Goal: Task Accomplishment & Management: Manage account settings

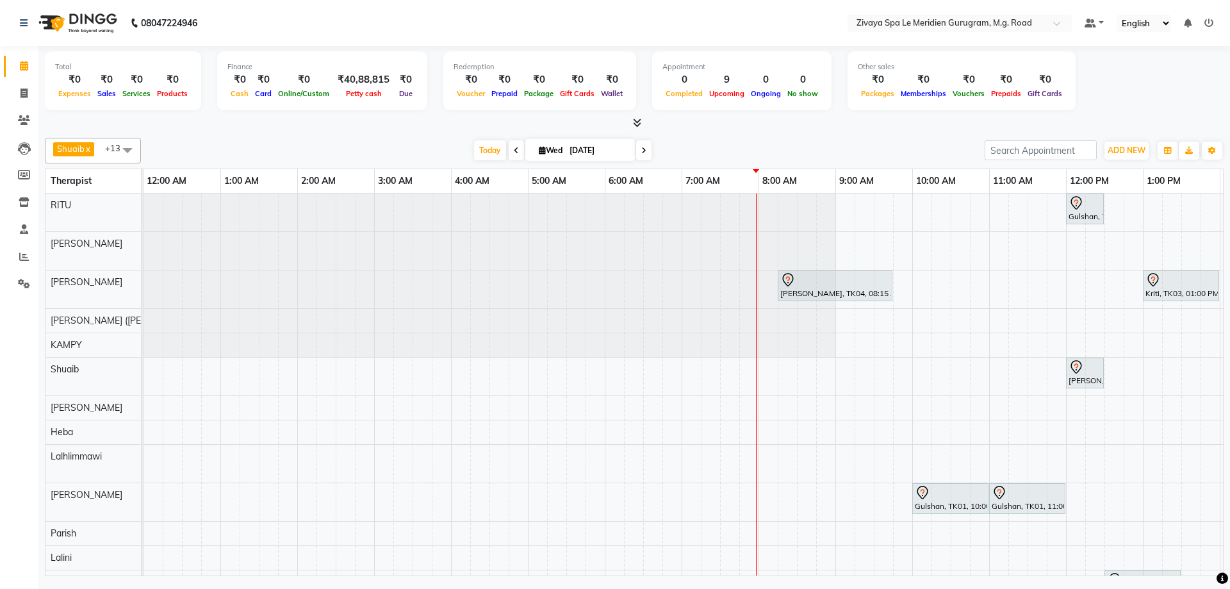
scroll to position [0, 462]
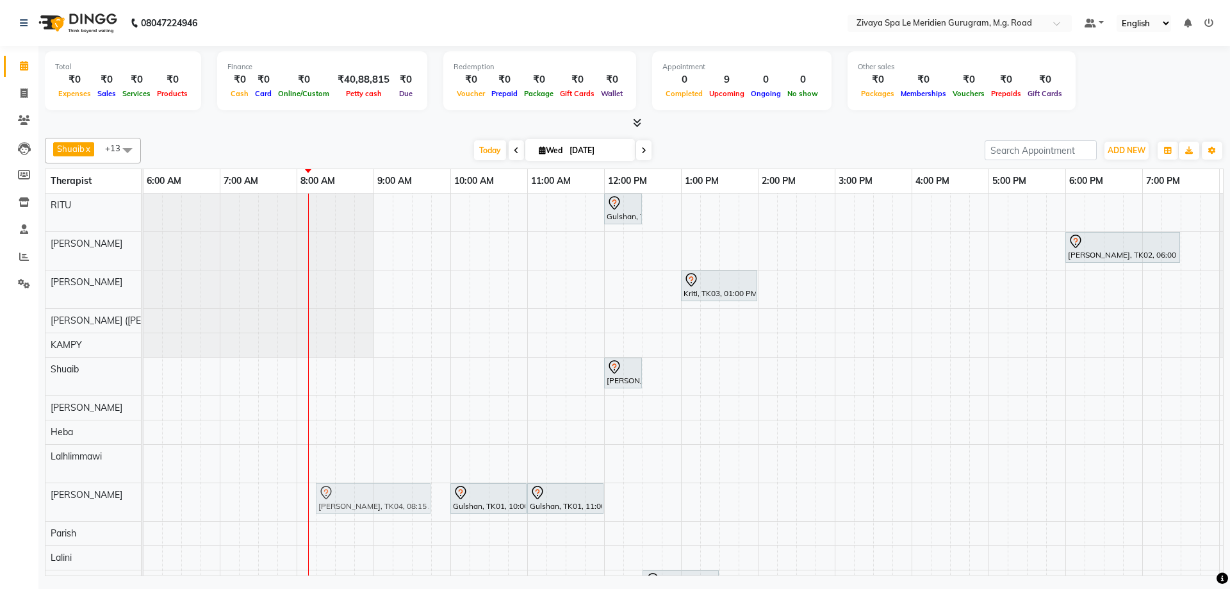
drag, startPoint x: 367, startPoint y: 286, endPoint x: 357, endPoint y: 494, distance: 207.8
click at [358, 496] on tbody "Gulshan, TK01, 12:00 PM-12:30 PM, MALE HAIRCUT Mr.Sumpath Singh, TK02, 06:00 PM…" at bounding box center [604, 412] width 1845 height 439
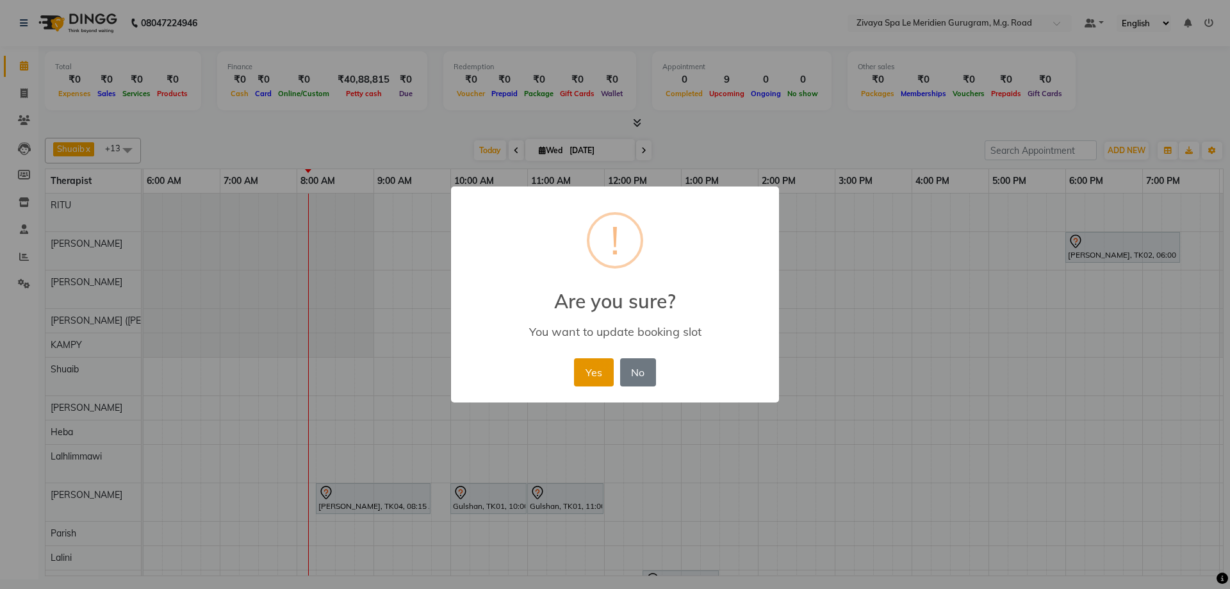
click at [601, 371] on button "Yes" at bounding box center [593, 372] width 39 height 28
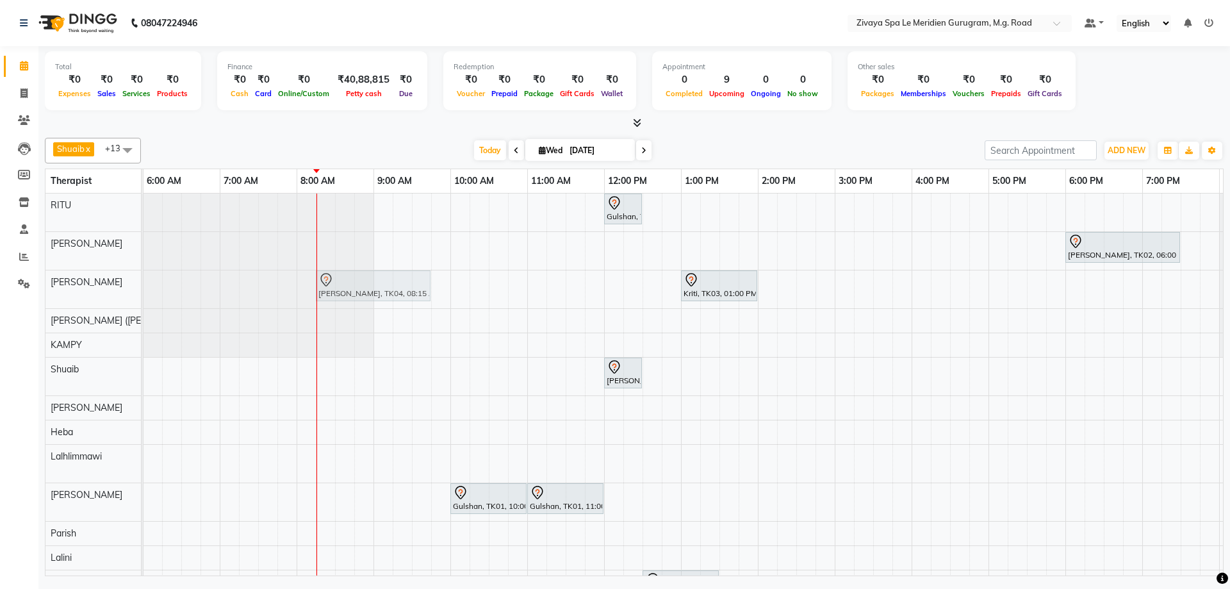
drag, startPoint x: 361, startPoint y: 486, endPoint x: 354, endPoint y: 280, distance: 206.4
click at [354, 280] on tbody "Gulshan, TK01, 12:00 PM-12:30 PM, MALE HAIRCUT Mr.Sumpath Singh, TK02, 06:00 PM…" at bounding box center [604, 412] width 1845 height 439
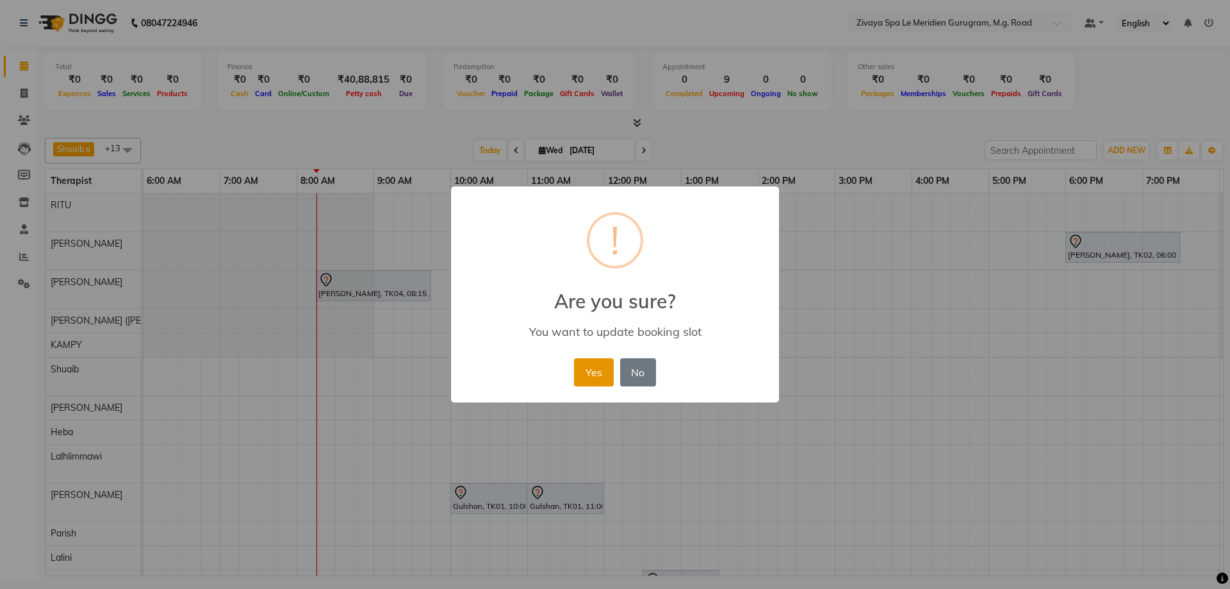
click at [597, 375] on button "Yes" at bounding box center [593, 372] width 39 height 28
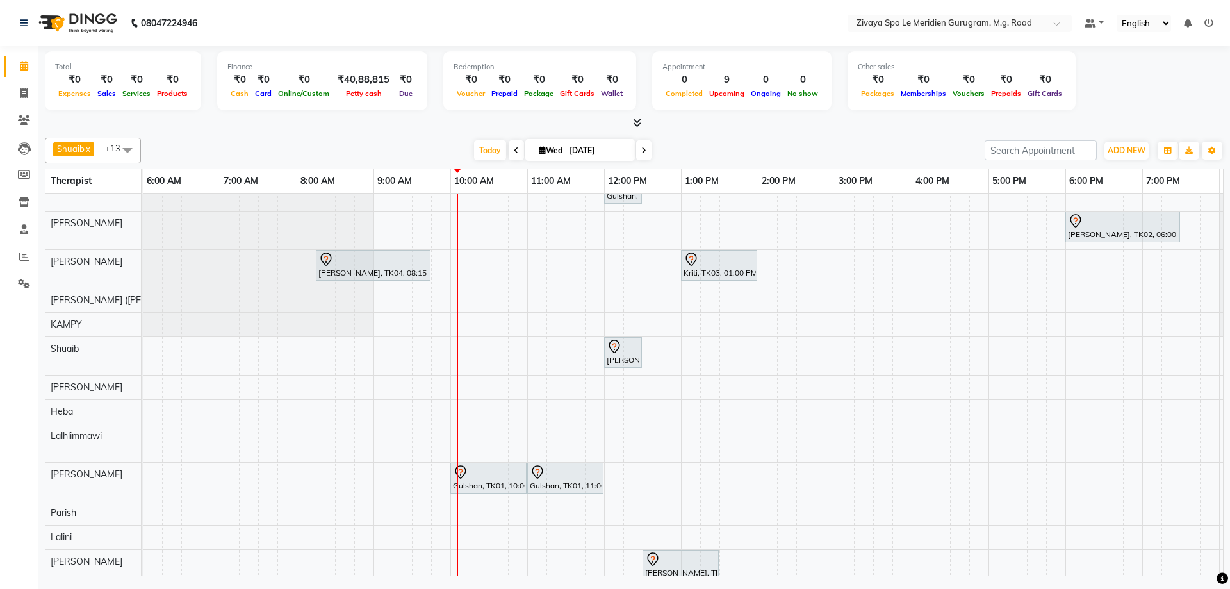
scroll to position [0, 0]
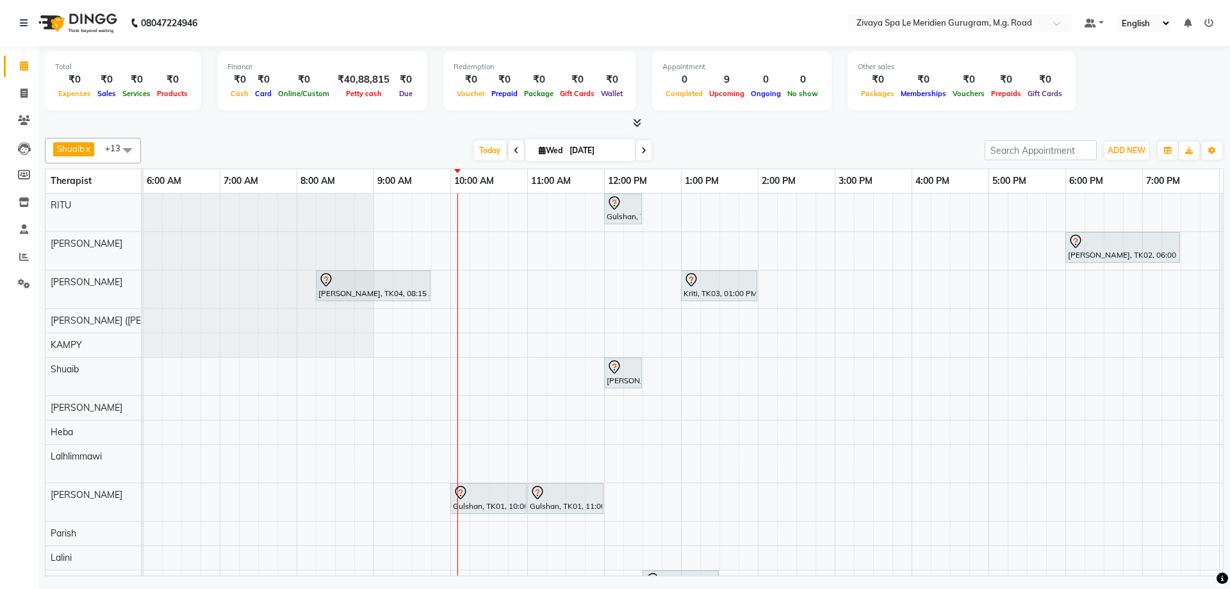
click at [475, 505] on div "Gulshan, TK01, 10:00 AM-11:00 AM, Javanese Pampering - 60 Mins" at bounding box center [489, 498] width 74 height 27
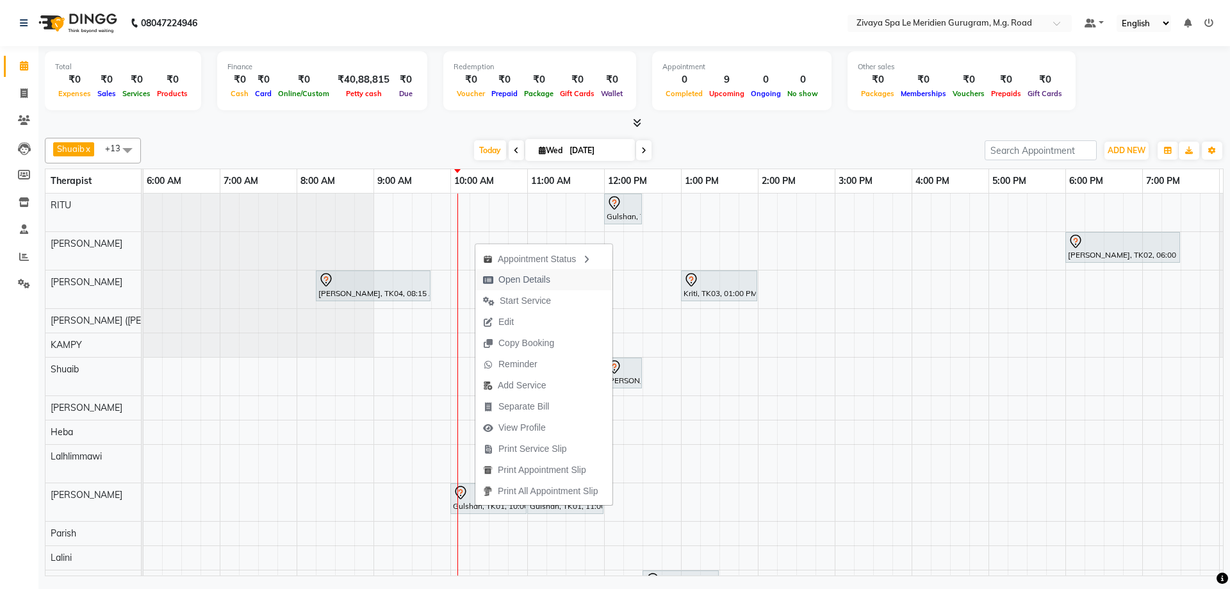
click at [542, 283] on span "Open Details" at bounding box center [524, 279] width 52 height 13
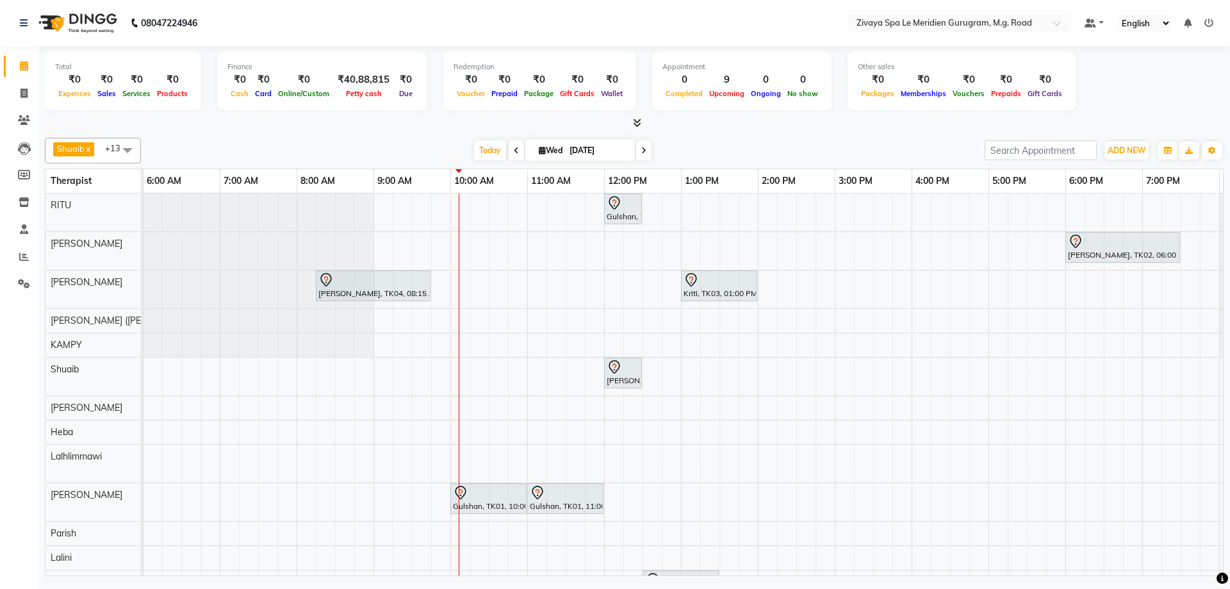
click at [466, 493] on icon at bounding box center [460, 492] width 15 height 15
click at [515, 262] on span "Open Details" at bounding box center [516, 266] width 52 height 13
select select "7"
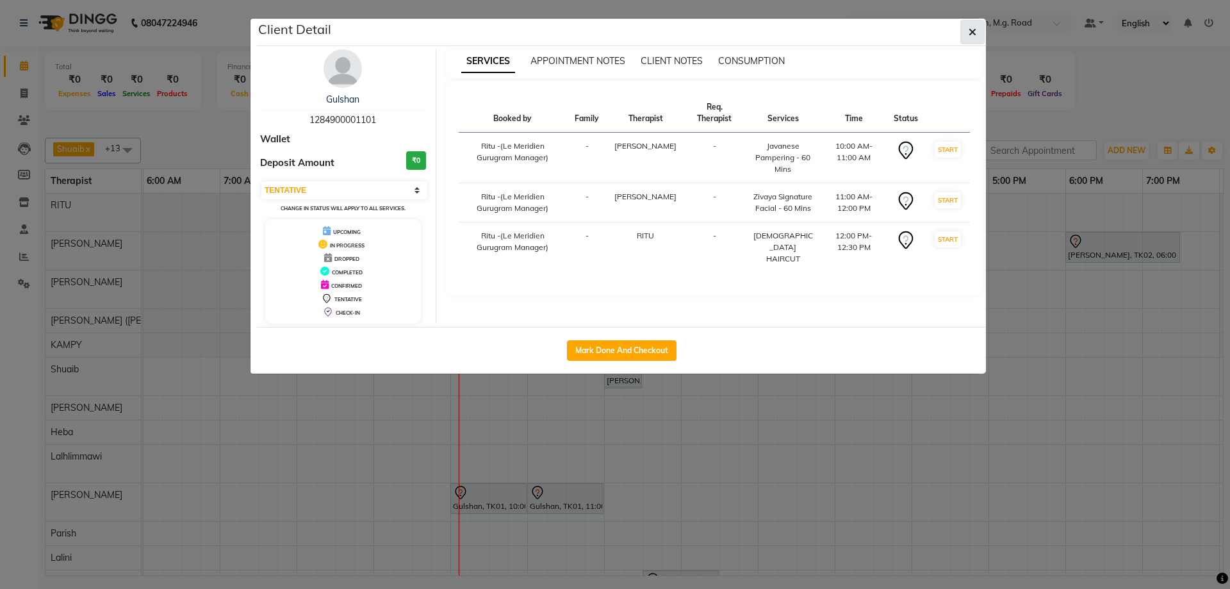
click at [972, 30] on icon "button" at bounding box center [973, 32] width 8 height 10
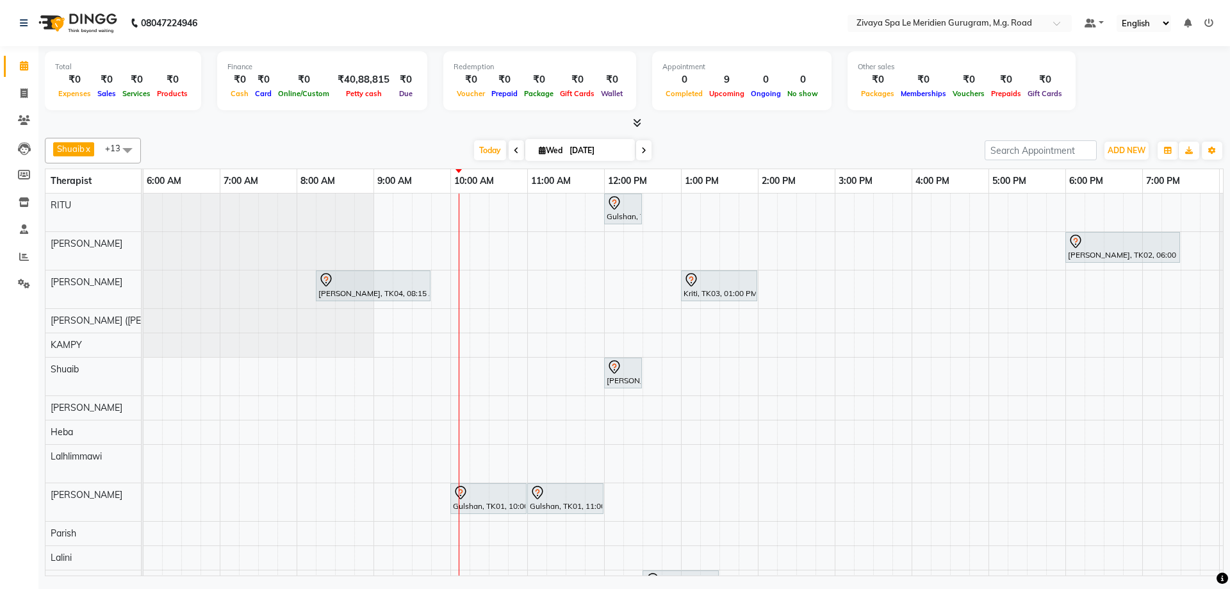
scroll to position [1, 0]
drag, startPoint x: 502, startPoint y: 481, endPoint x: 459, endPoint y: 557, distance: 87.5
click at [459, 557] on tr at bounding box center [604, 412] width 1845 height 439
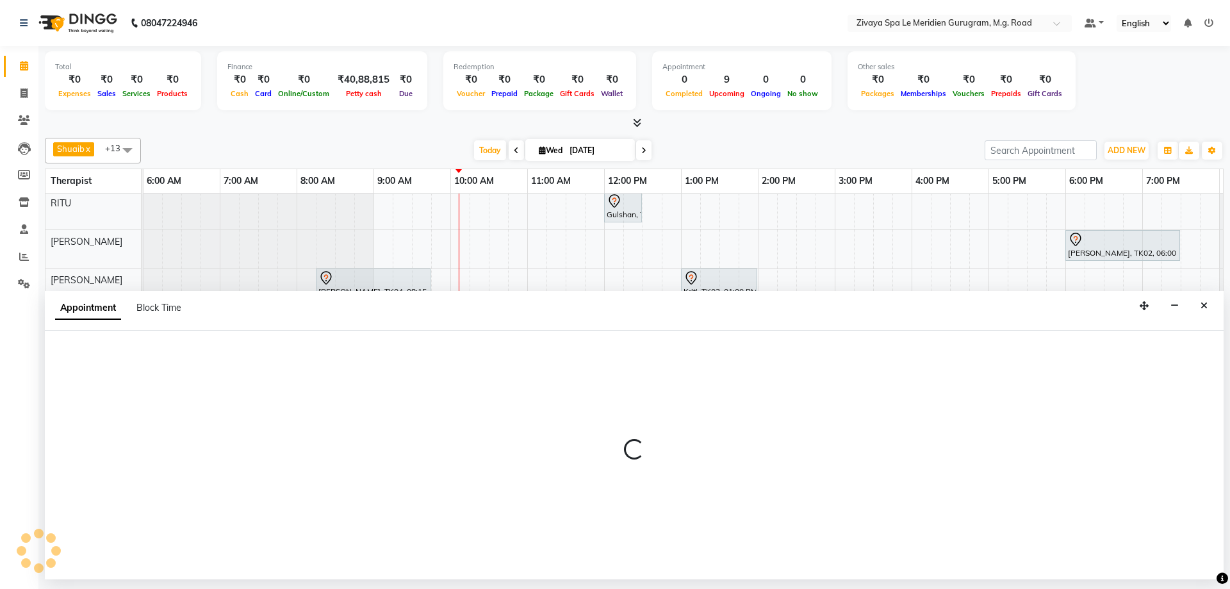
select select "65985"
select select "600"
select select "tentative"
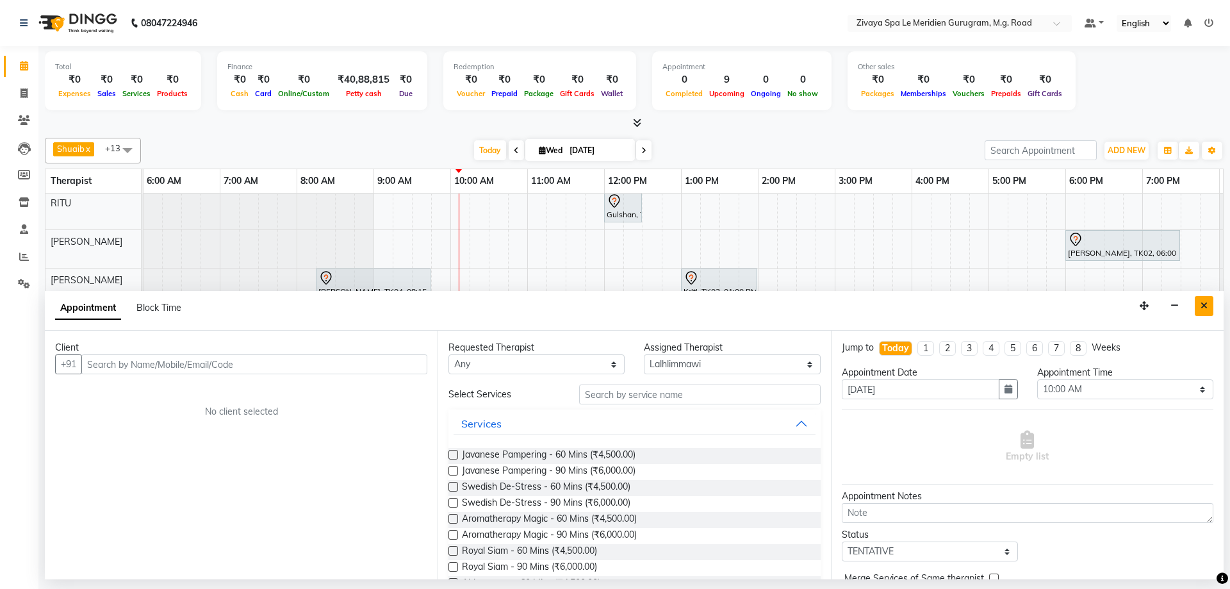
click at [1200, 301] on button "Close" at bounding box center [1204, 306] width 19 height 20
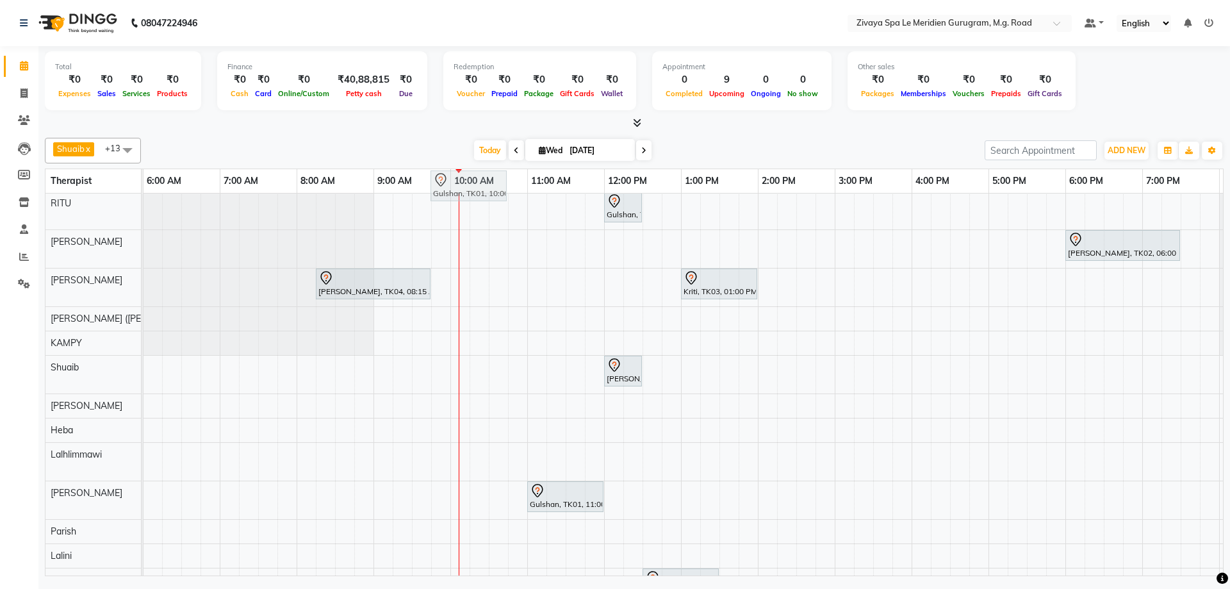
scroll to position [0, 0]
drag, startPoint x: 489, startPoint y: 499, endPoint x: 483, endPoint y: 220, distance: 279.4
click at [483, 220] on tbody "Gulshan, TK01, 12:00 PM-12:30 PM, MALE HAIRCUT Gulshan, TK01, 10:00 AM-11:00 AM…" at bounding box center [604, 412] width 1845 height 439
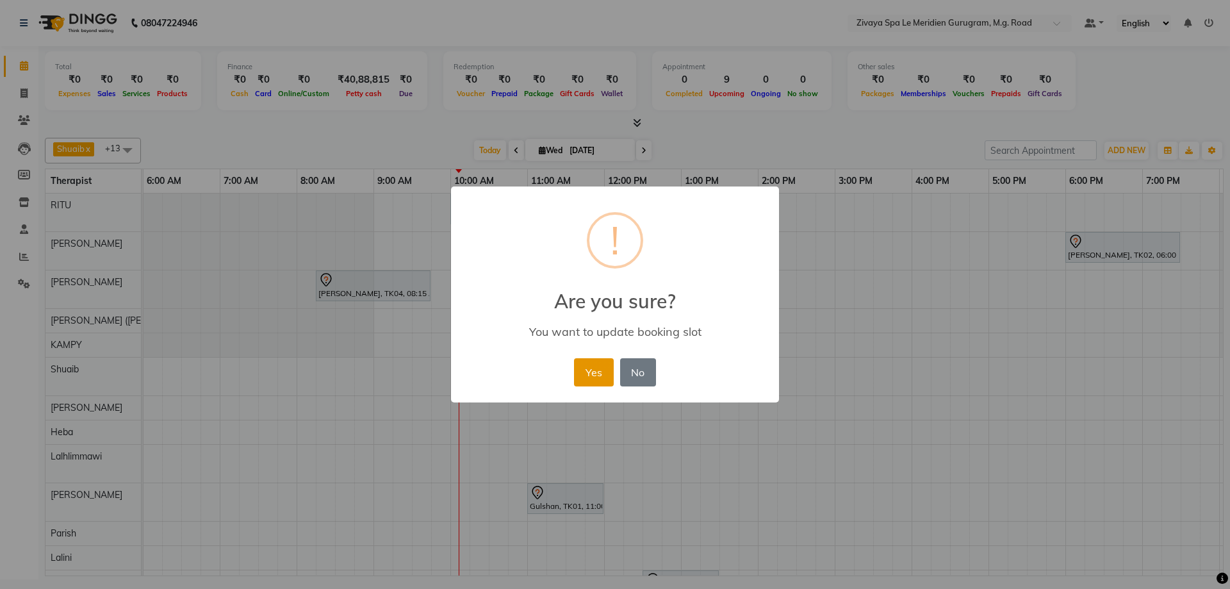
click at [598, 373] on button "Yes" at bounding box center [593, 372] width 39 height 28
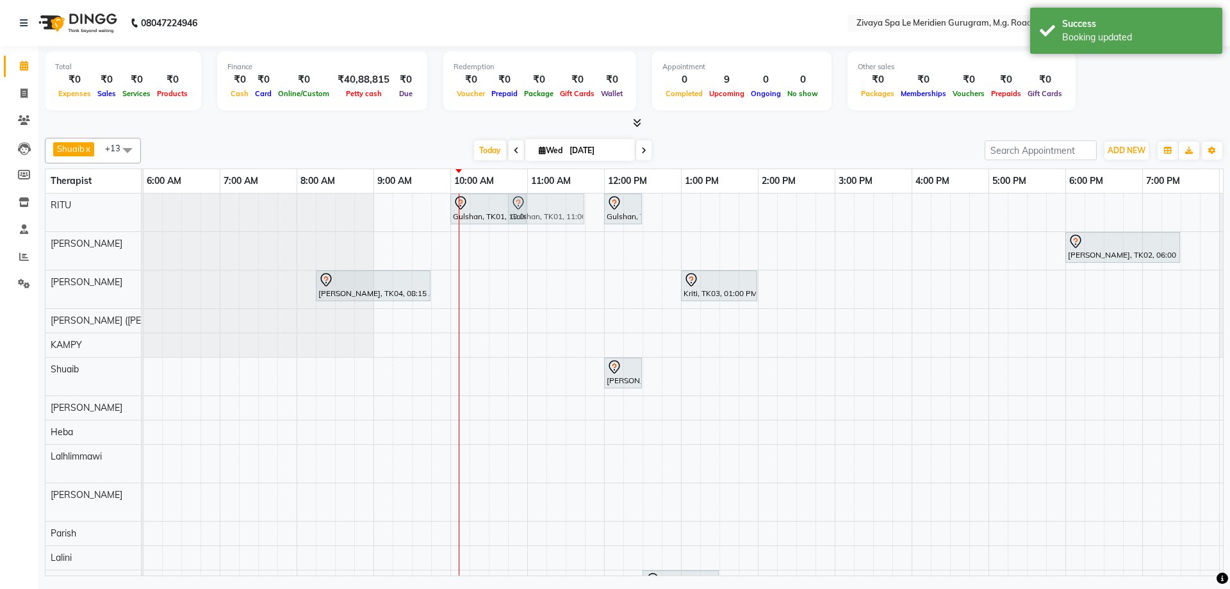
drag, startPoint x: 553, startPoint y: 505, endPoint x: 540, endPoint y: 234, distance: 271.3
click at [540, 234] on div "Gulshan, TK01, 10:00 AM-11:00 AM, Javanese Pampering - 60 Mins Gulshan, TK01, 1…" at bounding box center [604, 412] width 1845 height 439
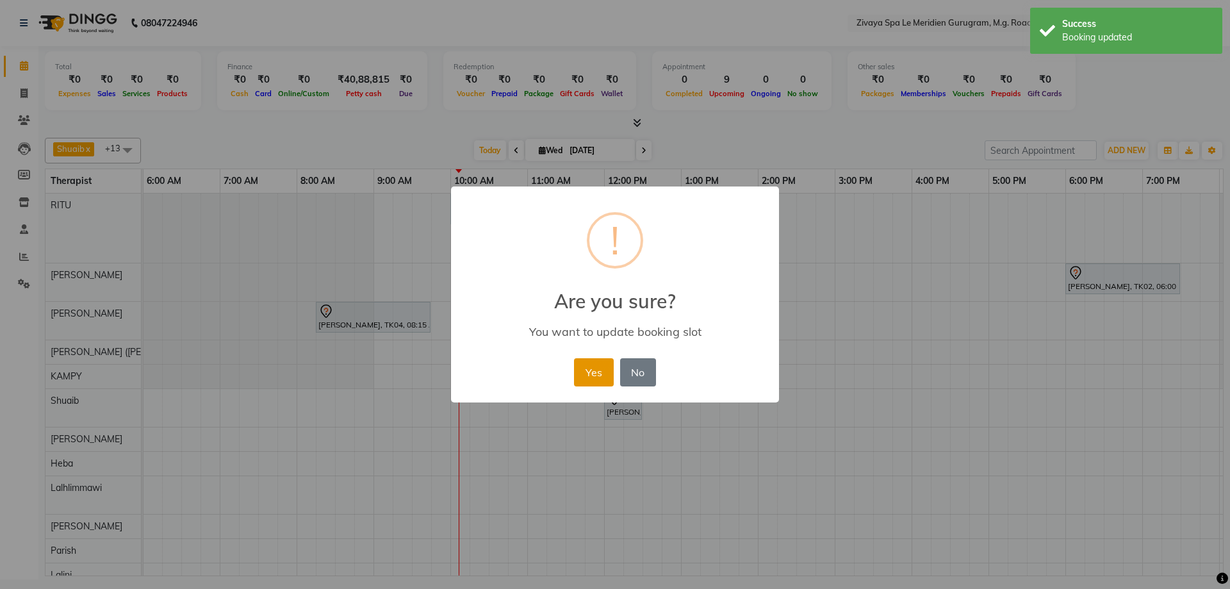
click at [584, 373] on button "Yes" at bounding box center [593, 372] width 39 height 28
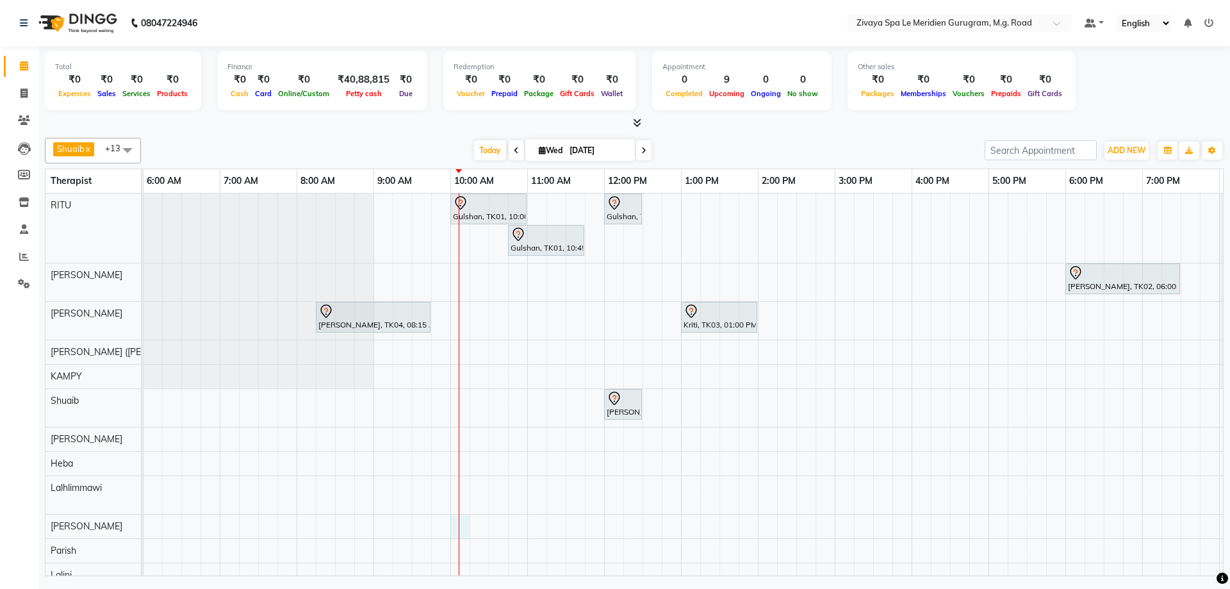
click at [463, 515] on div "Gulshan, TK01, 10:00 AM-11:00 AM, Javanese Pampering - 60 Mins Gulshan, TK01, 1…" at bounding box center [604, 421] width 1845 height 456
select select "65986"
select select "tentative"
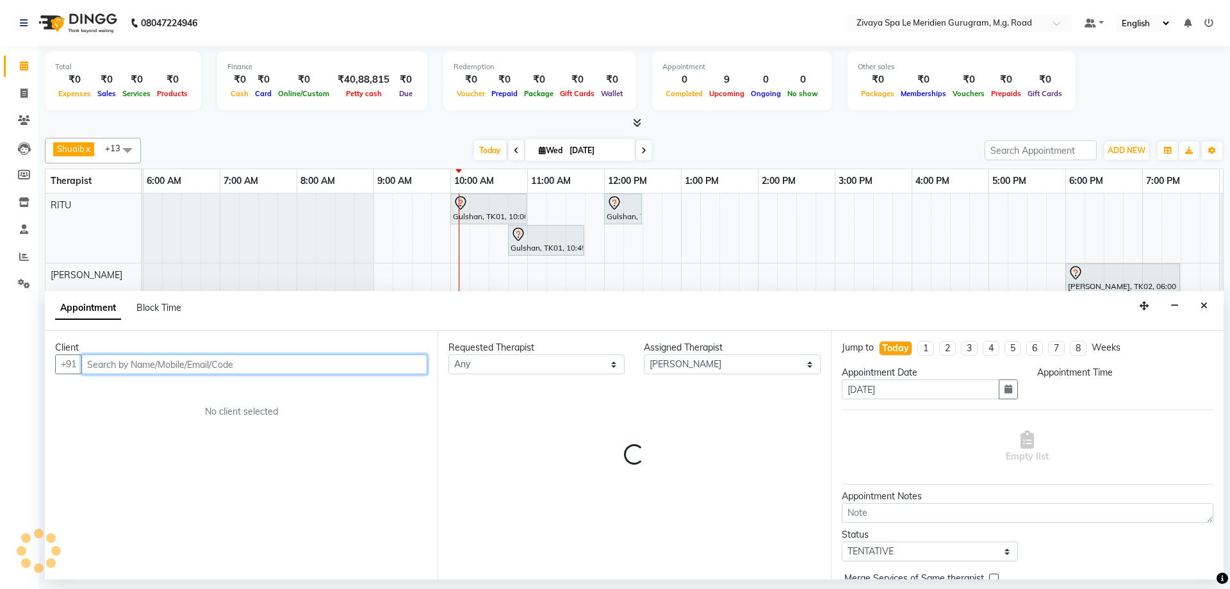
select select "600"
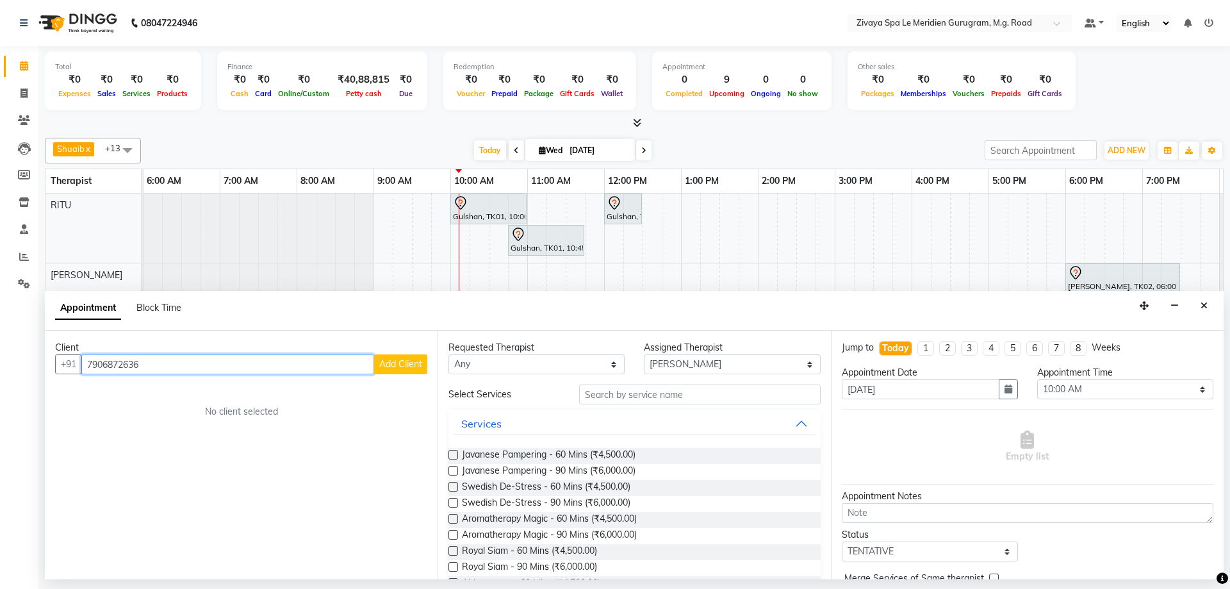
type input "7906872636"
click at [411, 363] on span "Add Client" at bounding box center [400, 364] width 43 height 12
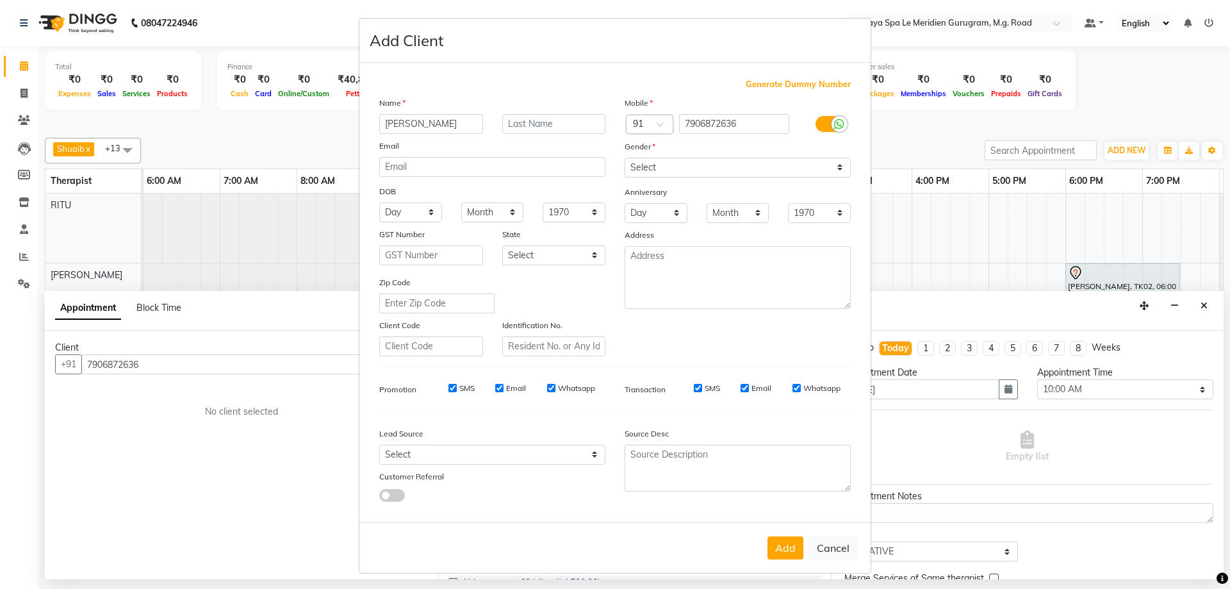
type input "Sanjiv"
click at [519, 124] on input "text" at bounding box center [554, 124] width 104 height 20
type input "S"
click at [715, 173] on select "Select [DEMOGRAPHIC_DATA] [DEMOGRAPHIC_DATA] Other Prefer Not To Say" at bounding box center [738, 168] width 226 height 20
select select "[DEMOGRAPHIC_DATA]"
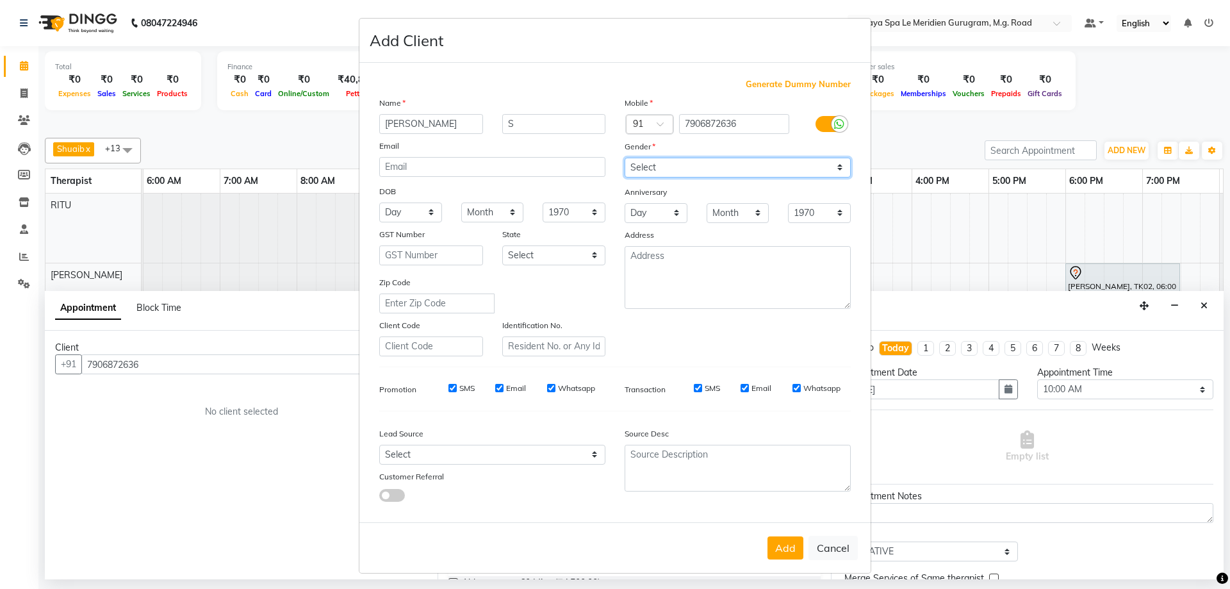
click at [625, 158] on select "Select [DEMOGRAPHIC_DATA] [DEMOGRAPHIC_DATA] Other Prefer Not To Say" at bounding box center [738, 168] width 226 height 20
click at [782, 548] on button "Add" at bounding box center [785, 547] width 36 height 23
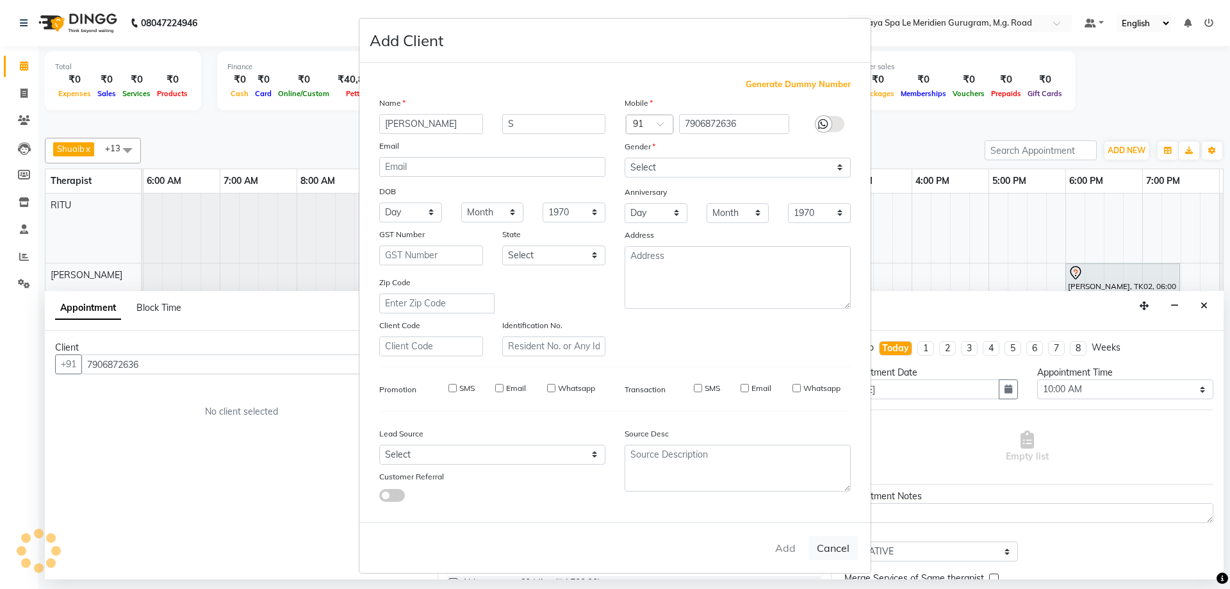
select select
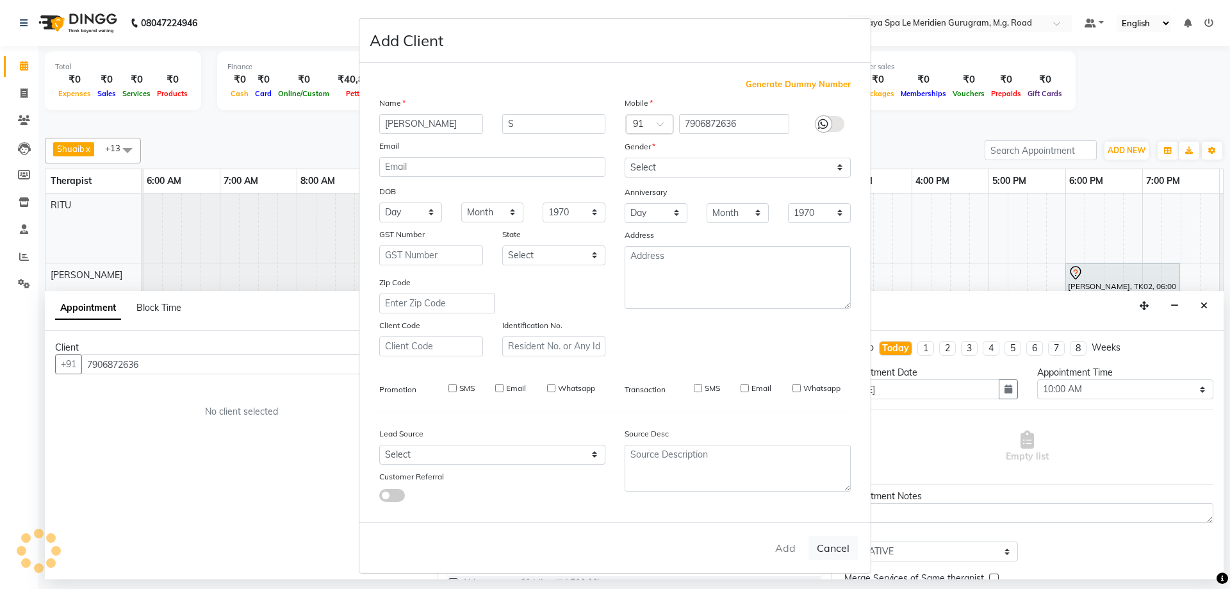
select select
checkbox input "false"
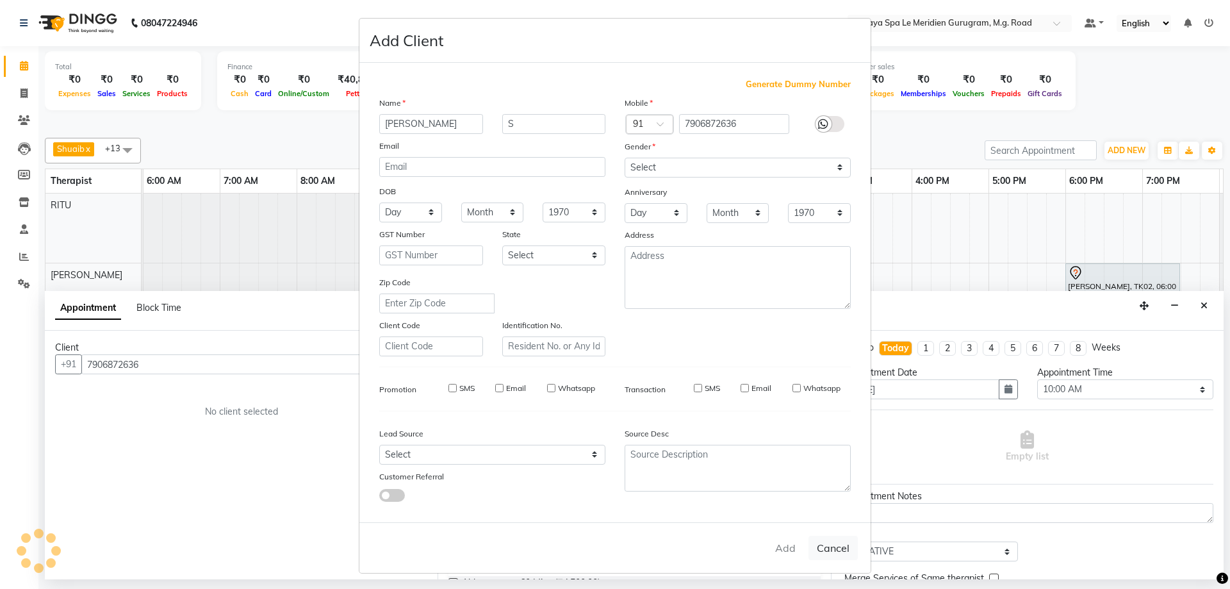
checkbox input "false"
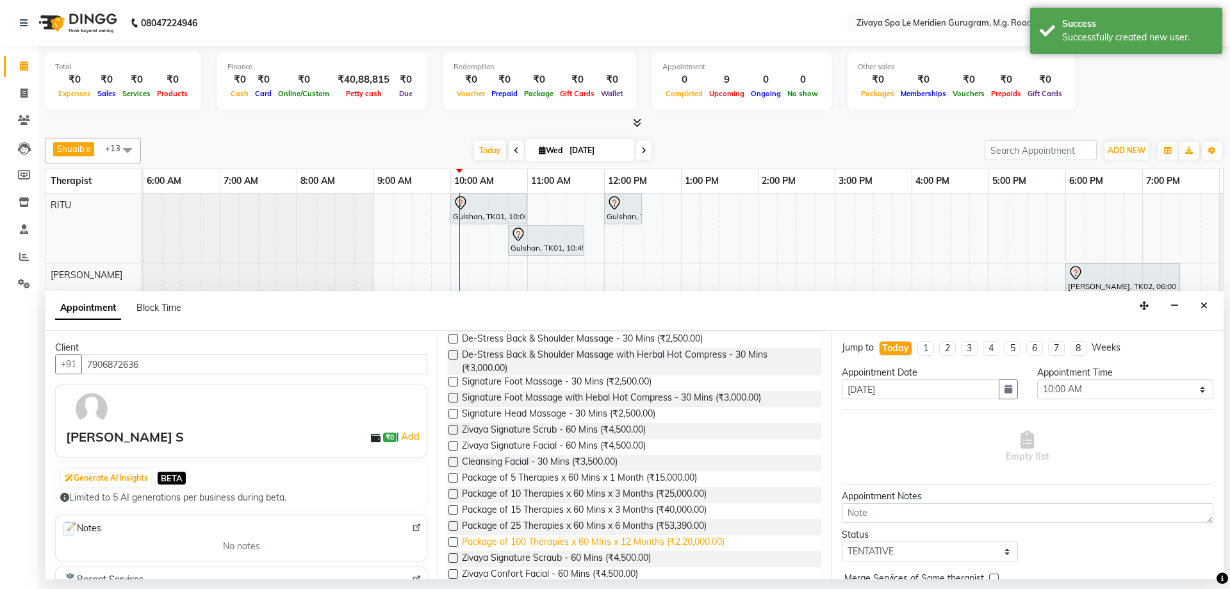
scroll to position [356, 0]
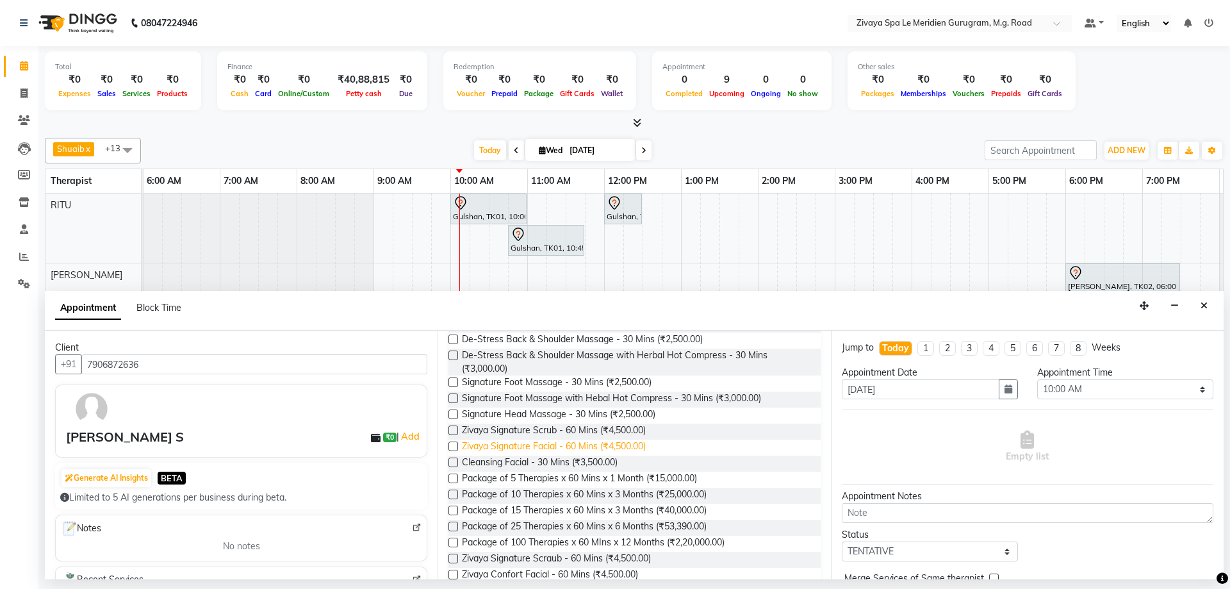
click at [622, 443] on span "Zivaya Signature Facial - 60 Mins (₹4,500.00)" at bounding box center [554, 447] width 184 height 16
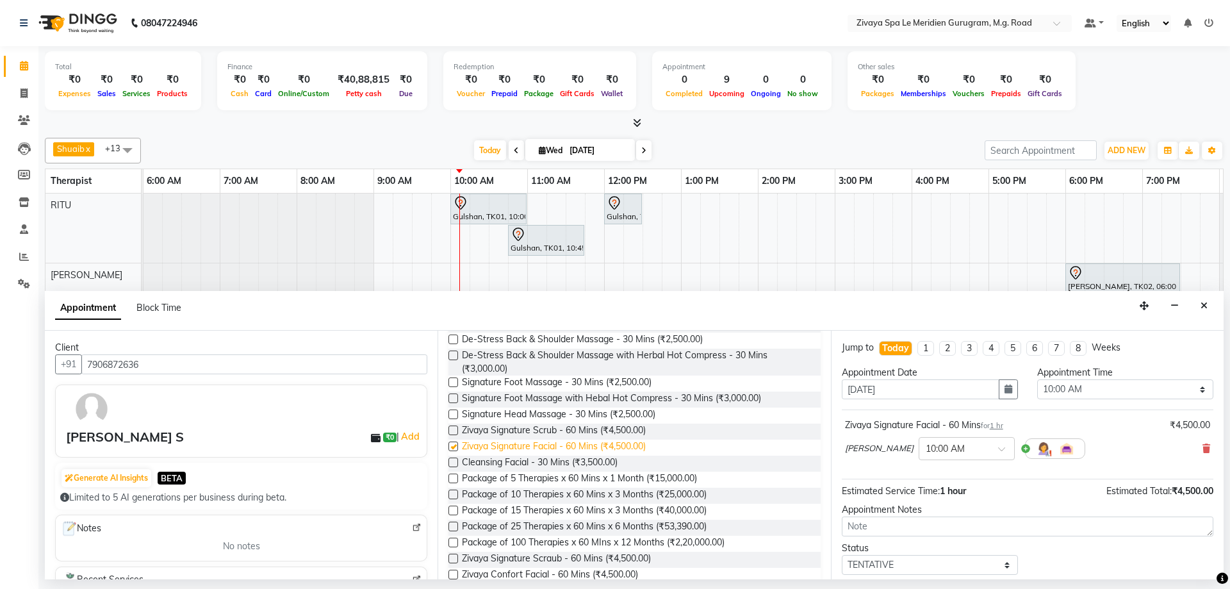
checkbox input "false"
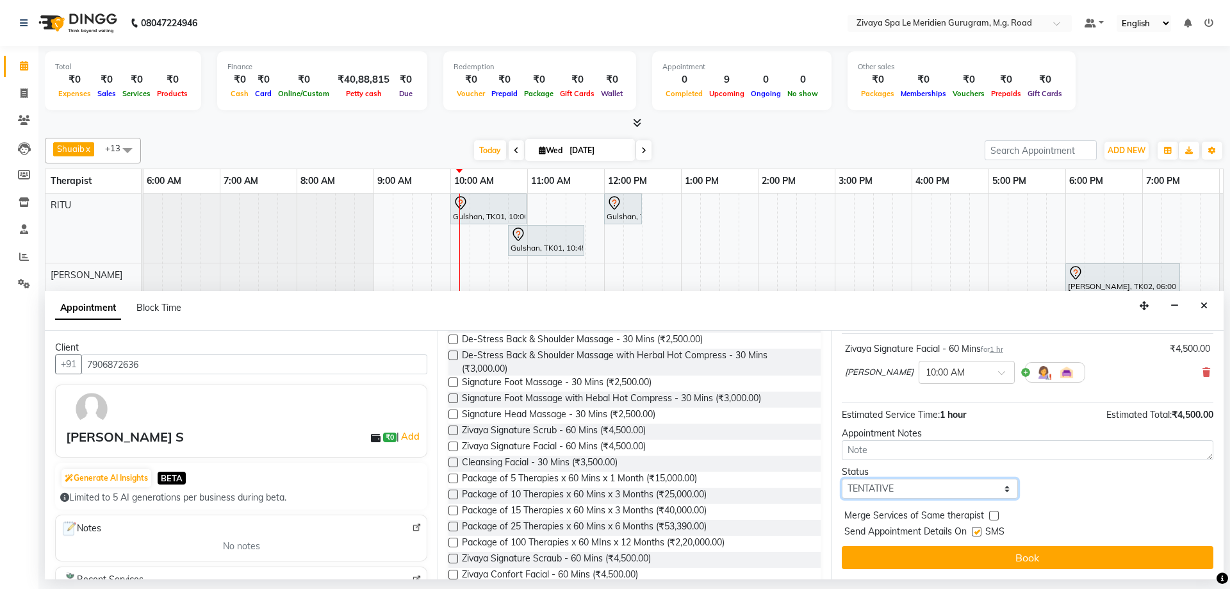
click at [998, 489] on select "Select TENTATIVE CONFIRM CHECK-IN UPCOMING" at bounding box center [930, 489] width 176 height 20
select select "confirm booking"
click at [842, 479] on select "Select TENTATIVE CONFIRM CHECK-IN UPCOMING" at bounding box center [930, 489] width 176 height 20
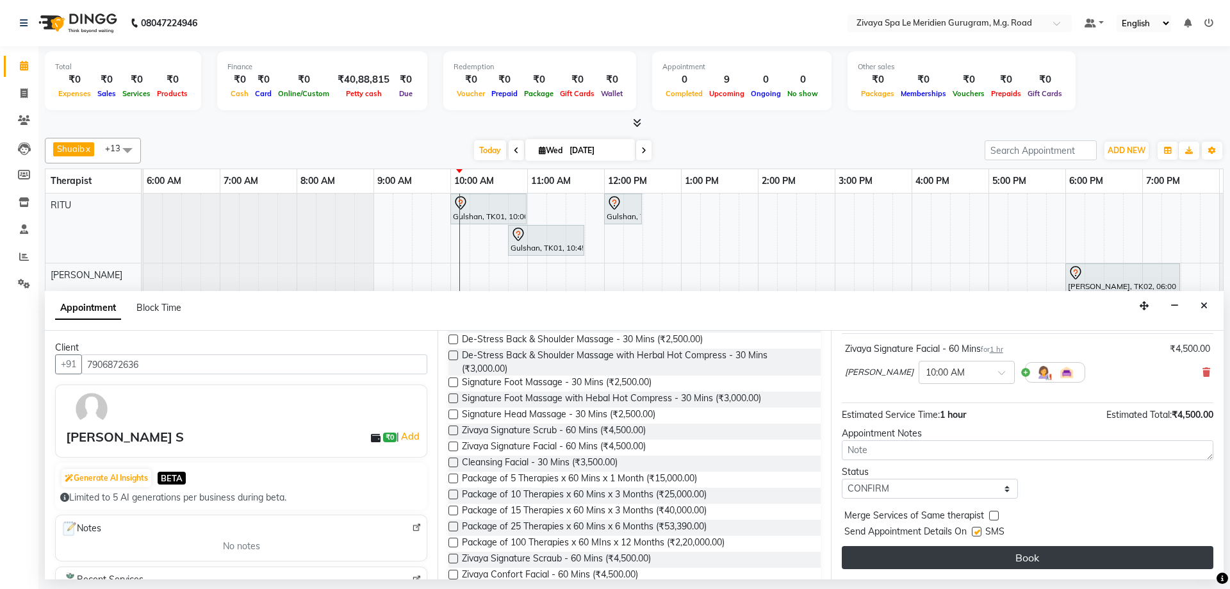
click at [1005, 553] on button "Book" at bounding box center [1028, 557] width 372 height 23
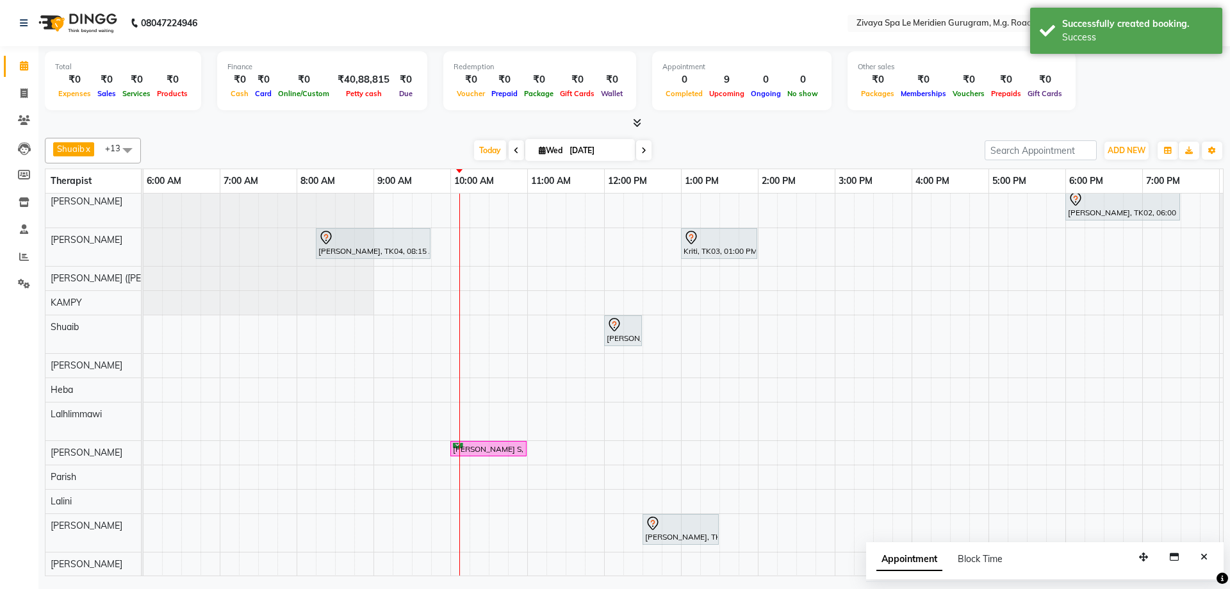
scroll to position [84, 0]
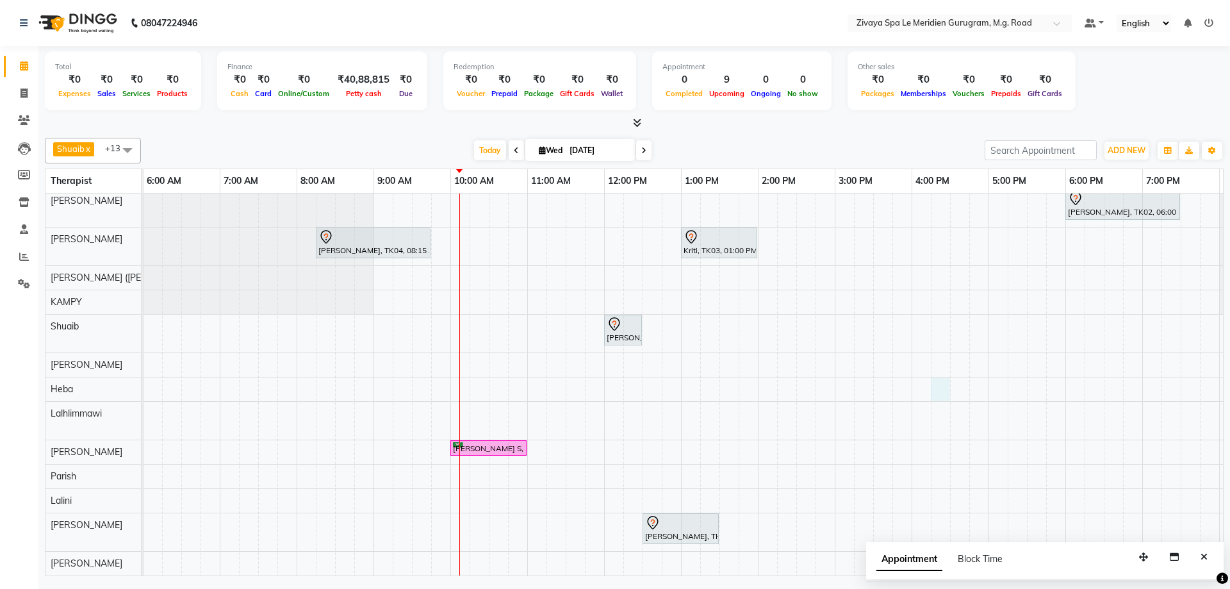
click at [948, 373] on div "Gulshan, TK01, 10:00 AM-11:00 AM, Javanese Pampering - 60 Mins Gulshan, TK01, 1…" at bounding box center [604, 347] width 1845 height 456
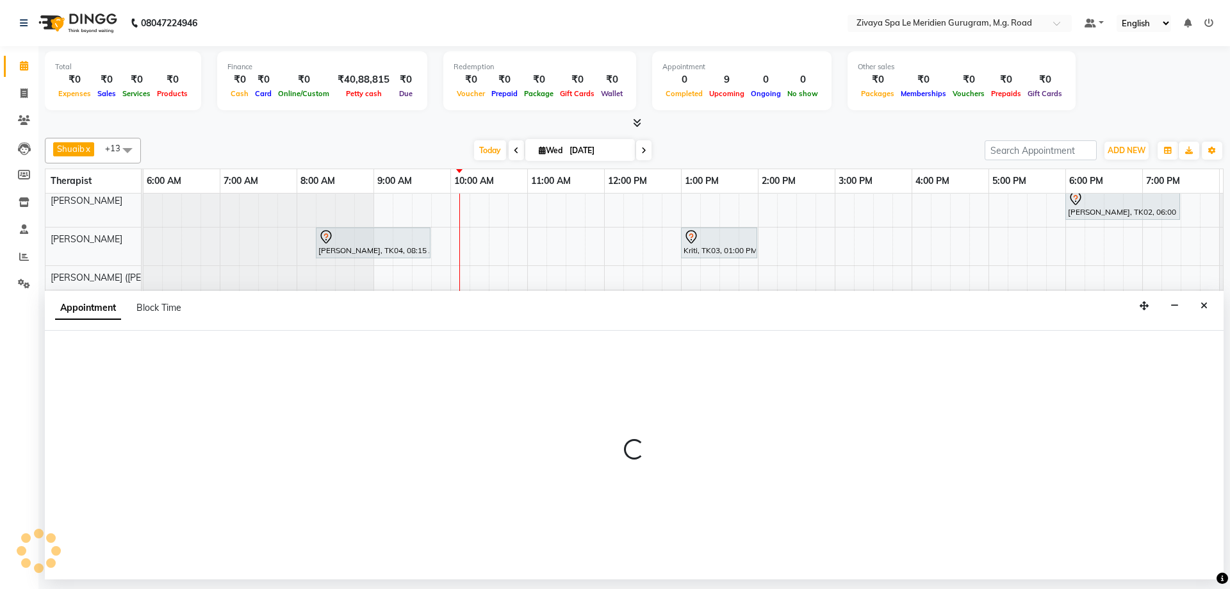
select select "63969"
select select "975"
select select "tentative"
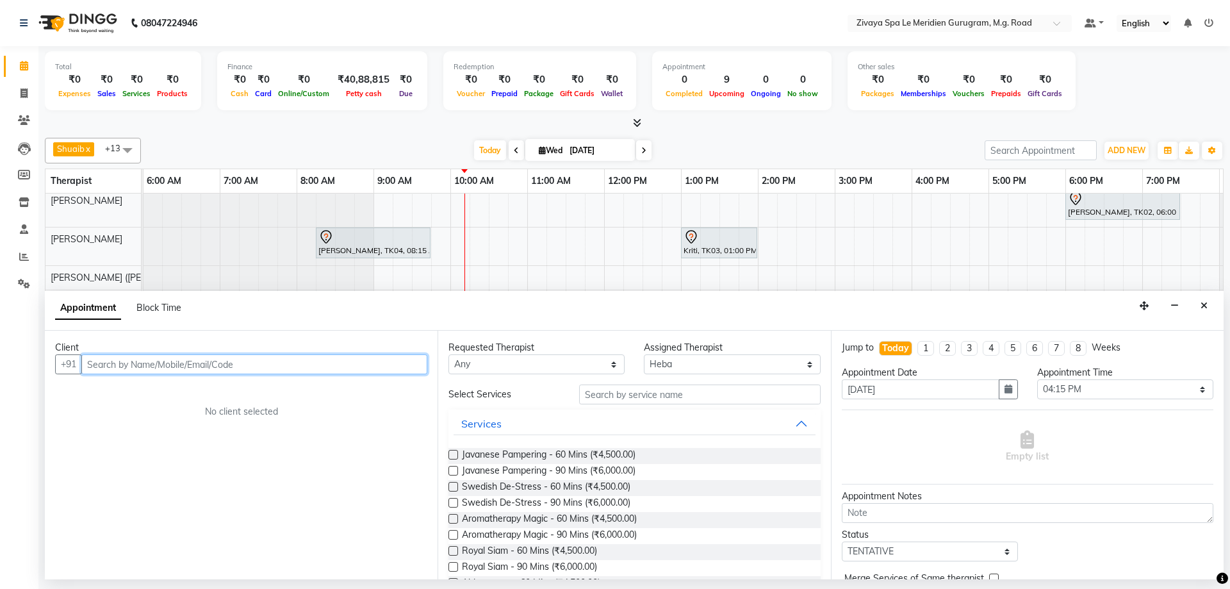
click at [175, 354] on input "text" at bounding box center [254, 364] width 346 height 20
type input "s"
click at [122, 363] on input "S" at bounding box center [254, 364] width 346 height 20
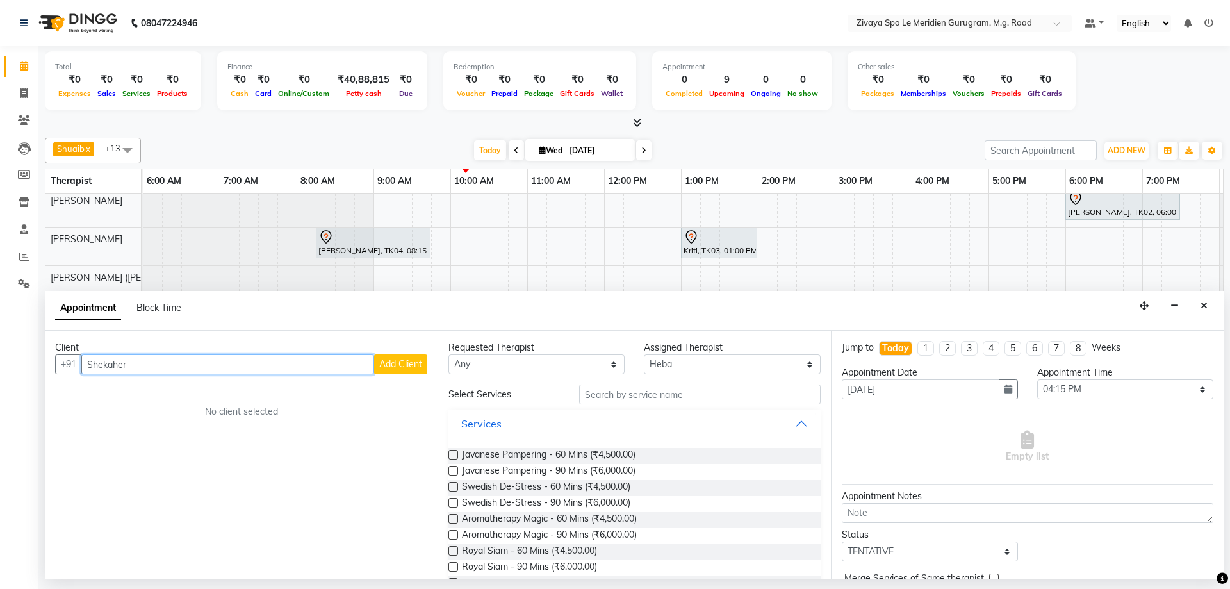
type input "Shekaher"
click at [407, 363] on span "Add Client" at bounding box center [400, 364] width 43 height 12
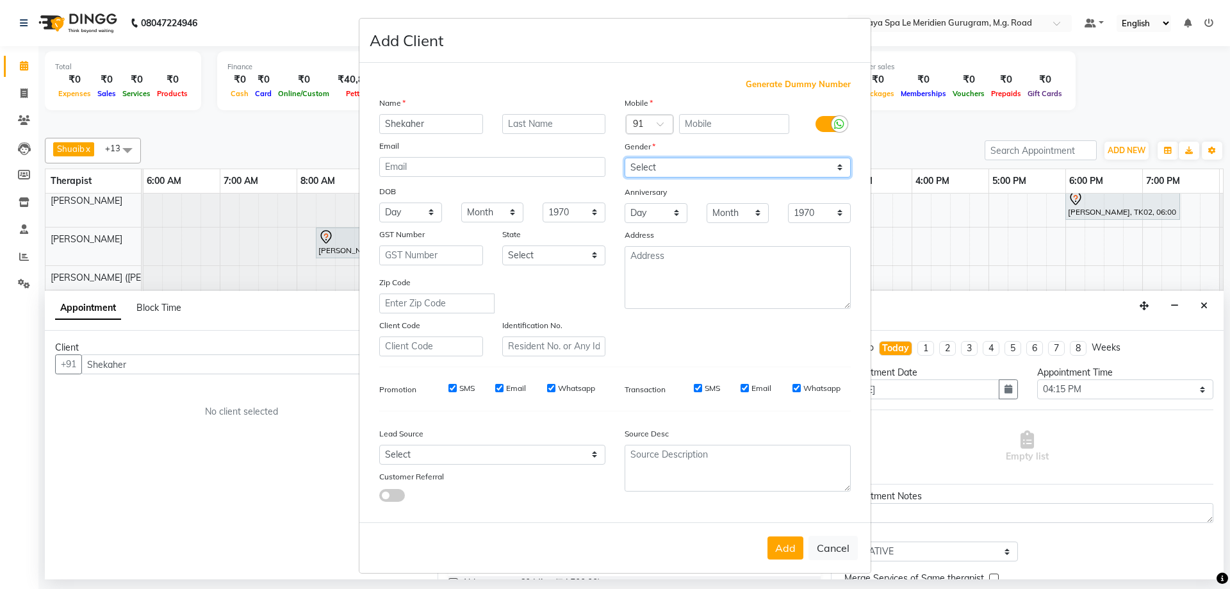
click at [732, 158] on select "Select [DEMOGRAPHIC_DATA] [DEMOGRAPHIC_DATA] Other Prefer Not To Say" at bounding box center [738, 168] width 226 height 20
select select "[DEMOGRAPHIC_DATA]"
click at [625, 158] on select "Select [DEMOGRAPHIC_DATA] [DEMOGRAPHIC_DATA] Other Prefer Not To Say" at bounding box center [738, 168] width 226 height 20
click at [778, 85] on span "Generate Dummy Number" at bounding box center [798, 84] width 105 height 13
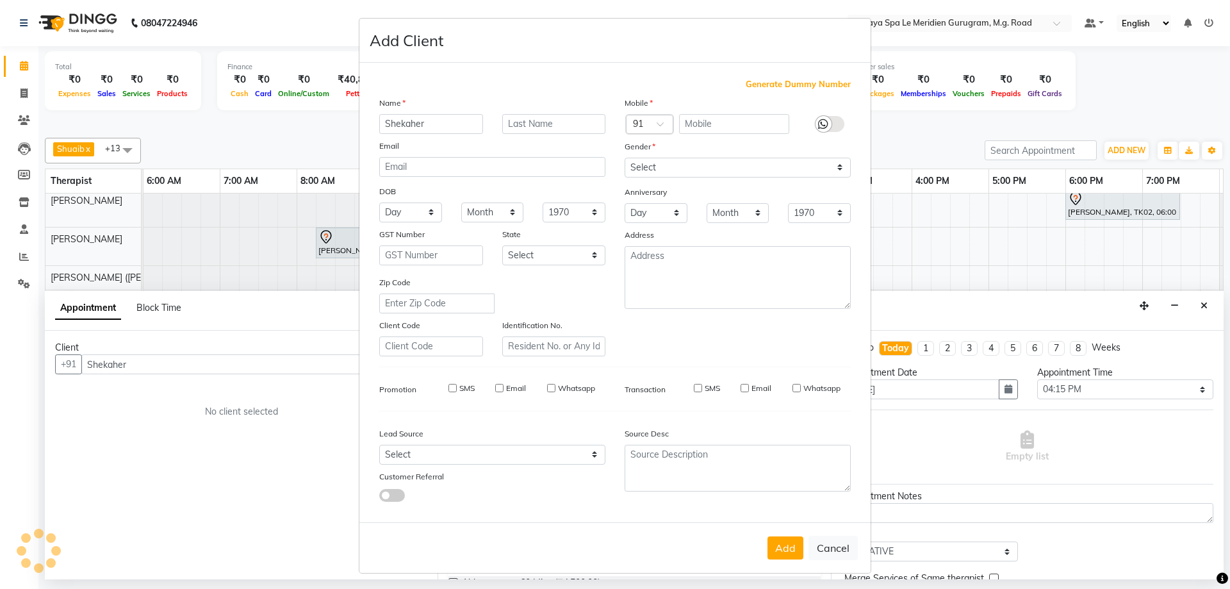
type input "1284900001102"
checkbox input "false"
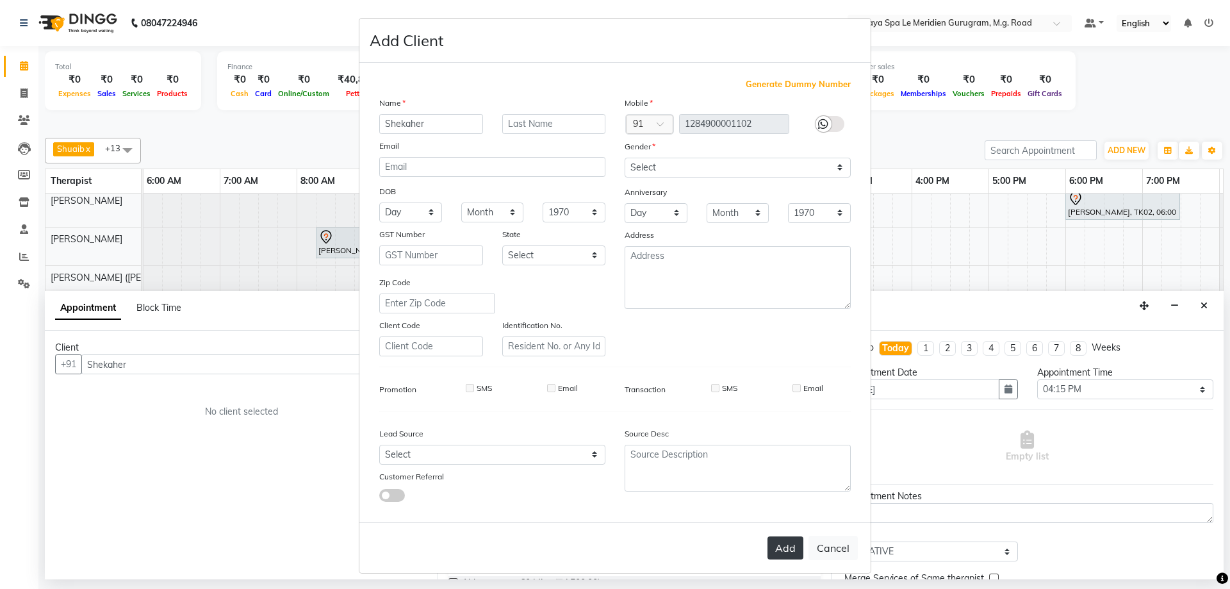
click at [775, 544] on button "Add" at bounding box center [785, 547] width 36 height 23
type input "1284900001102"
select select
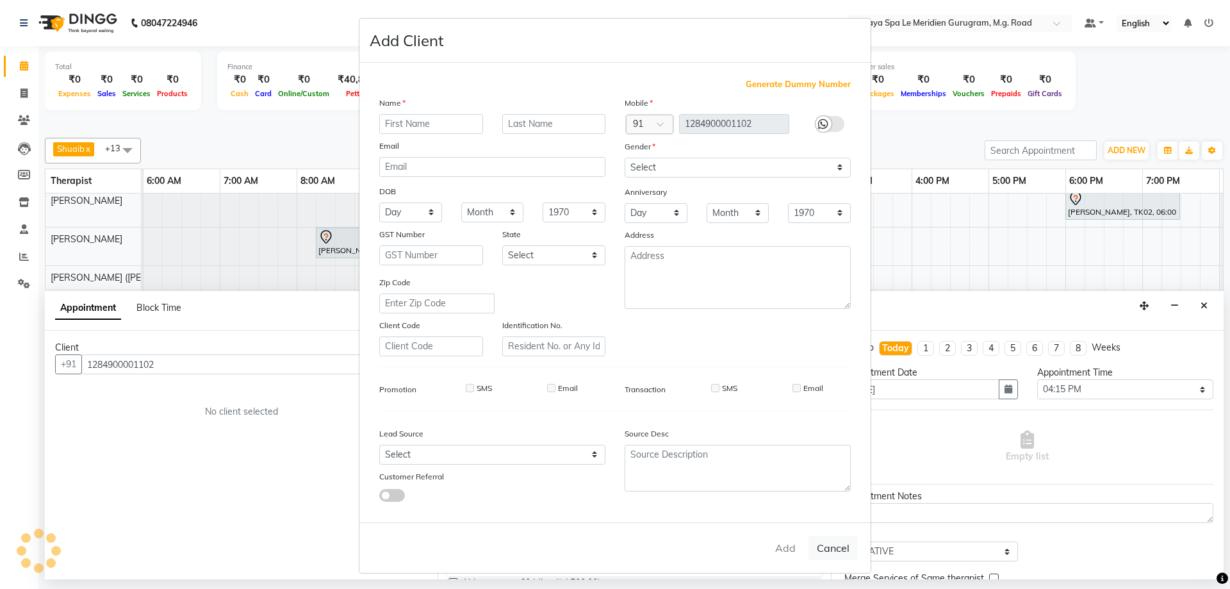
select select
checkbox input "false"
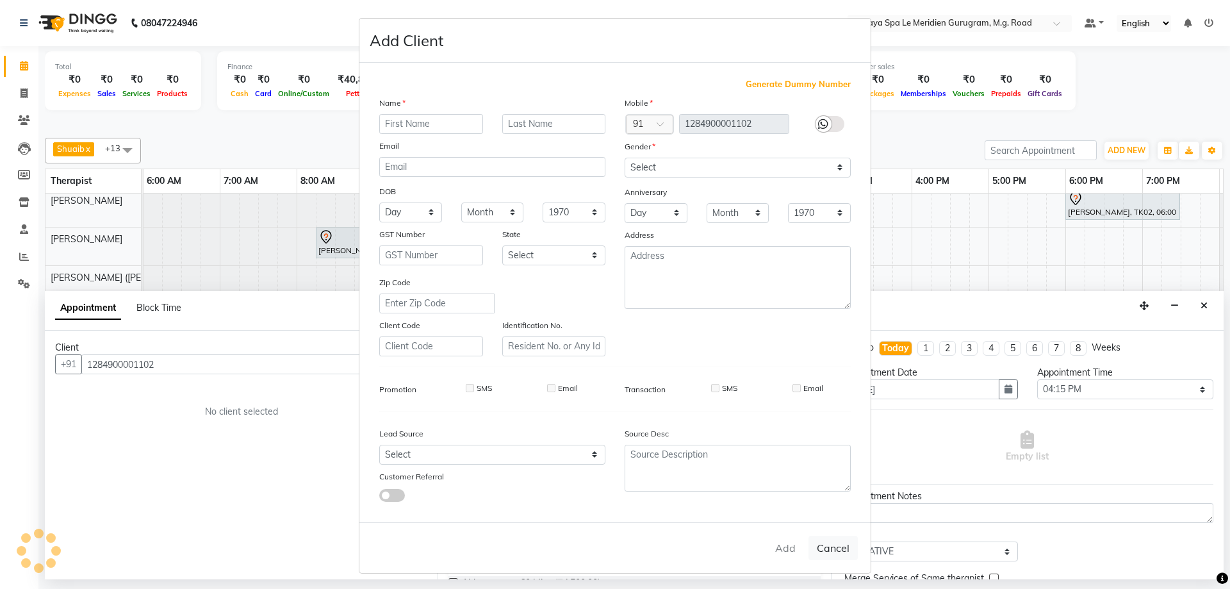
checkbox input "false"
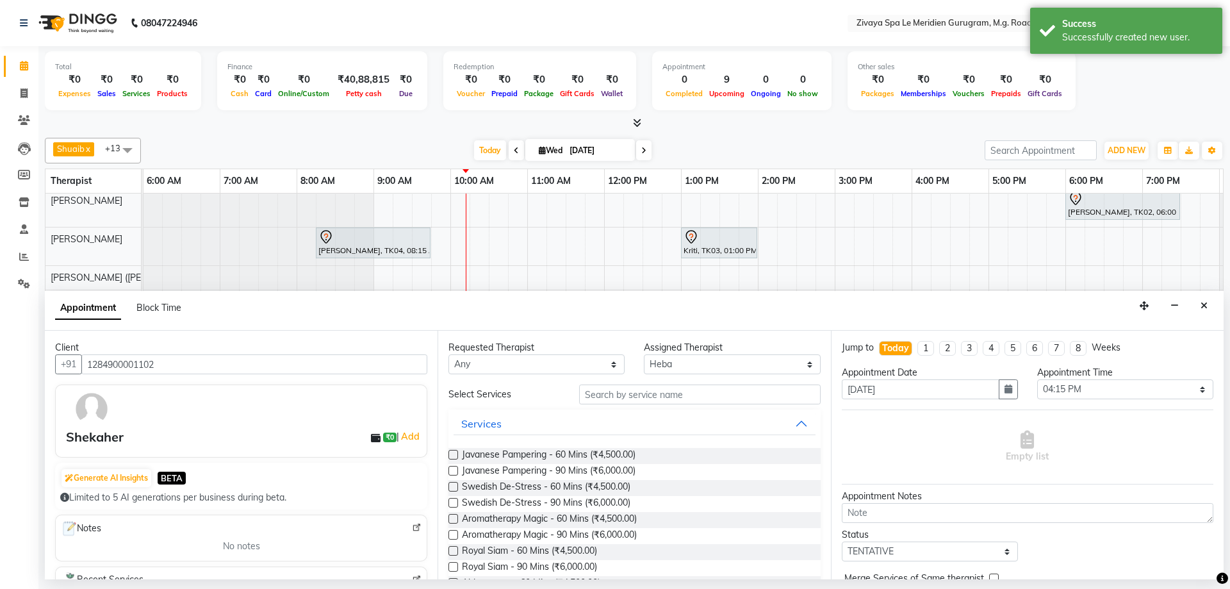
click at [454, 457] on label at bounding box center [453, 455] width 10 height 10
click at [454, 457] on input "checkbox" at bounding box center [452, 456] width 8 height 8
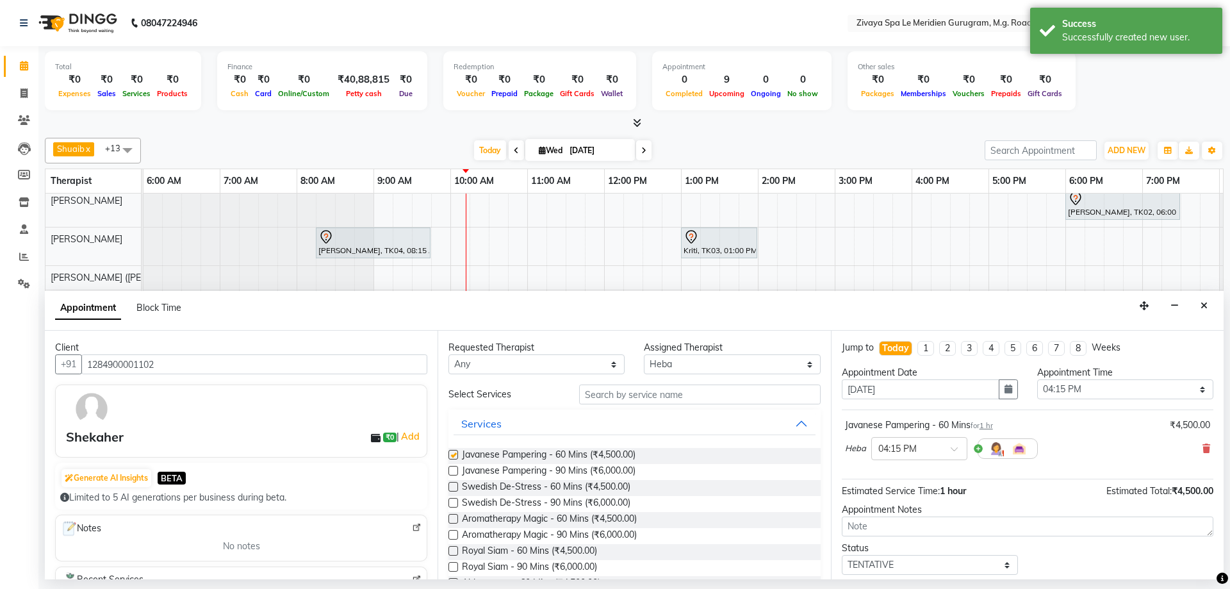
checkbox input "false"
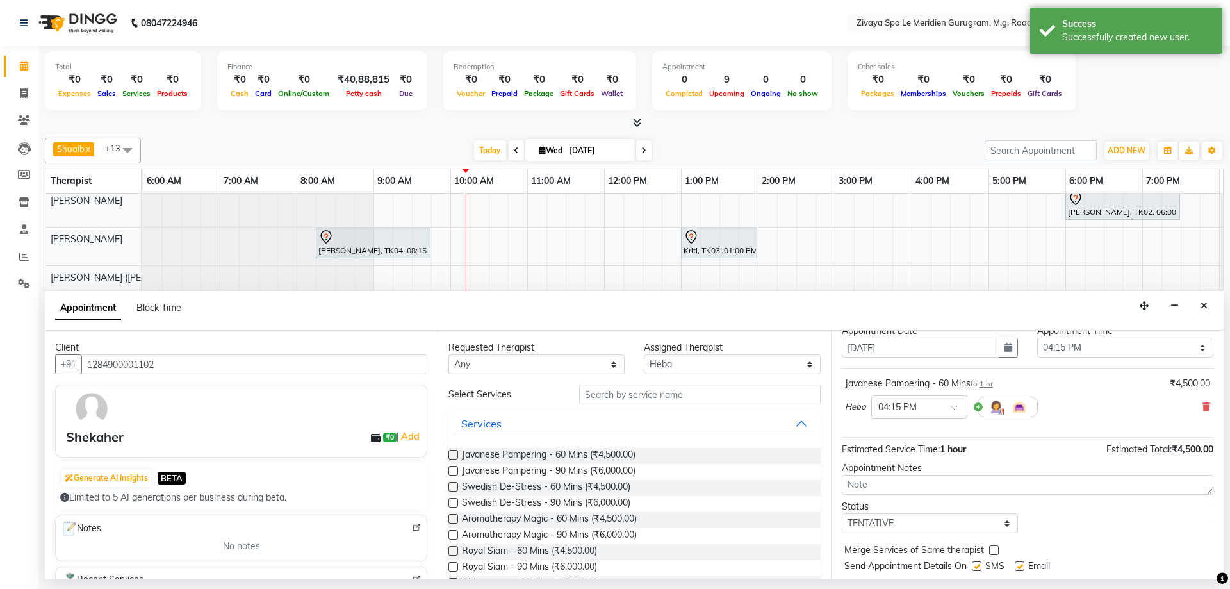
scroll to position [76, 0]
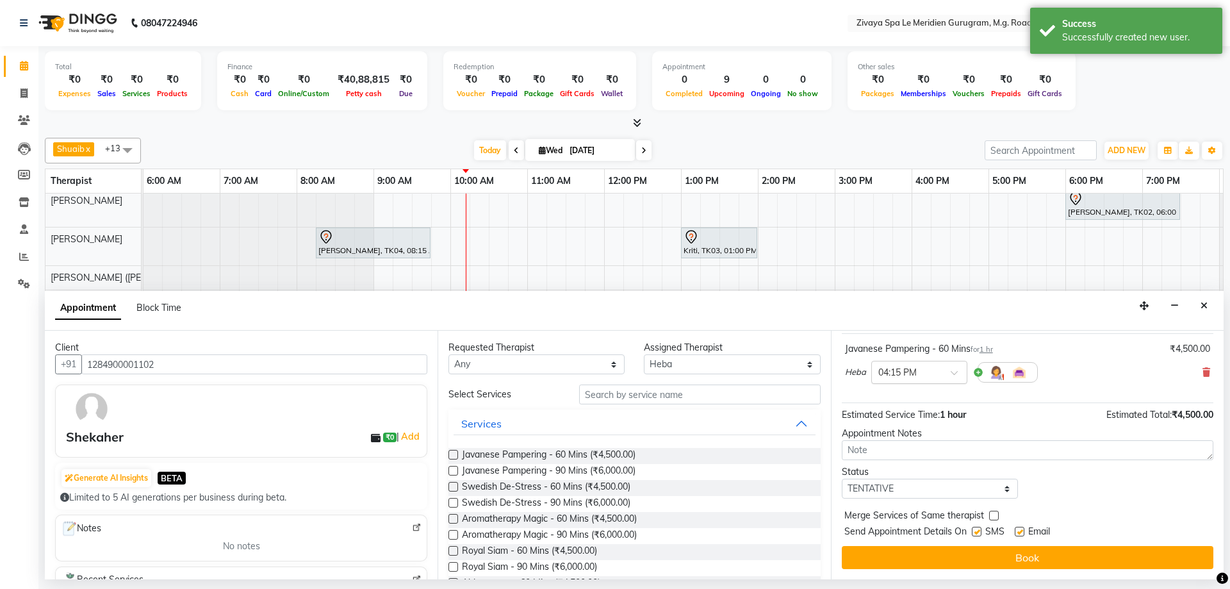
click at [956, 373] on span at bounding box center [959, 376] width 16 height 13
click at [938, 414] on div "04:30 PM" at bounding box center [919, 419] width 95 height 24
click at [938, 414] on span "Estimated Service Time:" at bounding box center [891, 415] width 98 height 12
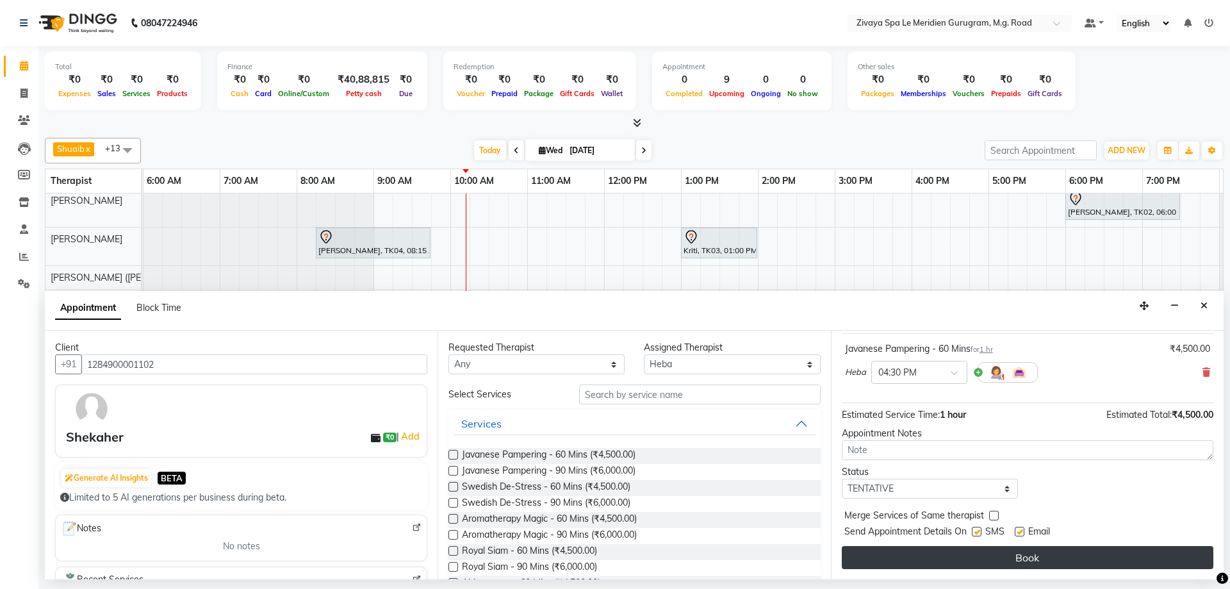
click at [1061, 560] on button "Book" at bounding box center [1028, 557] width 372 height 23
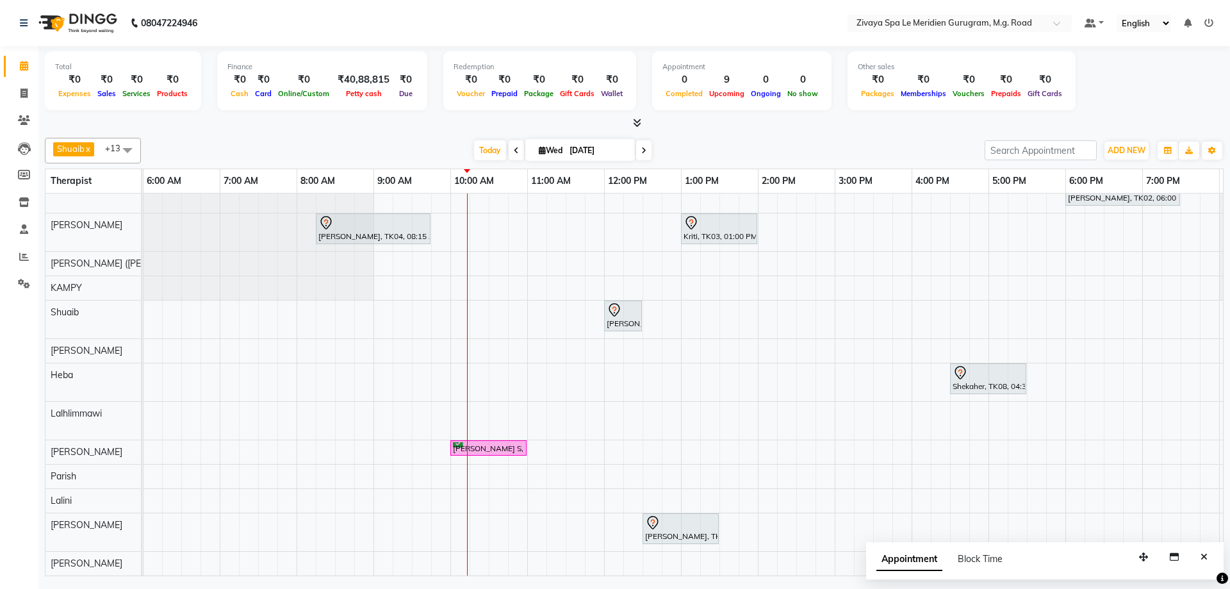
scroll to position [0, 0]
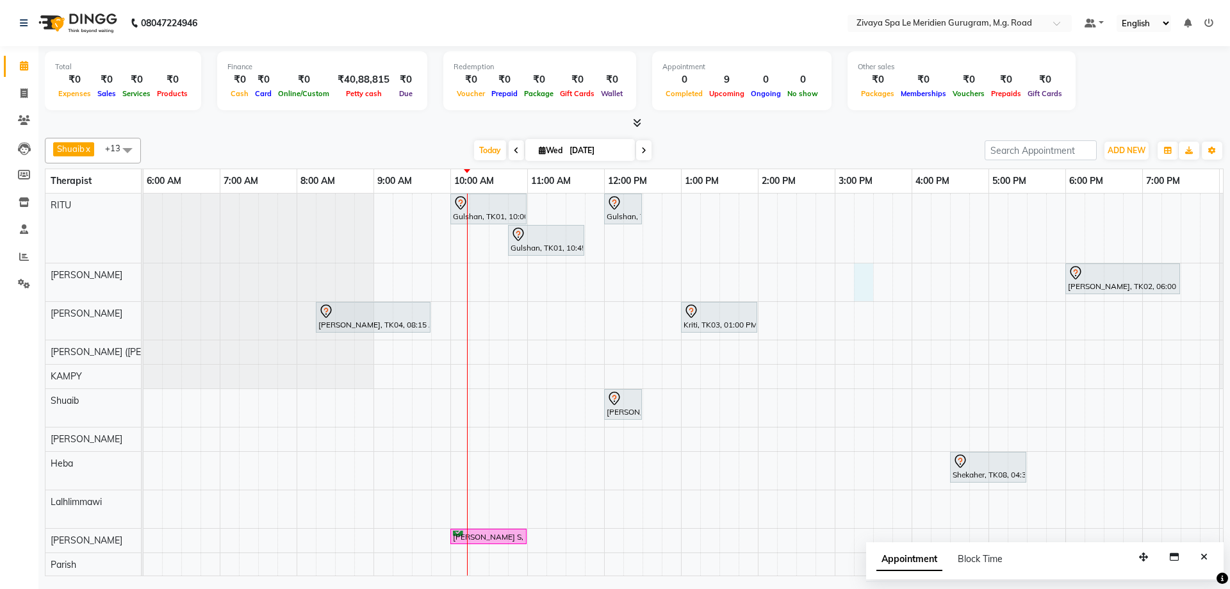
click at [873, 272] on div "Gulshan, TK01, 10:00 AM-11:00 AM, Javanese Pampering - 60 Mins Gulshan, TK01, 1…" at bounding box center [604, 428] width 1845 height 470
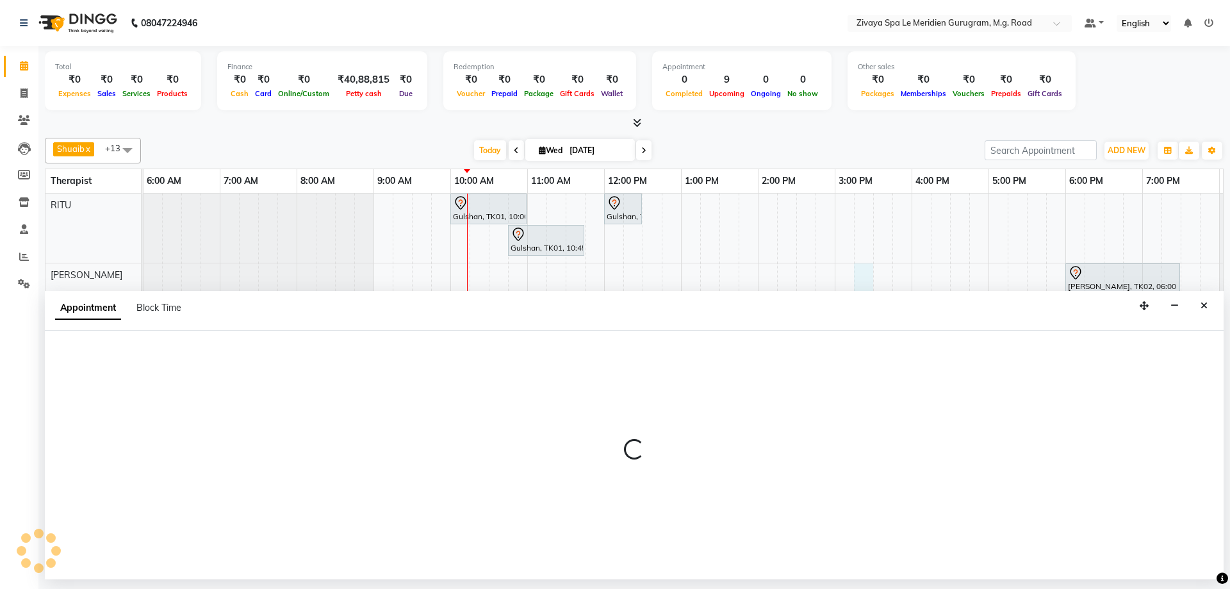
select select "49507"
select select "tentative"
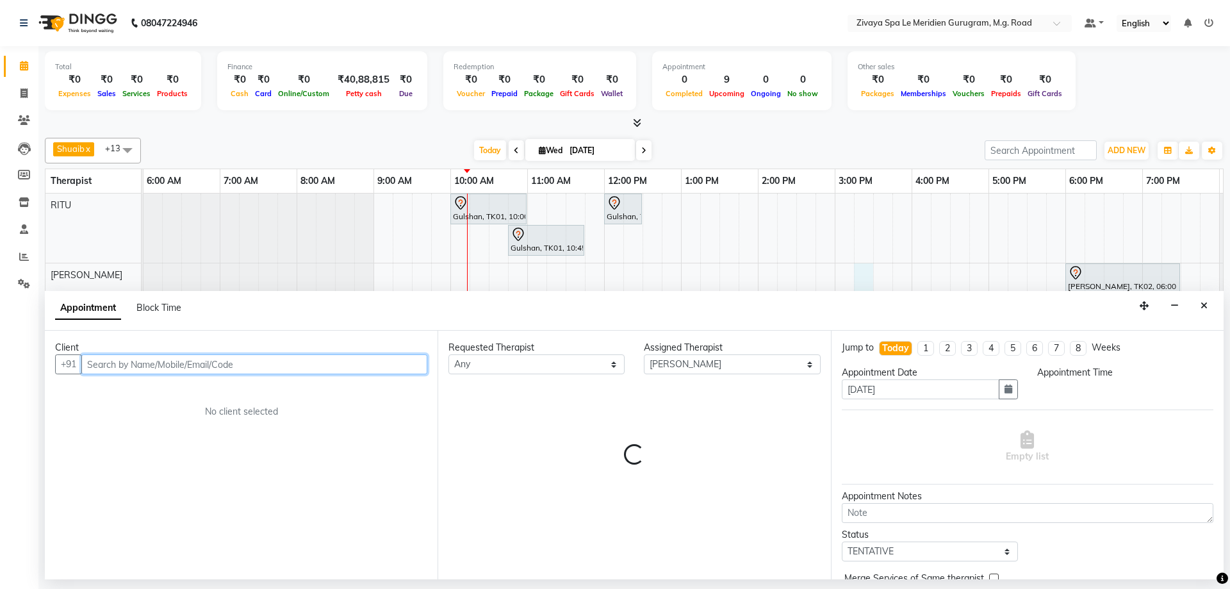
select select "915"
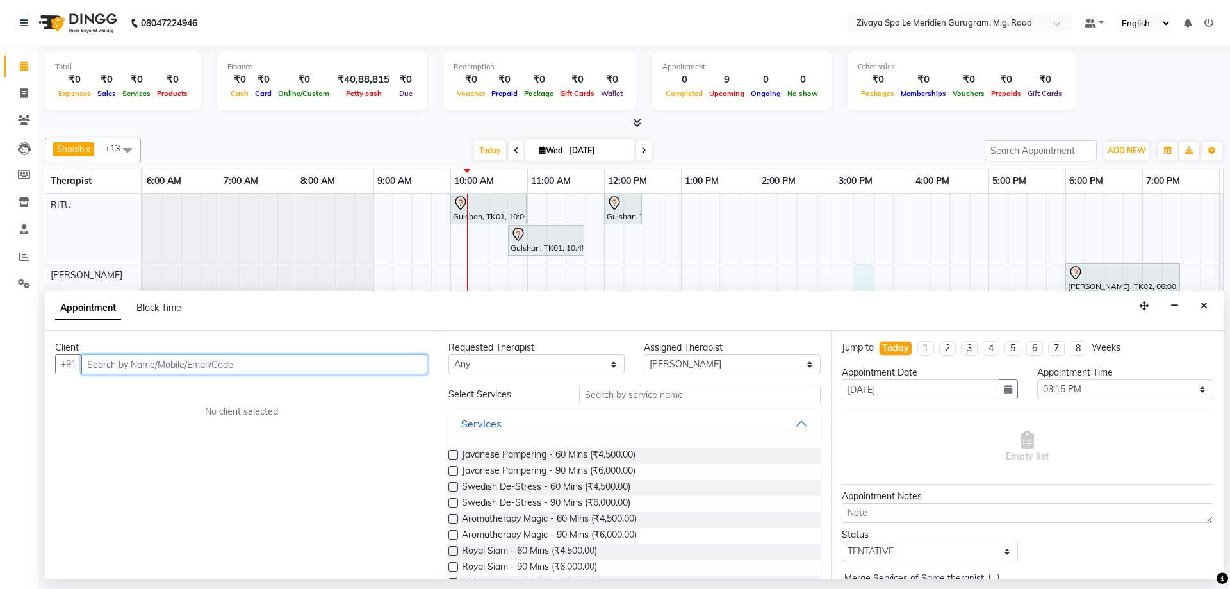
type input "m"
type input "MR.Snowdon"
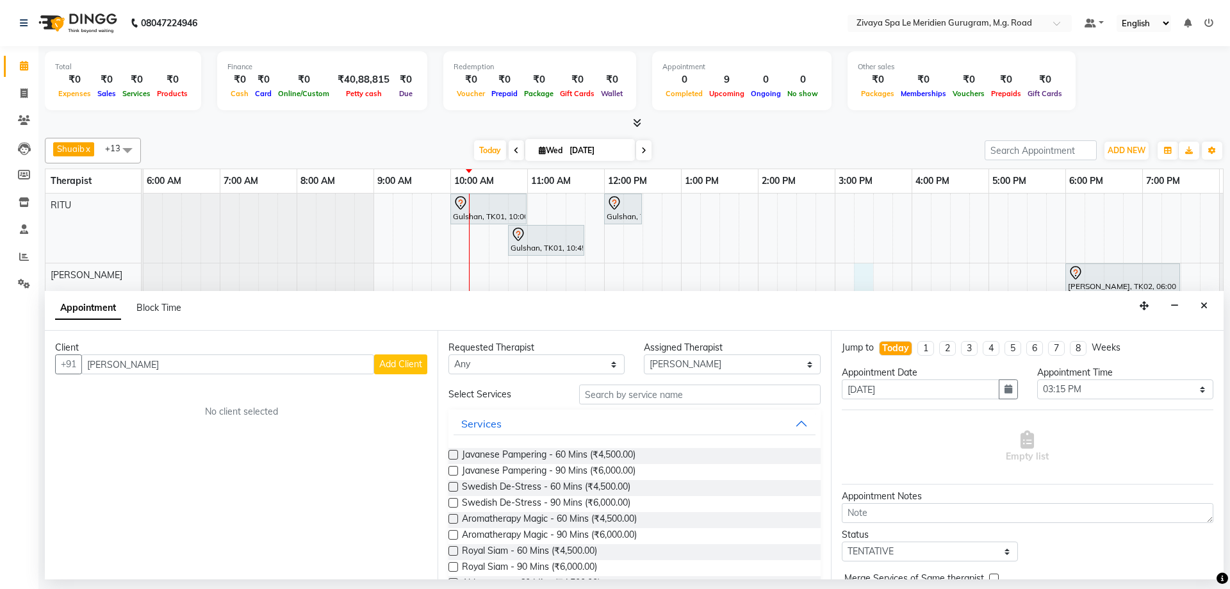
click at [398, 357] on button "Add Client" at bounding box center [400, 364] width 53 height 20
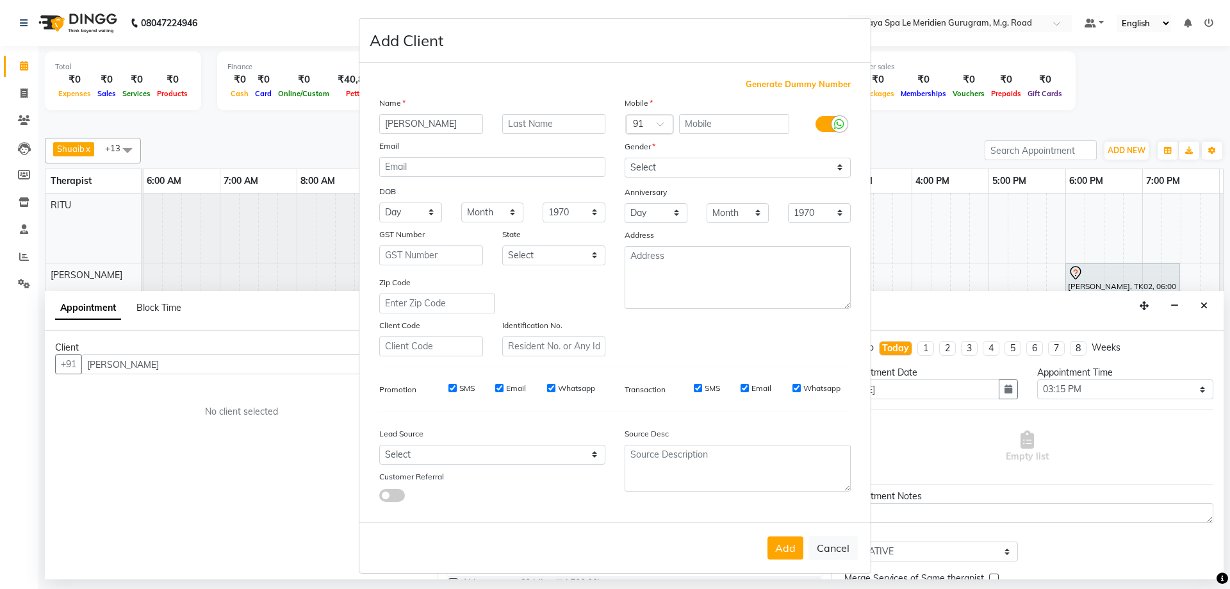
click at [795, 79] on span "Generate Dummy Number" at bounding box center [798, 84] width 105 height 13
type input "1284900001103"
checkbox input "false"
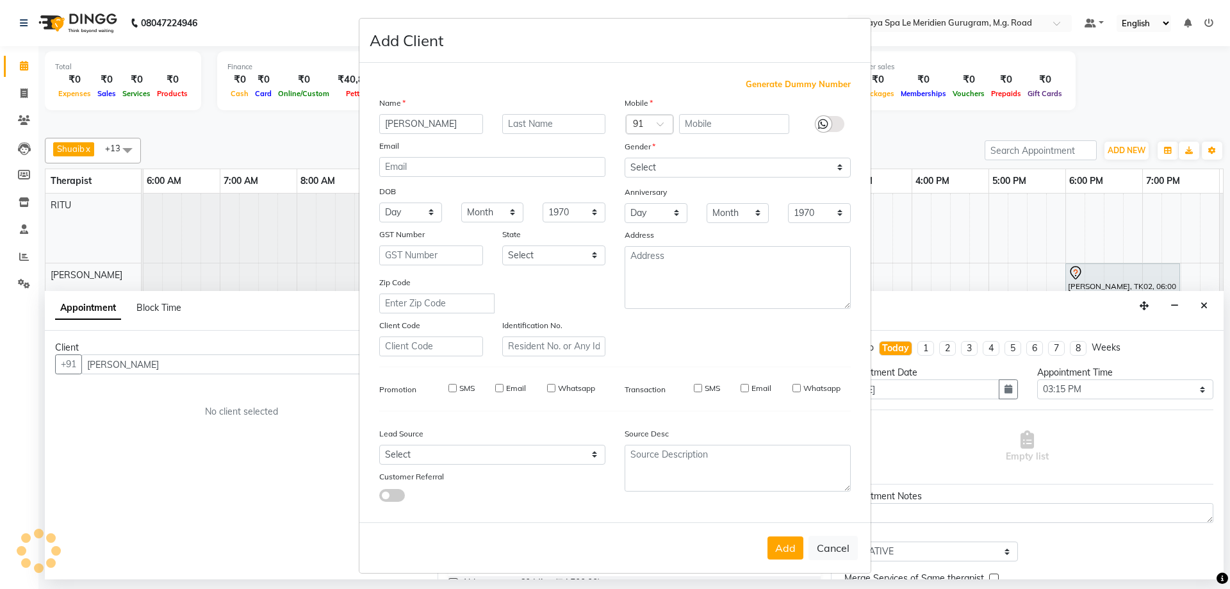
checkbox input "false"
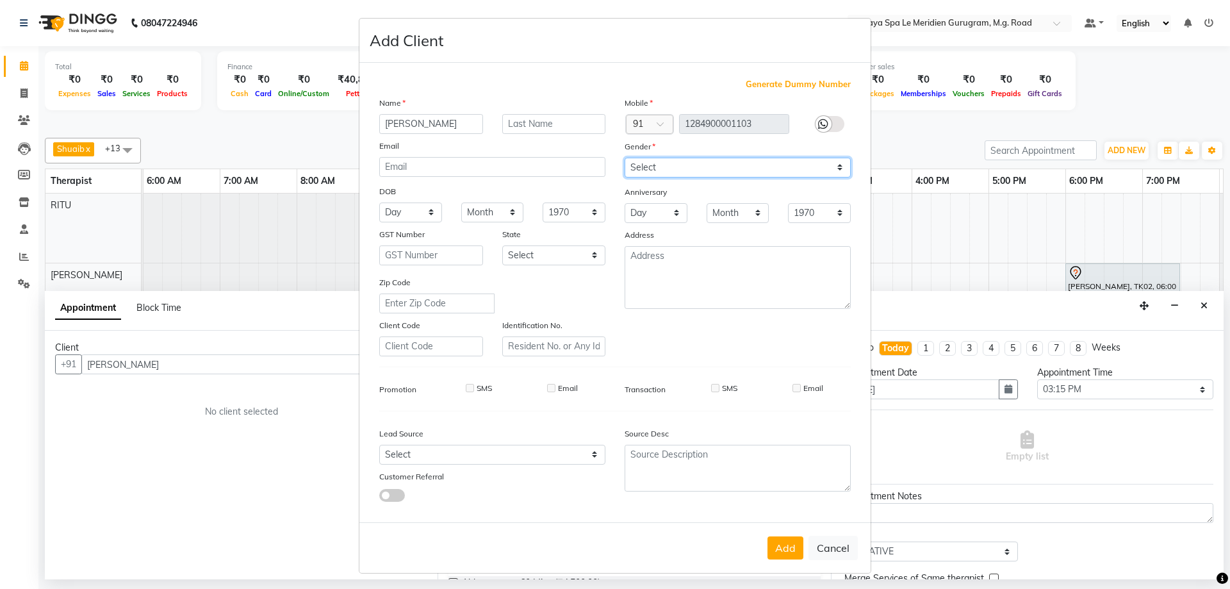
click at [830, 170] on select "Select [DEMOGRAPHIC_DATA] [DEMOGRAPHIC_DATA] Other Prefer Not To Say" at bounding box center [738, 168] width 226 height 20
select select "[DEMOGRAPHIC_DATA]"
click at [625, 158] on select "Select [DEMOGRAPHIC_DATA] [DEMOGRAPHIC_DATA] Other Prefer Not To Say" at bounding box center [738, 168] width 226 height 20
click at [791, 545] on button "Add" at bounding box center [785, 547] width 36 height 23
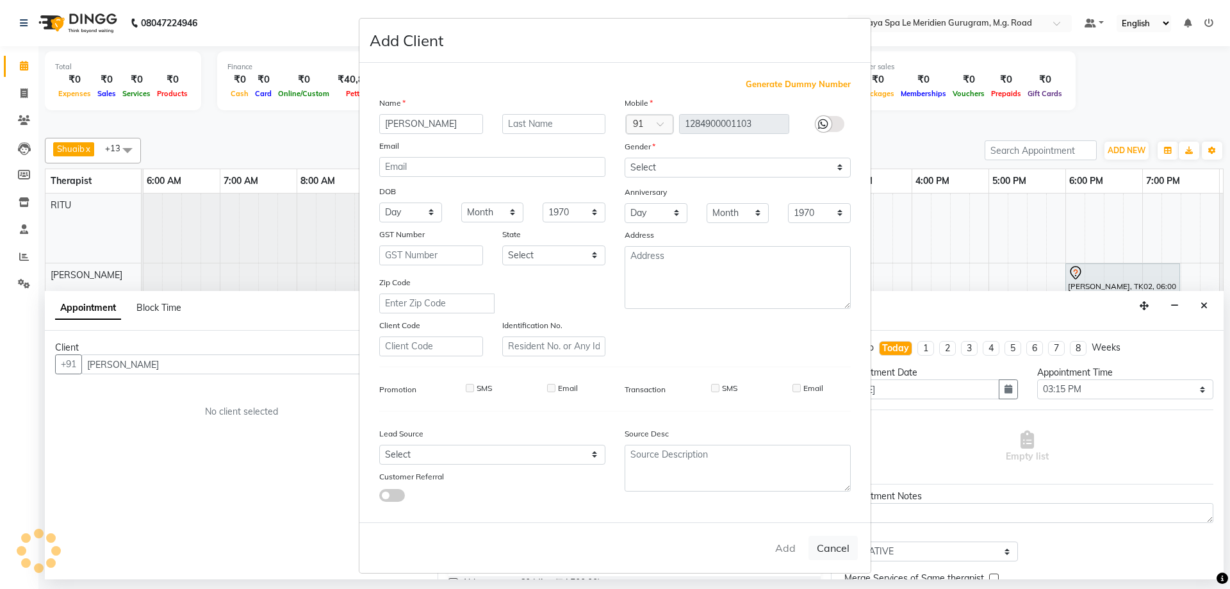
type input "1284900001103"
select select
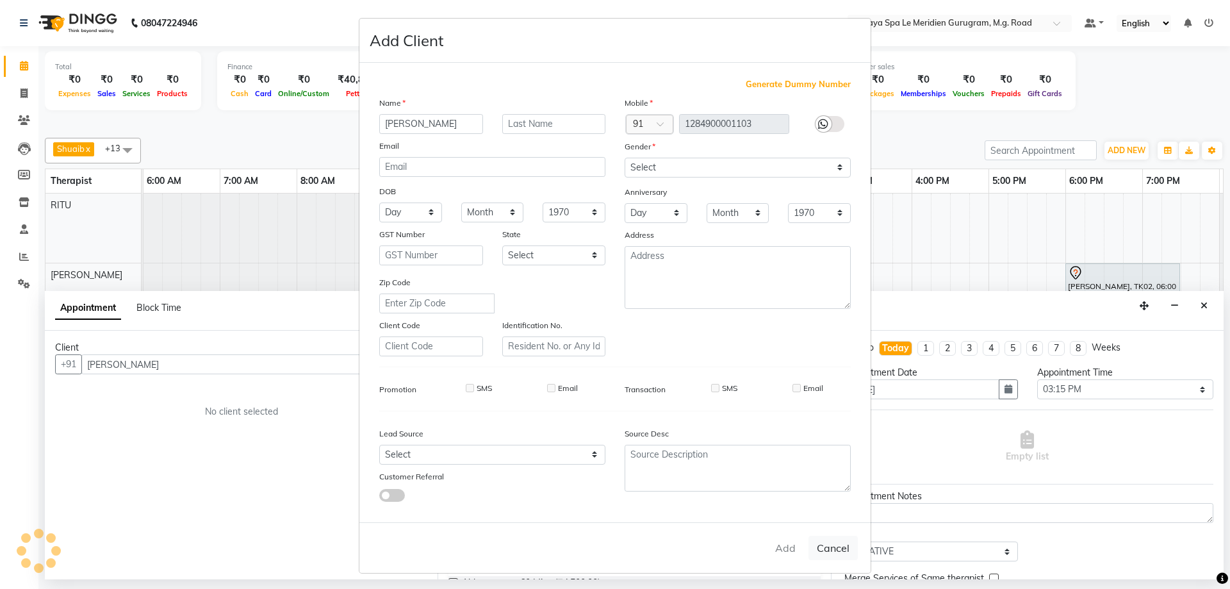
select select
checkbox input "false"
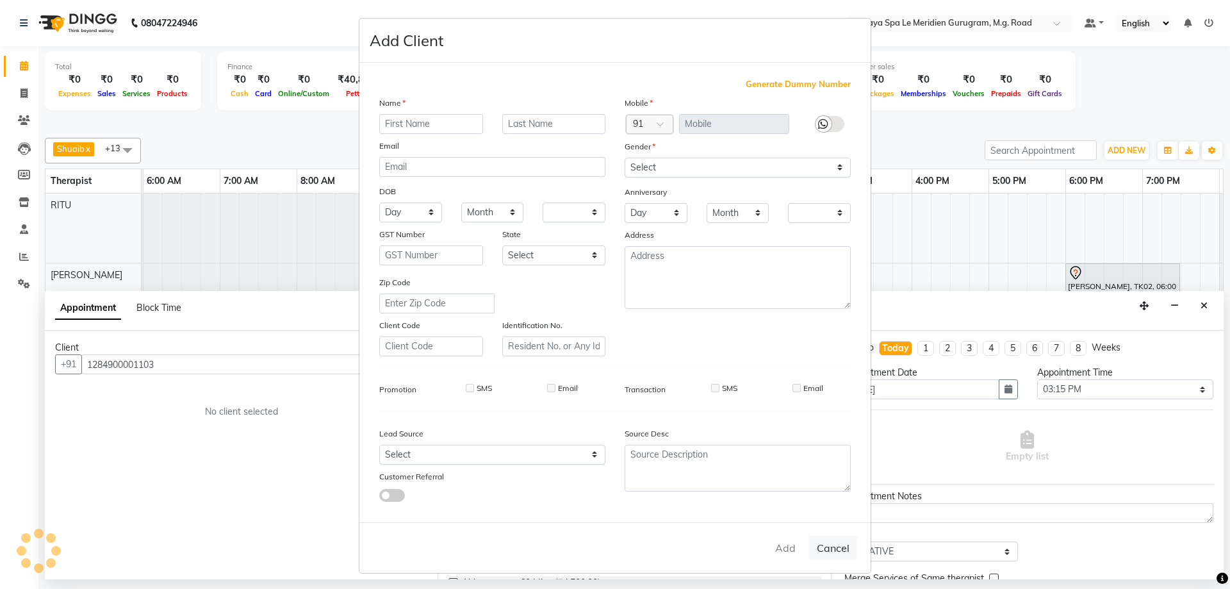
checkbox input "false"
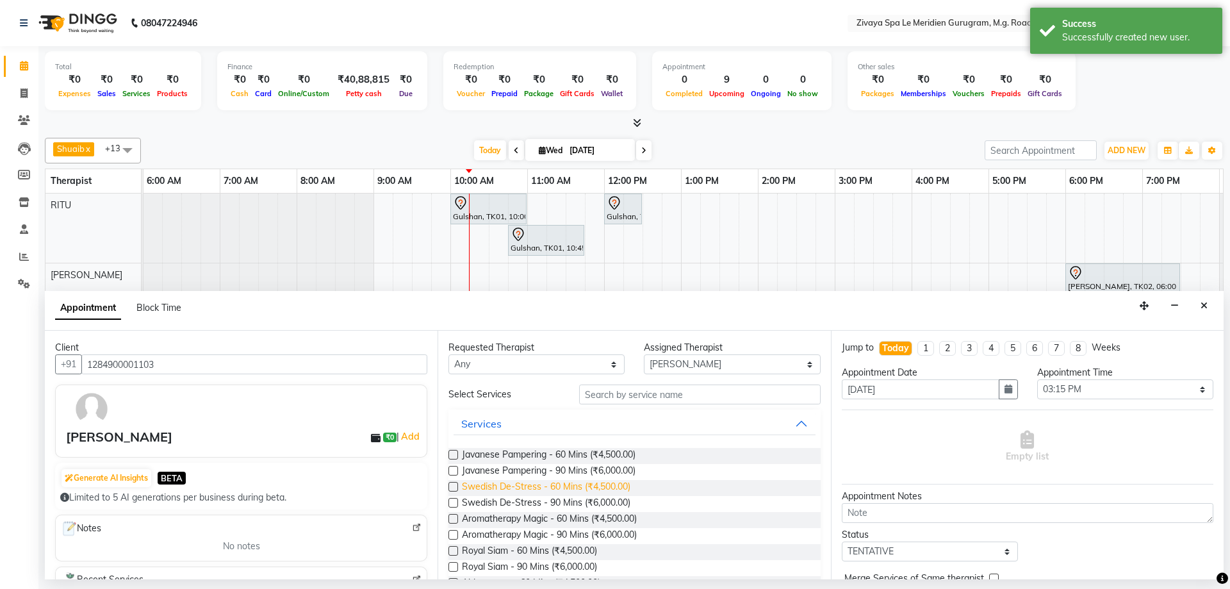
click at [591, 480] on span "Swedish De-Stress - 60 Mins (₹4,500.00)" at bounding box center [546, 488] width 168 height 16
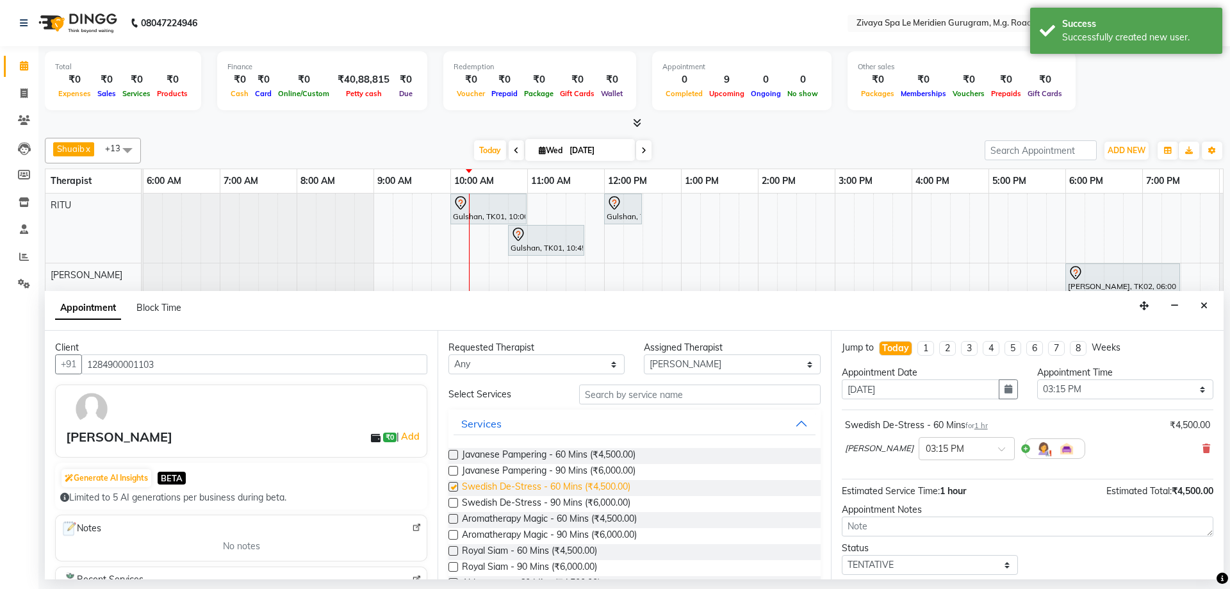
checkbox input "false"
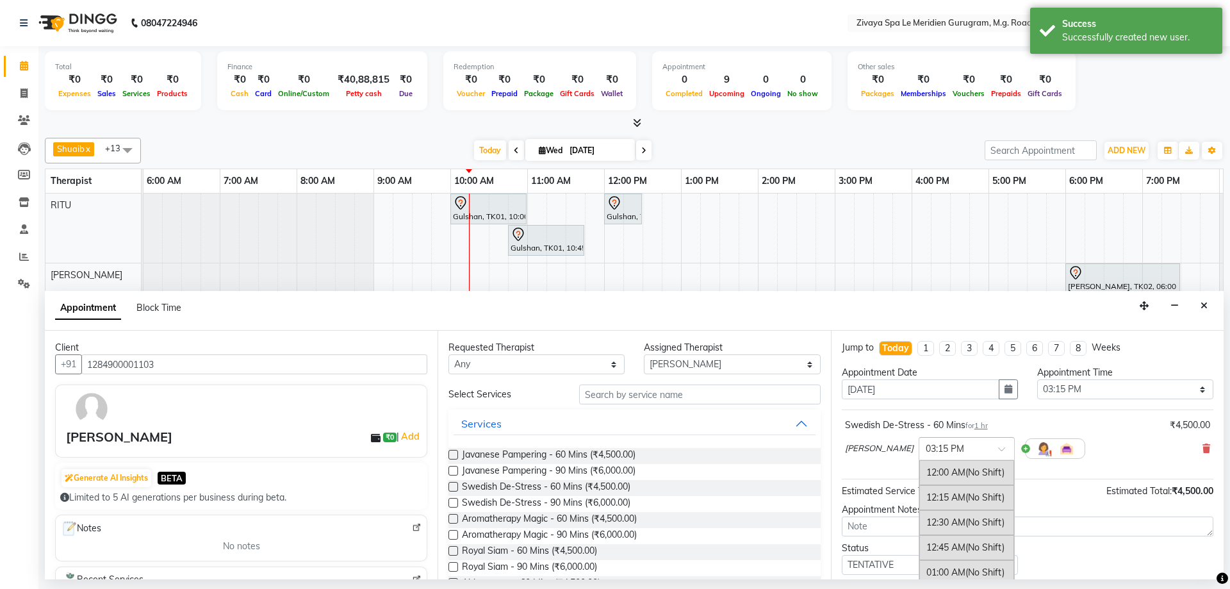
click at [989, 447] on div at bounding box center [966, 447] width 95 height 13
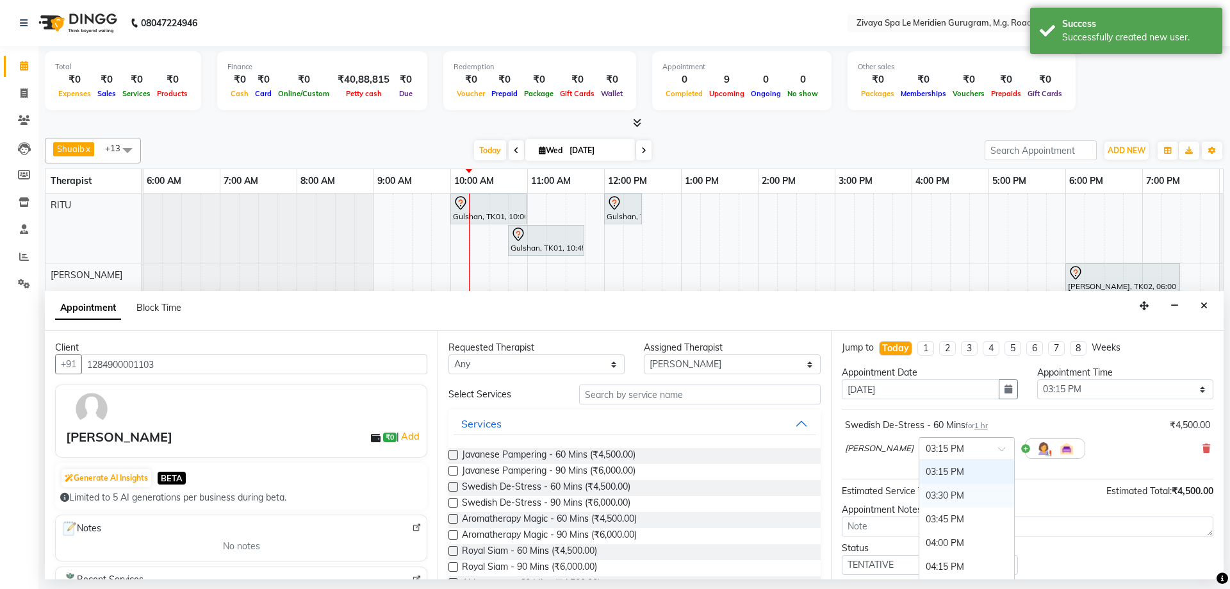
click at [969, 486] on div "03:30 PM" at bounding box center [966, 496] width 95 height 24
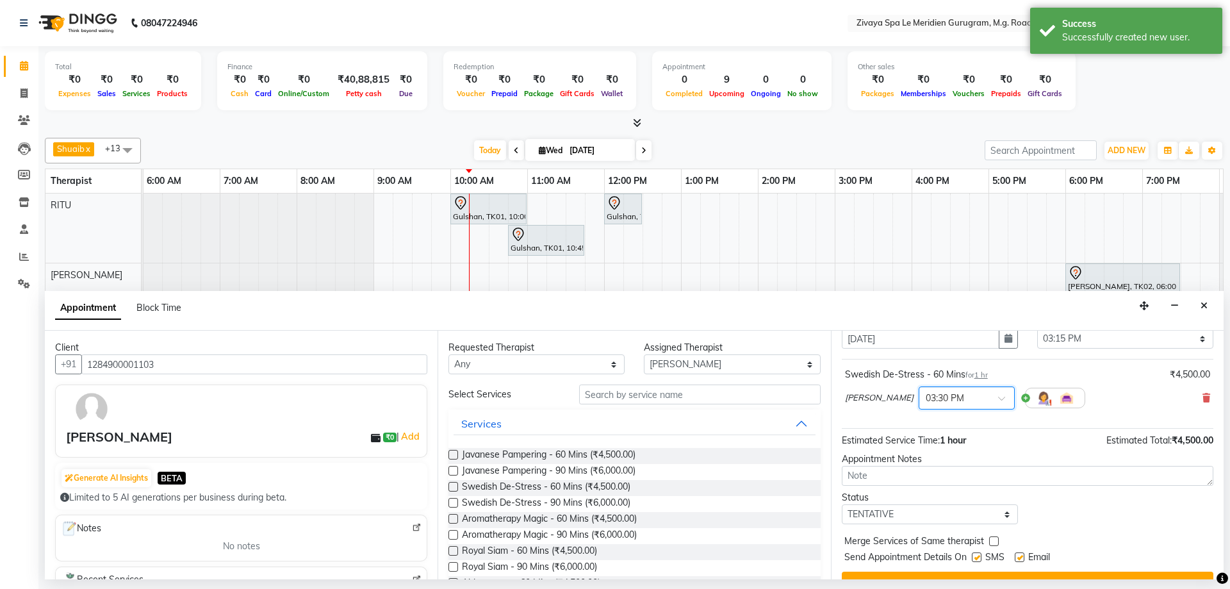
scroll to position [76, 0]
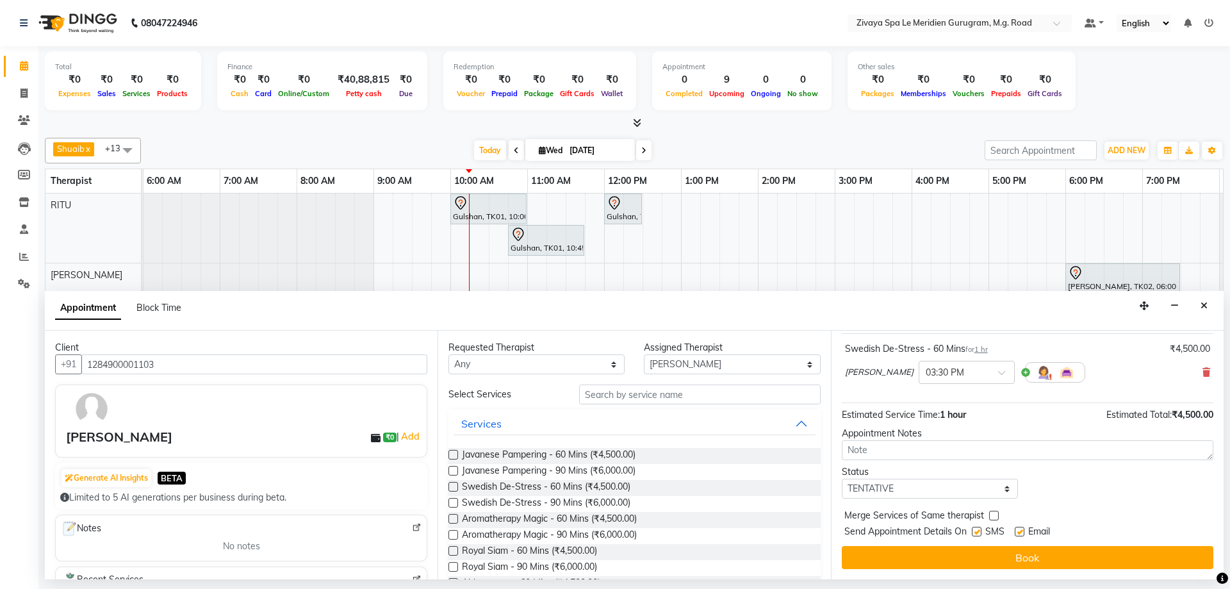
click at [987, 552] on button "Book" at bounding box center [1028, 557] width 372 height 23
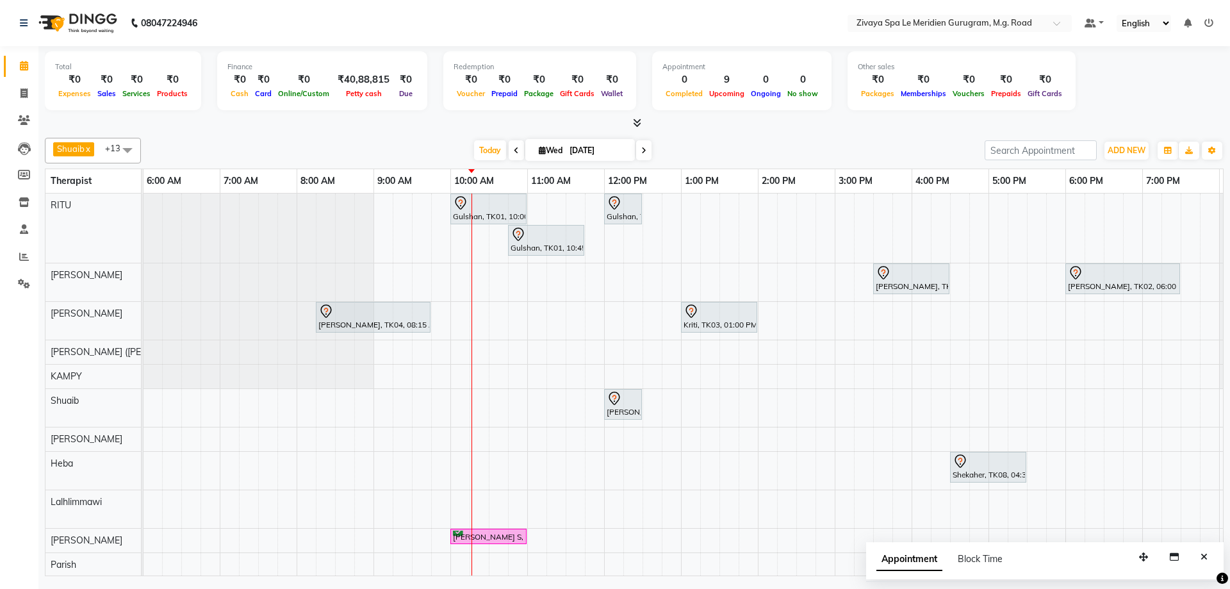
click at [623, 407] on div "Viknesh murli, TK04, 12:00 PM-12:30 PM, BEARD SHAVING" at bounding box center [622, 404] width 35 height 27
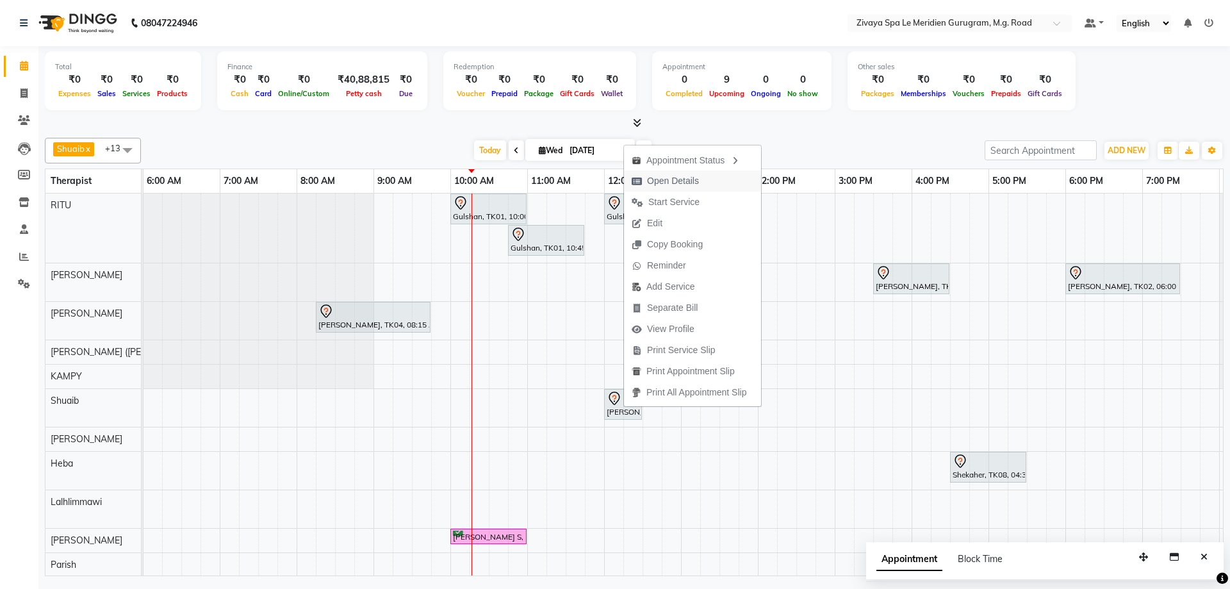
click at [696, 179] on span "Open Details" at bounding box center [673, 180] width 52 height 13
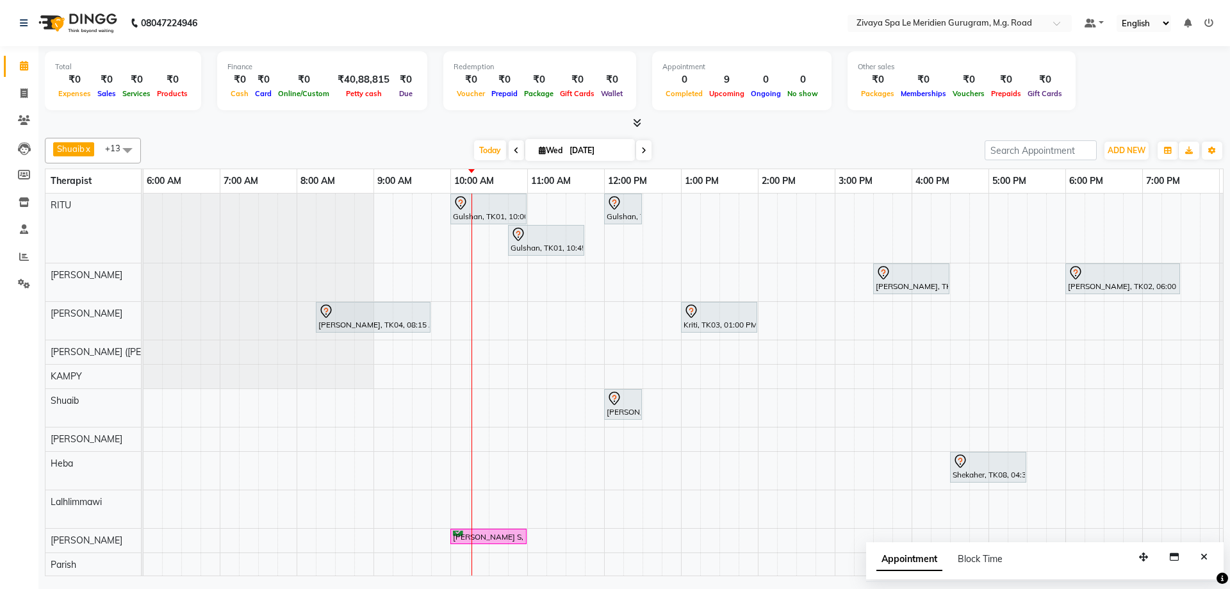
click at [609, 400] on icon at bounding box center [614, 398] width 15 height 15
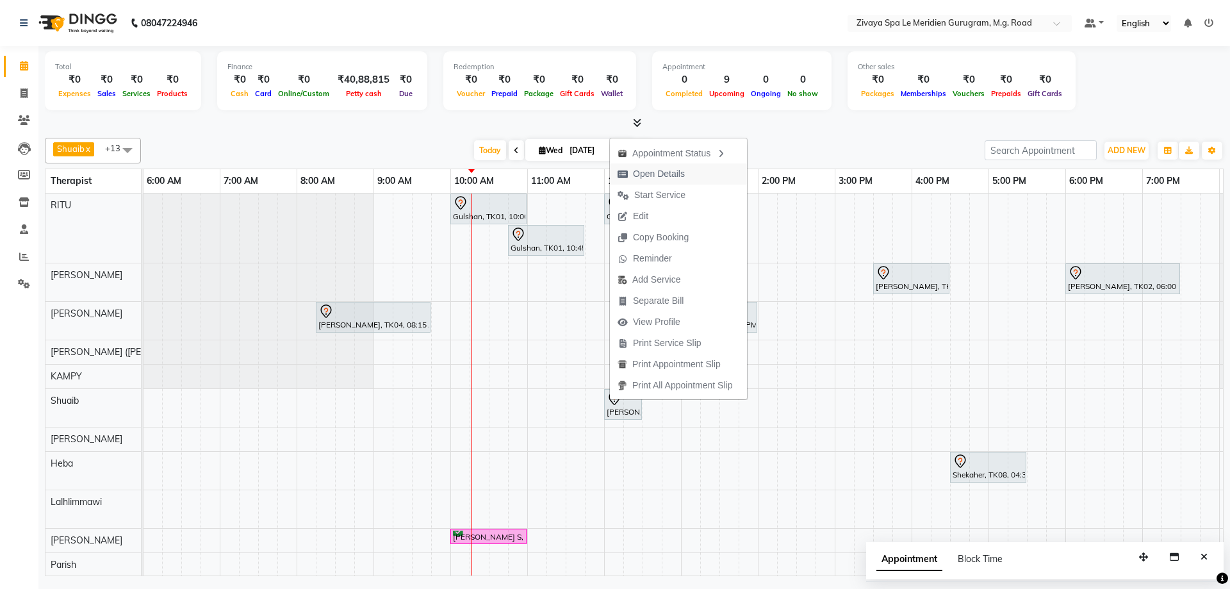
click at [660, 170] on span "Open Details" at bounding box center [659, 173] width 52 height 13
select select "7"
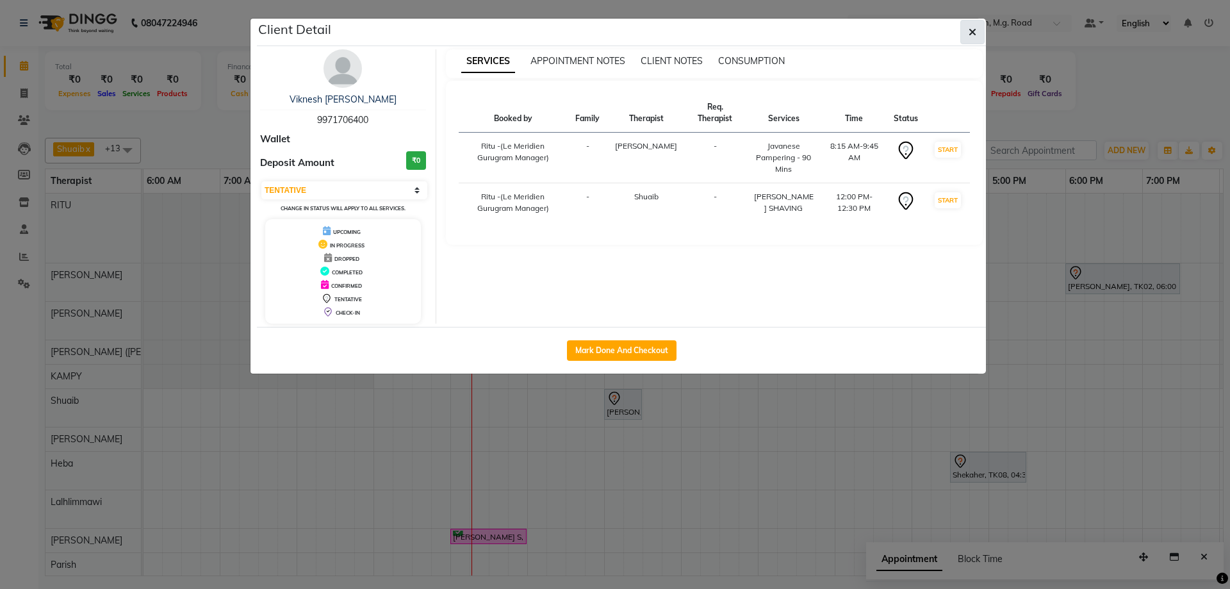
click at [975, 26] on span "button" at bounding box center [973, 32] width 8 height 13
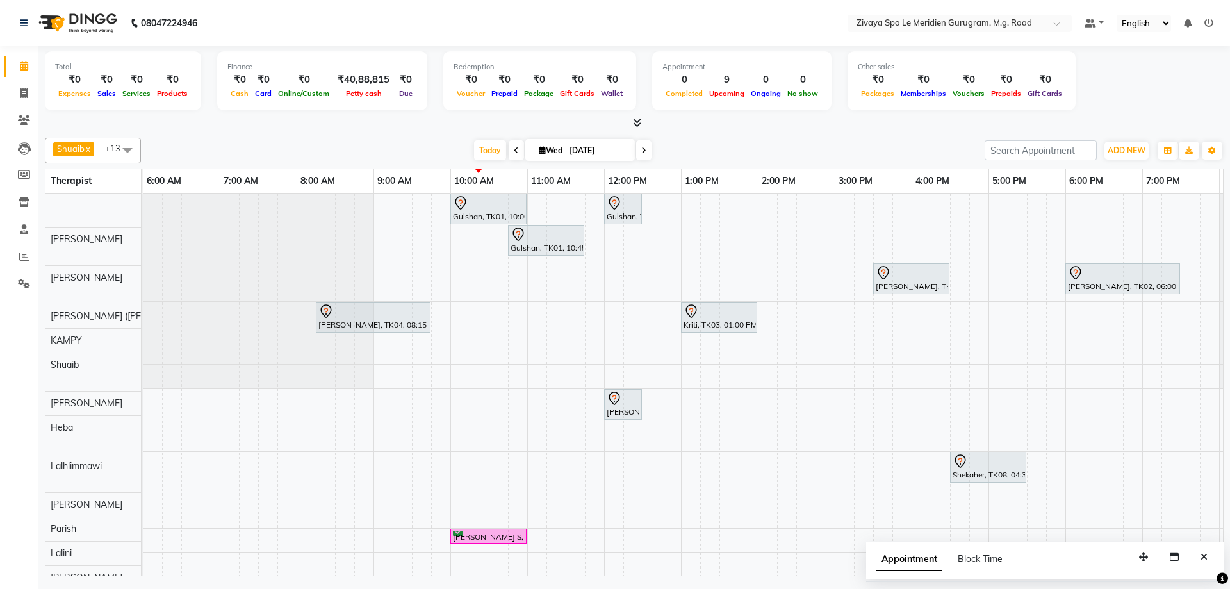
scroll to position [0, 0]
click at [514, 147] on icon at bounding box center [516, 151] width 5 height 8
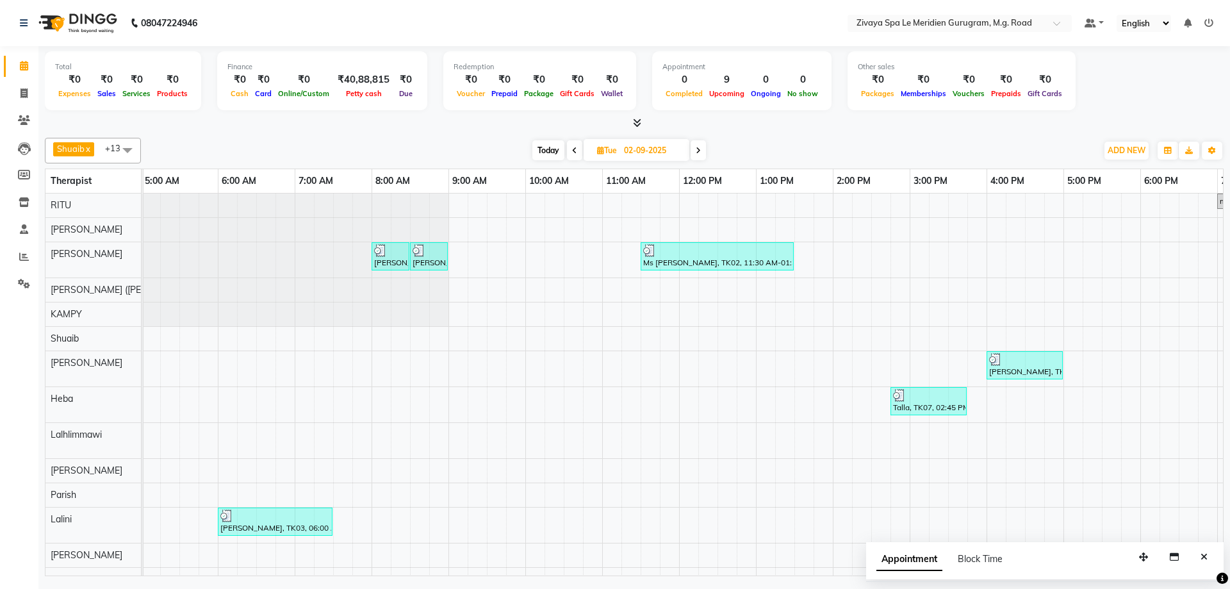
scroll to position [0, 338]
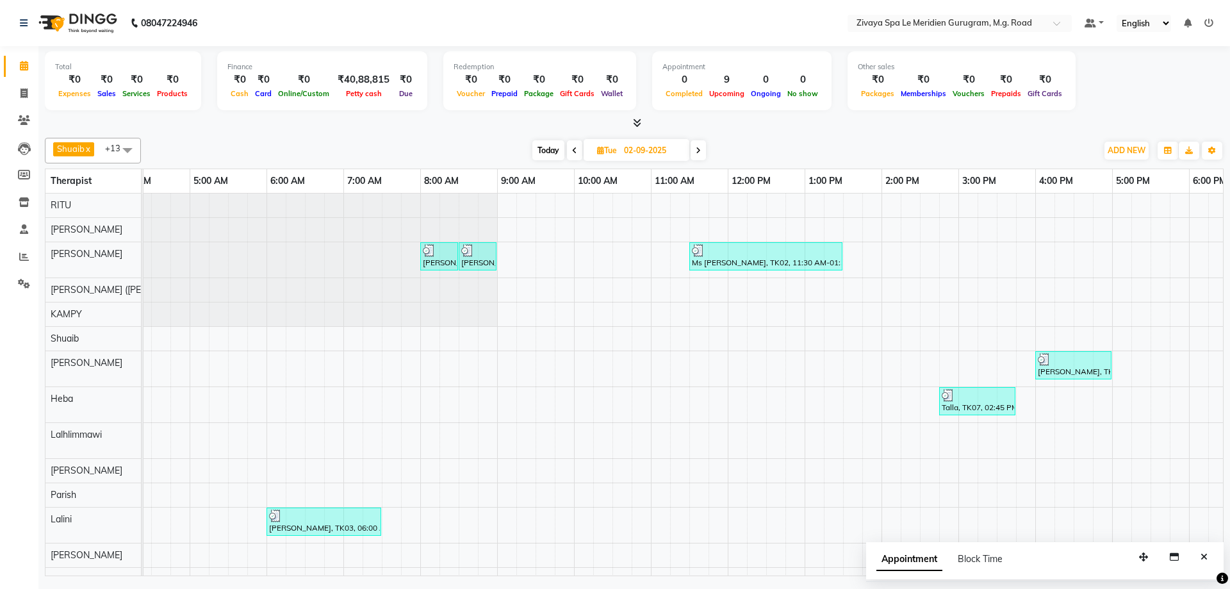
click at [702, 151] on span at bounding box center [698, 150] width 15 height 20
type input "[DATE]"
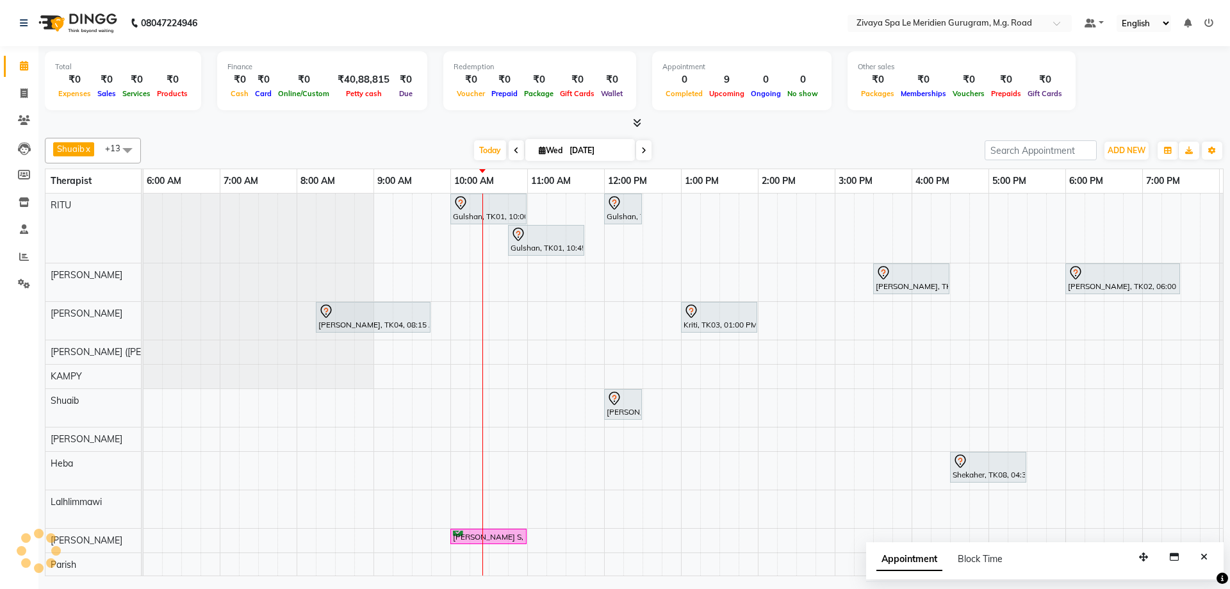
scroll to position [0, 766]
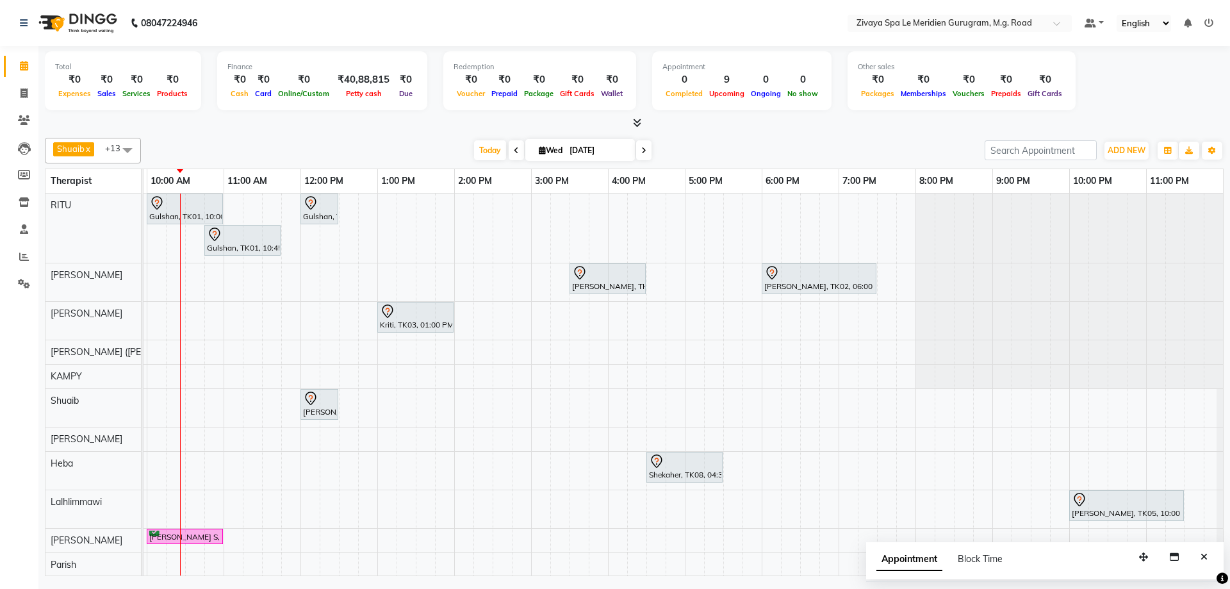
click at [642, 122] on div at bounding box center [634, 123] width 1179 height 13
click at [637, 120] on icon at bounding box center [637, 123] width 8 height 10
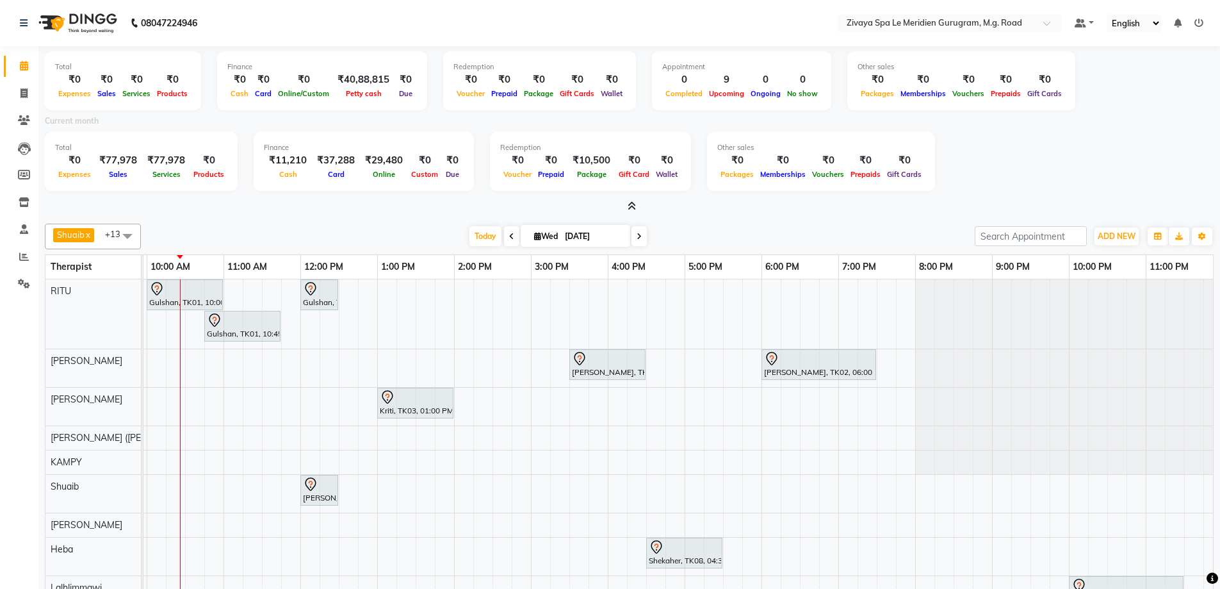
click at [630, 205] on icon at bounding box center [632, 206] width 8 height 10
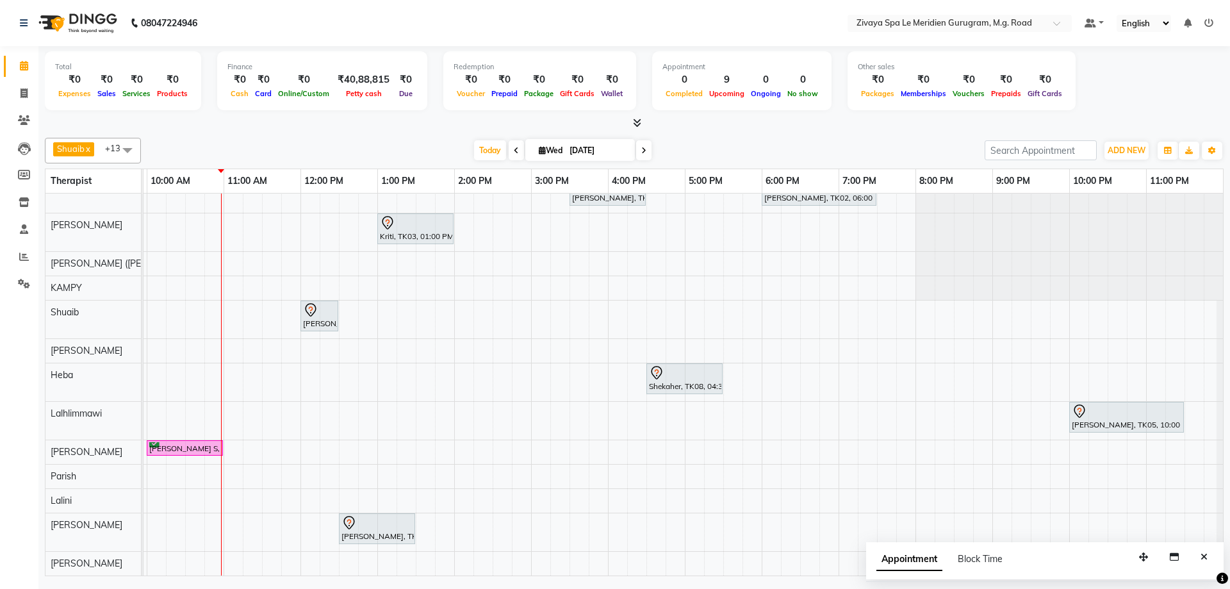
scroll to position [0, 0]
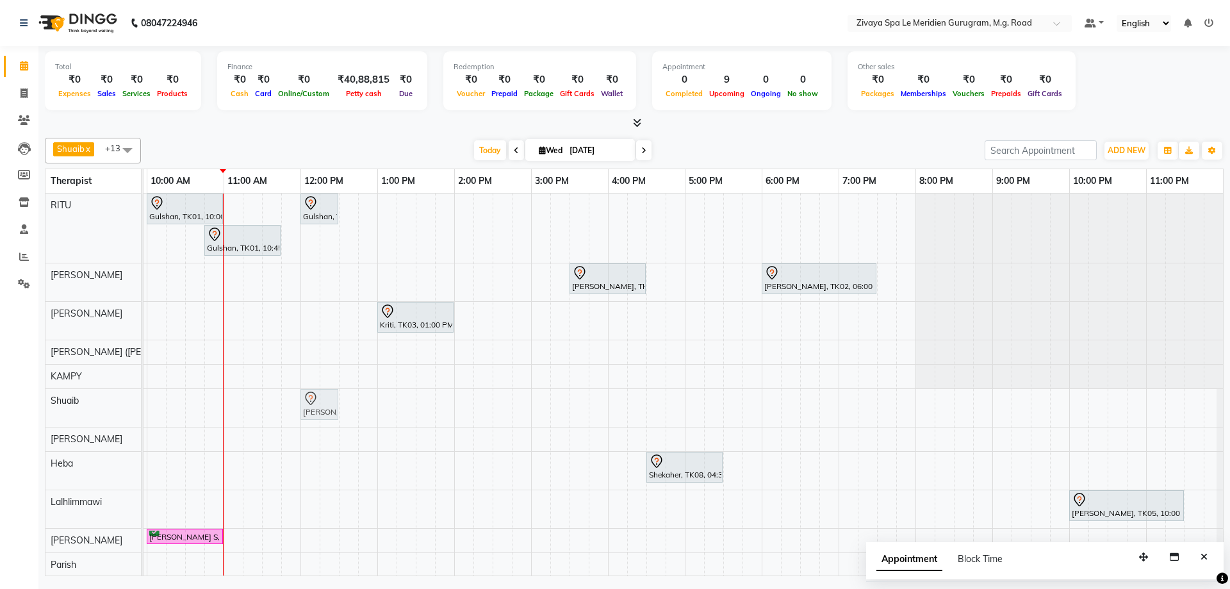
drag, startPoint x: 327, startPoint y: 404, endPoint x: 326, endPoint y: 396, distance: 8.4
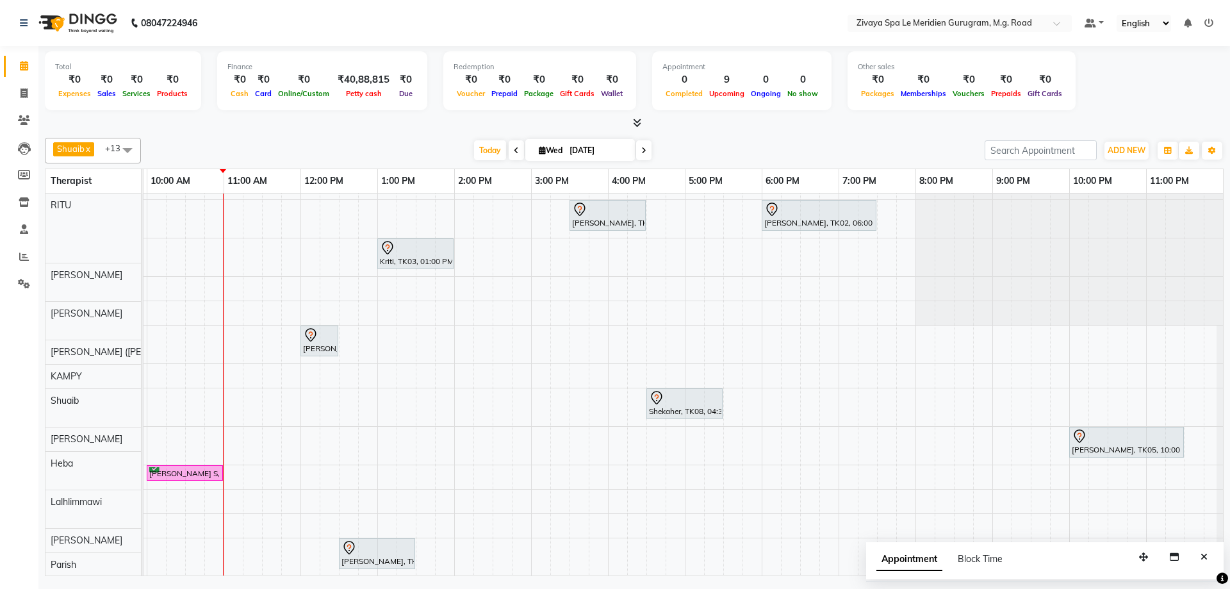
scroll to position [98, 0]
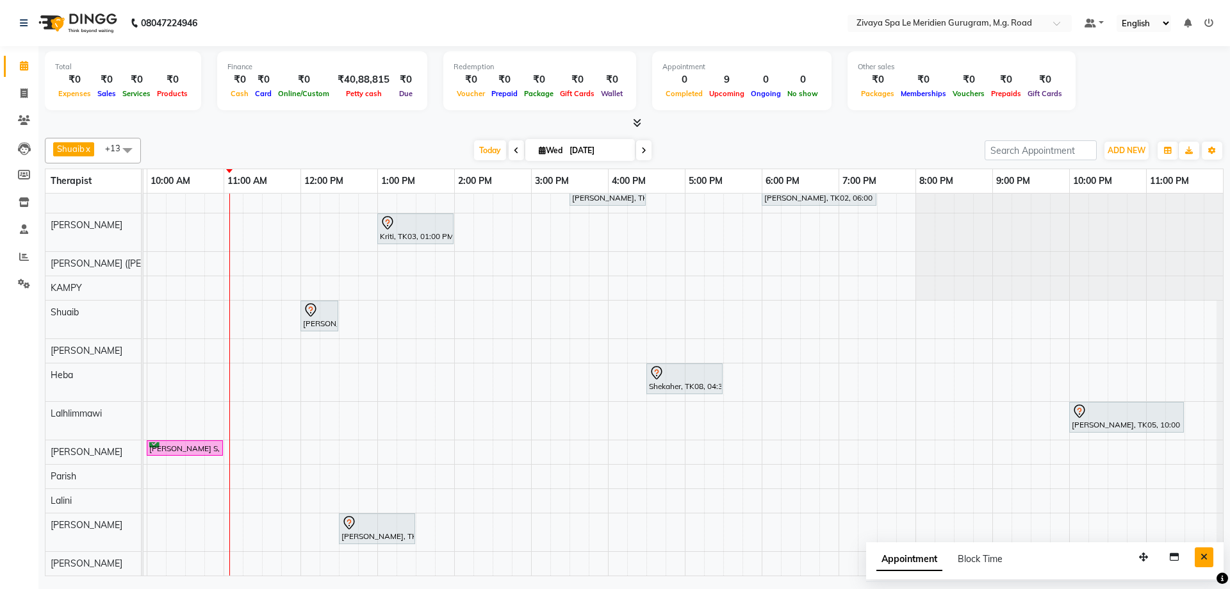
click at [1207, 559] on icon "Close" at bounding box center [1203, 556] width 7 height 9
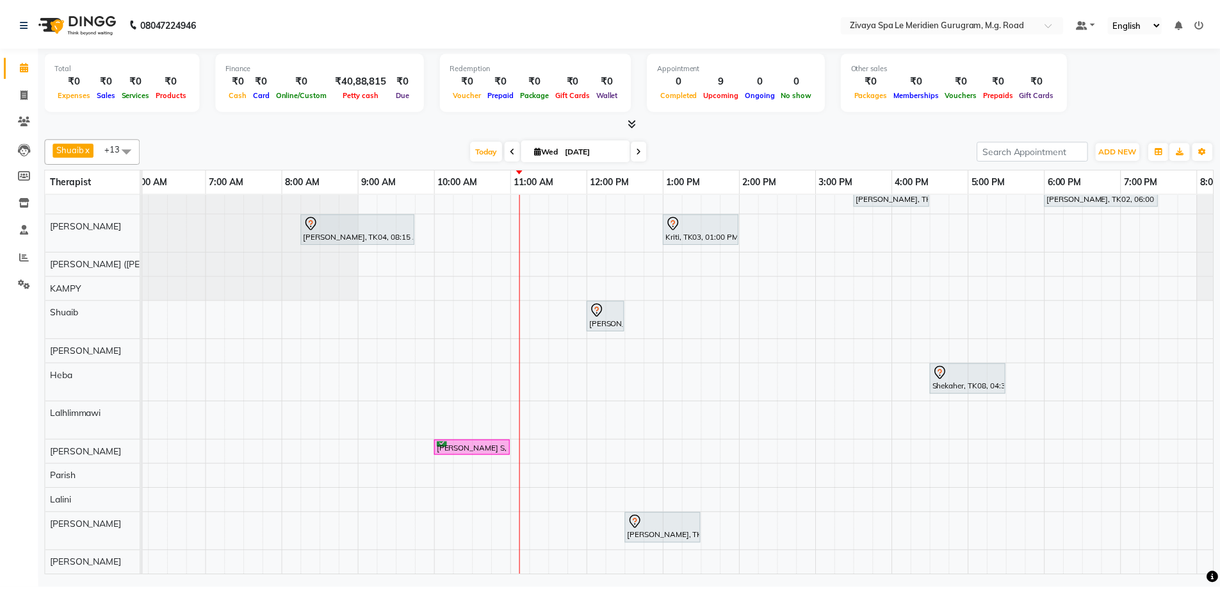
scroll to position [0, 470]
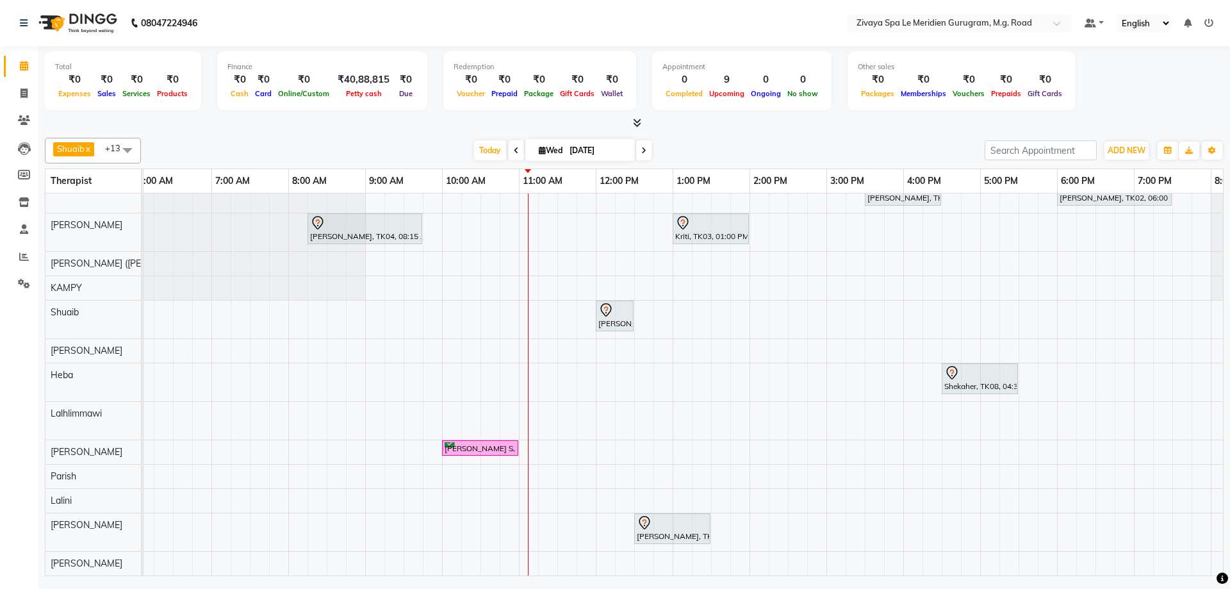
click at [453, 442] on div "[PERSON_NAME] S, TK07, 10:00 AM-11:00 AM, Zivaya Signature Facial - 60 Mins" at bounding box center [480, 448] width 74 height 12
click at [497, 233] on span "Open Details" at bounding box center [503, 233] width 52 height 13
select select "6"
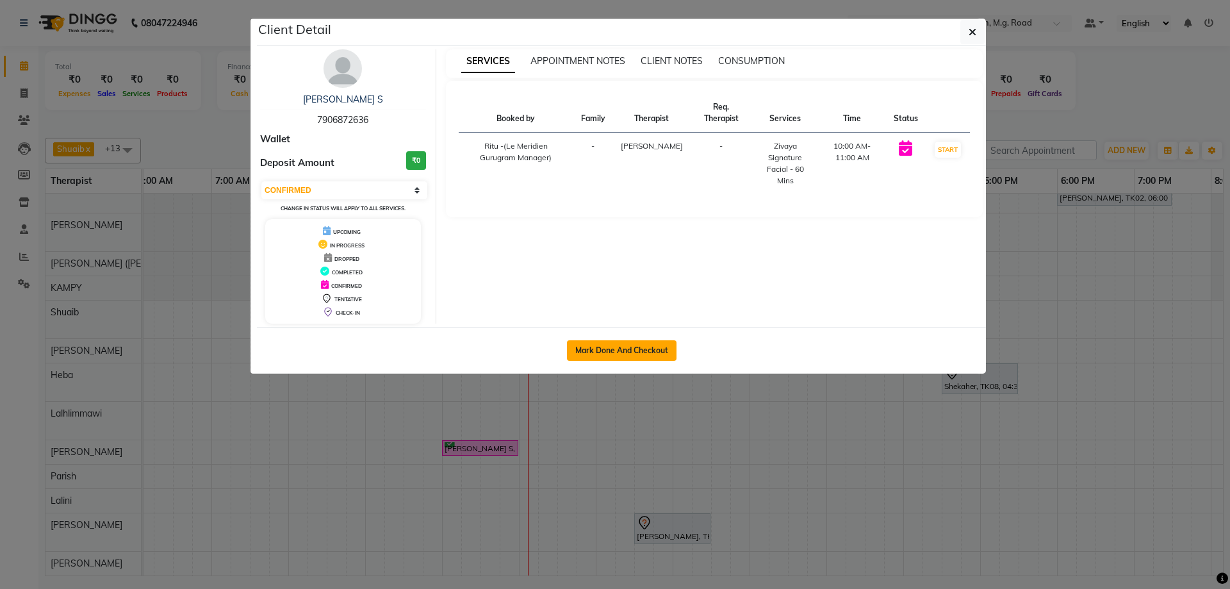
click at [667, 344] on button "Mark Done And Checkout" at bounding box center [622, 350] width 110 height 20
select select "service"
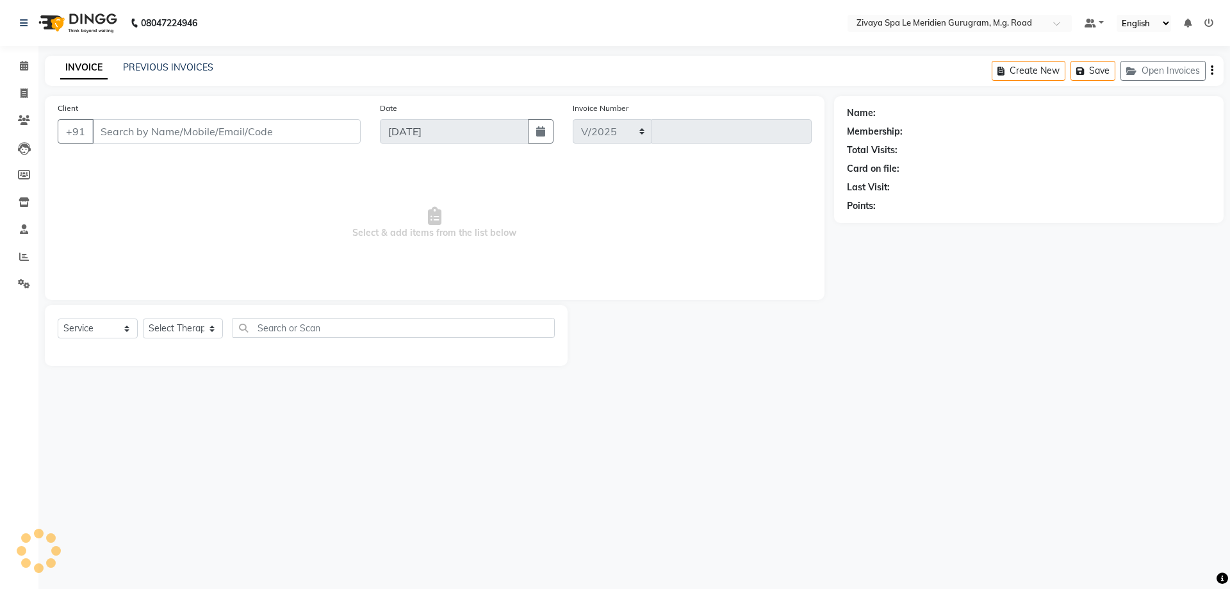
select select "6503"
type input "1789"
type input "7906872636"
select select "65986"
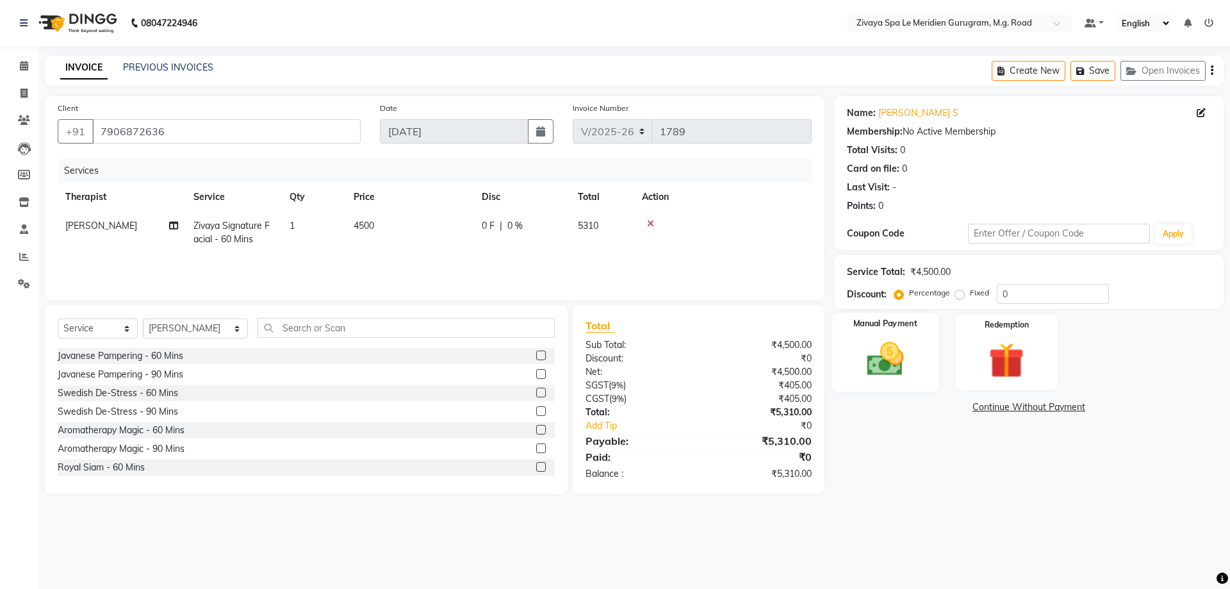
click at [878, 365] on img at bounding box center [885, 359] width 60 height 42
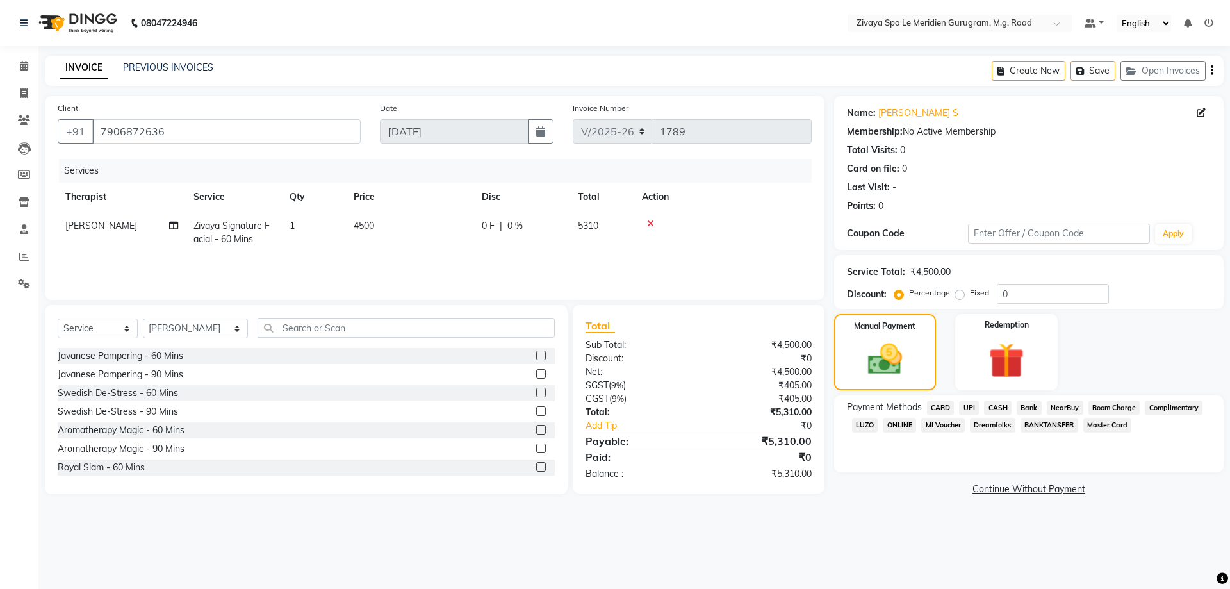
click at [1115, 407] on span "Room Charge" at bounding box center [1114, 407] width 52 height 15
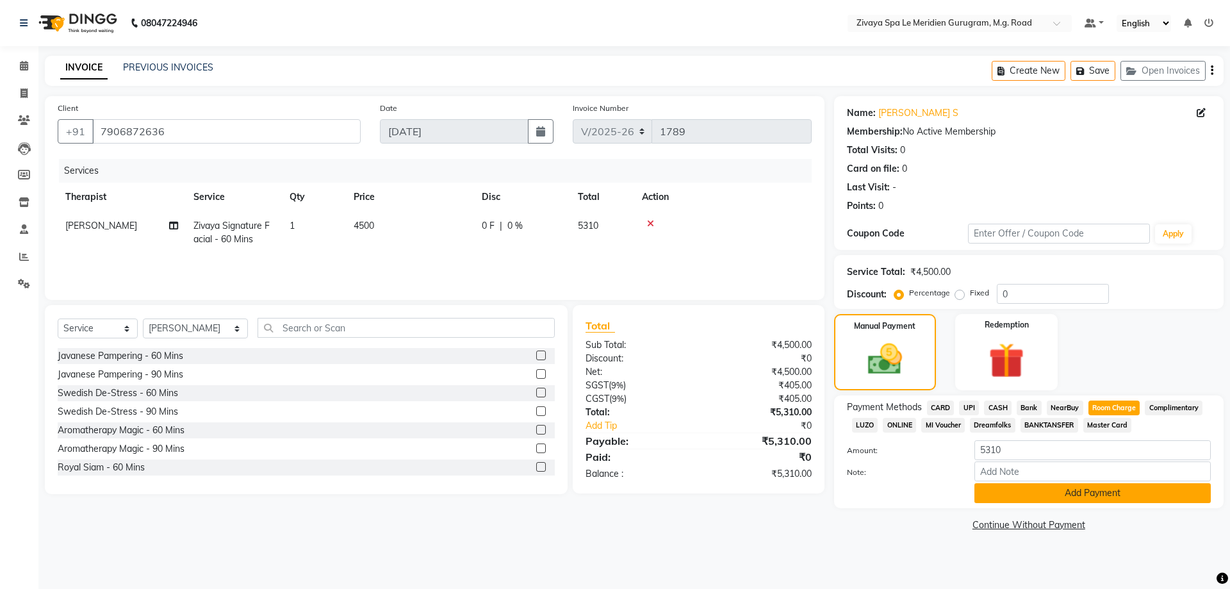
click at [1054, 493] on button "Add Payment" at bounding box center [1092, 493] width 236 height 20
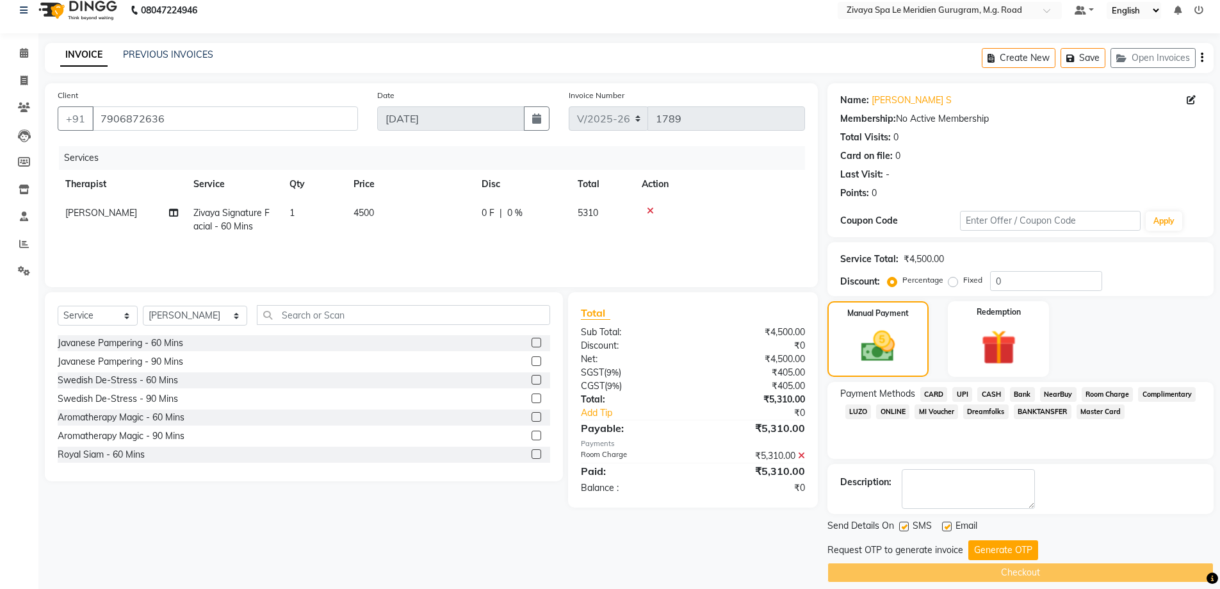
scroll to position [26, 0]
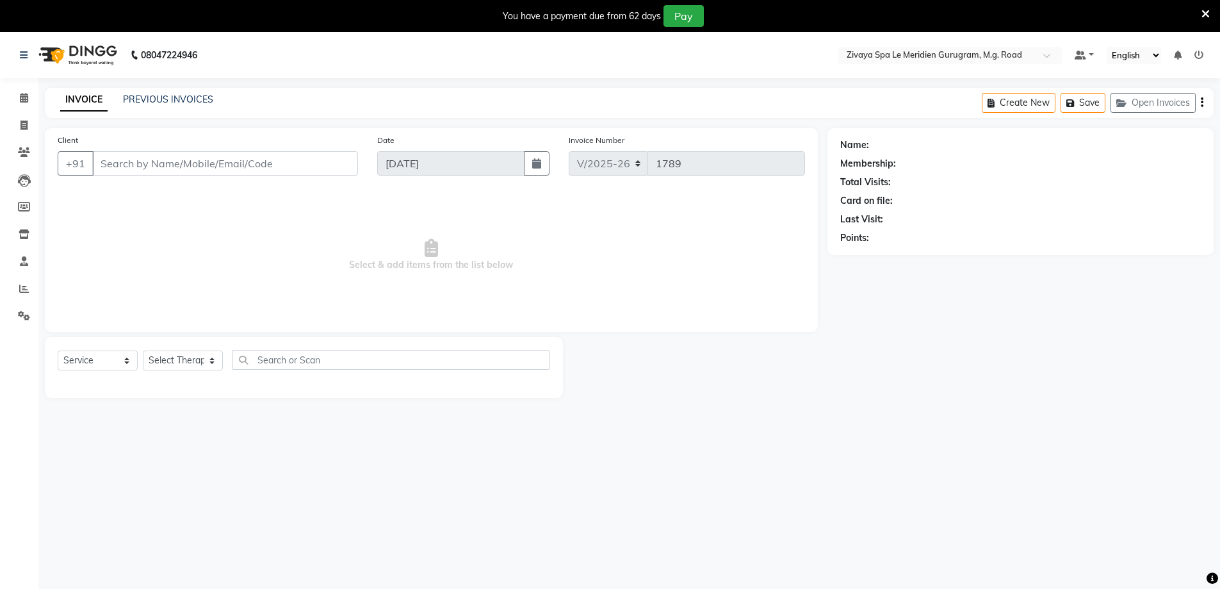
select select "6503"
select select "service"
type input "7906872636"
select select "65986"
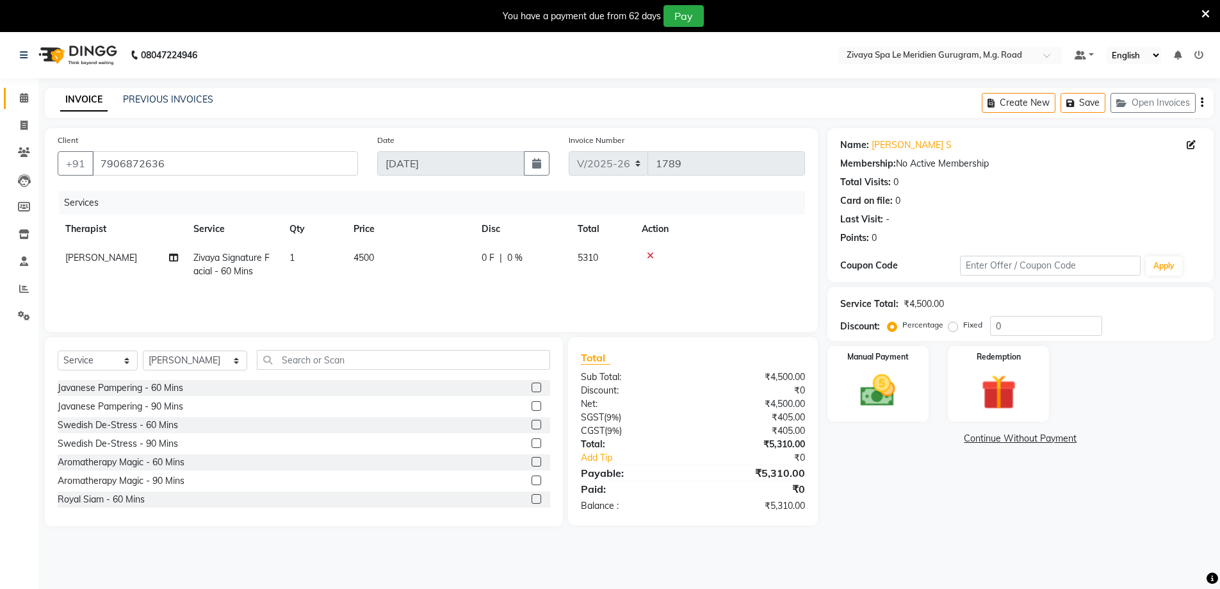
click at [13, 106] on link "Calendar" at bounding box center [19, 98] width 31 height 21
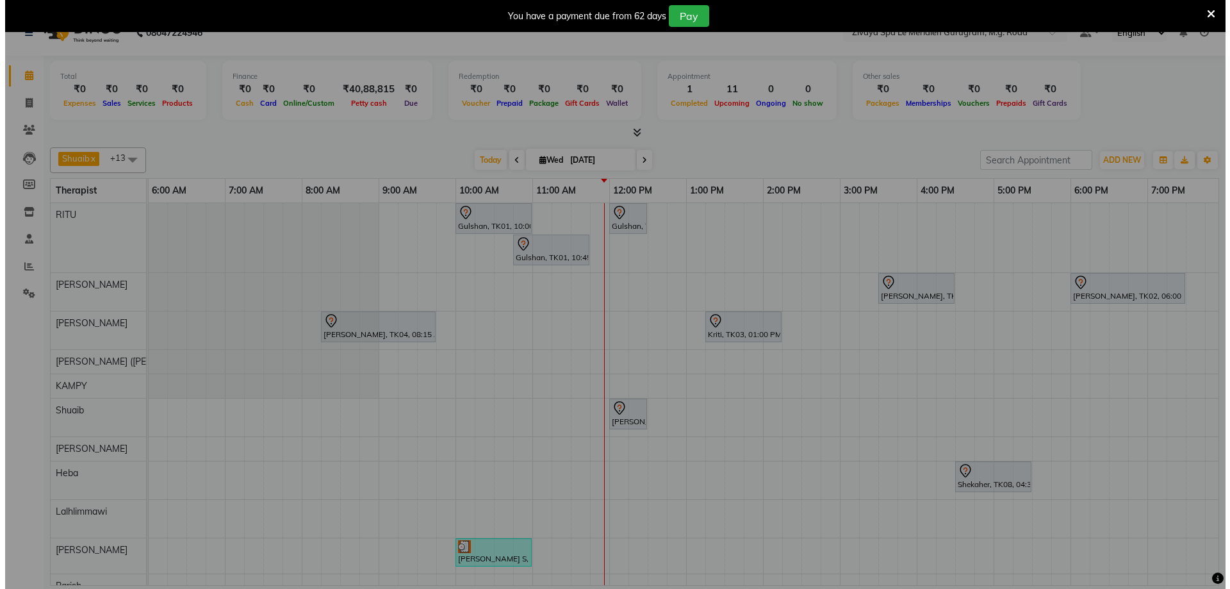
scroll to position [22, 0]
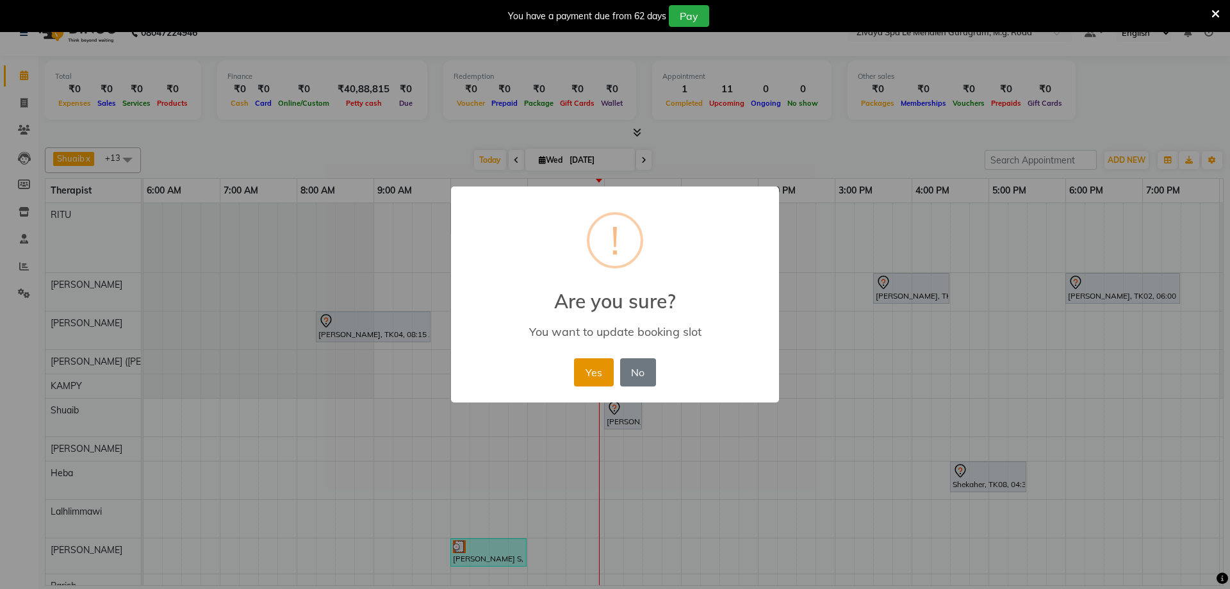
click at [577, 373] on button "Yes" at bounding box center [593, 372] width 39 height 28
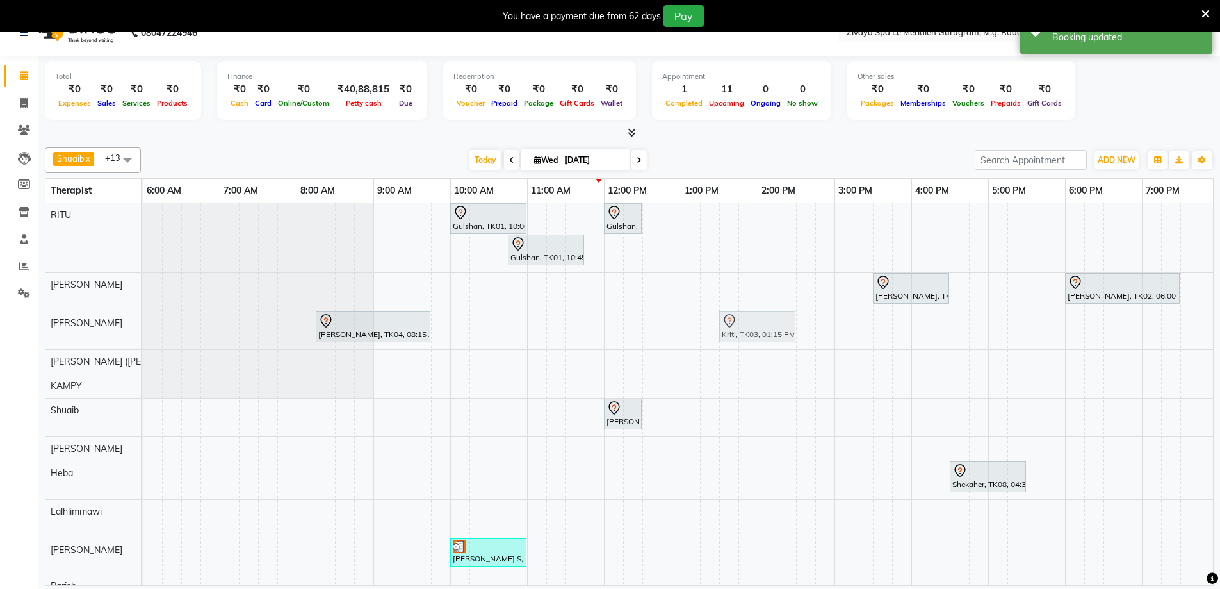
drag, startPoint x: 716, startPoint y: 332, endPoint x: 721, endPoint y: 326, distance: 8.2
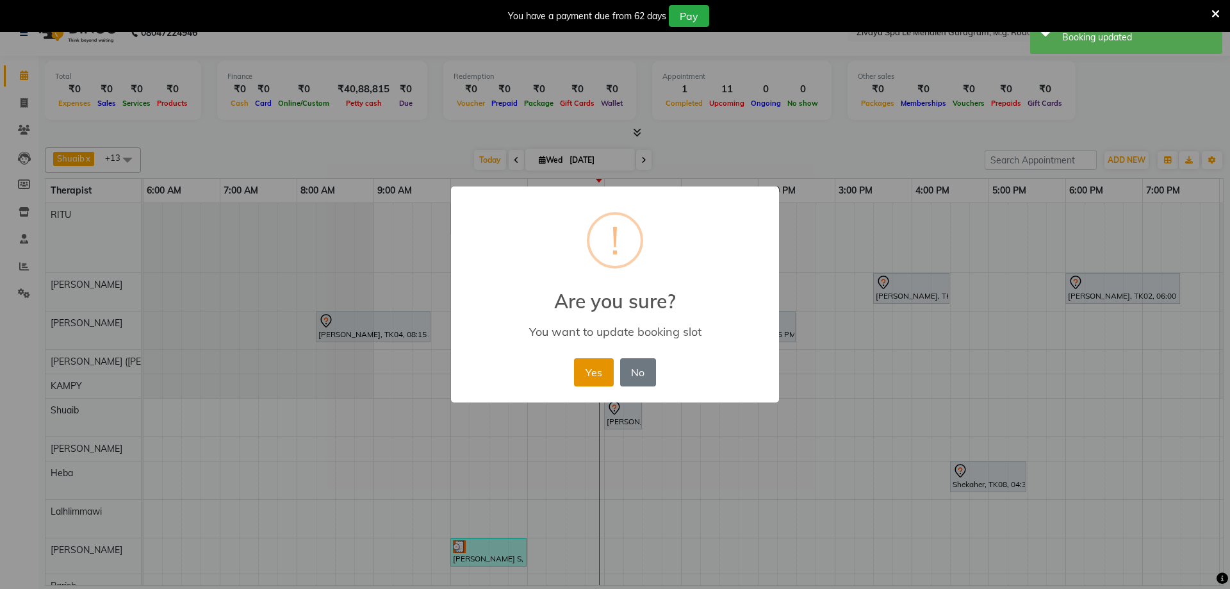
click at [589, 370] on button "Yes" at bounding box center [593, 372] width 39 height 28
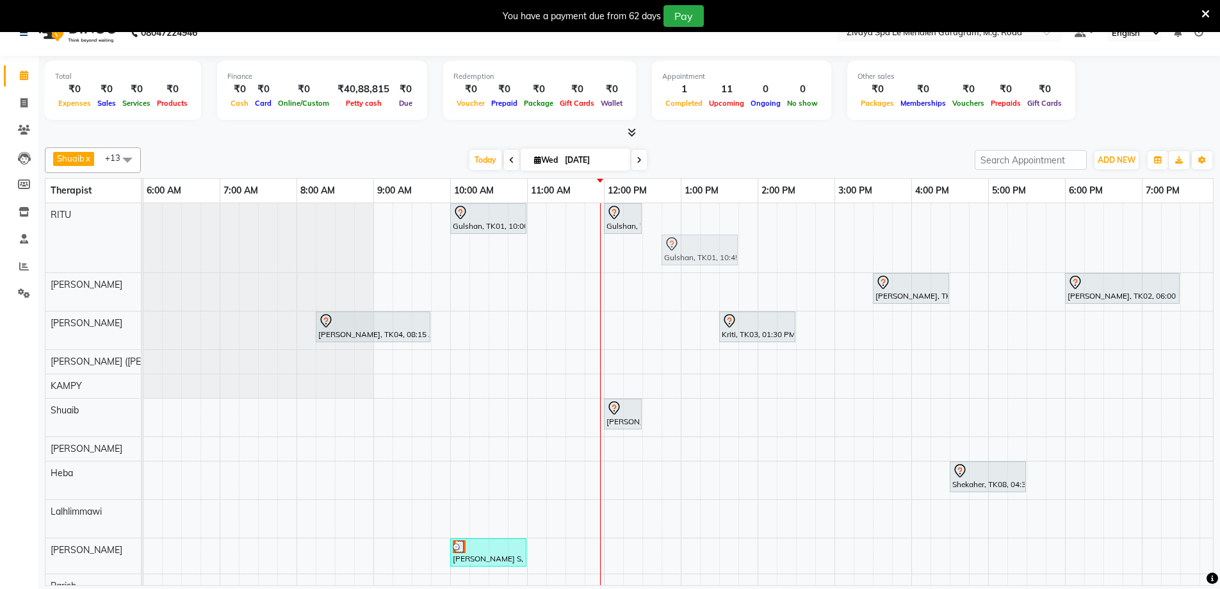
drag, startPoint x: 551, startPoint y: 252, endPoint x: 701, endPoint y: 209, distance: 155.8
click at [701, 209] on div "Gulshan, TK01, 10:00 AM-11:00 AM, Javanese Pampering - 60 Mins Gulshan, TK01, 1…" at bounding box center [604, 444] width 1845 height 482
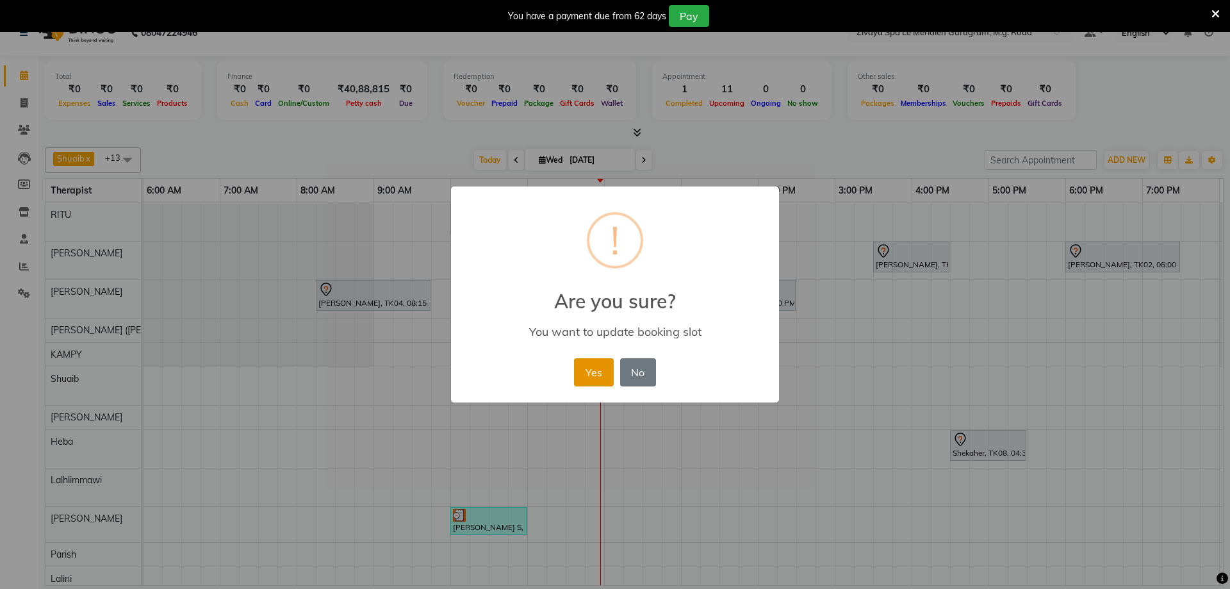
click at [594, 366] on button "Yes" at bounding box center [593, 372] width 39 height 28
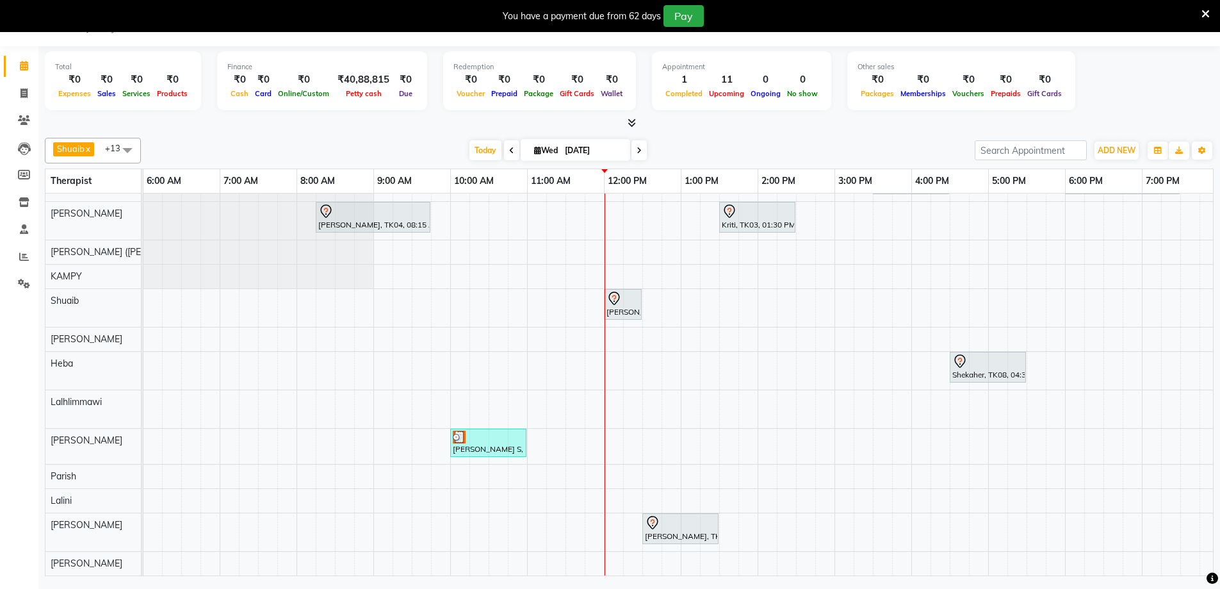
scroll to position [0, 0]
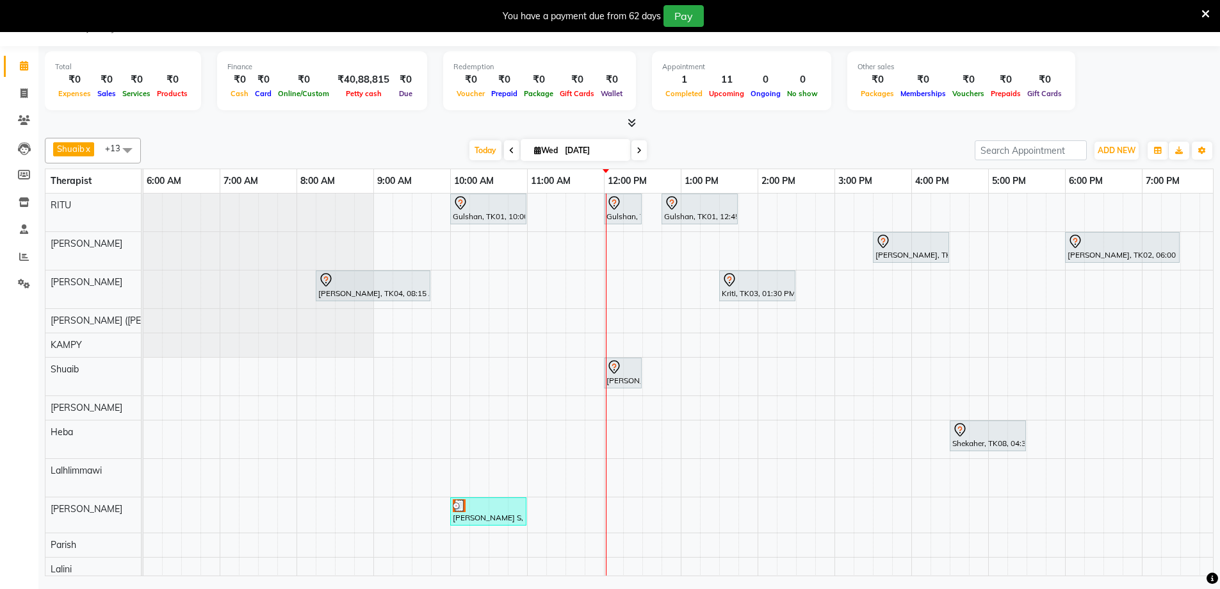
click at [341, 274] on div at bounding box center [373, 279] width 110 height 15
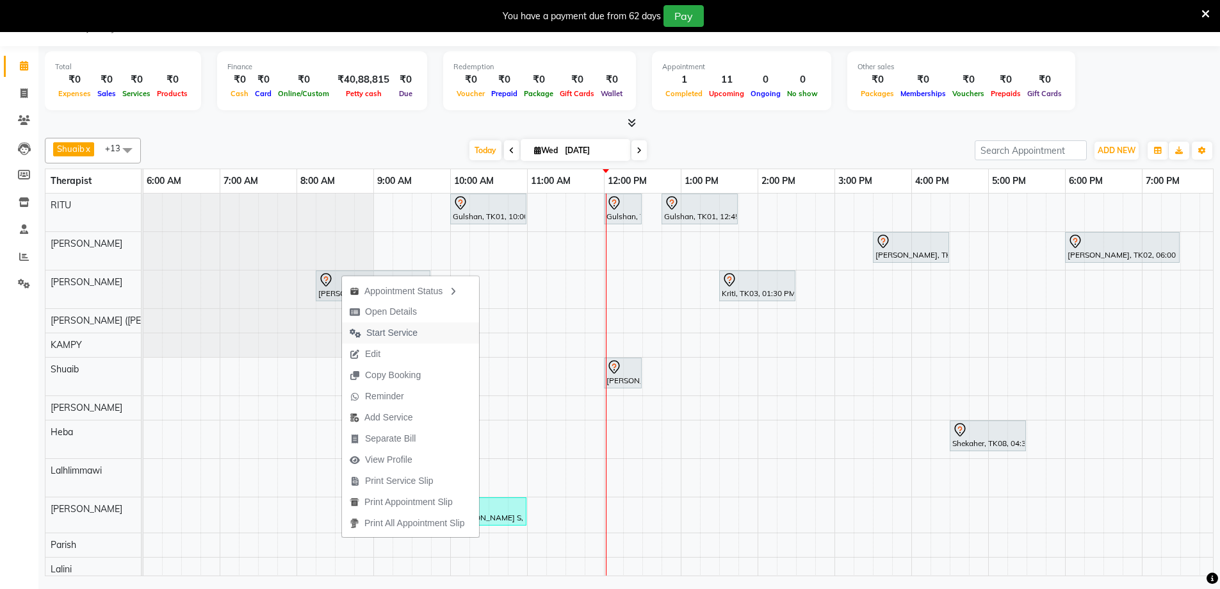
click at [375, 324] on span "Start Service" at bounding box center [383, 332] width 83 height 21
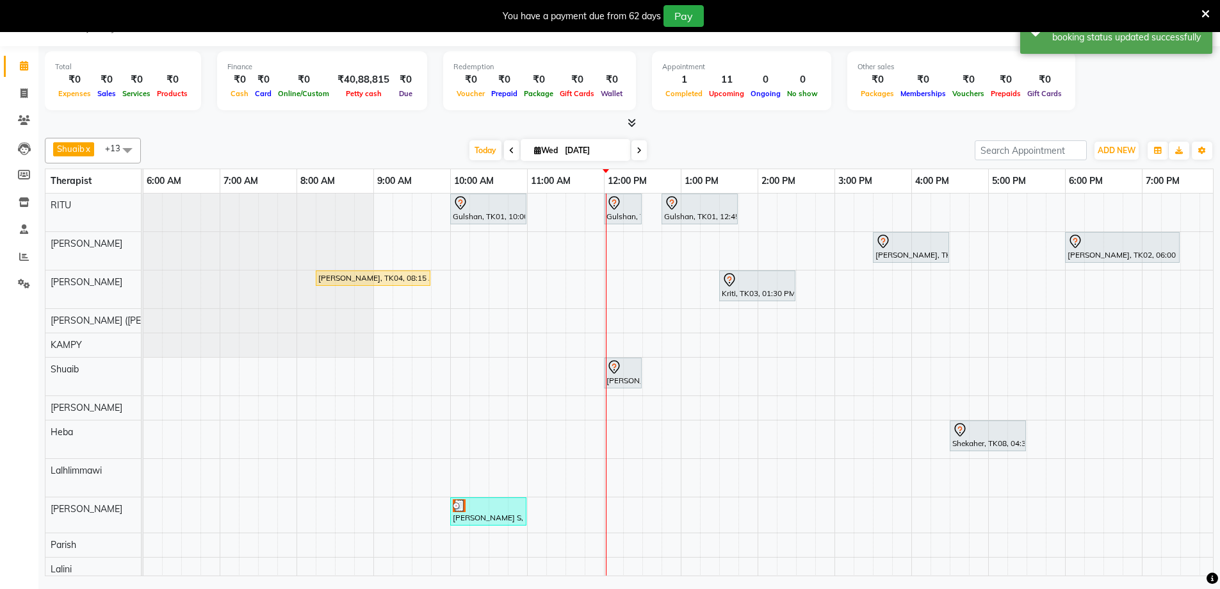
click at [611, 364] on icon at bounding box center [614, 366] width 15 height 15
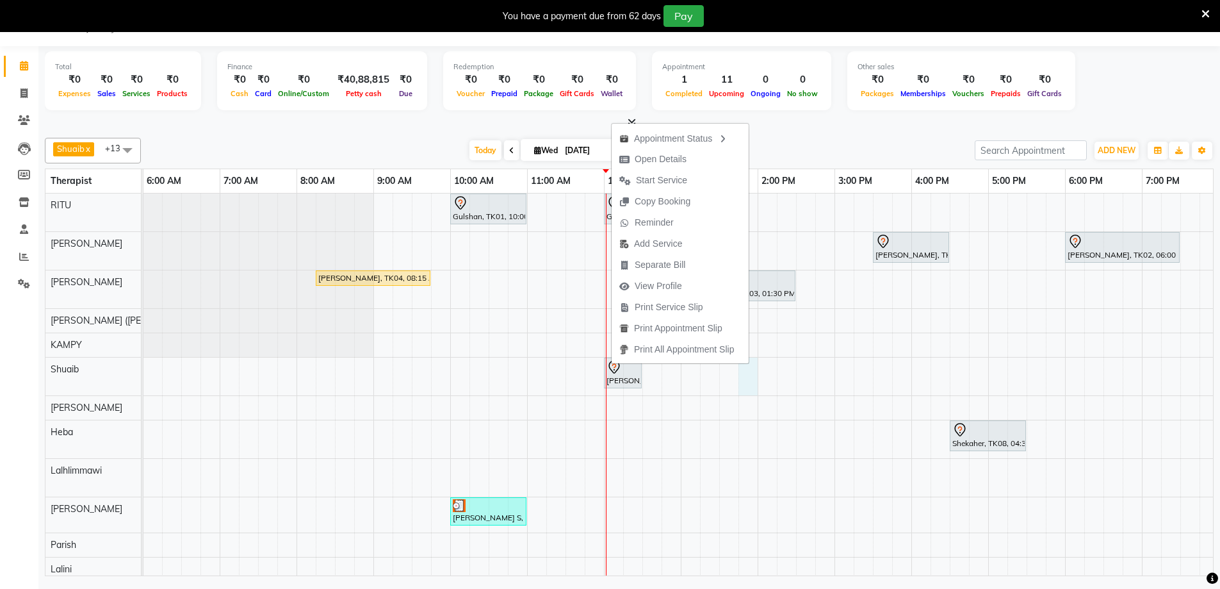
click at [746, 382] on div "Gulshan, TK01, 10:00 AM-11:00 AM, Javanese Pampering - 60 Mins Gulshan, TK01, 1…" at bounding box center [604, 418] width 1845 height 450
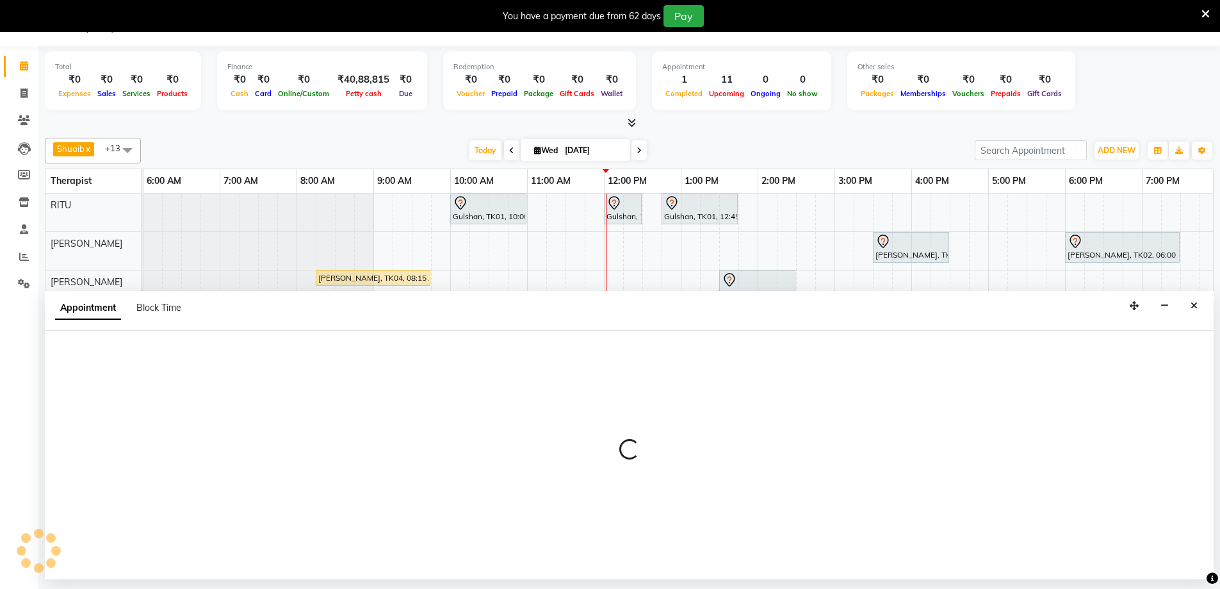
select select "52628"
select select "tentative"
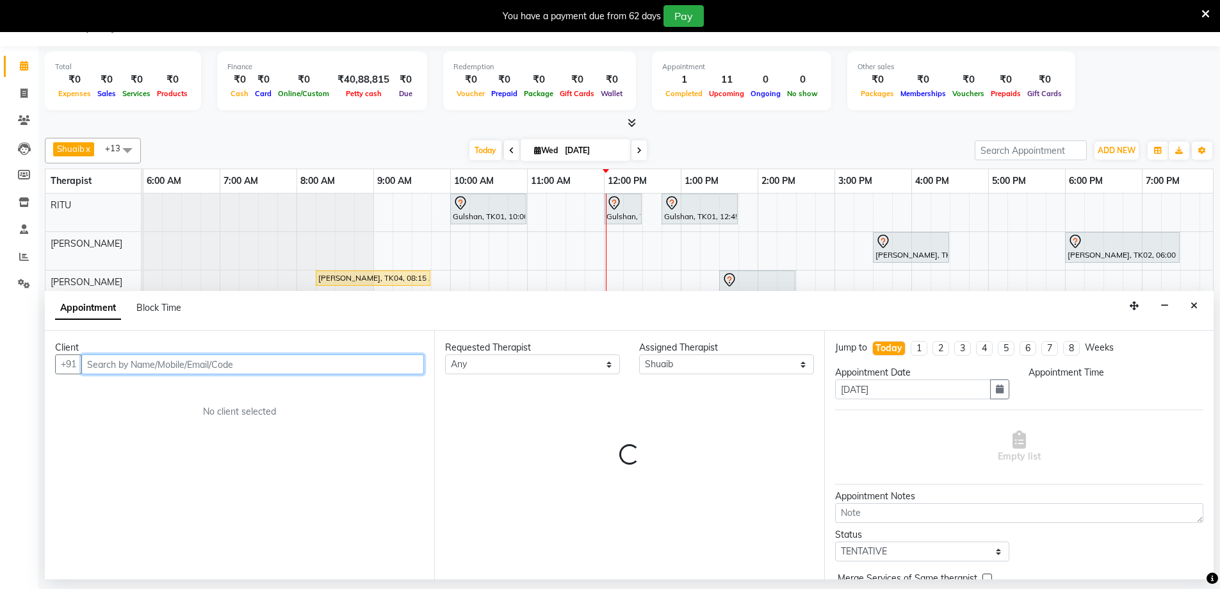
select select "825"
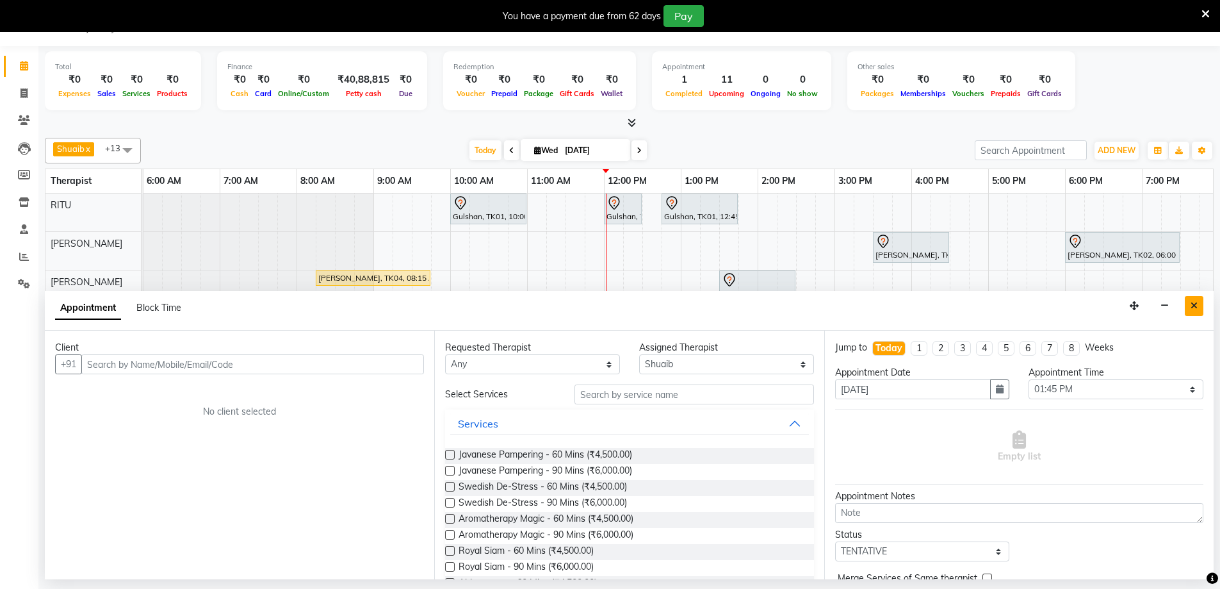
click at [1195, 306] on icon "Close" at bounding box center [1194, 305] width 7 height 9
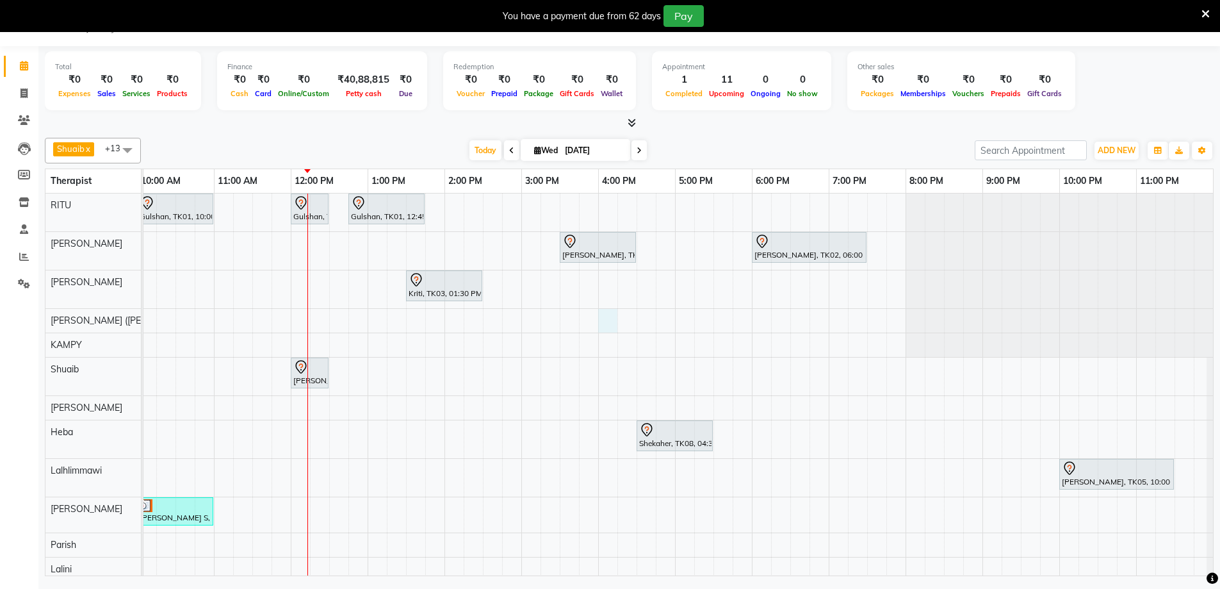
click at [598, 316] on div "Gulshan, TK01, 10:00 AM-11:00 AM, Javanese Pampering - 60 Mins Gulshan, TK01, 1…" at bounding box center [290, 418] width 1845 height 450
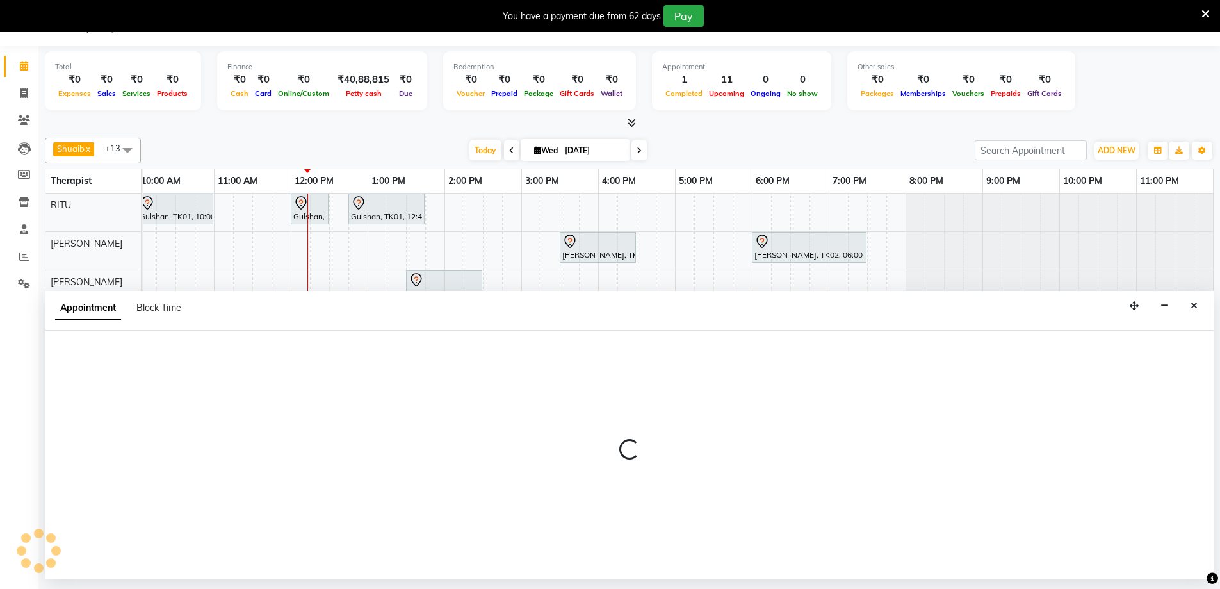
select select "49513"
select select "tentative"
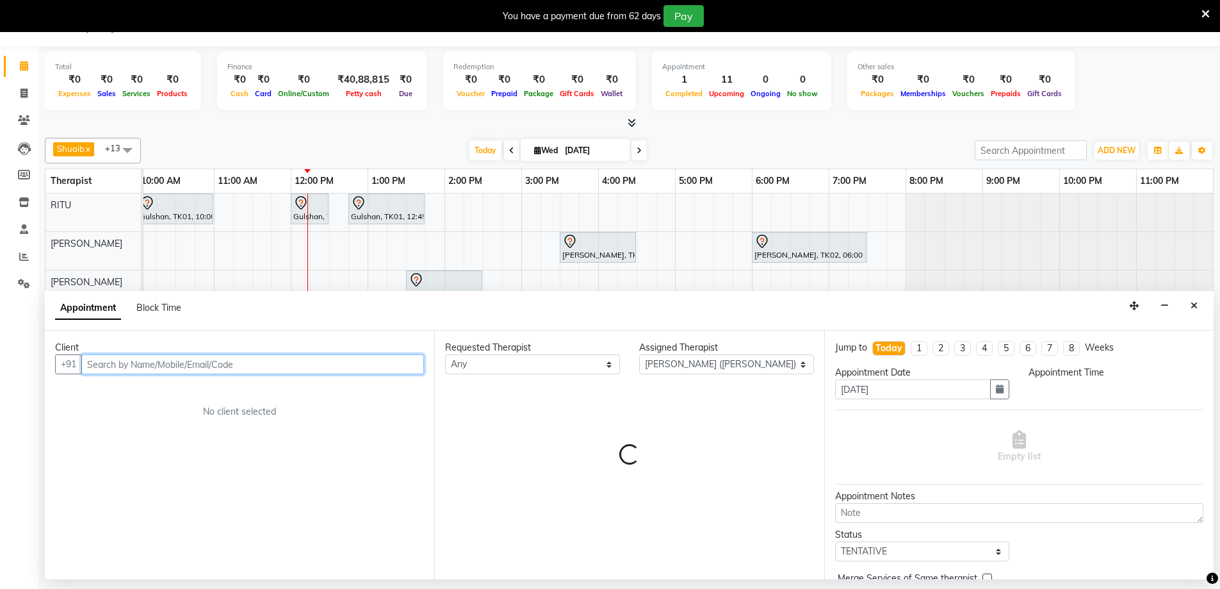
select select "960"
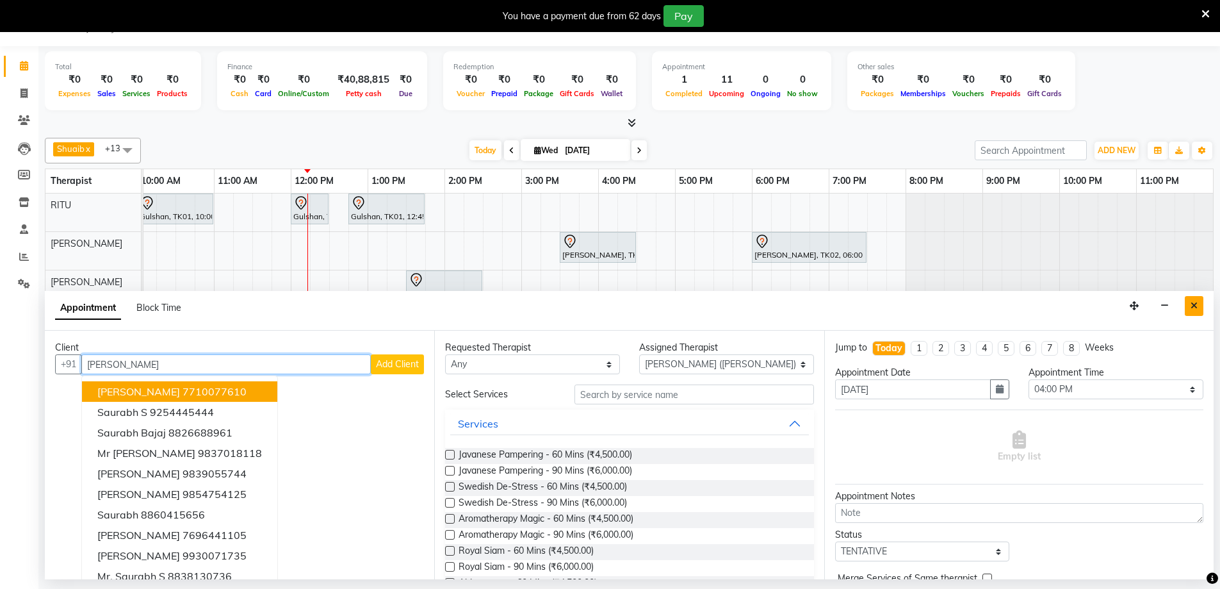
type input "saurab"
click at [1193, 306] on icon "Close" at bounding box center [1194, 305] width 7 height 9
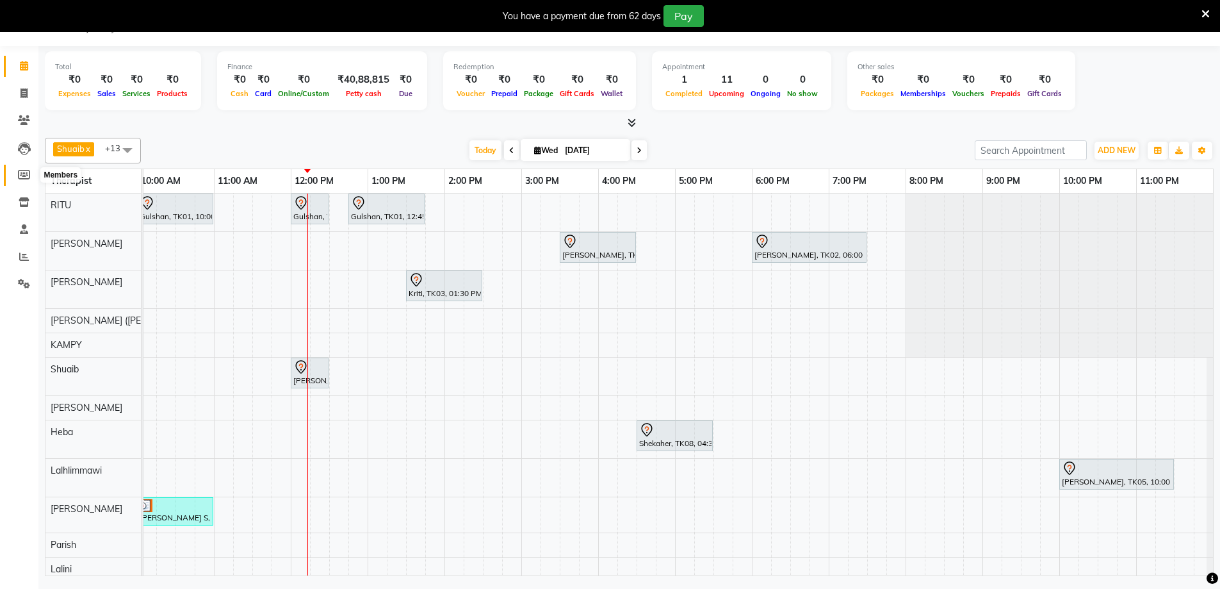
click at [17, 170] on span at bounding box center [24, 175] width 22 height 15
select select
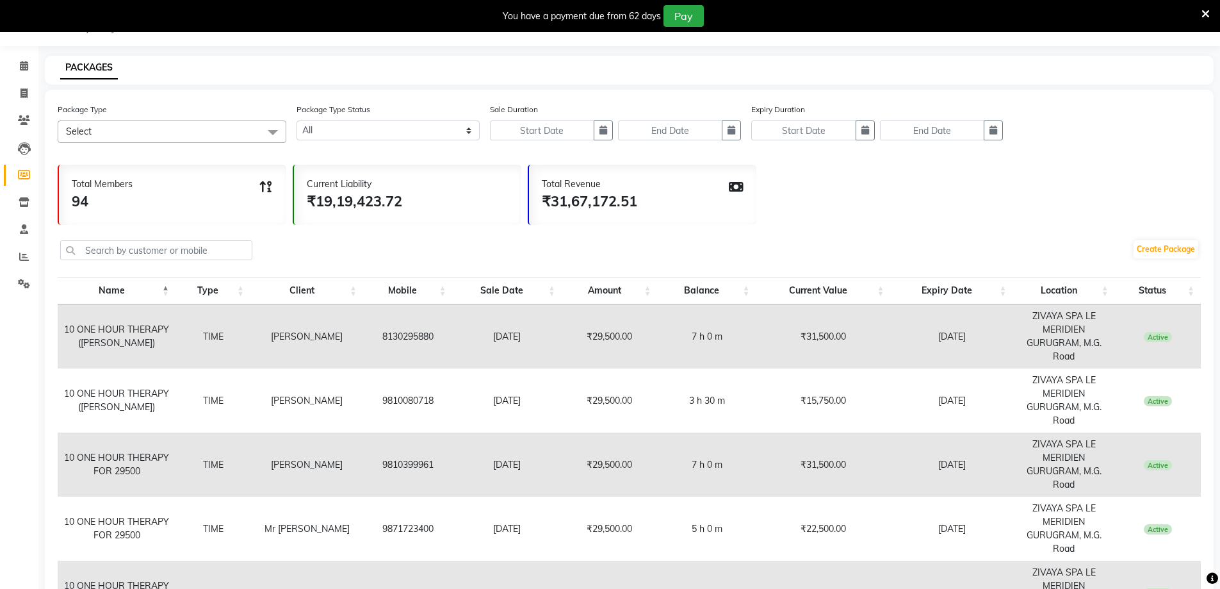
scroll to position [473, 0]
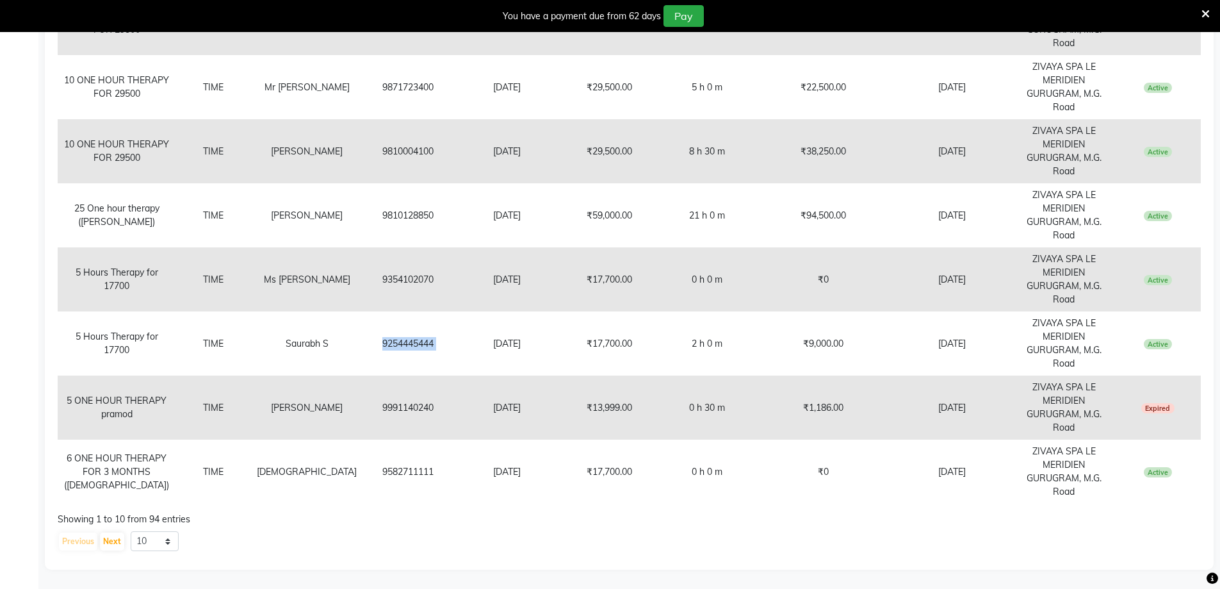
drag, startPoint x: 383, startPoint y: 347, endPoint x: 361, endPoint y: 371, distance: 32.7
click at [332, 346] on tr "5 Hours Therapy for 17700 TIME Saurabh S 9254445444 20-07-2025 ₹17,700.00 2 h 0…" at bounding box center [629, 343] width 1143 height 64
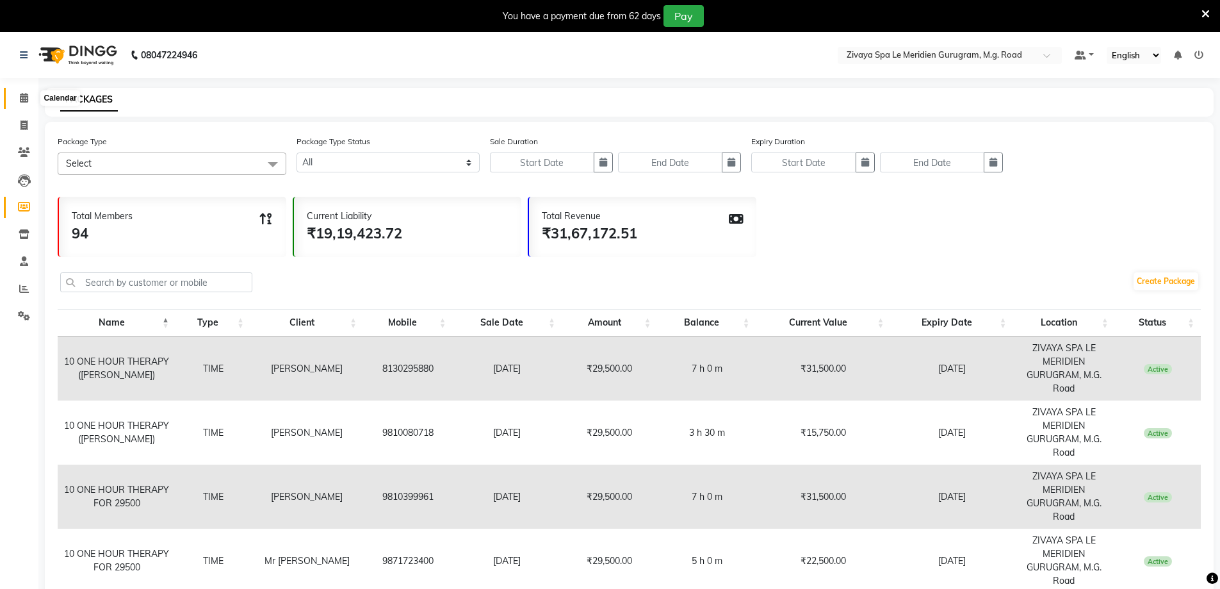
click at [24, 97] on icon at bounding box center [24, 98] width 8 height 10
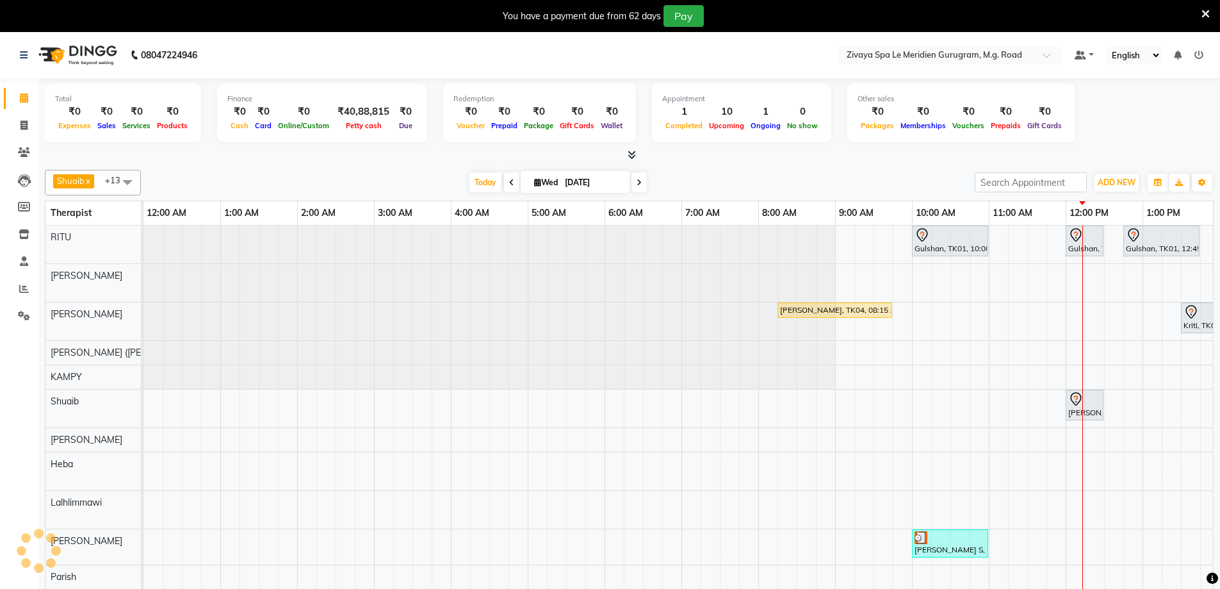
scroll to position [0, 462]
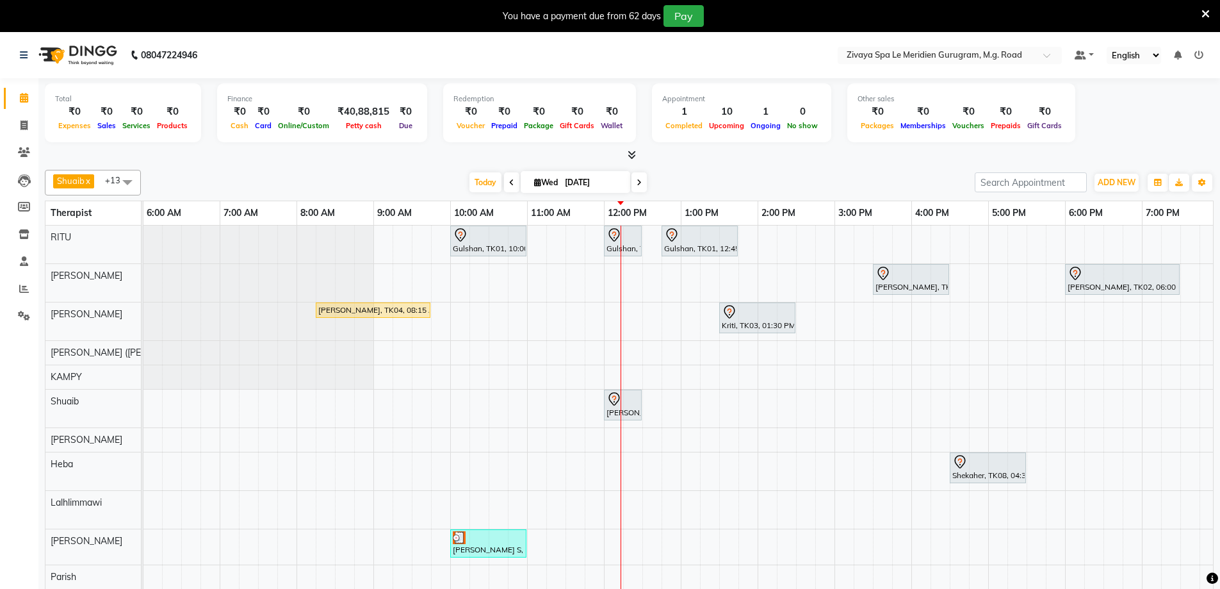
click at [924, 348] on div "Gulshan, TK01, 10:00 AM-11:00 AM, Javanese Pampering - 60 Mins Gulshan, TK01, 1…" at bounding box center [604, 450] width 1845 height 450
select select "49513"
select select "tentative"
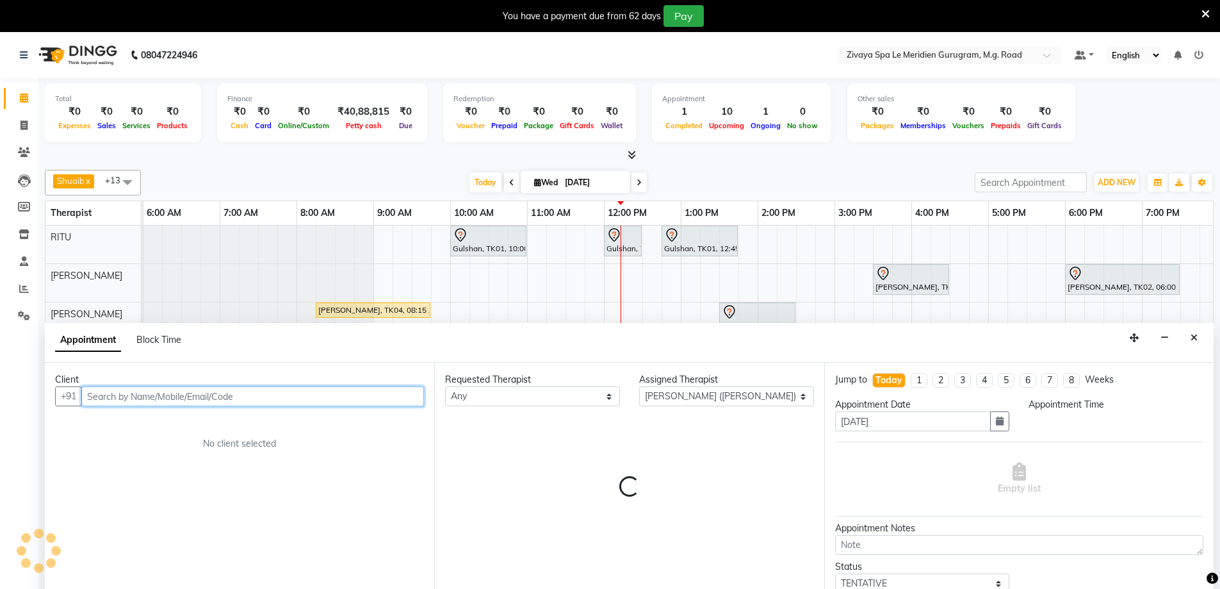
select select "960"
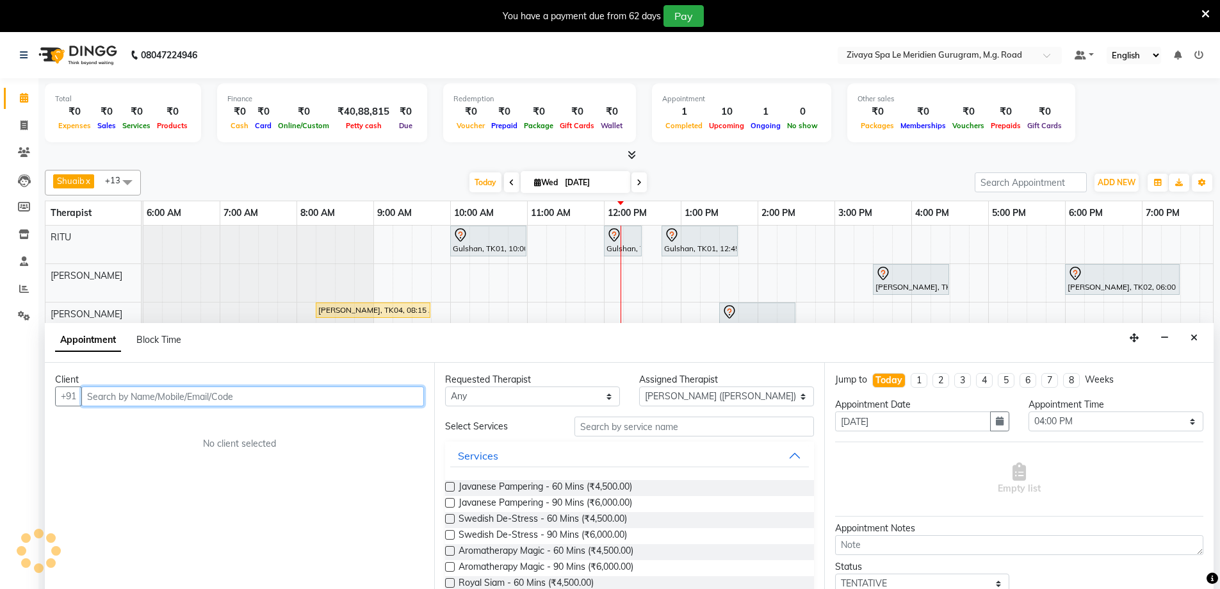
scroll to position [32, 0]
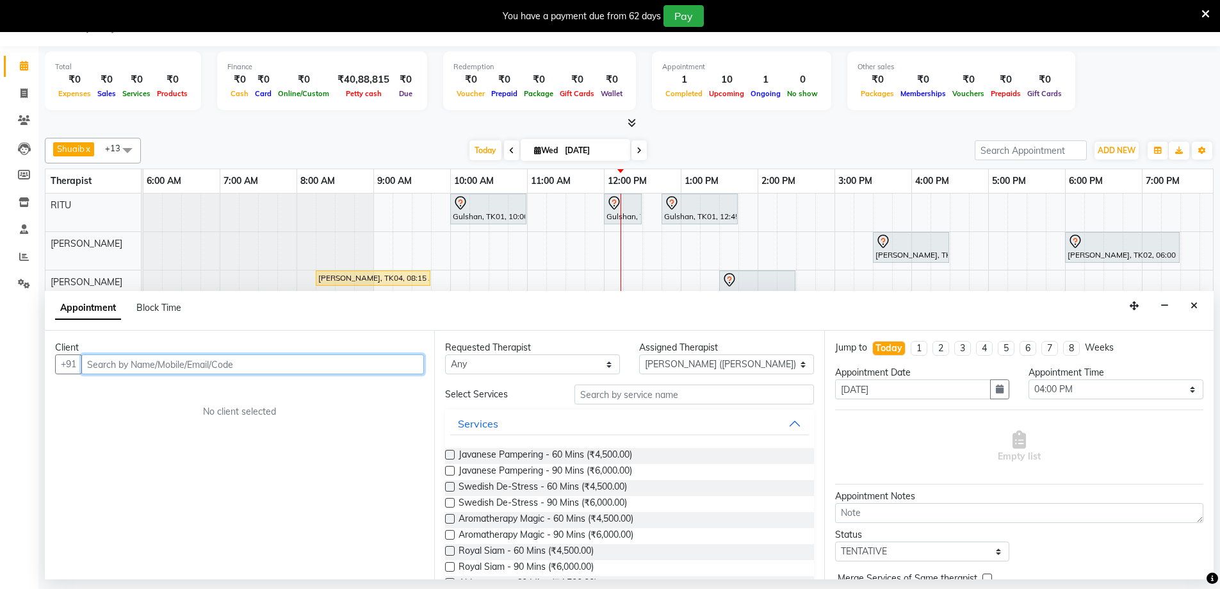
paste input "9254445444"
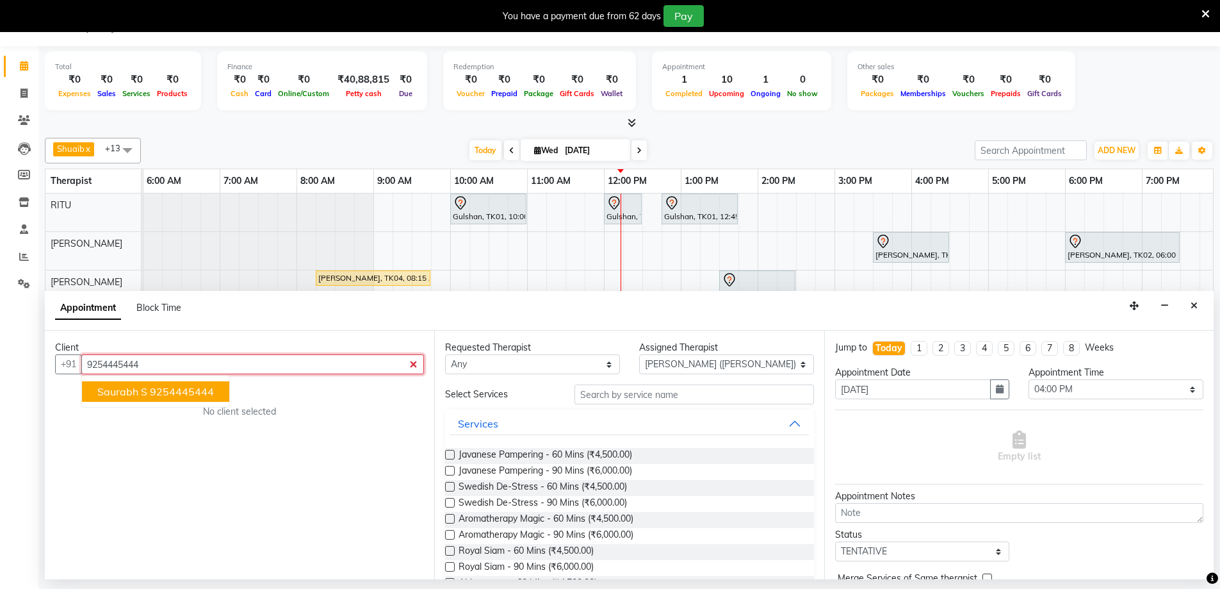
click at [174, 384] on button "Saurabh S 9254445444" at bounding box center [155, 391] width 147 height 20
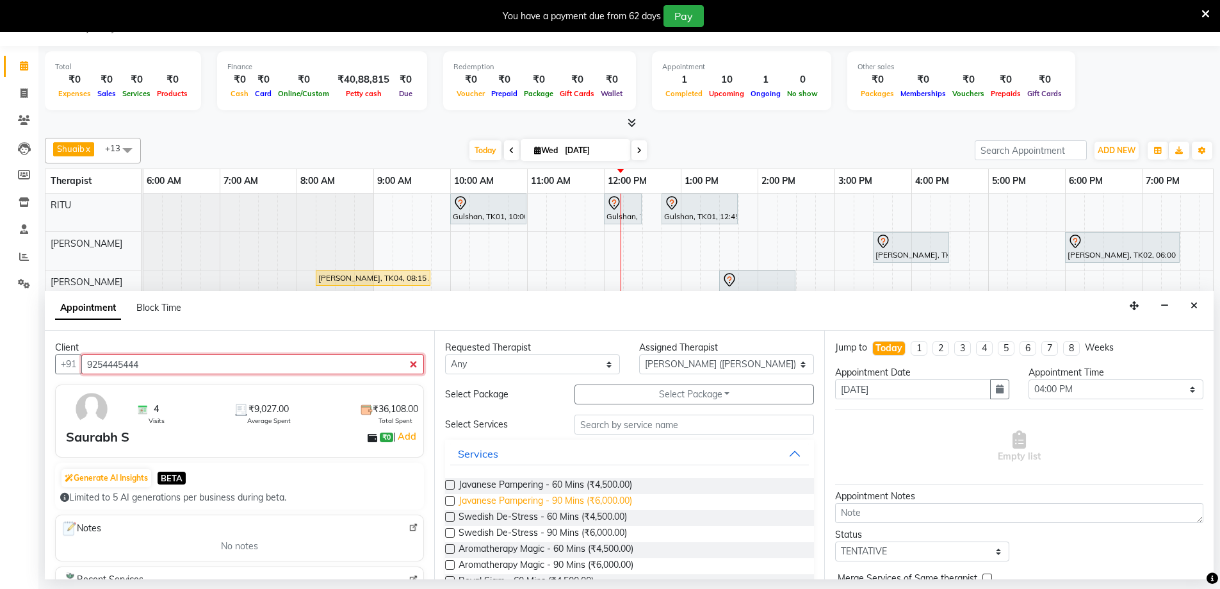
type input "9254445444"
click at [511, 503] on span "Javanese Pampering - 90 Mins (₹6,000.00)" at bounding box center [546, 502] width 174 height 16
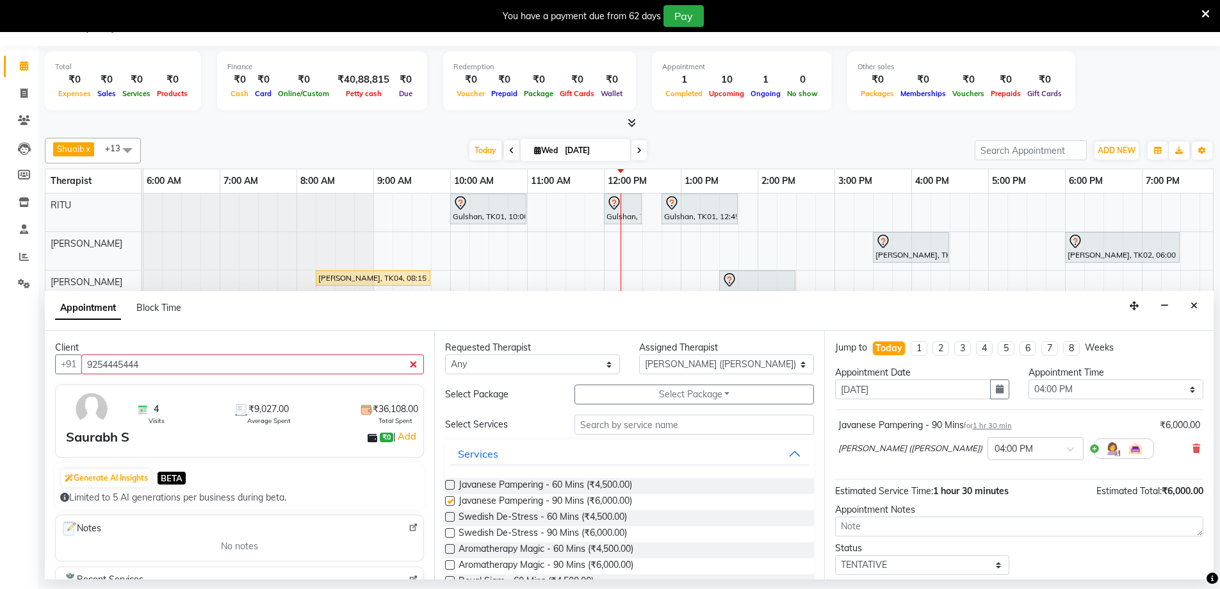
checkbox input "false"
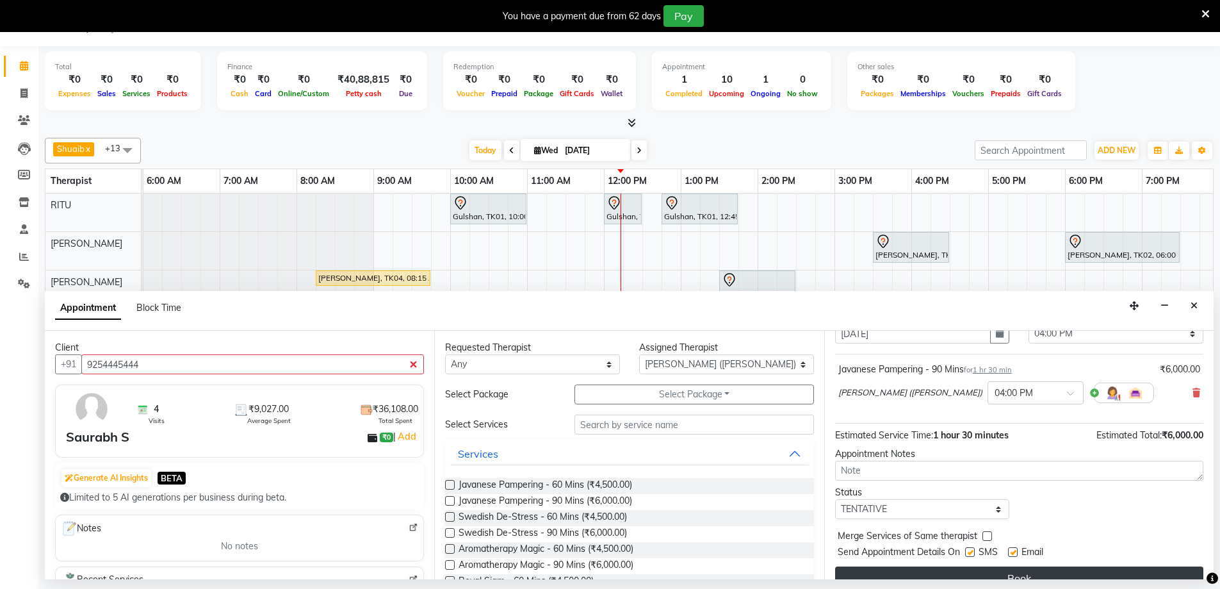
scroll to position [76, 0]
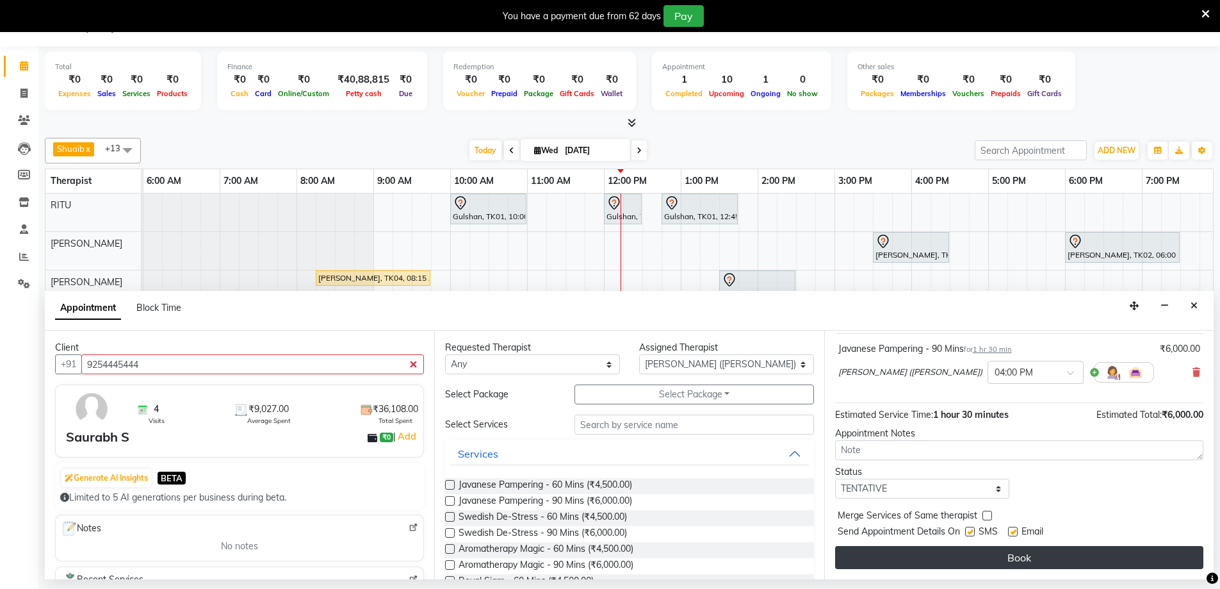
click at [940, 561] on button "Book" at bounding box center [1019, 557] width 368 height 23
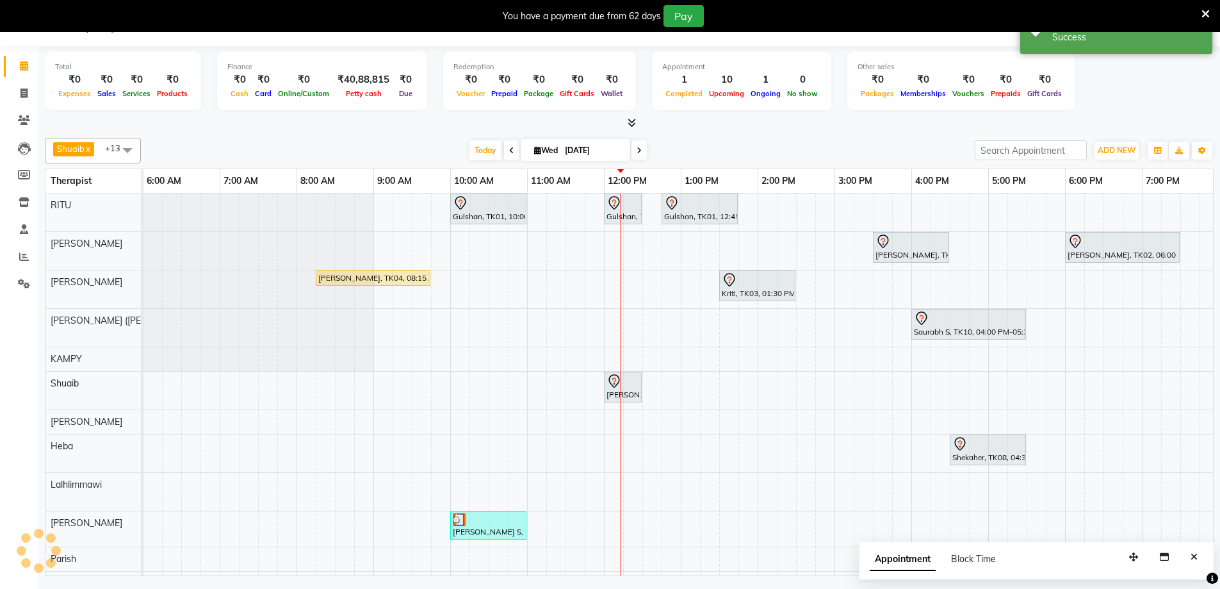
scroll to position [0, 0]
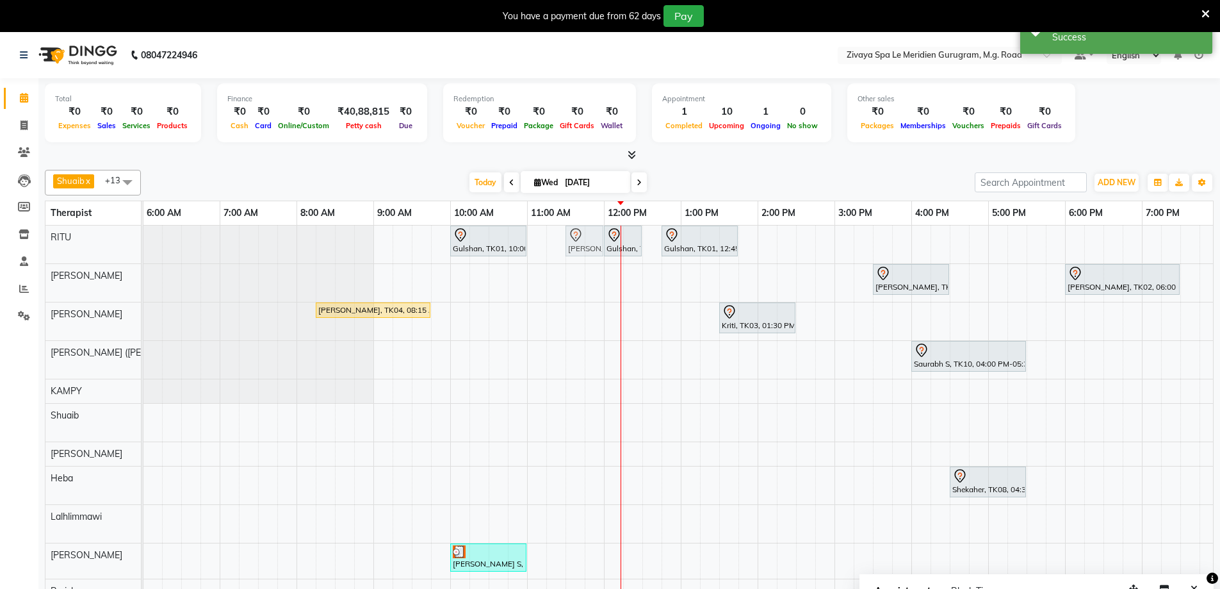
drag, startPoint x: 614, startPoint y: 417, endPoint x: 568, endPoint y: 228, distance: 194.5
click at [568, 228] on tbody "Gulshan, TK01, 10:00 AM-11:00 AM, Javanese Pampering - 60 Mins Gulshan, TK01, 1…" at bounding box center [604, 457] width 1845 height 464
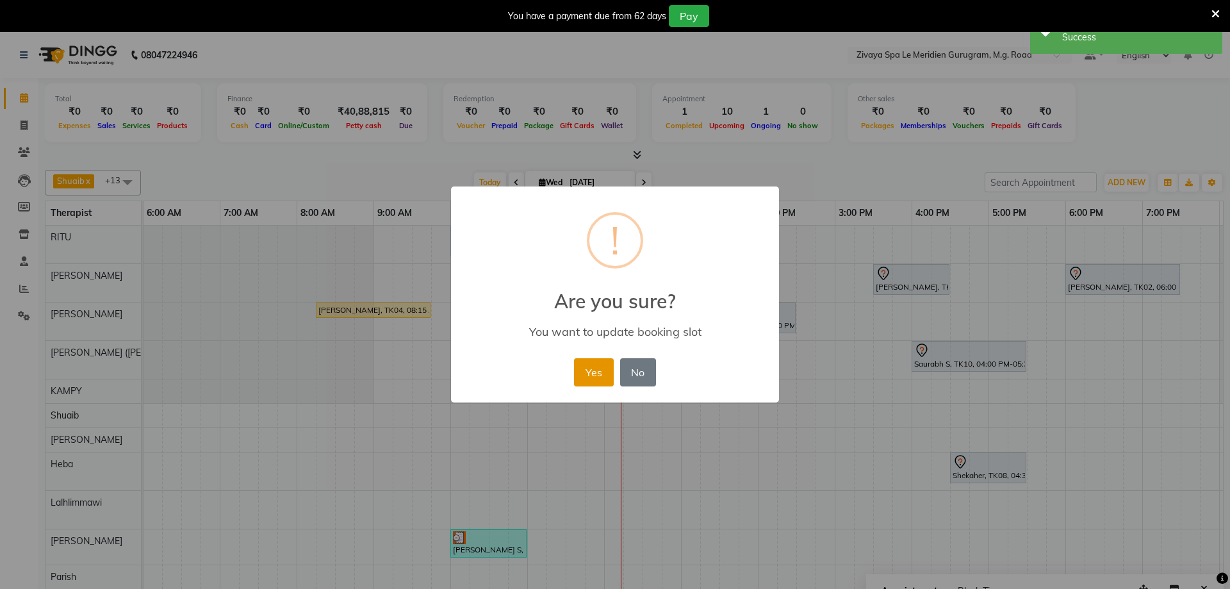
click at [583, 377] on button "Yes" at bounding box center [593, 372] width 39 height 28
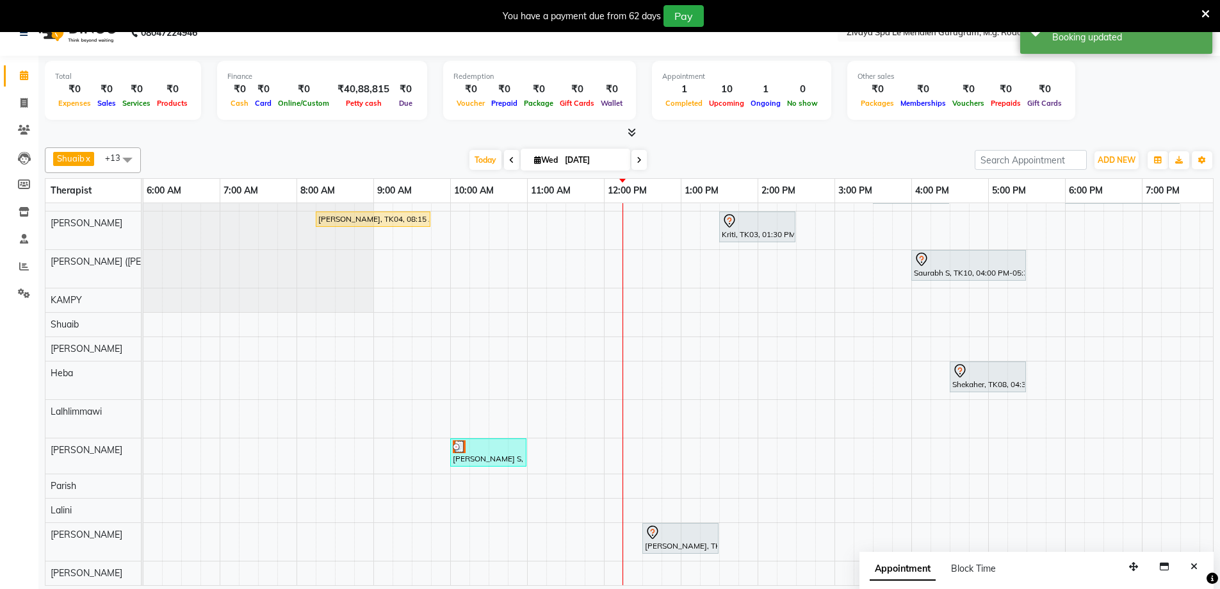
scroll to position [32, 0]
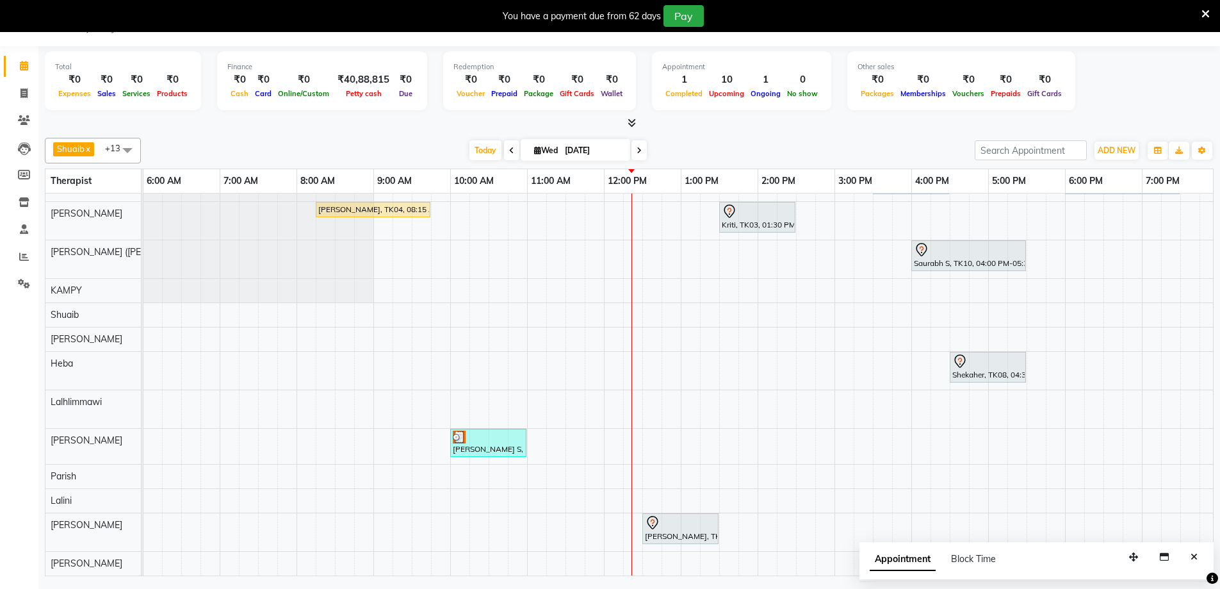
click at [651, 515] on icon at bounding box center [652, 522] width 15 height 15
click at [711, 331] on span "Start Service" at bounding box center [701, 328] width 51 height 13
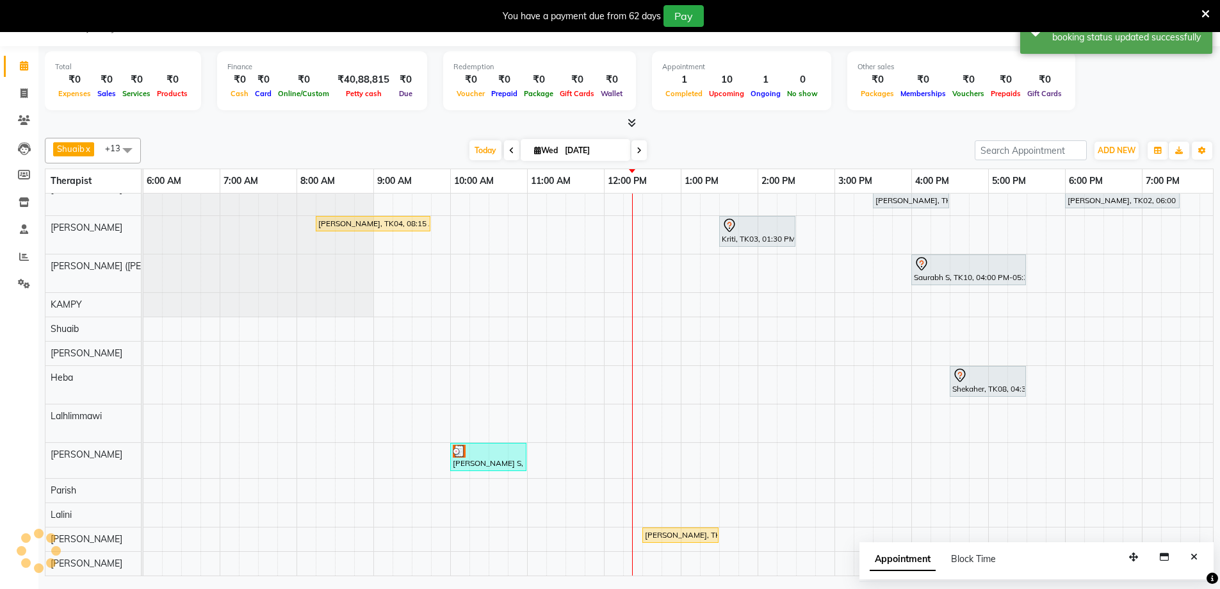
scroll to position [64, 462]
click at [463, 447] on img at bounding box center [459, 451] width 13 height 13
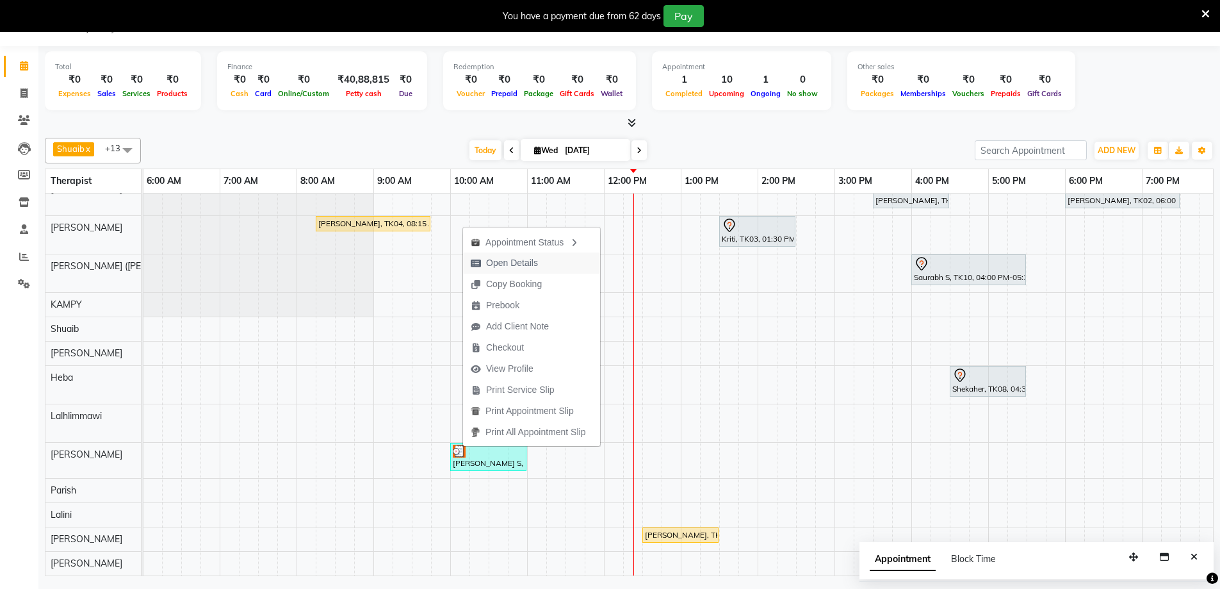
click at [538, 266] on span "Open Details" at bounding box center [504, 262] width 83 height 21
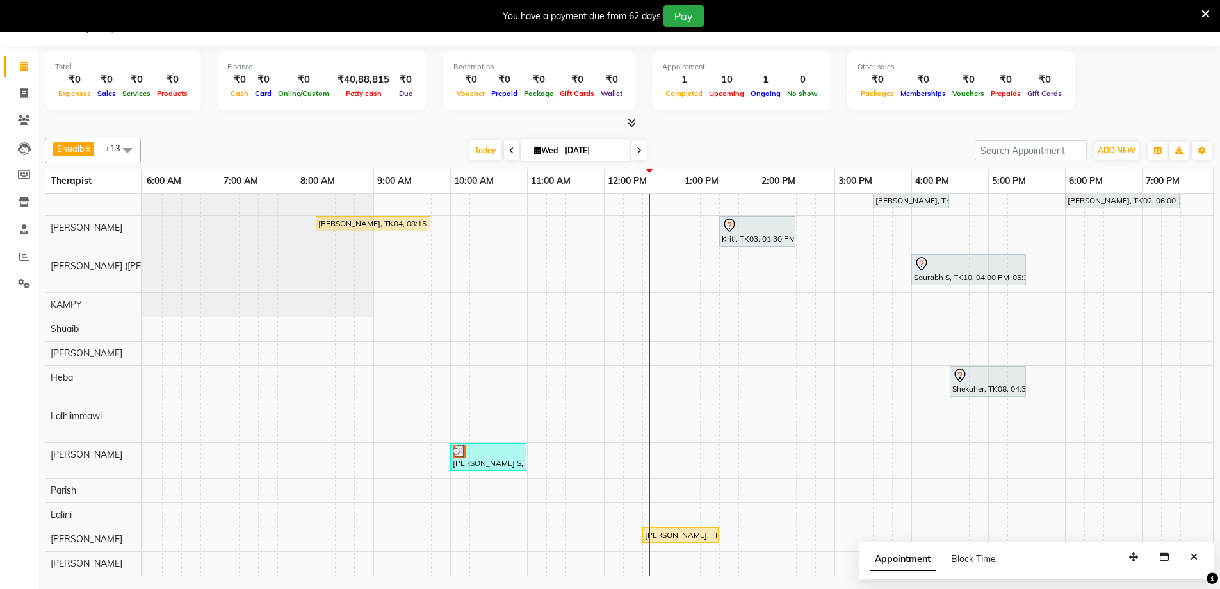
scroll to position [64, 0]
click at [1187, 556] on button "Close" at bounding box center [1194, 557] width 19 height 20
click at [684, 254] on div "Gulshan, TK01, 10:00 AM-11:00 AM, Javanese Pampering - 60 Mins Viknesh murli, T…" at bounding box center [604, 357] width 1845 height 436
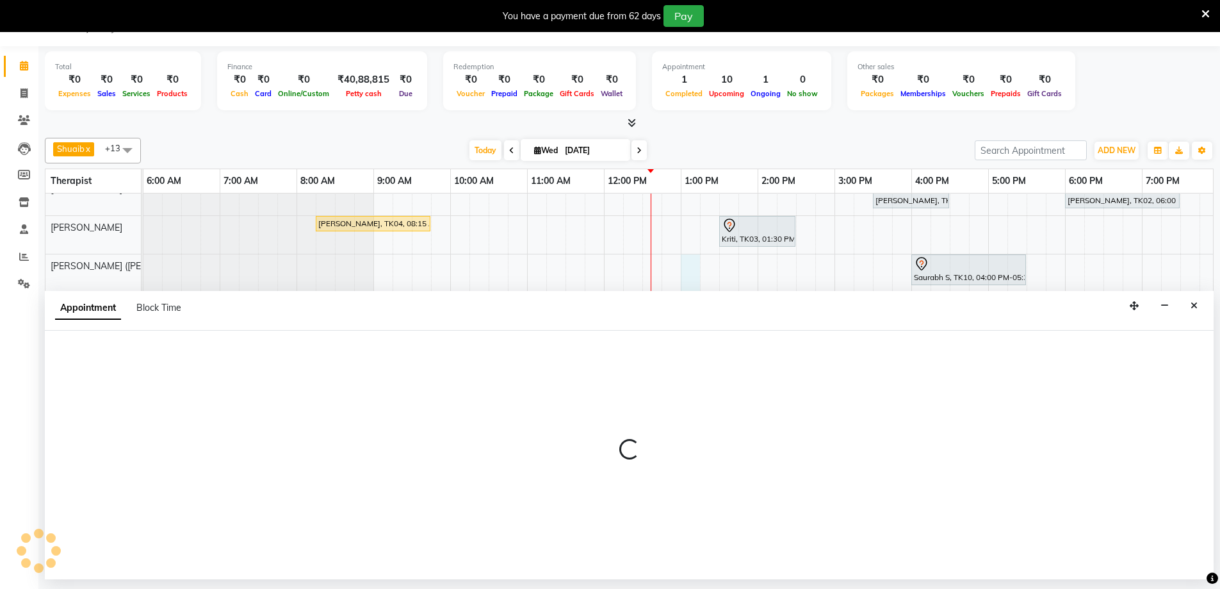
select select "49513"
select select "tentative"
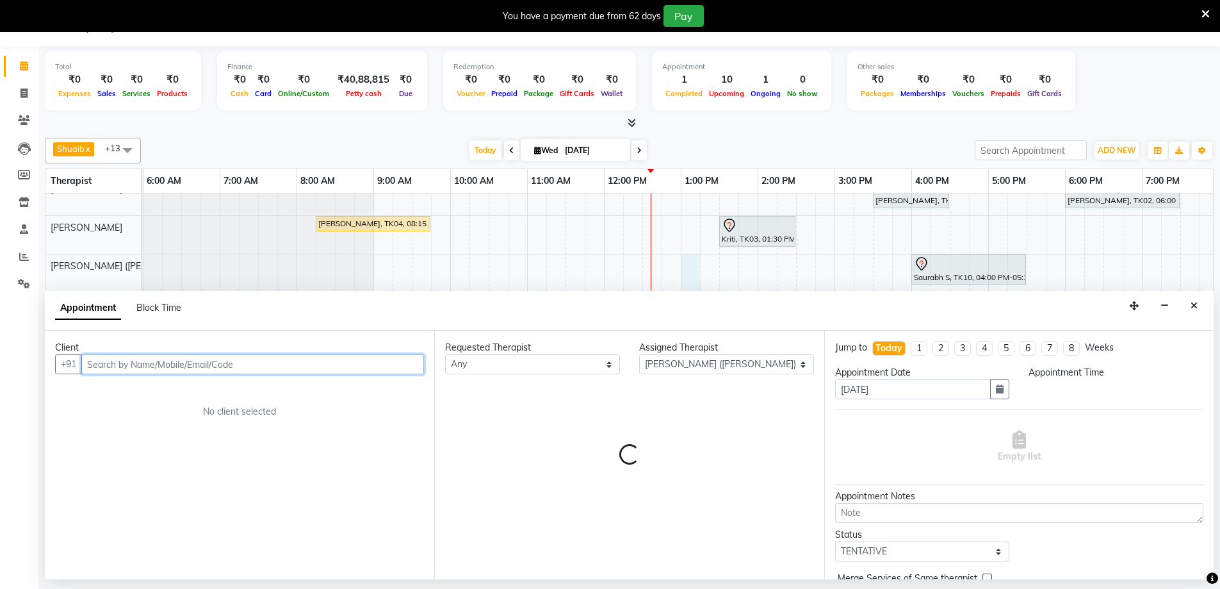
select select "780"
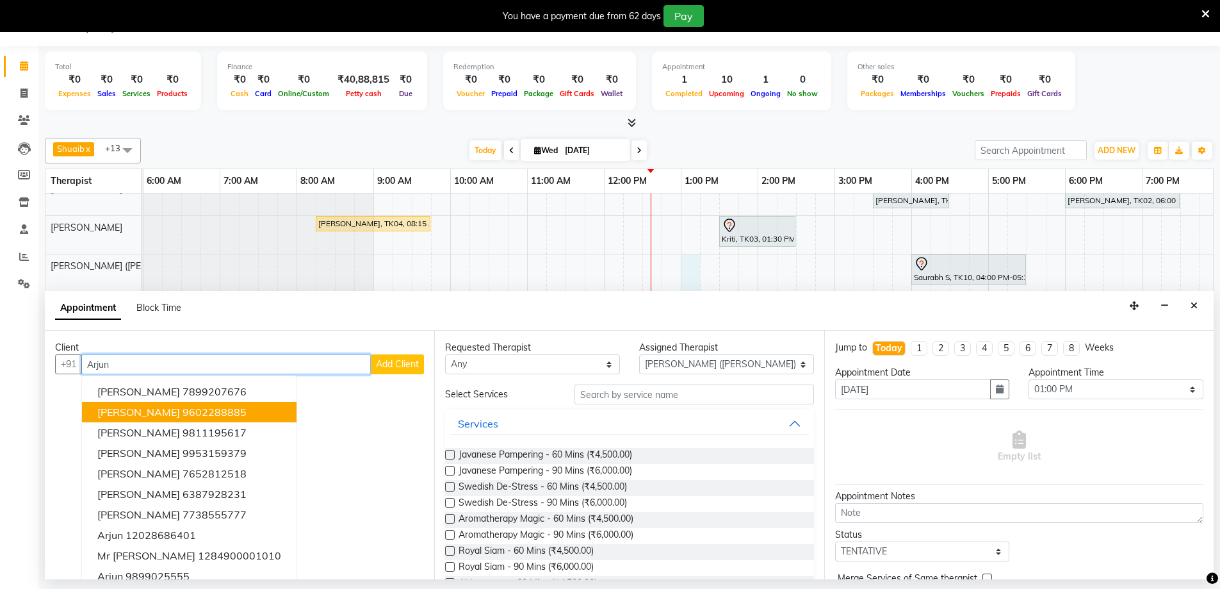
type input "Arjun"
click at [393, 366] on span "Add Client" at bounding box center [397, 364] width 43 height 12
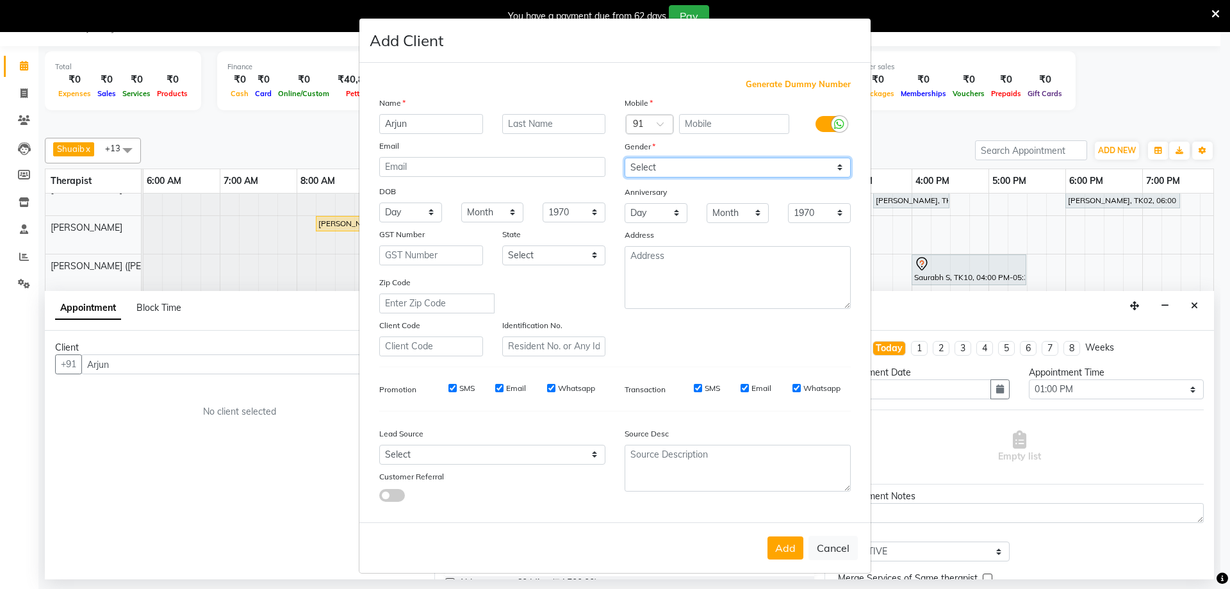
drag, startPoint x: 668, startPoint y: 167, endPoint x: 667, endPoint y: 176, distance: 9.1
click at [668, 167] on select "Select [DEMOGRAPHIC_DATA] [DEMOGRAPHIC_DATA] Other Prefer Not To Say" at bounding box center [738, 168] width 226 height 20
select select "[DEMOGRAPHIC_DATA]"
click at [625, 158] on select "Select [DEMOGRAPHIC_DATA] [DEMOGRAPHIC_DATA] Other Prefer Not To Say" at bounding box center [738, 168] width 226 height 20
click at [692, 134] on div at bounding box center [737, 124] width 123 height 20
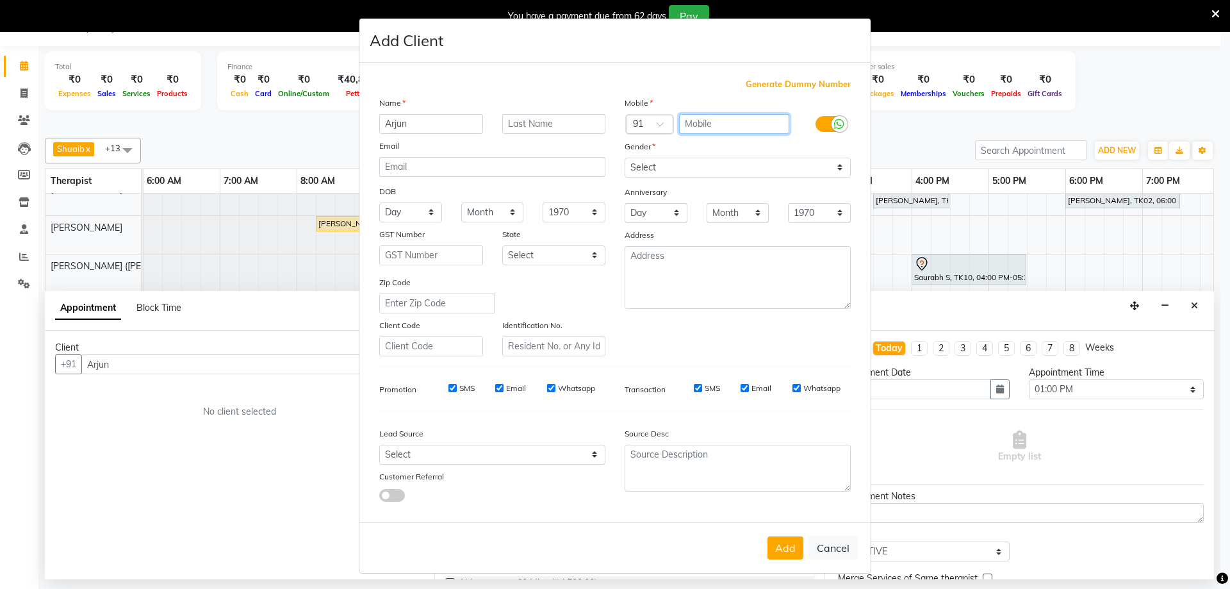
click at [695, 127] on input "text" at bounding box center [734, 124] width 111 height 20
type input "8377075278"
click at [780, 543] on button "Add" at bounding box center [785, 547] width 36 height 23
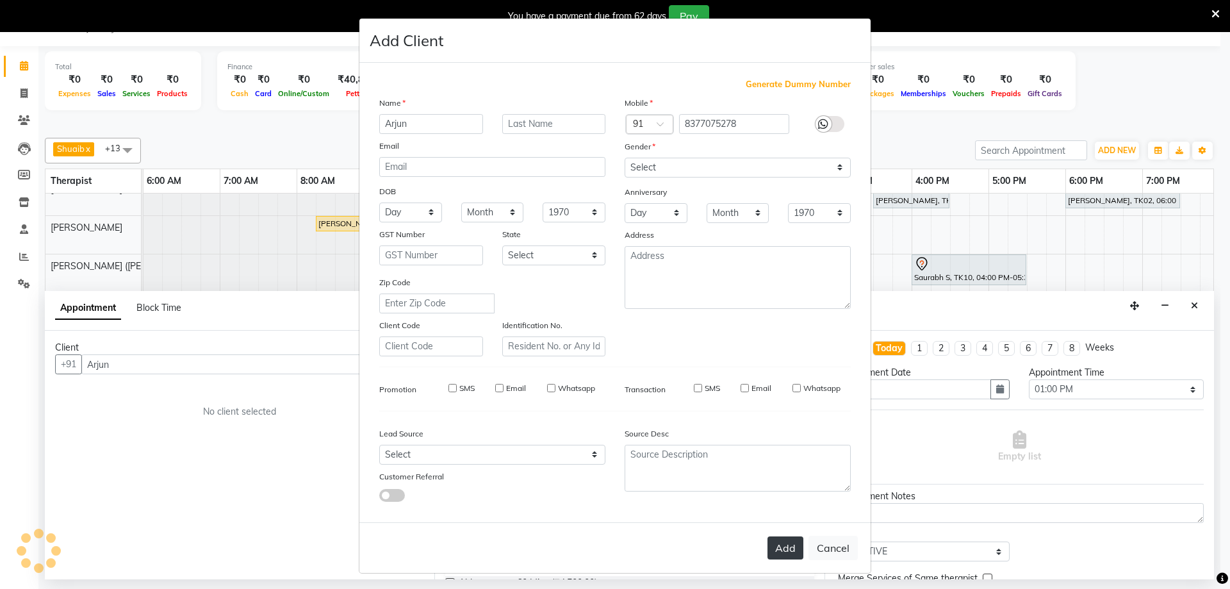
type input "8377075278"
select select
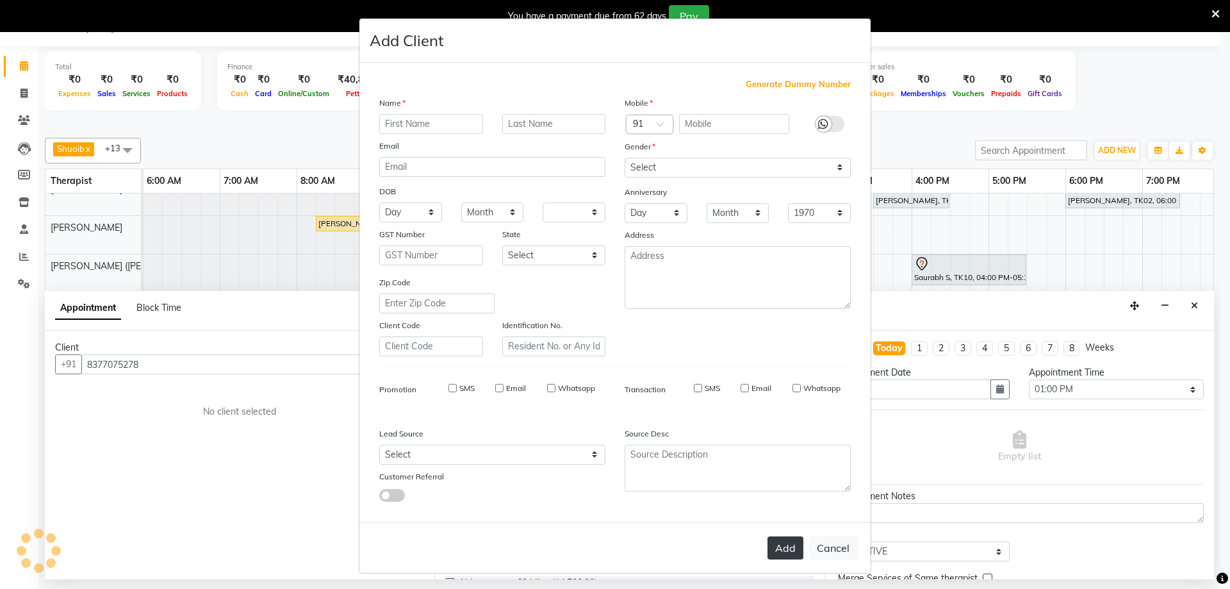
select select
checkbox input "false"
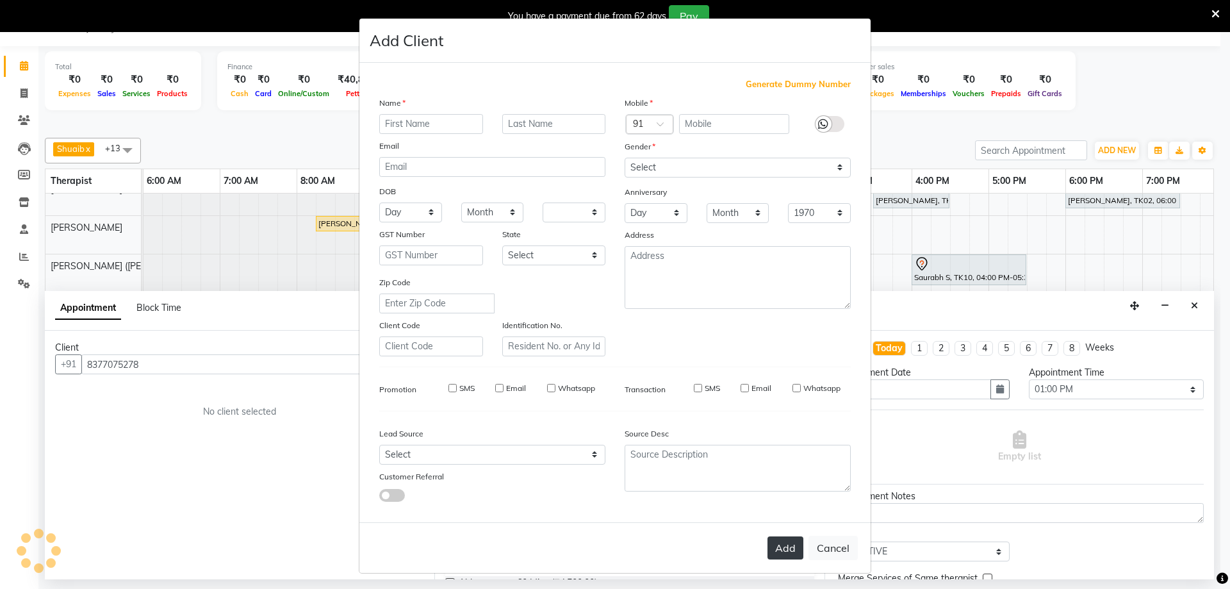
checkbox input "false"
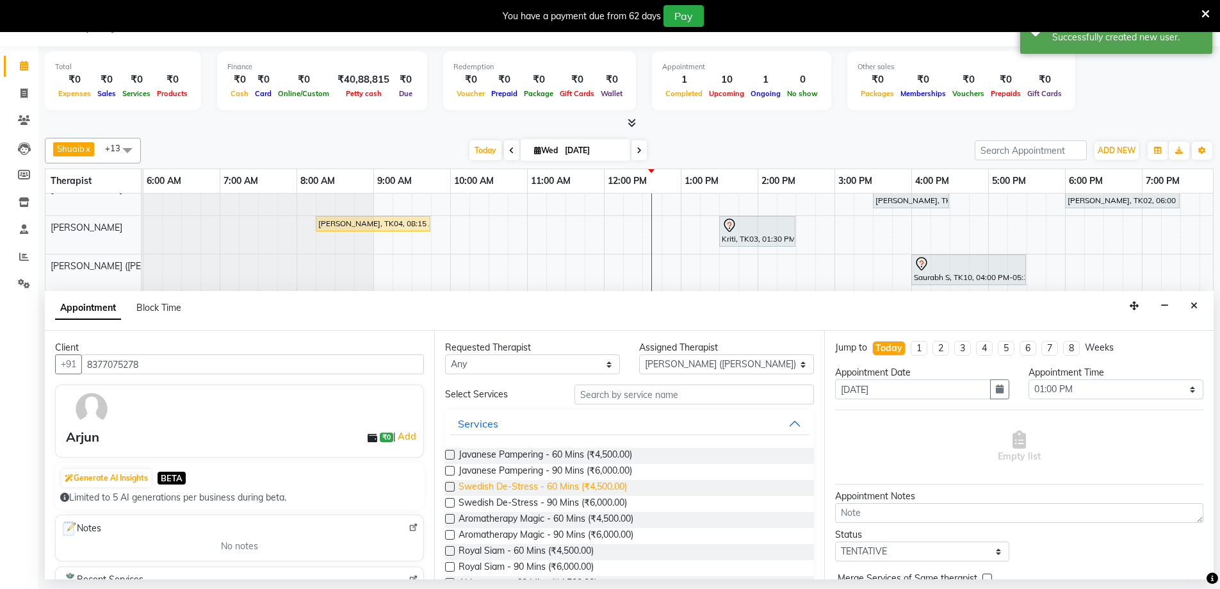
click at [506, 488] on span "Swedish De-Stress - 60 Mins (₹4,500.00)" at bounding box center [543, 488] width 168 height 16
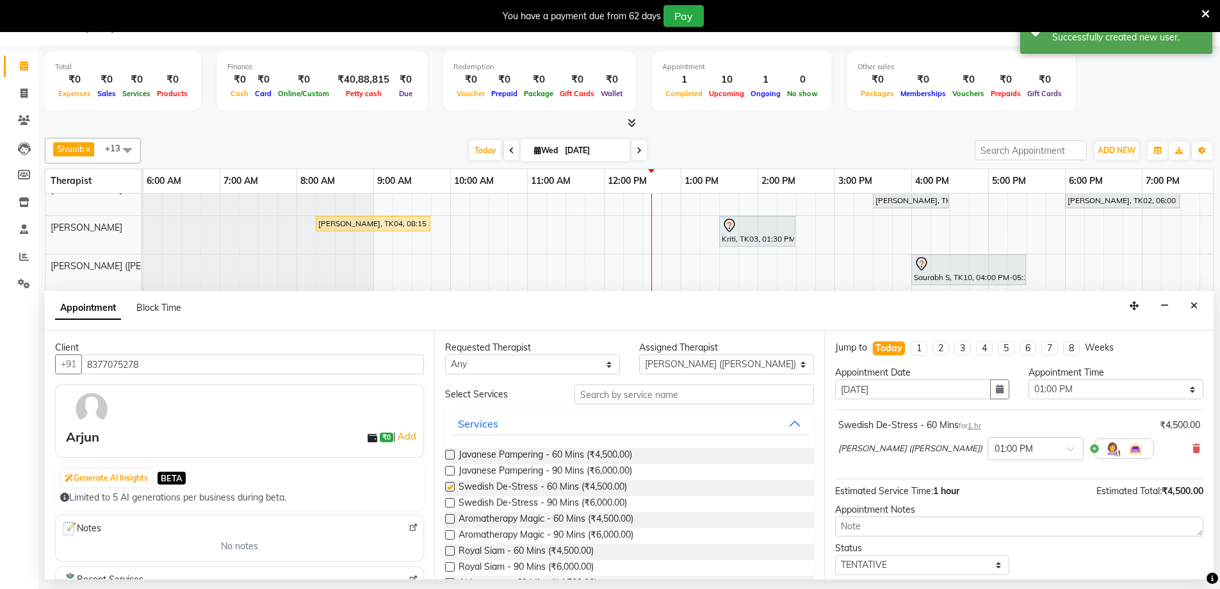
checkbox input "false"
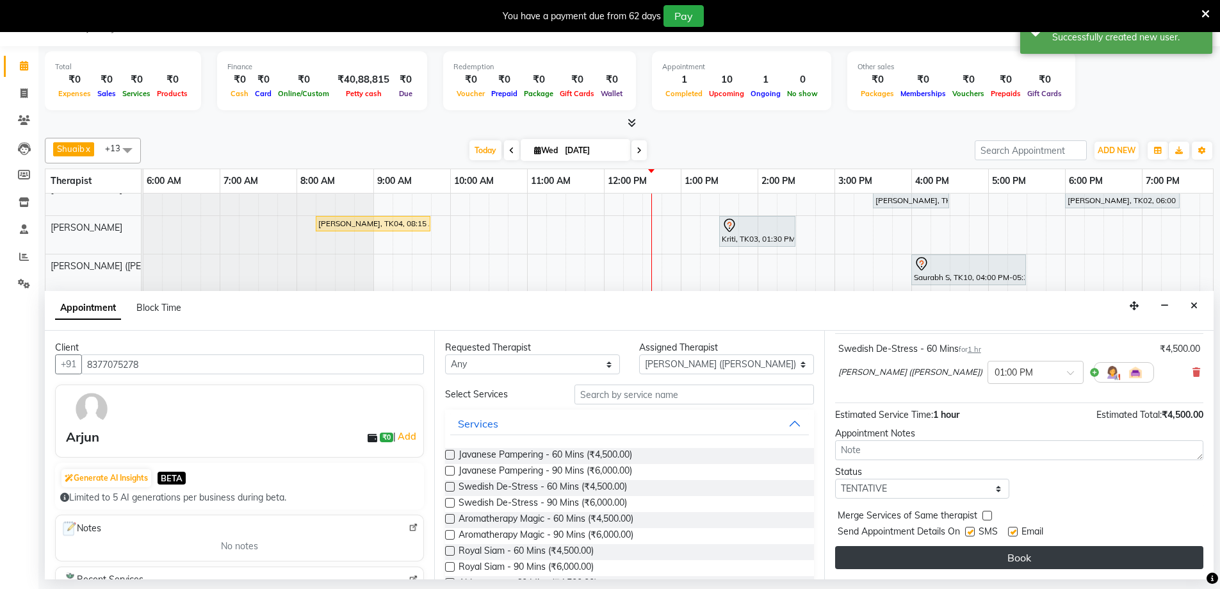
click at [994, 553] on button "Book" at bounding box center [1019, 557] width 368 height 23
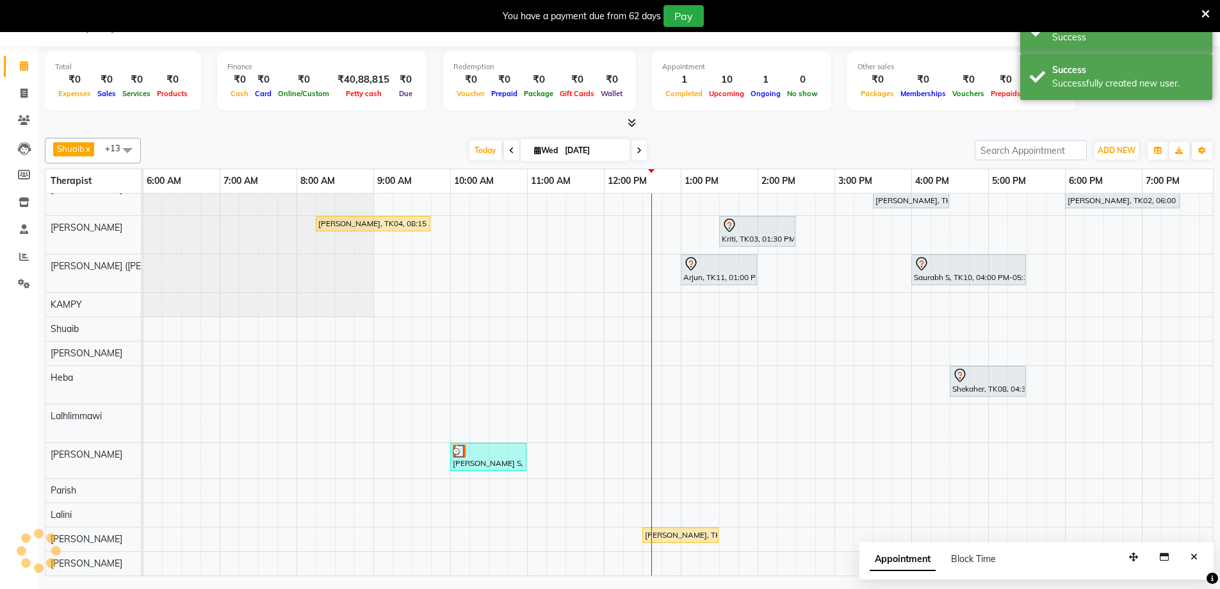
scroll to position [0, 0]
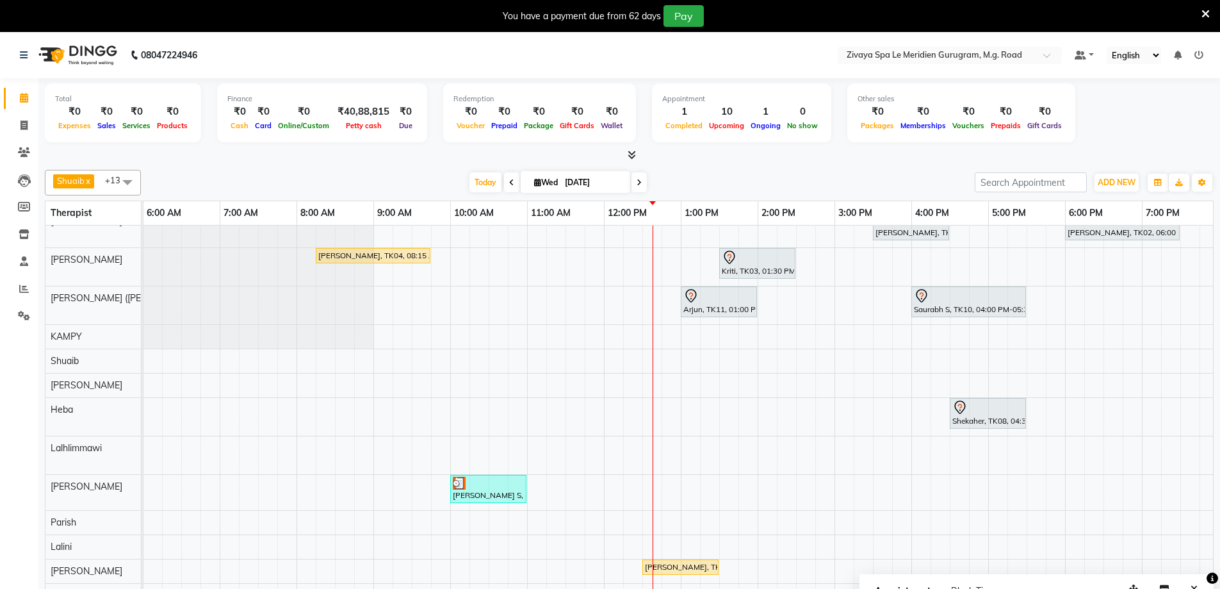
click at [689, 289] on icon at bounding box center [691, 295] width 15 height 15
click at [751, 323] on span "Open Details" at bounding box center [739, 326] width 52 height 13
select select "7"
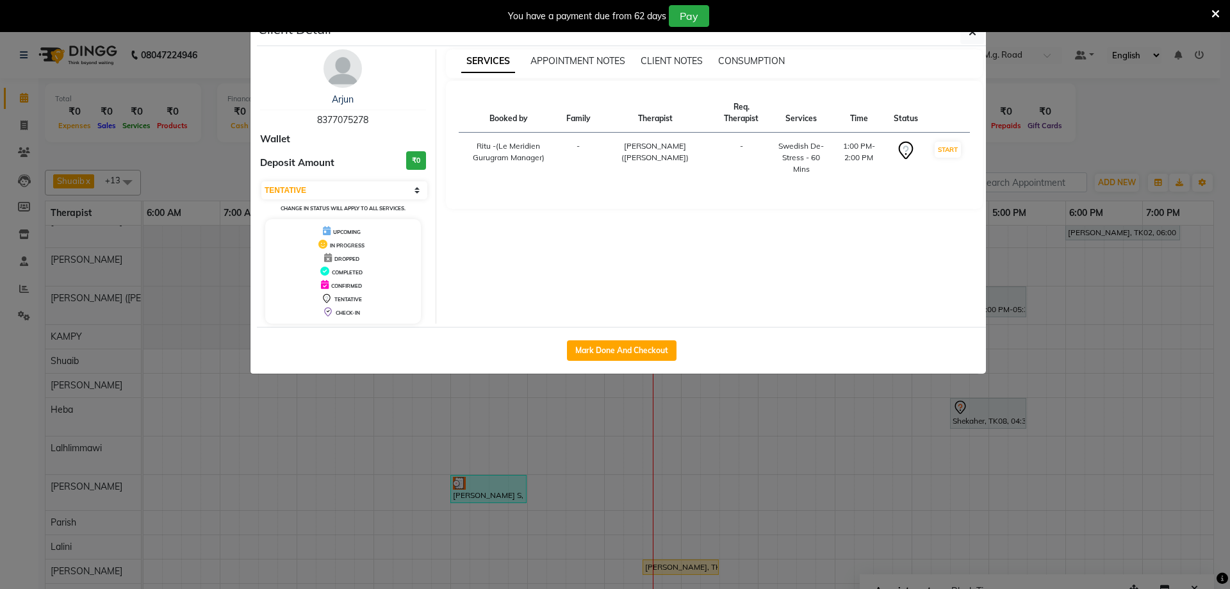
drag, startPoint x: 371, startPoint y: 120, endPoint x: 312, endPoint y: 124, distance: 59.0
click at [312, 124] on div "Arjun 8377075278" at bounding box center [343, 110] width 166 height 34
copy span "8377075278"
click at [972, 34] on icon "button" at bounding box center [973, 32] width 8 height 10
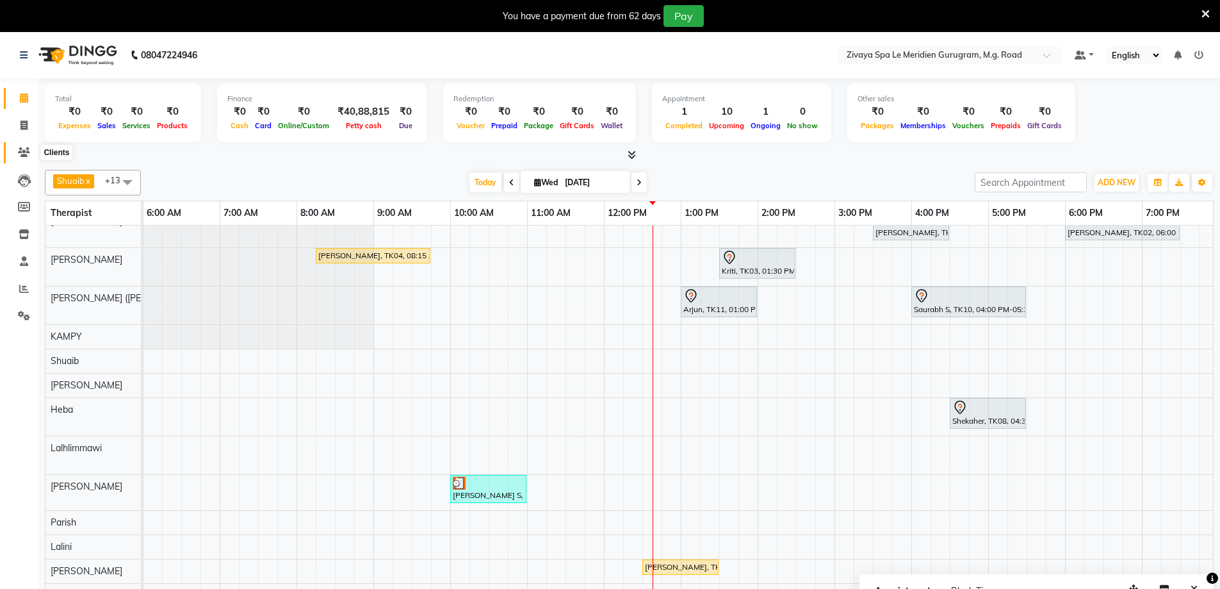
click at [20, 154] on icon at bounding box center [24, 152] width 12 height 10
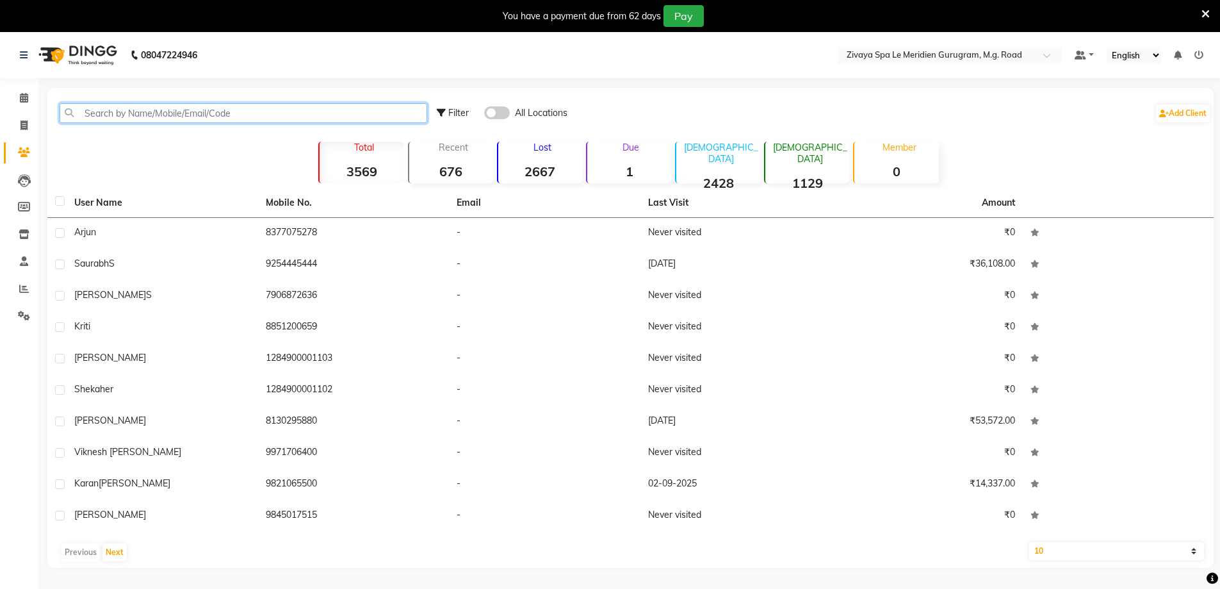
click at [213, 114] on input "text" at bounding box center [244, 113] width 368 height 20
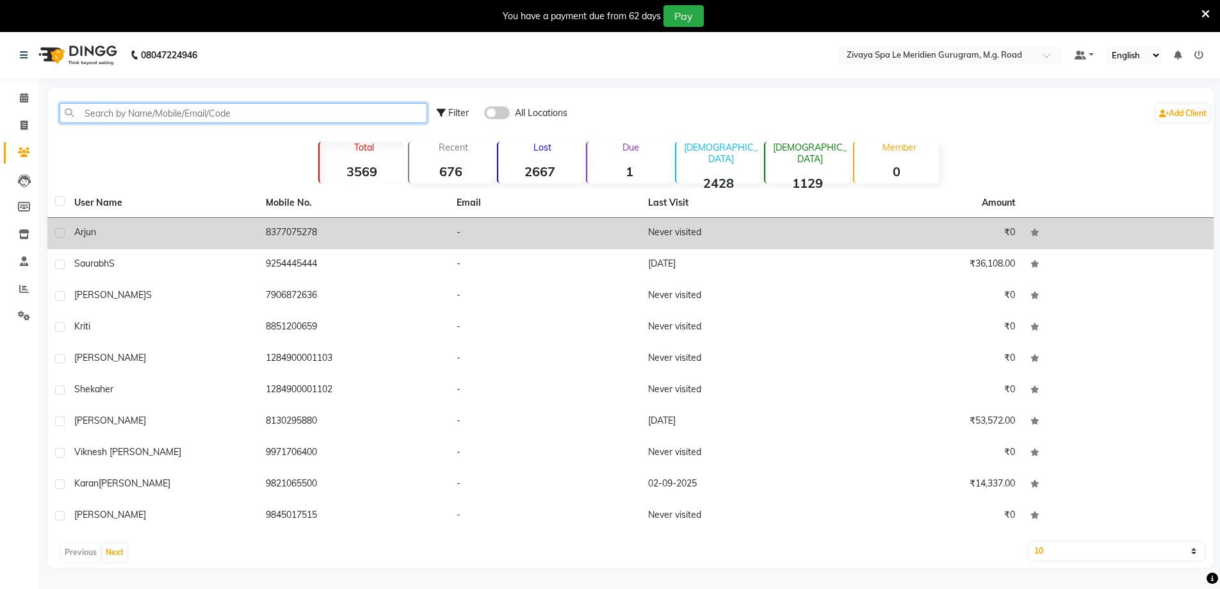
paste input "8377075278"
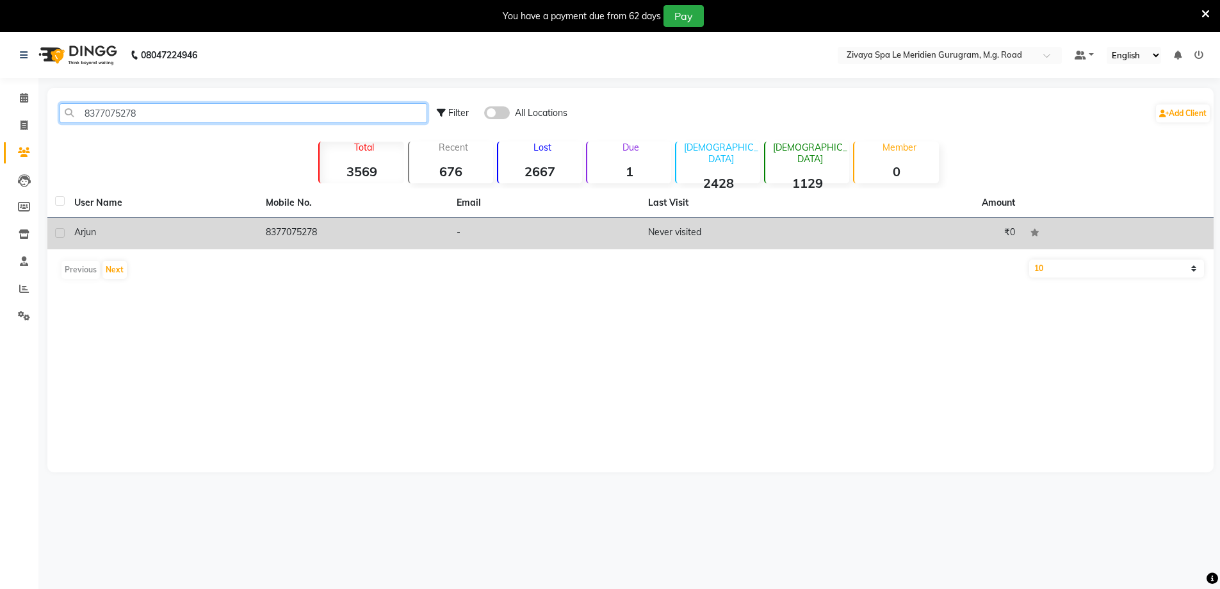
type input "8377075278"
click at [942, 240] on td "₹0" at bounding box center [928, 233] width 192 height 31
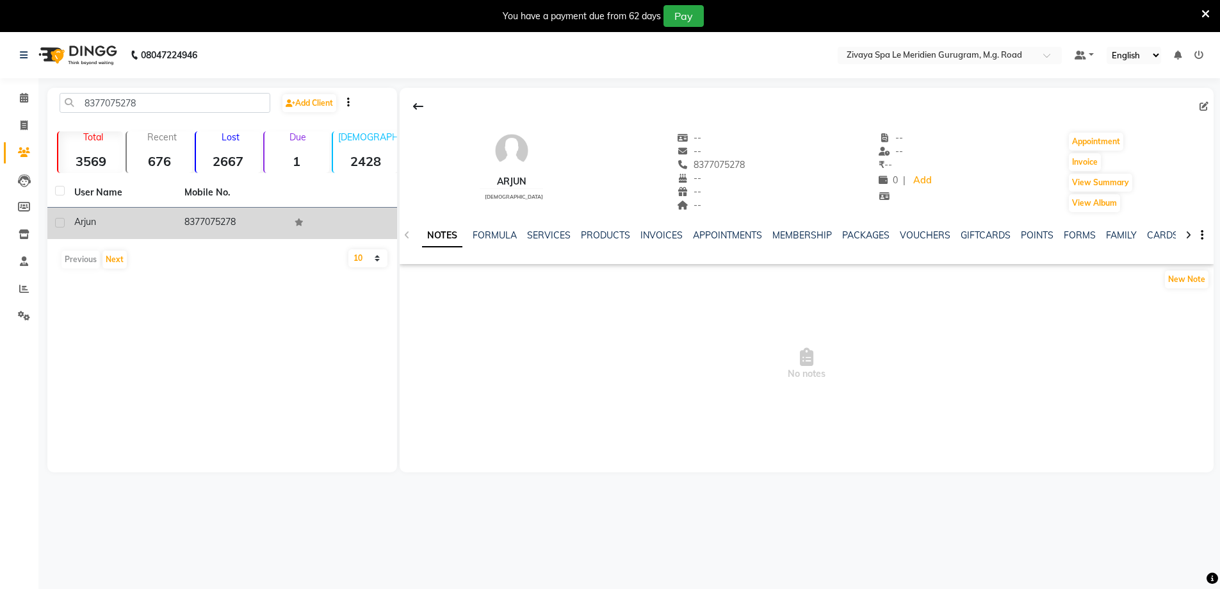
click at [1204, 108] on icon at bounding box center [1204, 106] width 9 height 9
select select "[DEMOGRAPHIC_DATA]"
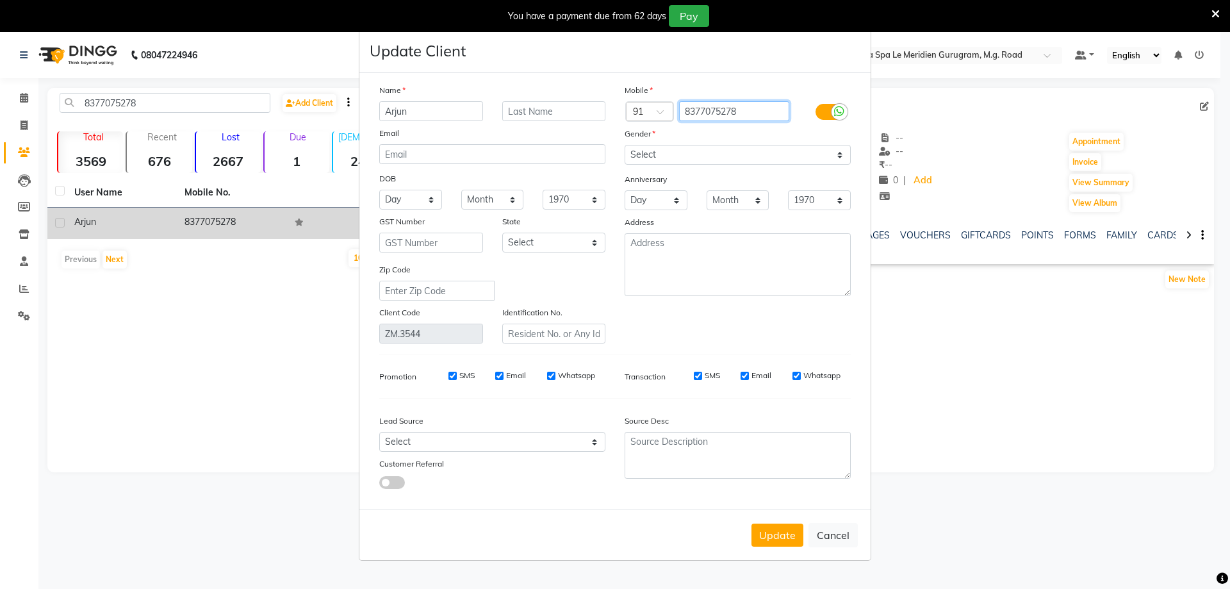
click at [735, 112] on input "8377075278" at bounding box center [734, 111] width 111 height 20
type input "8377075279"
click at [780, 534] on button "Update" at bounding box center [777, 534] width 52 height 23
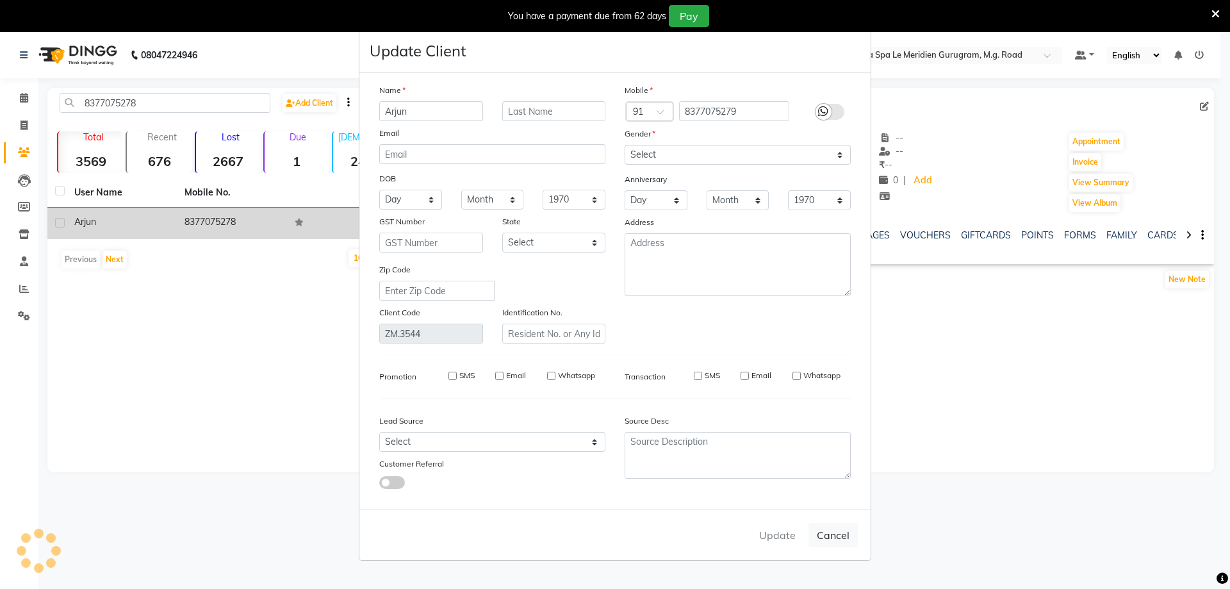
select select
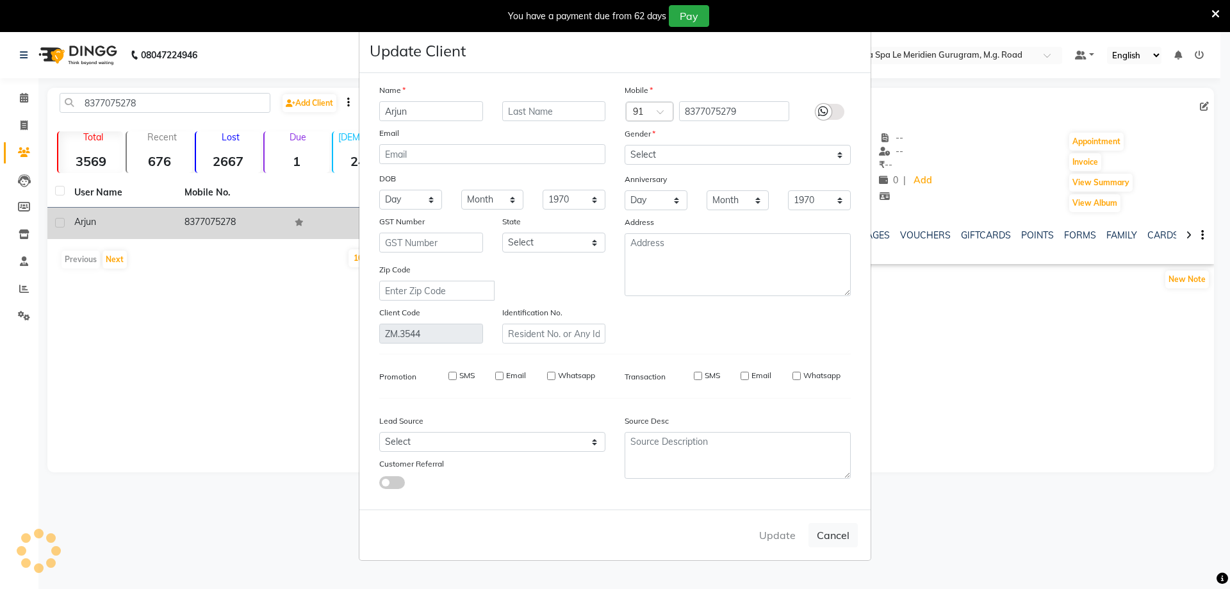
select select
checkbox input "false"
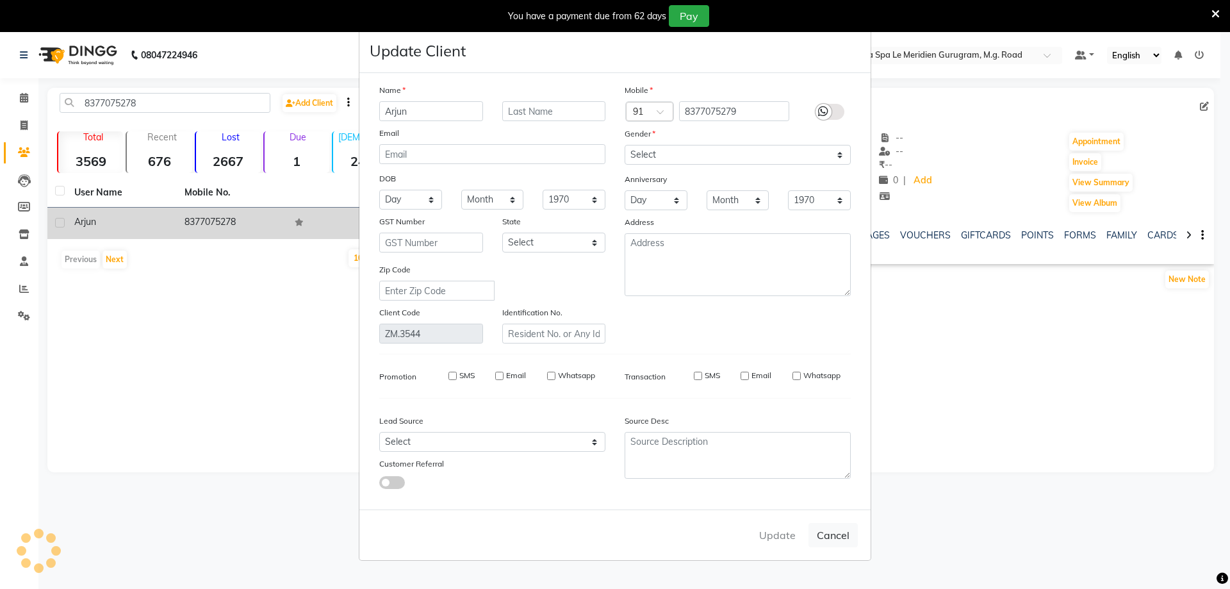
checkbox input "false"
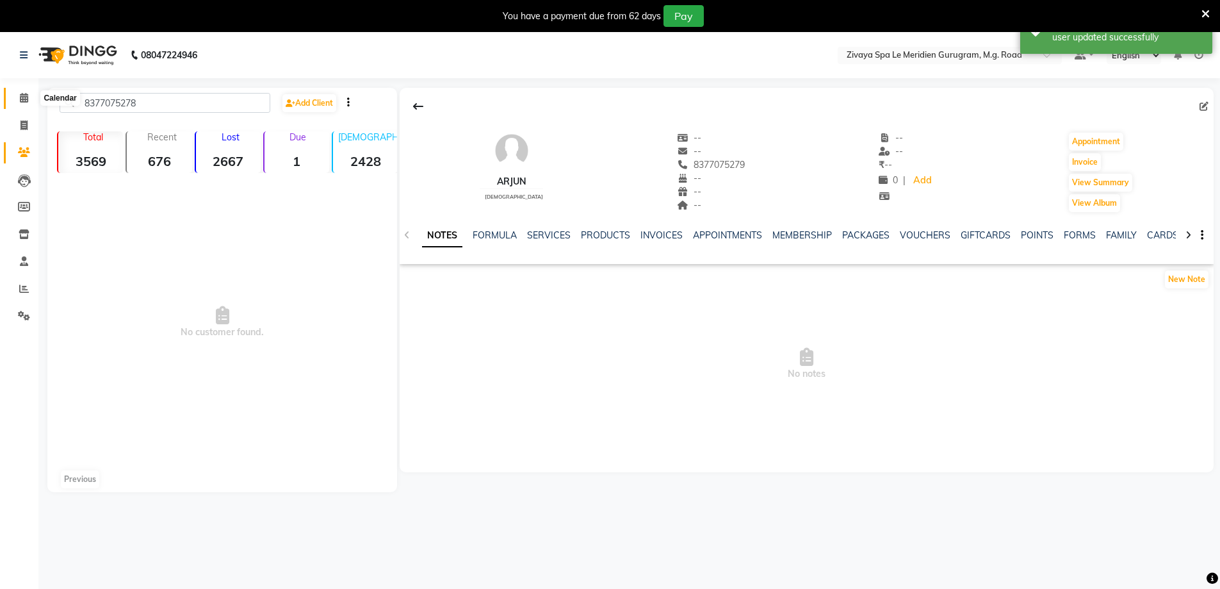
click at [24, 97] on icon at bounding box center [24, 98] width 8 height 10
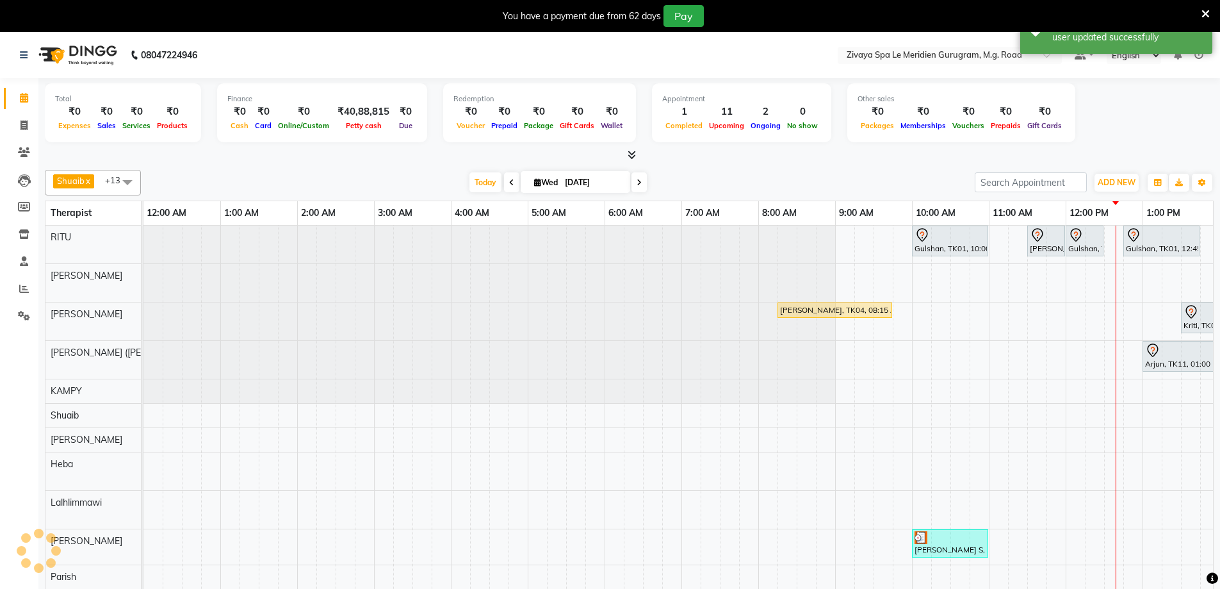
scroll to position [0, 462]
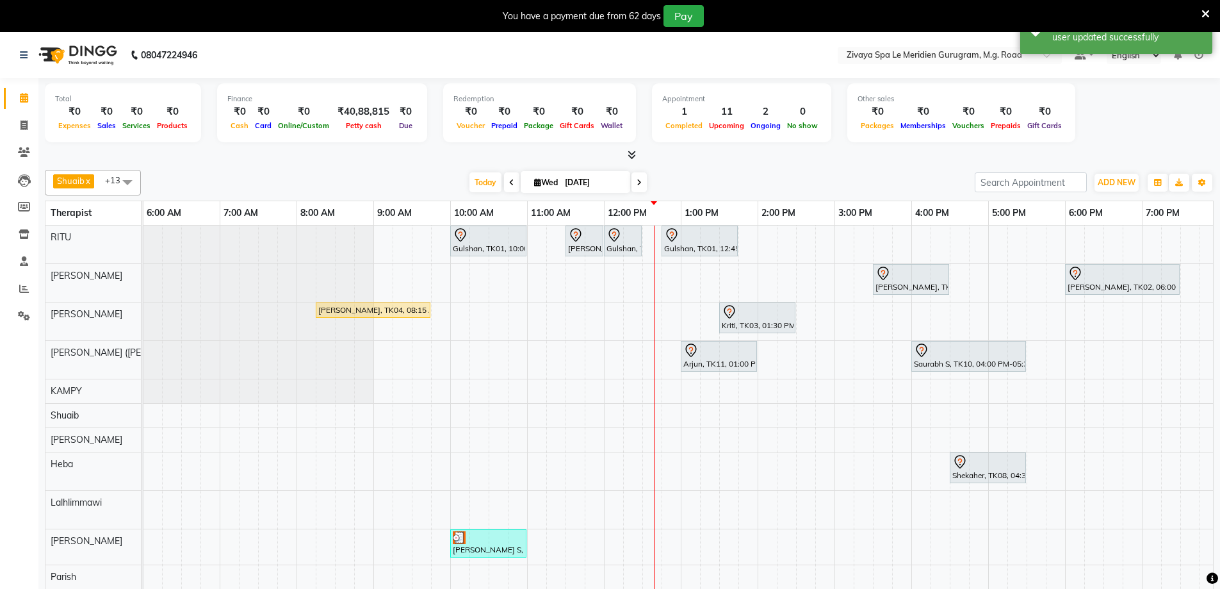
click at [689, 348] on icon at bounding box center [691, 350] width 15 height 15
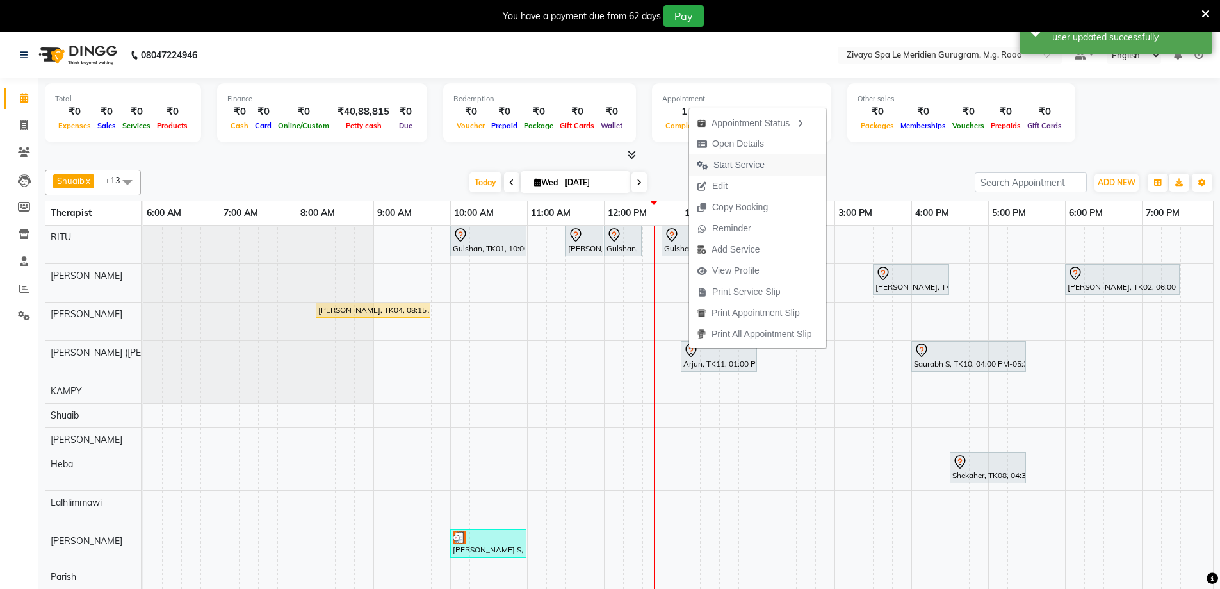
click at [740, 163] on span "Start Service" at bounding box center [739, 164] width 51 height 13
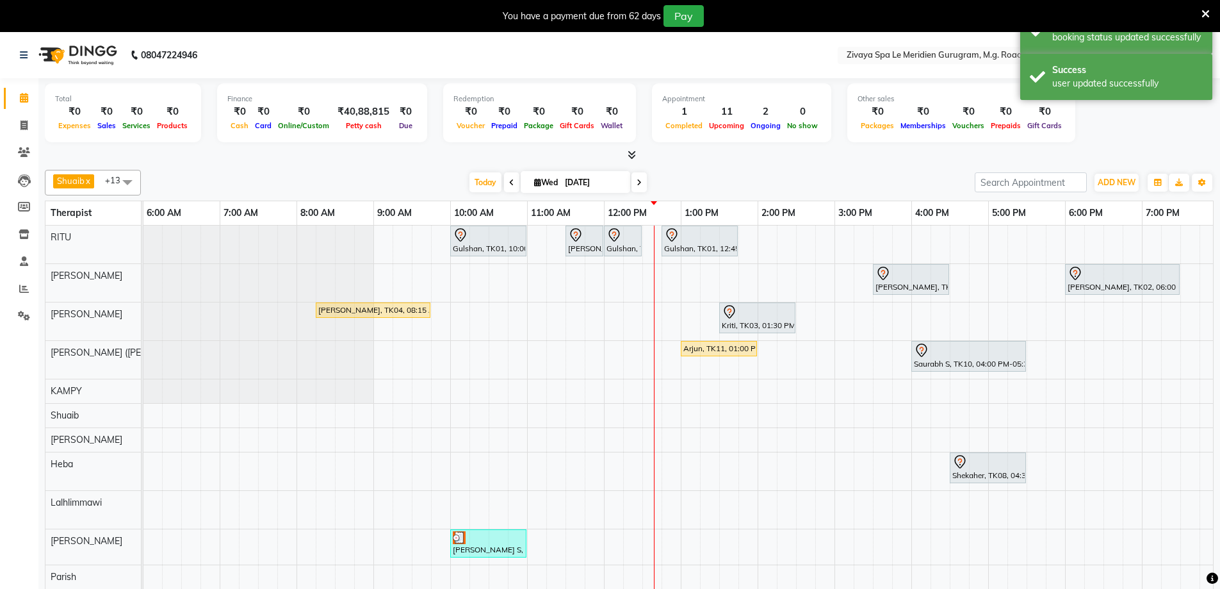
click at [689, 345] on div "Arjun, TK11, 01:00 PM-02:00 PM, Swedish De-Stress - 60 Mins" at bounding box center [719, 349] width 74 height 12
click at [759, 375] on span "Open Details" at bounding box center [731, 382] width 83 height 21
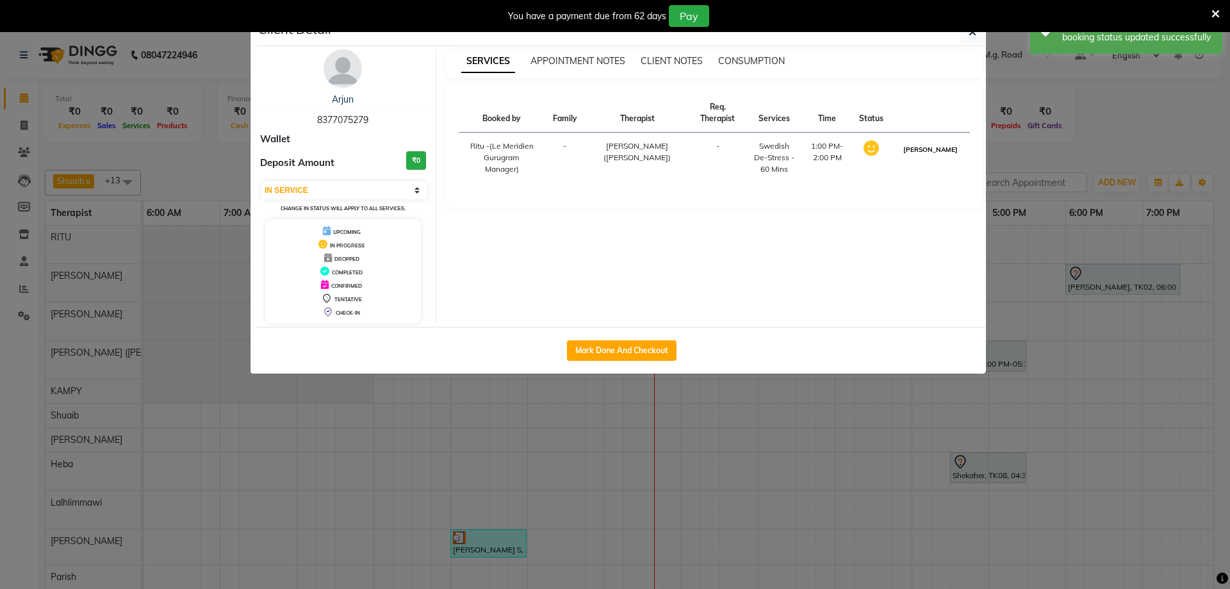
click at [950, 148] on button "[PERSON_NAME]" at bounding box center [930, 150] width 61 height 16
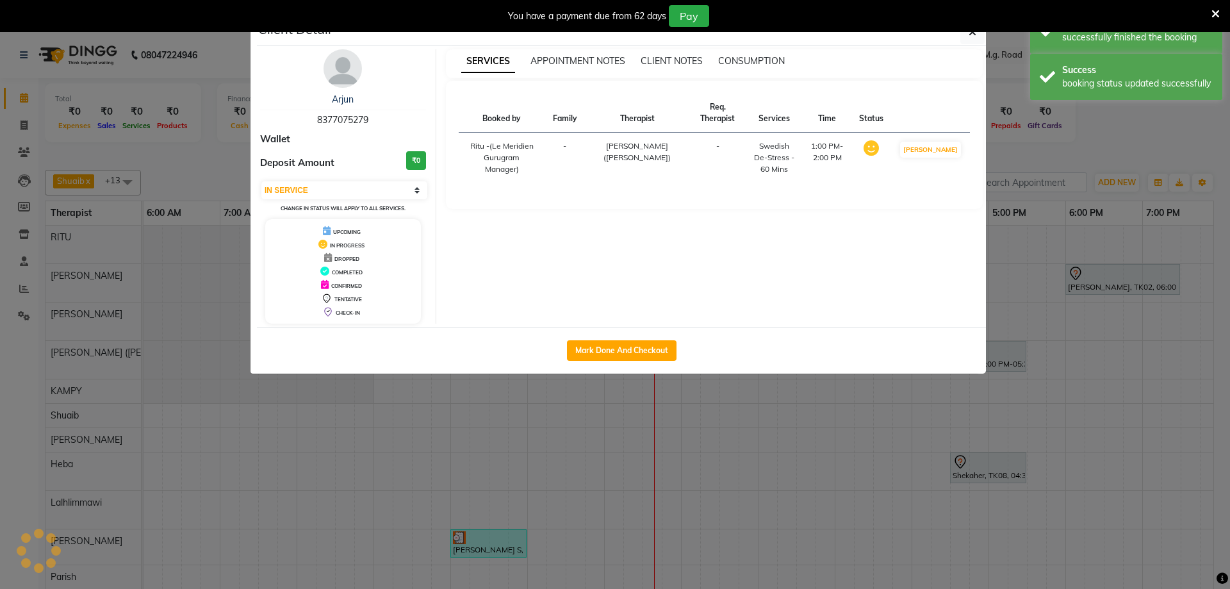
select select "3"
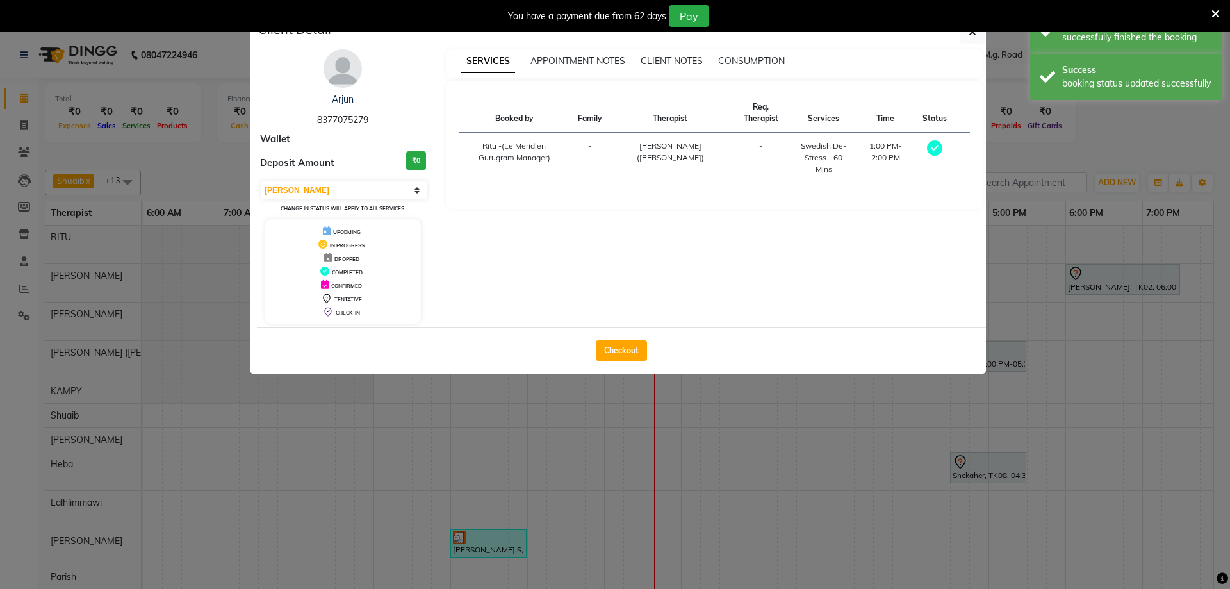
click at [594, 356] on div "Checkout" at bounding box center [621, 350] width 729 height 47
click at [610, 350] on button "Checkout" at bounding box center [621, 350] width 51 height 20
select select "service"
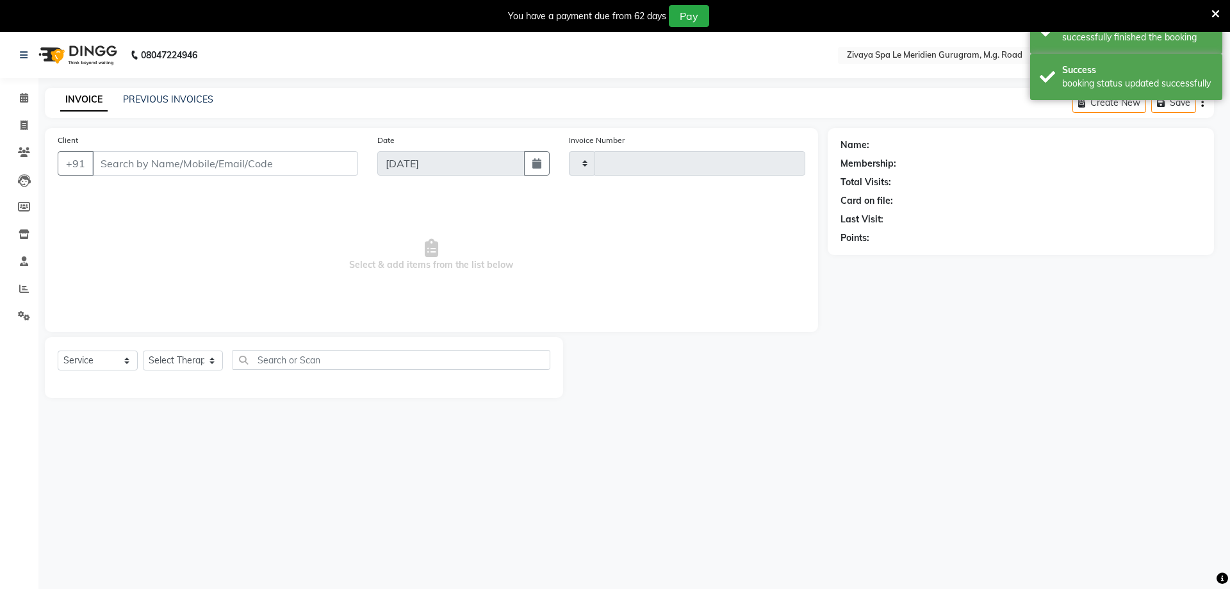
type input "1789"
select select "6503"
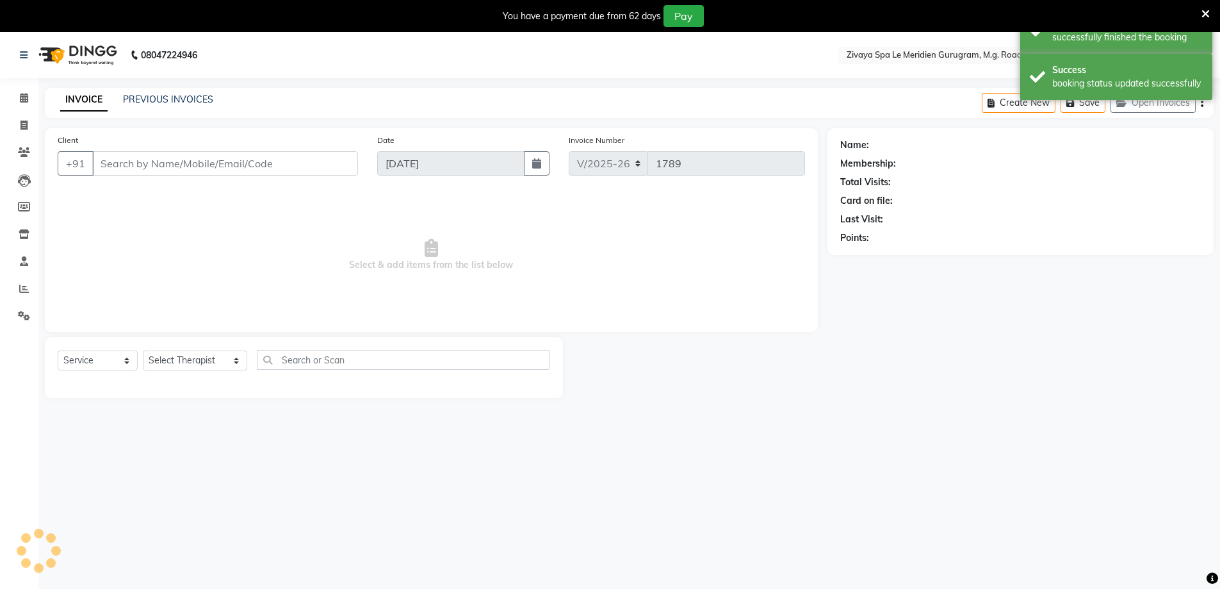
type input "8377075279"
select select "49513"
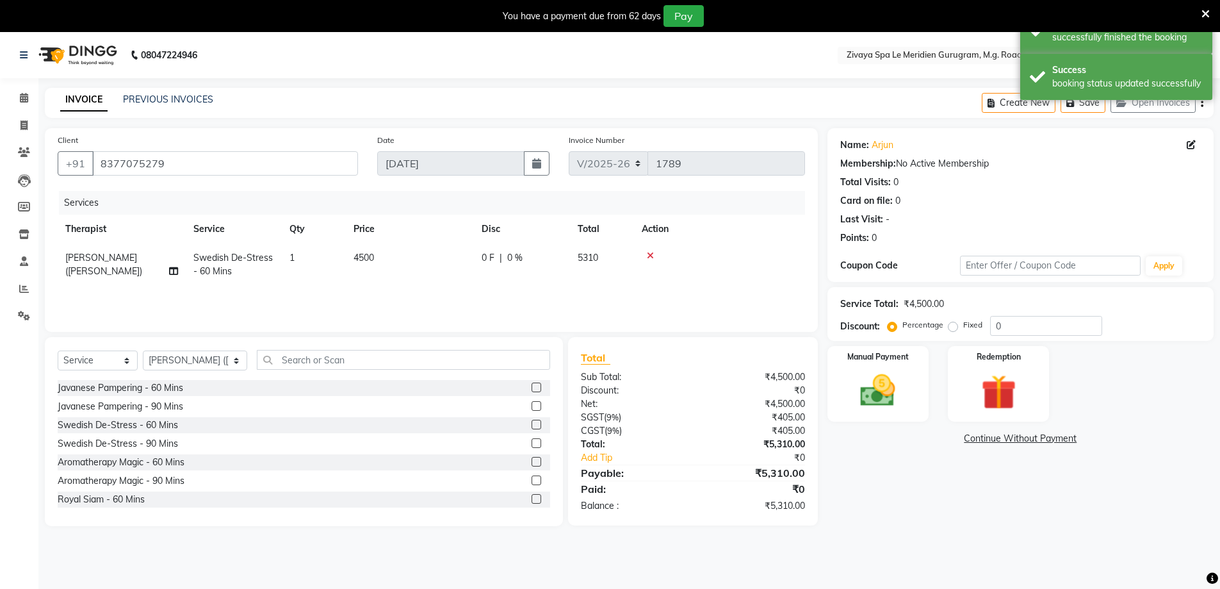
click at [498, 261] on div "0 F | 0 %" at bounding box center [522, 257] width 81 height 13
select select "49513"
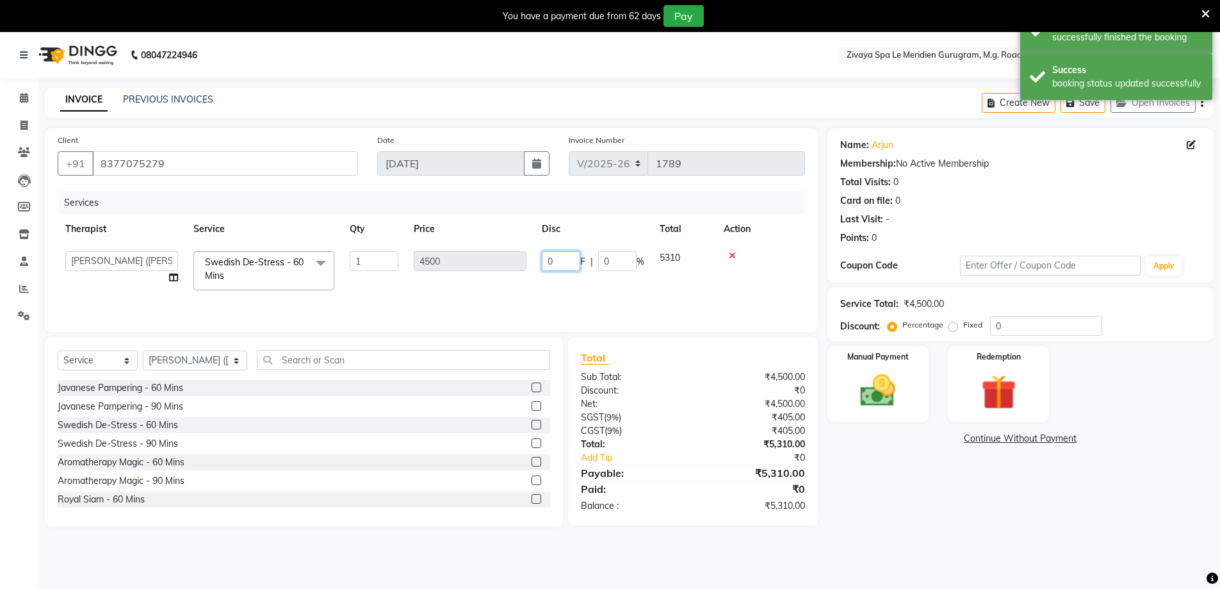
drag, startPoint x: 557, startPoint y: 265, endPoint x: 537, endPoint y: 266, distance: 19.3
click at [537, 266] on td "0 F | 0 %" at bounding box center [593, 270] width 118 height 54
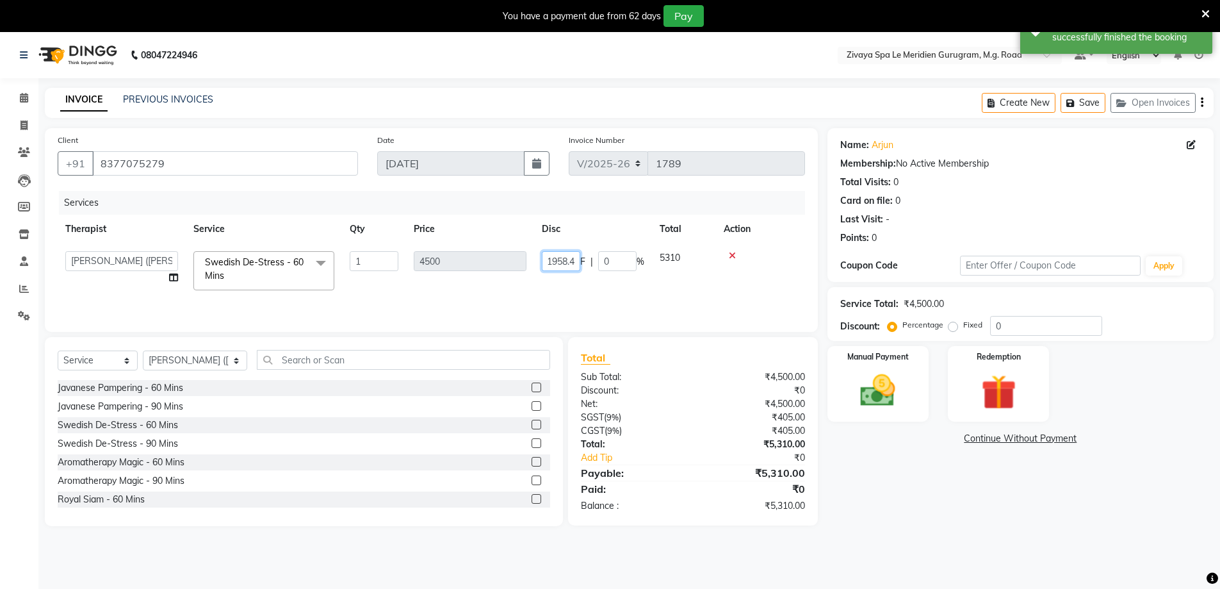
type input "1958.47"
click at [648, 291] on div "Services Therapist Service Qty Price Disc Total Action Ching Huishunao Genevi V…" at bounding box center [432, 255] width 748 height 128
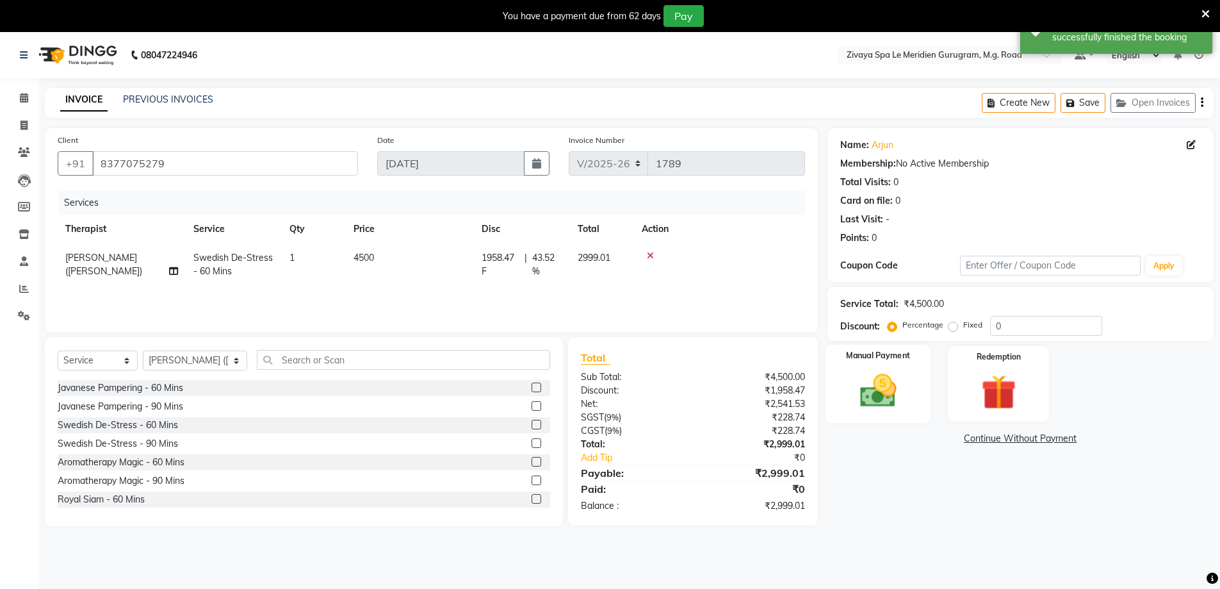
click at [903, 382] on img at bounding box center [878, 391] width 59 height 42
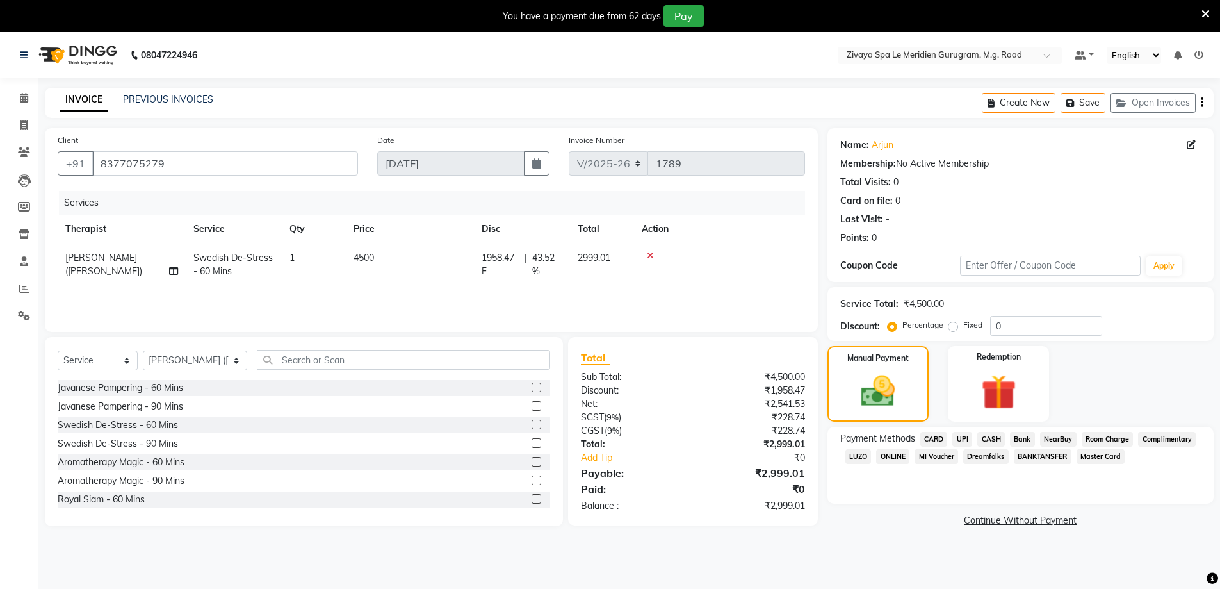
click at [990, 436] on span "CASH" at bounding box center [992, 439] width 28 height 15
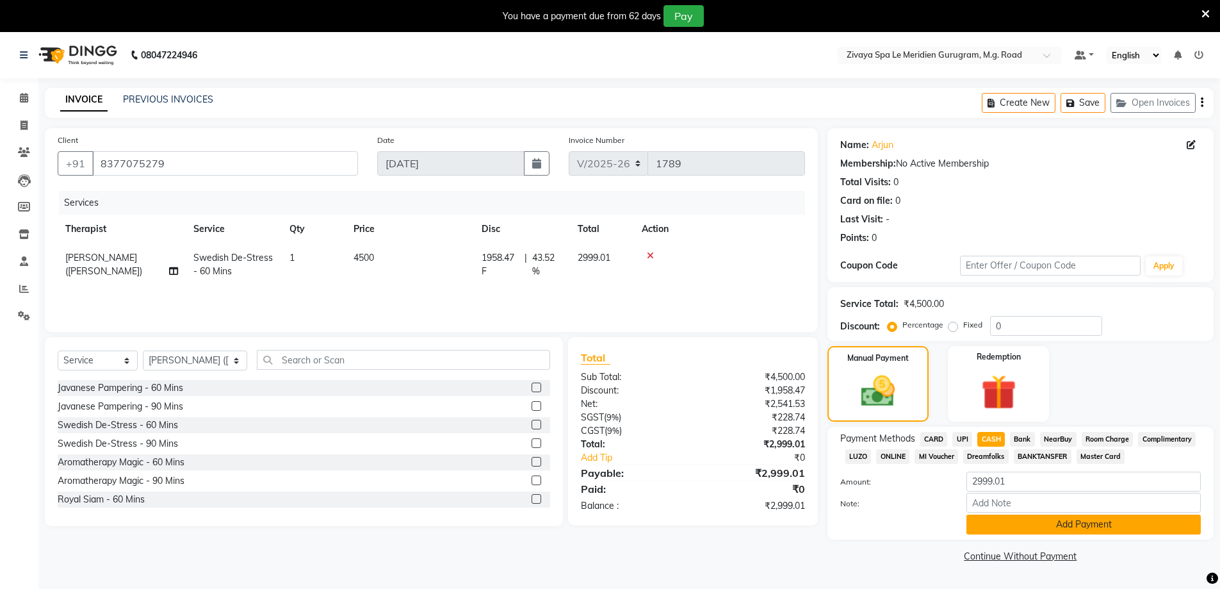
click at [1015, 518] on button "Add Payment" at bounding box center [1084, 524] width 234 height 20
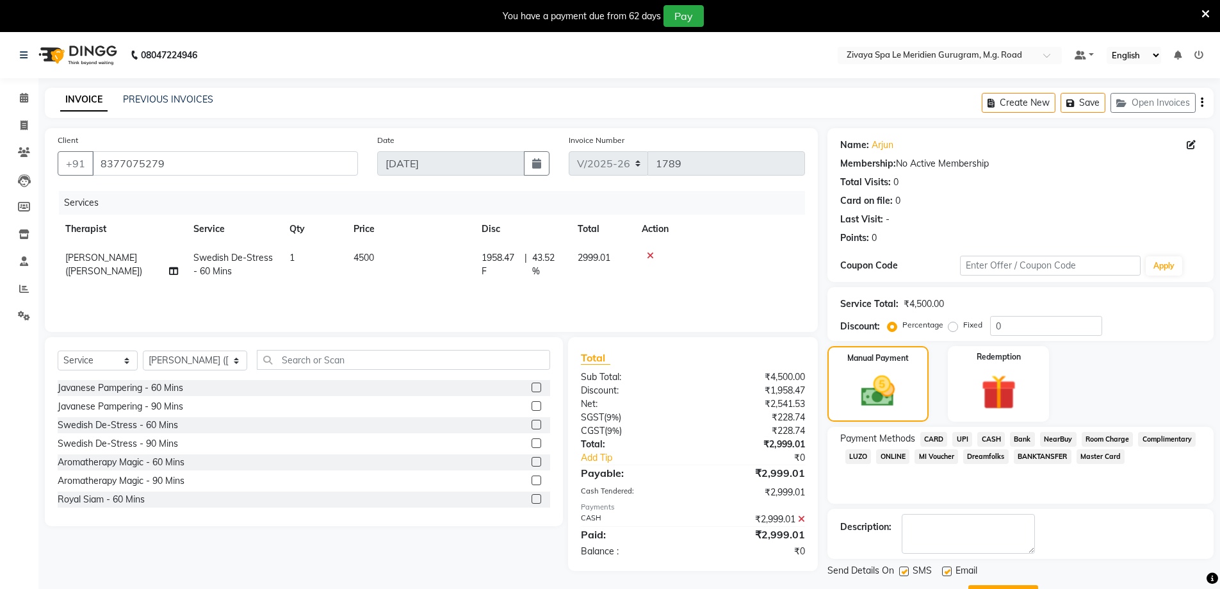
scroll to position [58, 0]
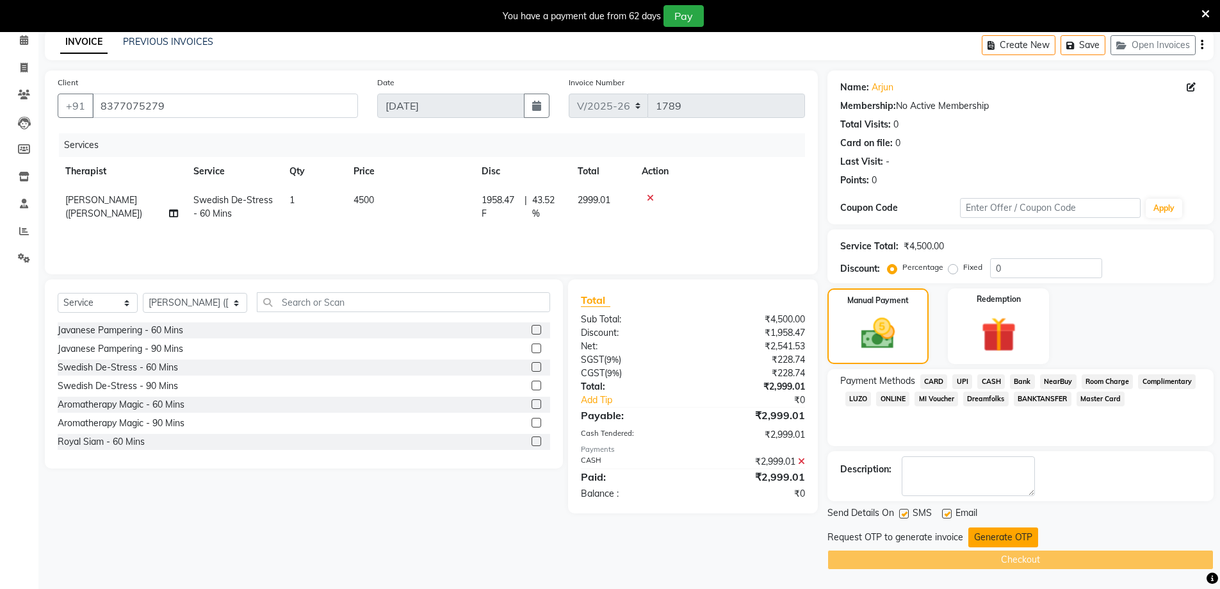
click at [1006, 529] on button "Generate OTP" at bounding box center [1004, 537] width 70 height 20
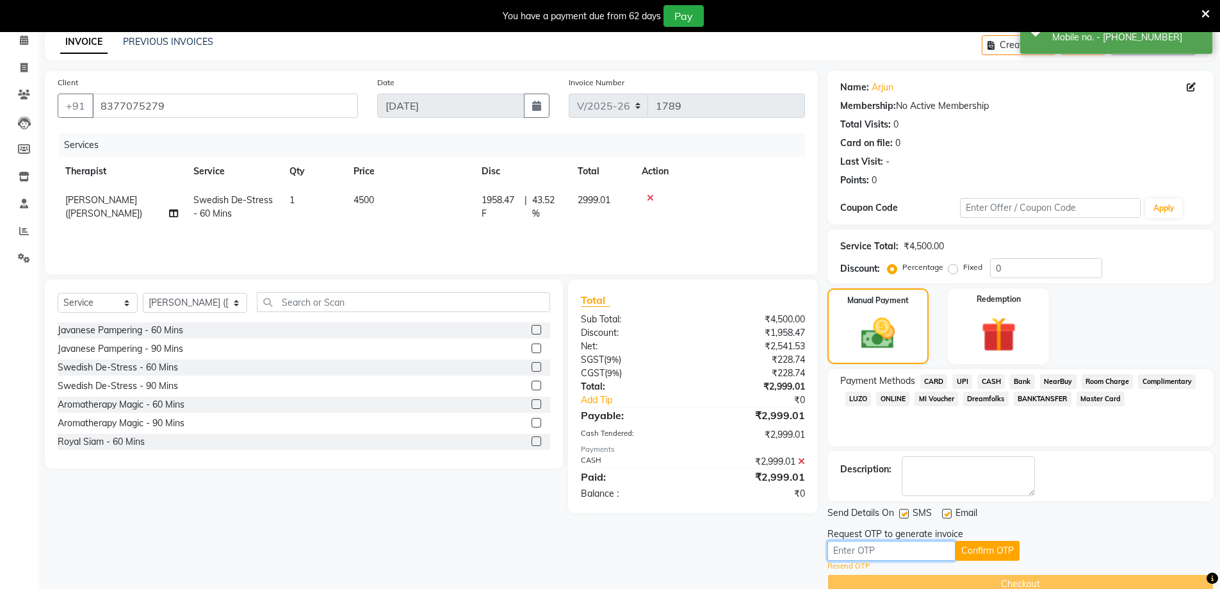
click at [904, 552] on input "text" at bounding box center [892, 551] width 128 height 20
type input "9331"
click at [1018, 548] on button "Confirm OTP" at bounding box center [988, 551] width 64 height 20
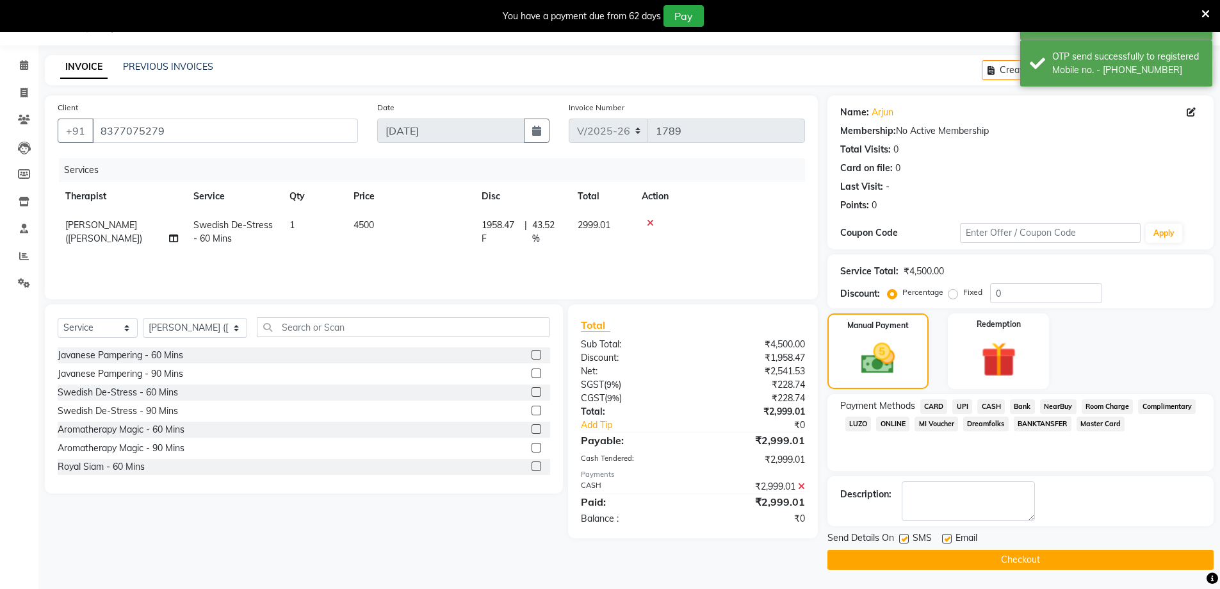
drag, startPoint x: 1001, startPoint y: 557, endPoint x: 1004, endPoint y: 550, distance: 7.5
click at [1002, 555] on button "Checkout" at bounding box center [1021, 560] width 386 height 20
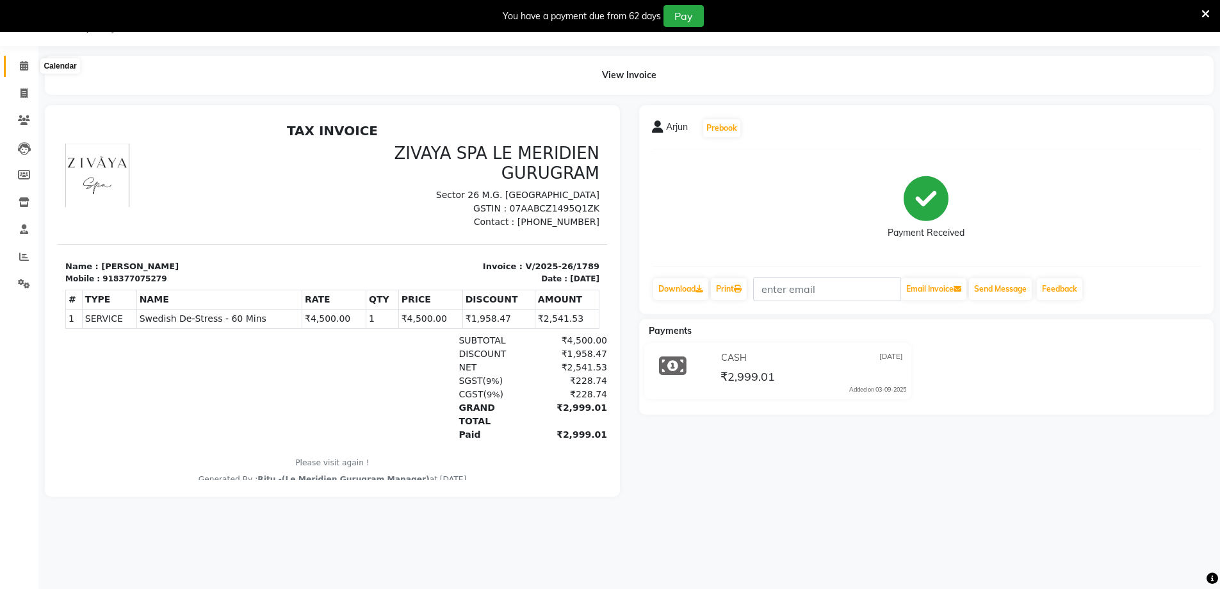
click at [24, 65] on icon at bounding box center [24, 66] width 8 height 10
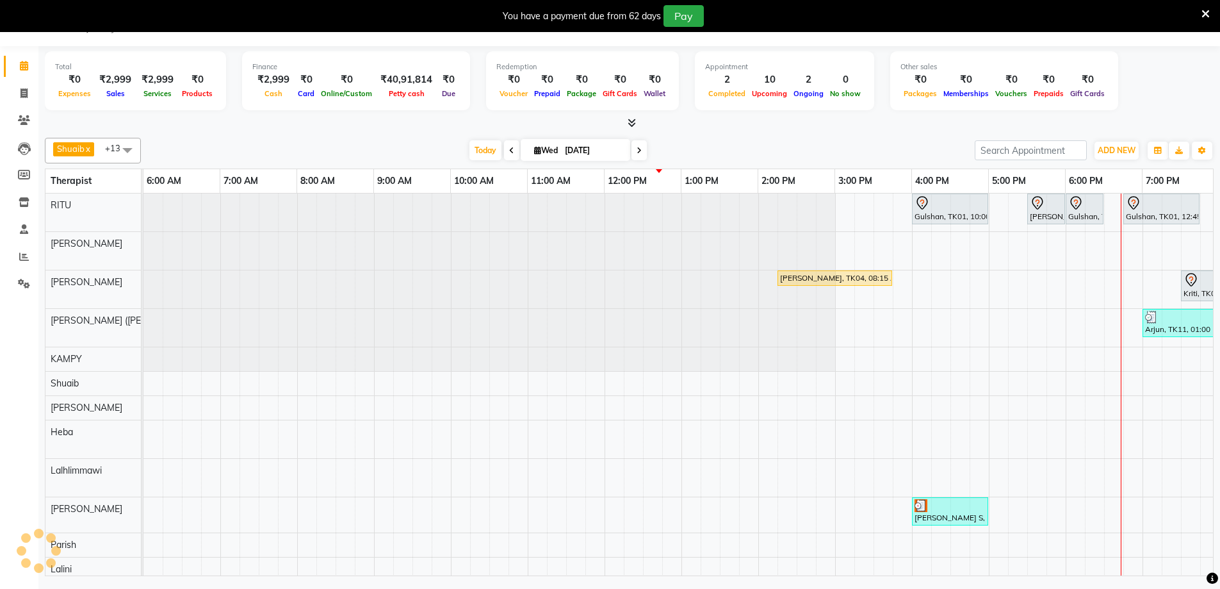
scroll to position [0, 462]
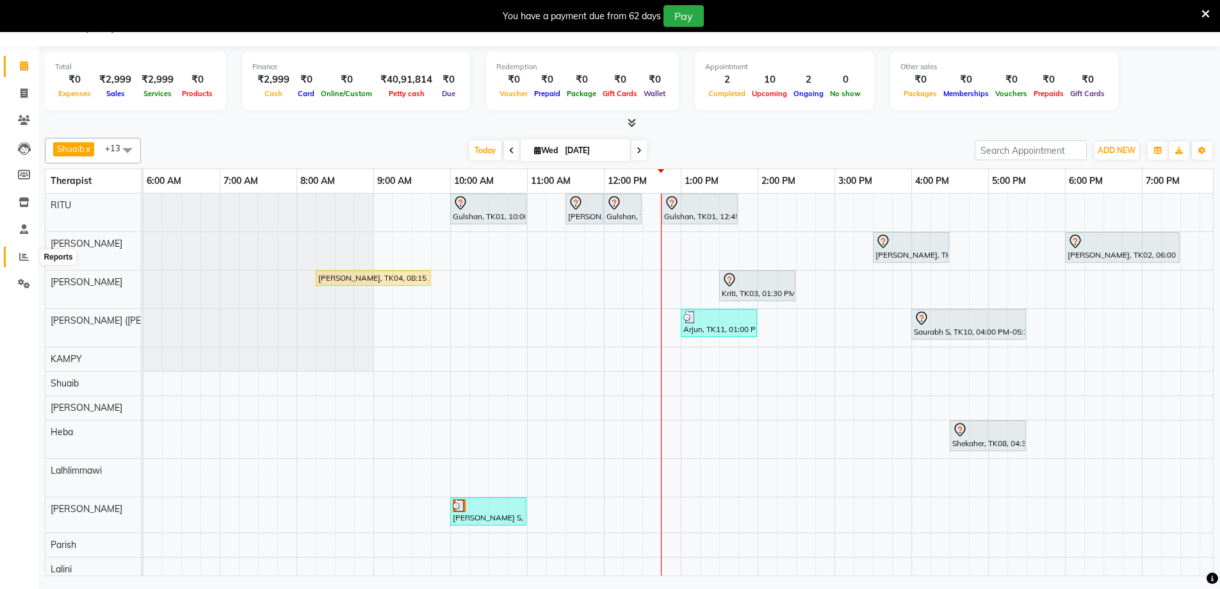
click at [24, 256] on icon at bounding box center [24, 257] width 10 height 10
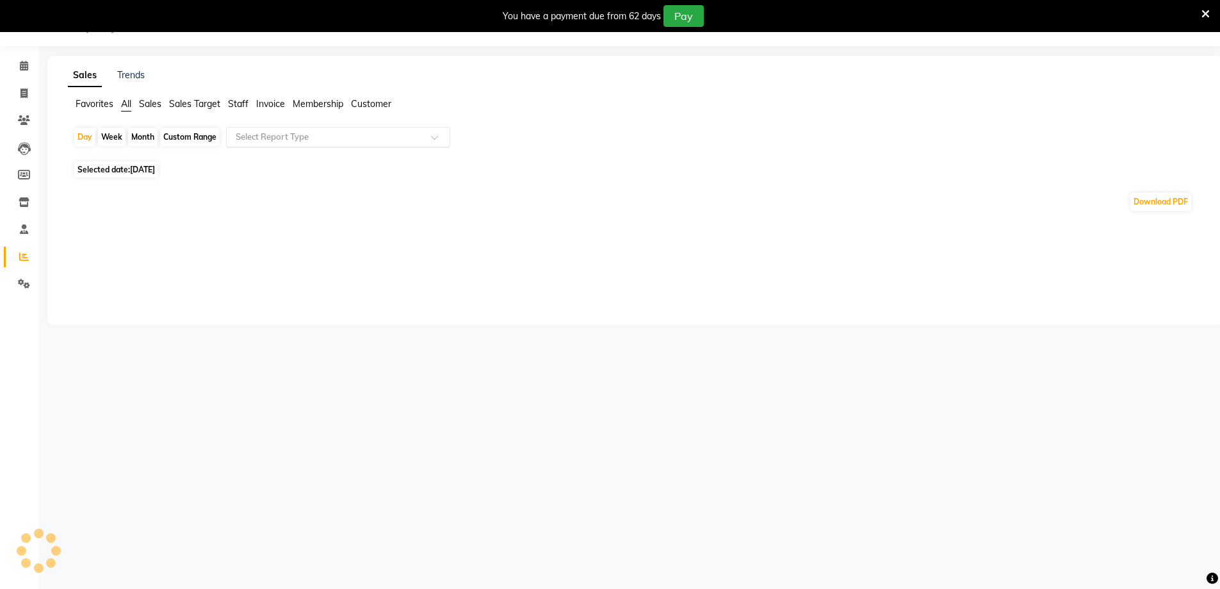
click at [278, 135] on input "text" at bounding box center [325, 137] width 184 height 13
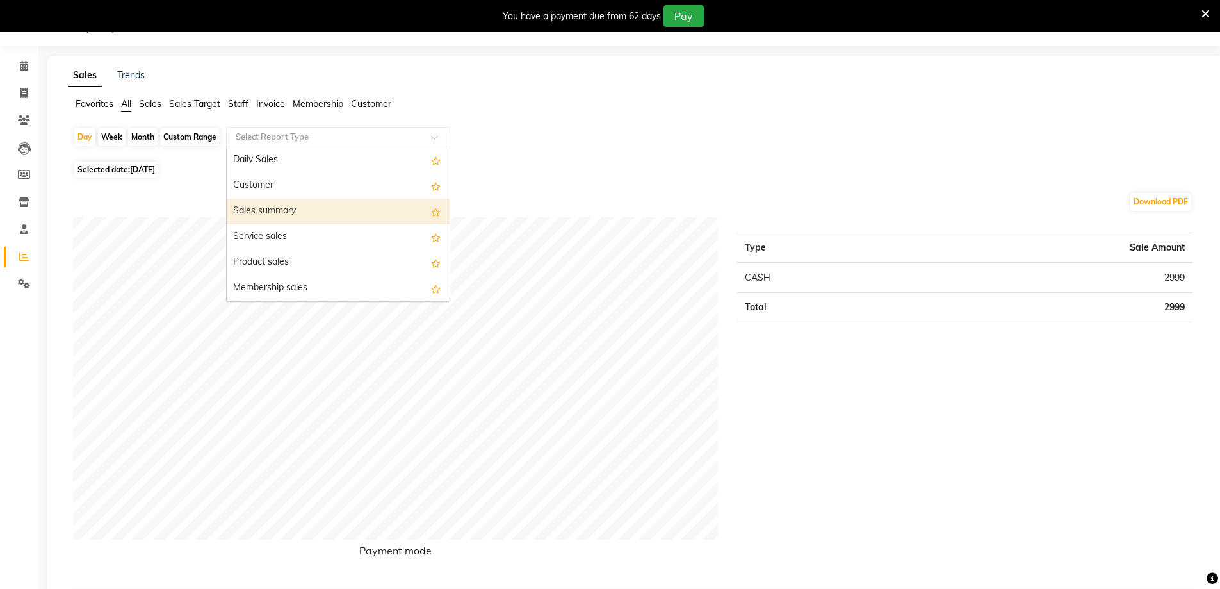
click at [275, 209] on div "Sales summary" at bounding box center [338, 212] width 223 height 26
select select "full_report"
select select "csv"
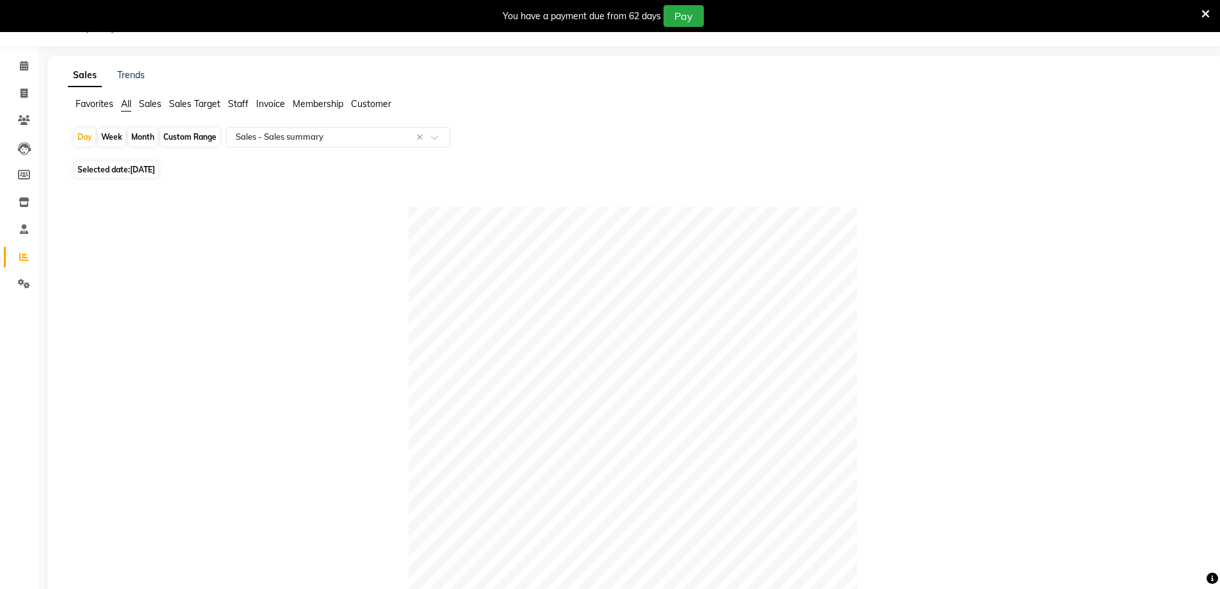
click at [195, 137] on div "Custom Range" at bounding box center [190, 137] width 60 height 18
select select "9"
select select "2025"
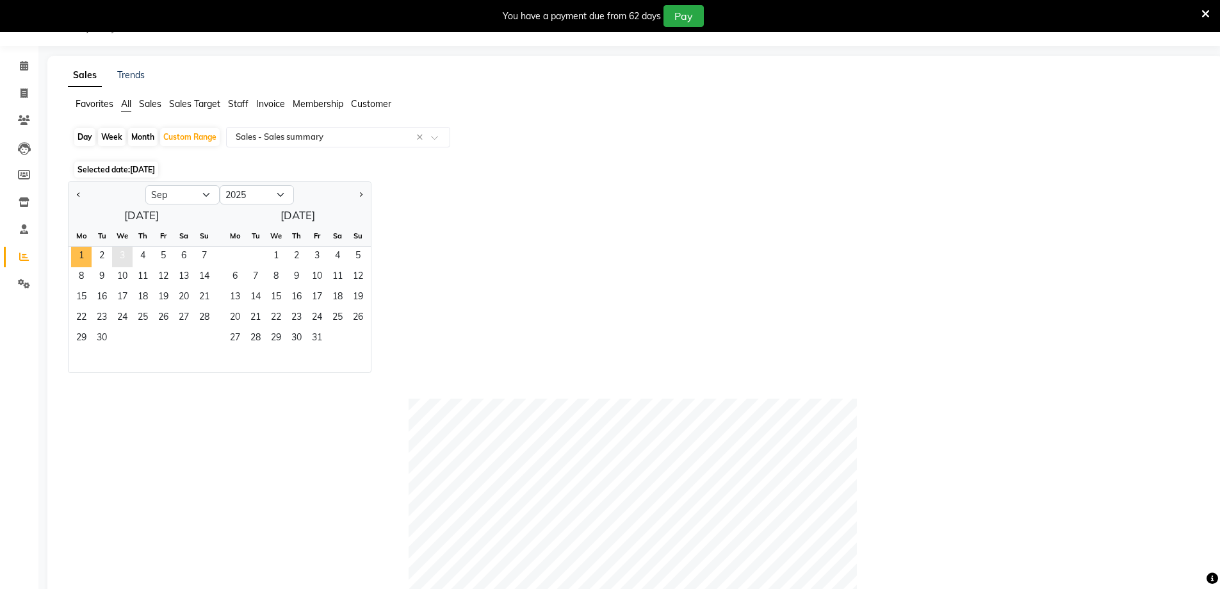
drag, startPoint x: 80, startPoint y: 251, endPoint x: 124, endPoint y: 260, distance: 45.1
click at [80, 252] on span "1" at bounding box center [81, 257] width 20 height 20
click at [125, 260] on span "3" at bounding box center [122, 257] width 20 height 20
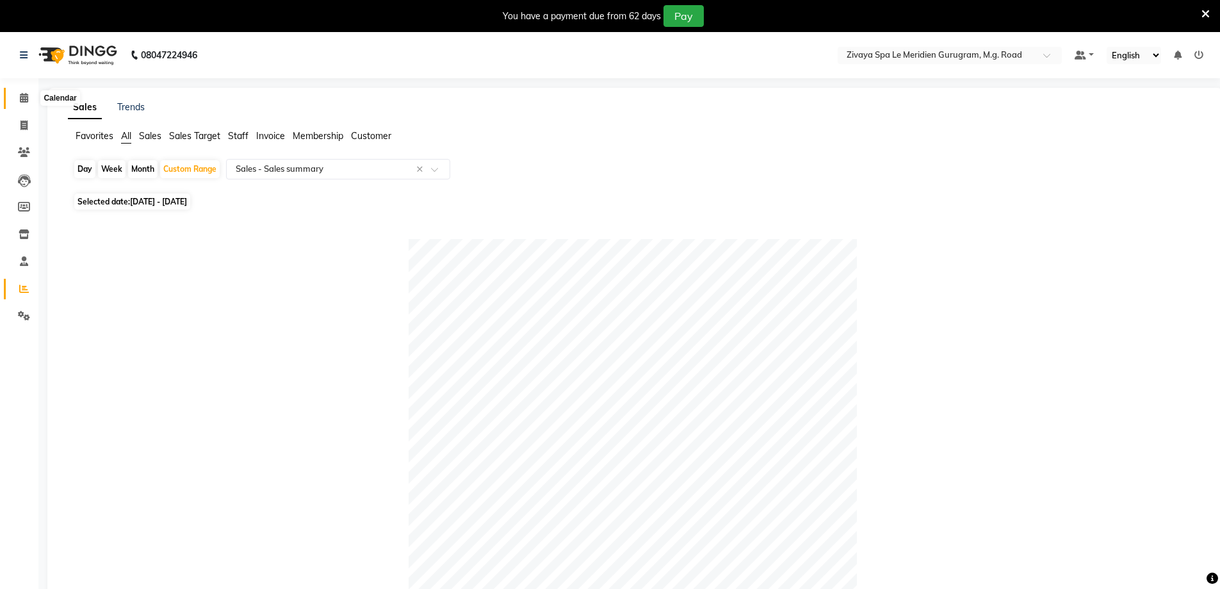
click at [17, 99] on span at bounding box center [24, 98] width 22 height 15
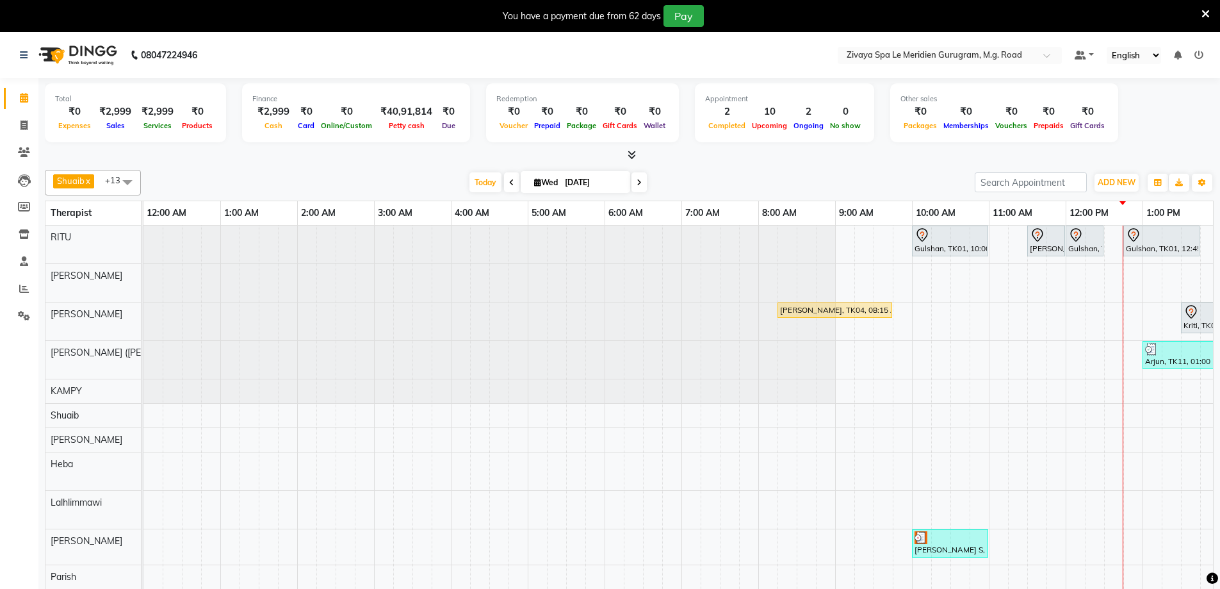
scroll to position [0, 462]
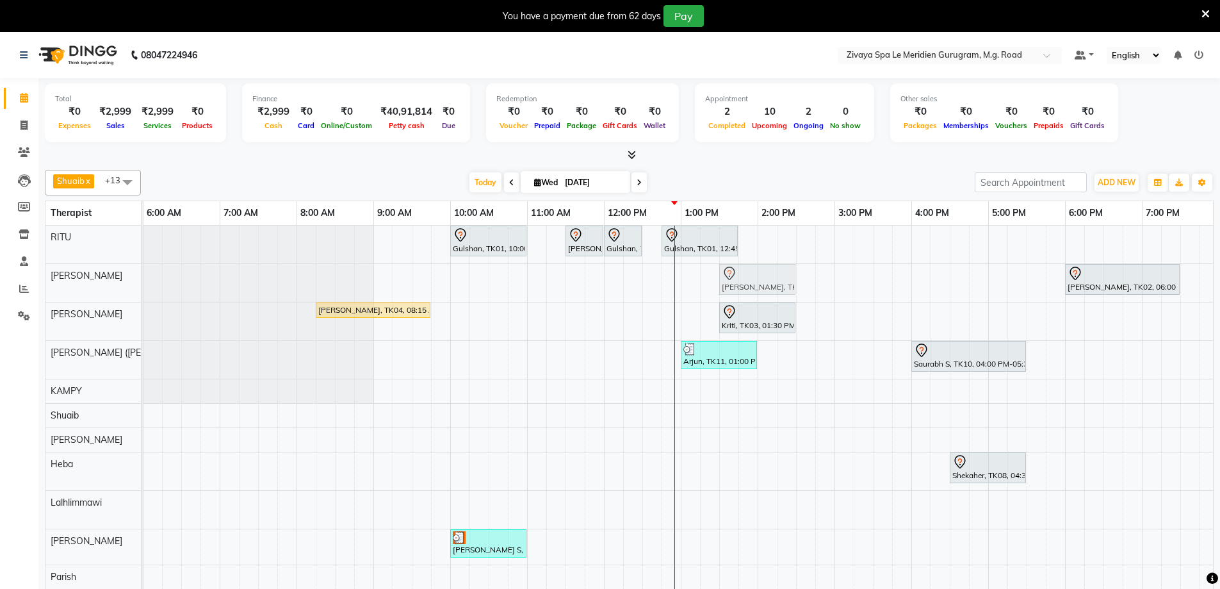
drag, startPoint x: 880, startPoint y: 268, endPoint x: 732, endPoint y: 264, distance: 148.7
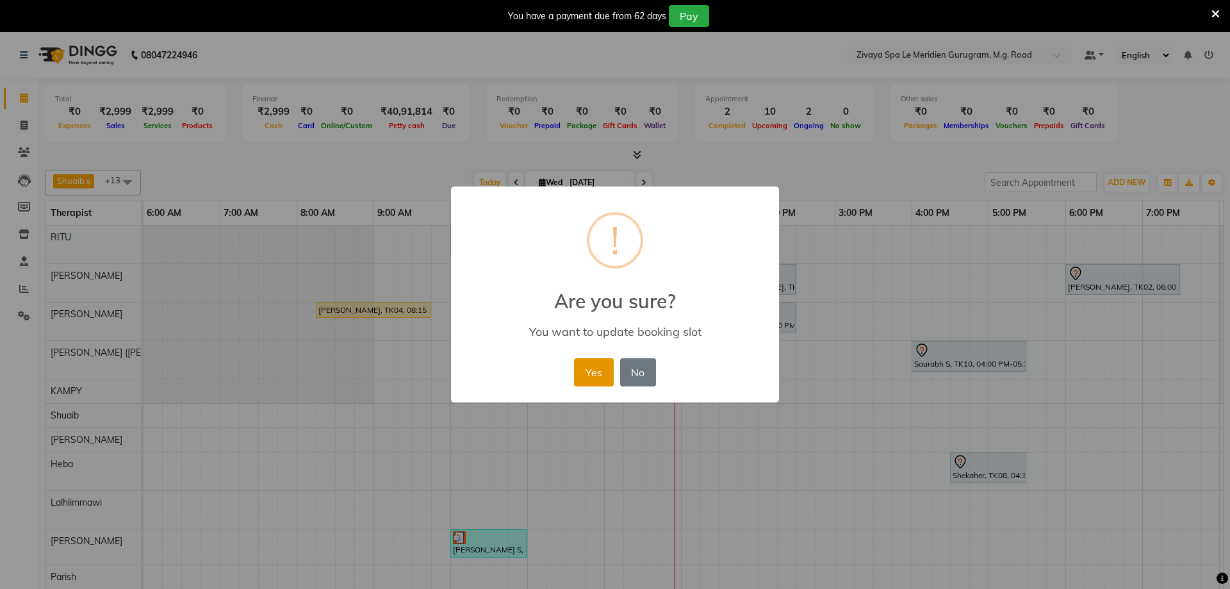
click at [598, 377] on button "Yes" at bounding box center [593, 372] width 39 height 28
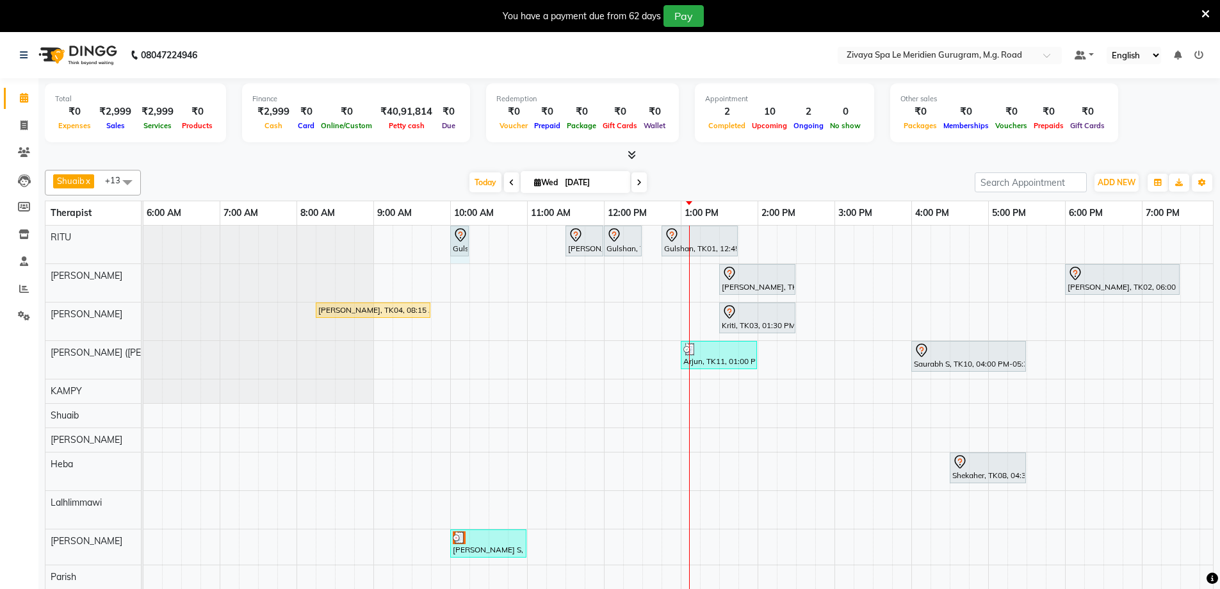
drag, startPoint x: 524, startPoint y: 233, endPoint x: 463, endPoint y: 234, distance: 60.9
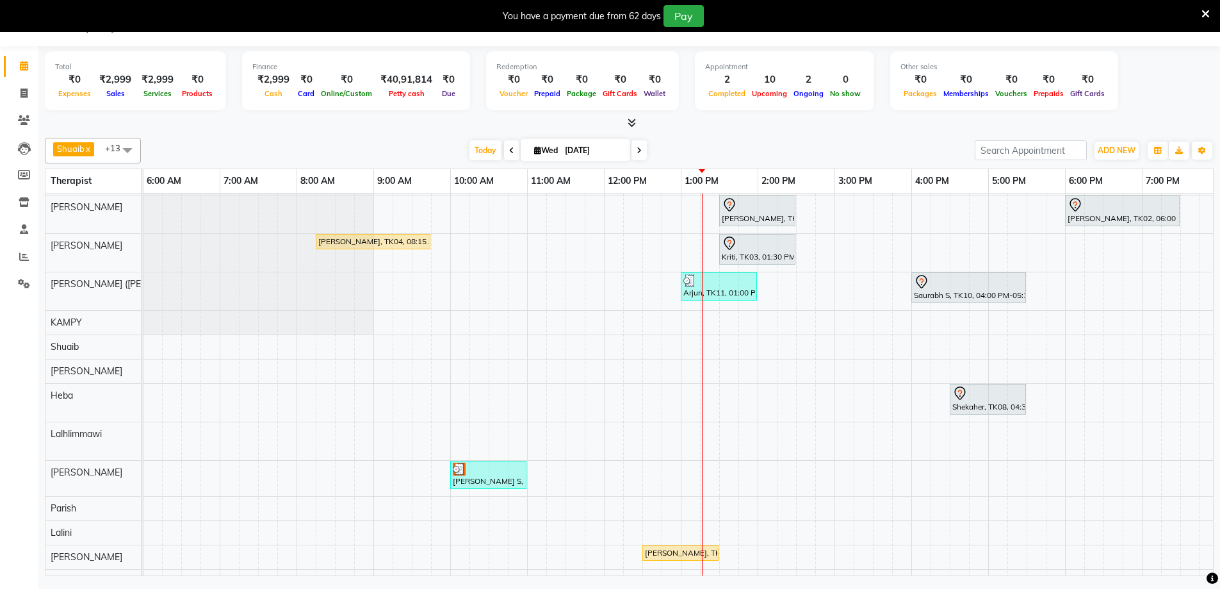
scroll to position [64, 0]
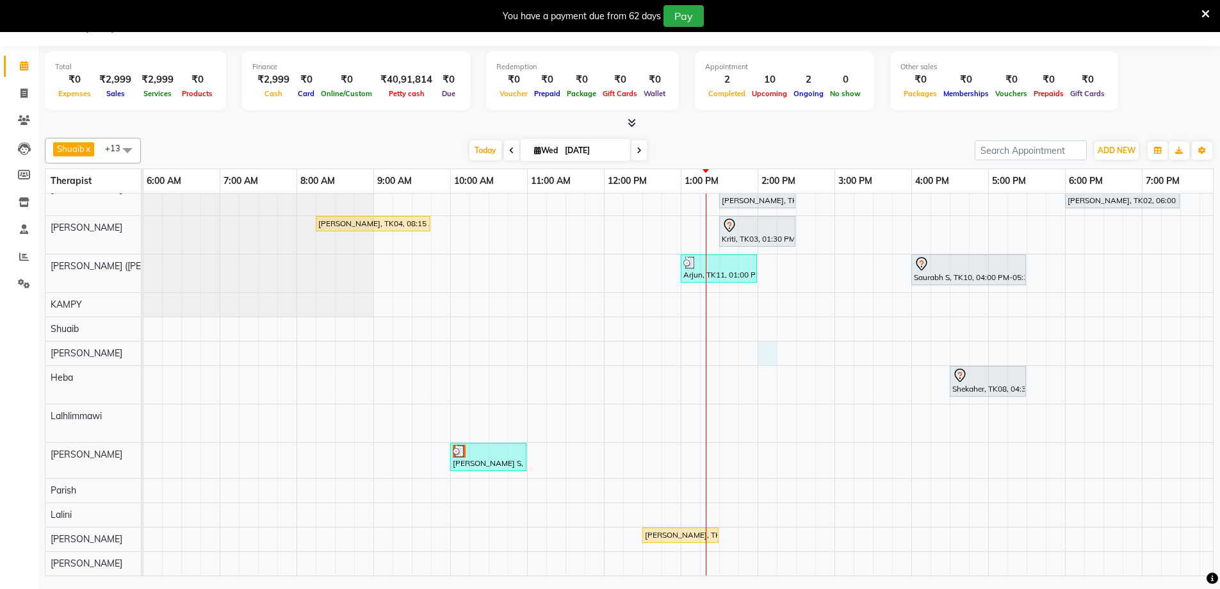
click at [767, 342] on div "Gulshan, TK01, 10:00 AM-10:15 AM, Javanese Pampering - 60 Mins Viknesh [PERSON_…" at bounding box center [604, 357] width 1845 height 436
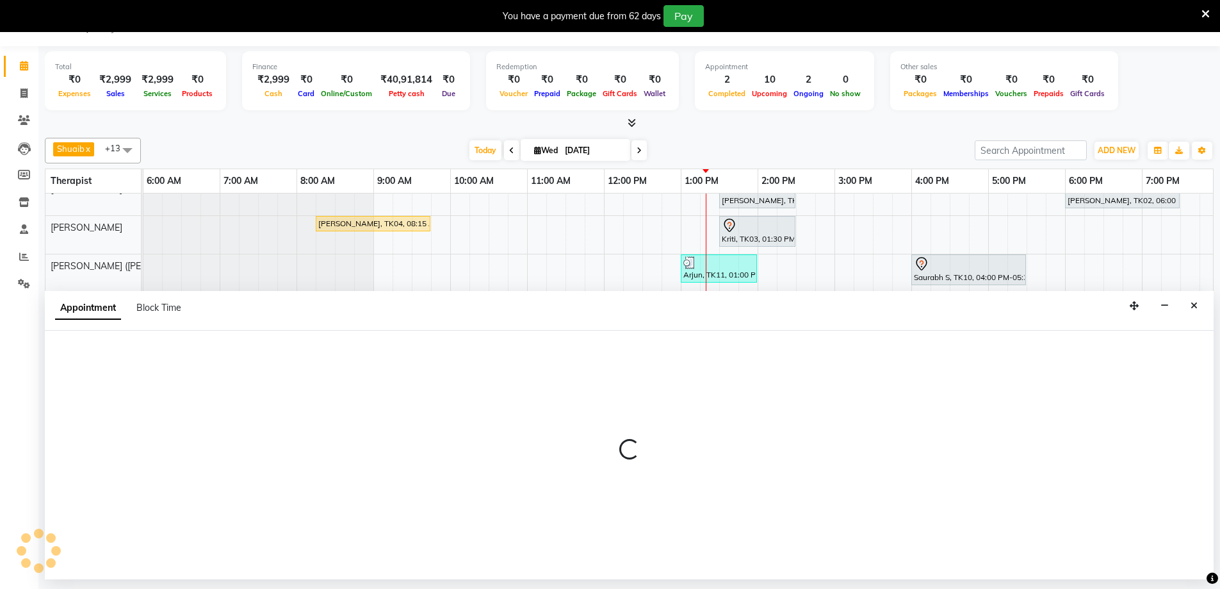
select select "61537"
select select "tentative"
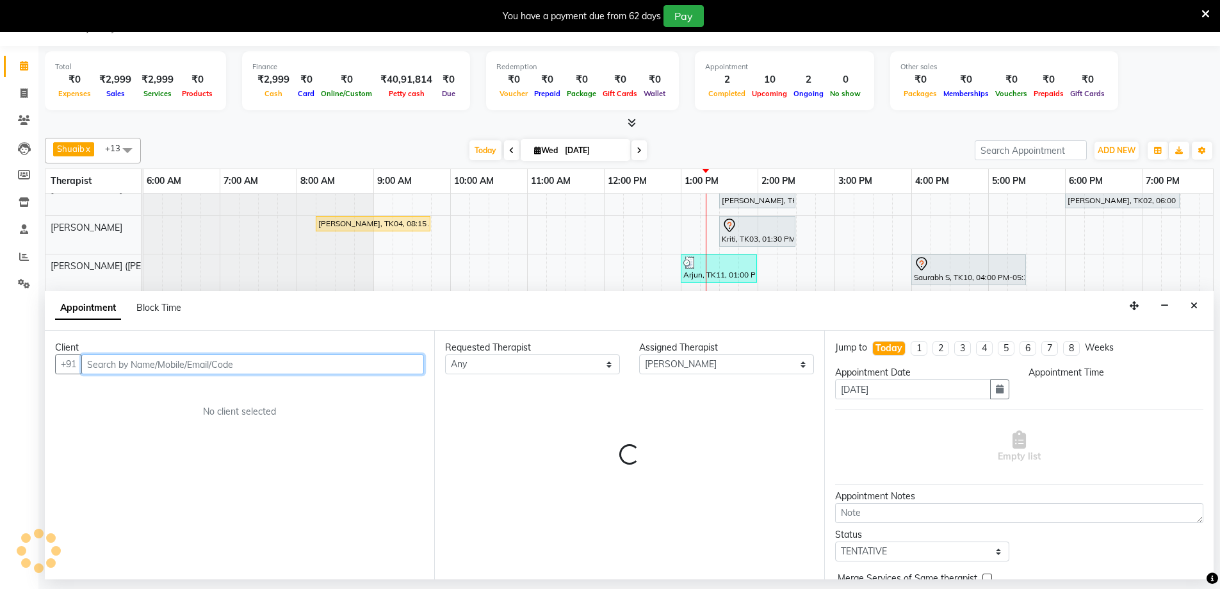
select select "840"
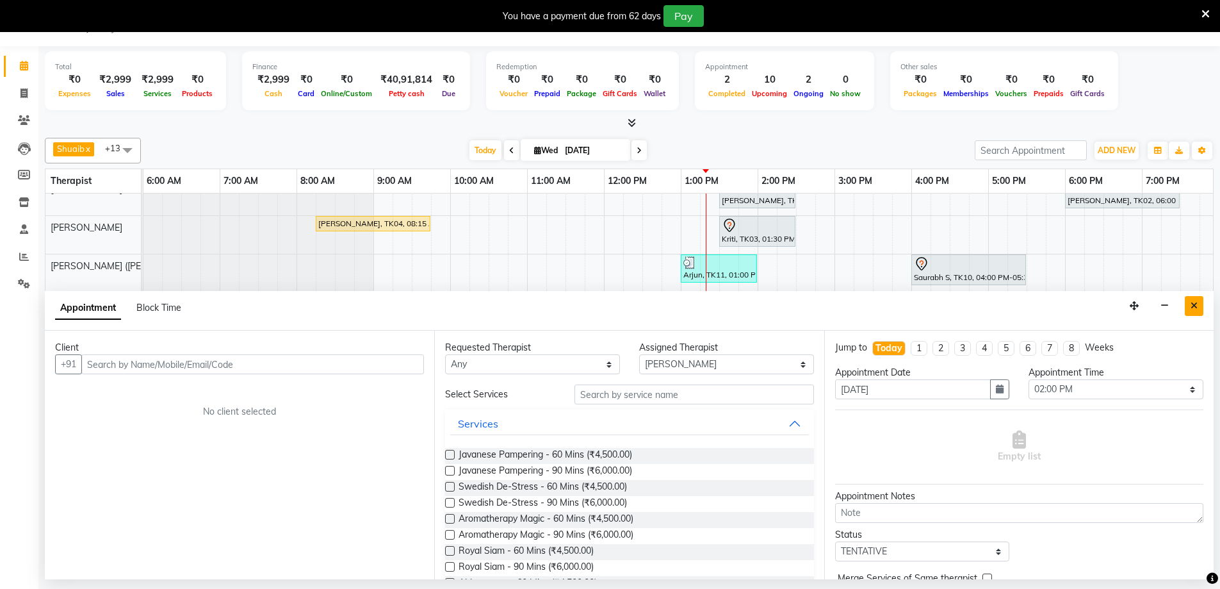
click at [1190, 311] on button "Close" at bounding box center [1194, 306] width 19 height 20
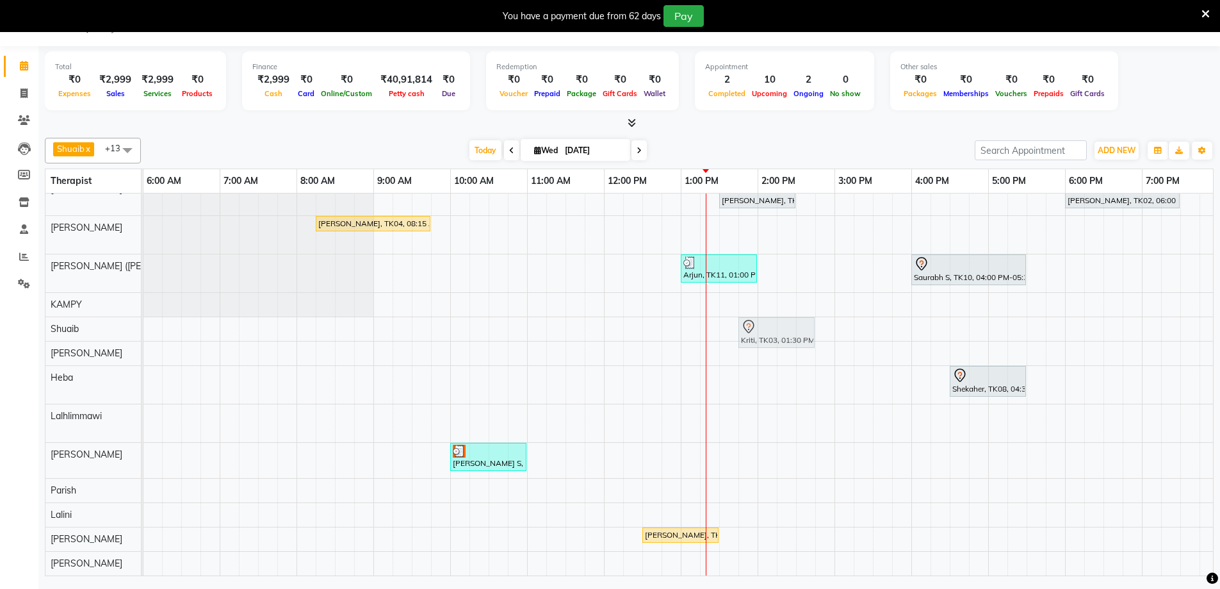
drag, startPoint x: 728, startPoint y: 217, endPoint x: 746, endPoint y: 323, distance: 107.2
click at [746, 323] on tbody "Gulshan, TK01, 10:00 AM-10:15 AM, Javanese Pampering - 60 Mins Viknesh [PERSON_…" at bounding box center [604, 357] width 1845 height 436
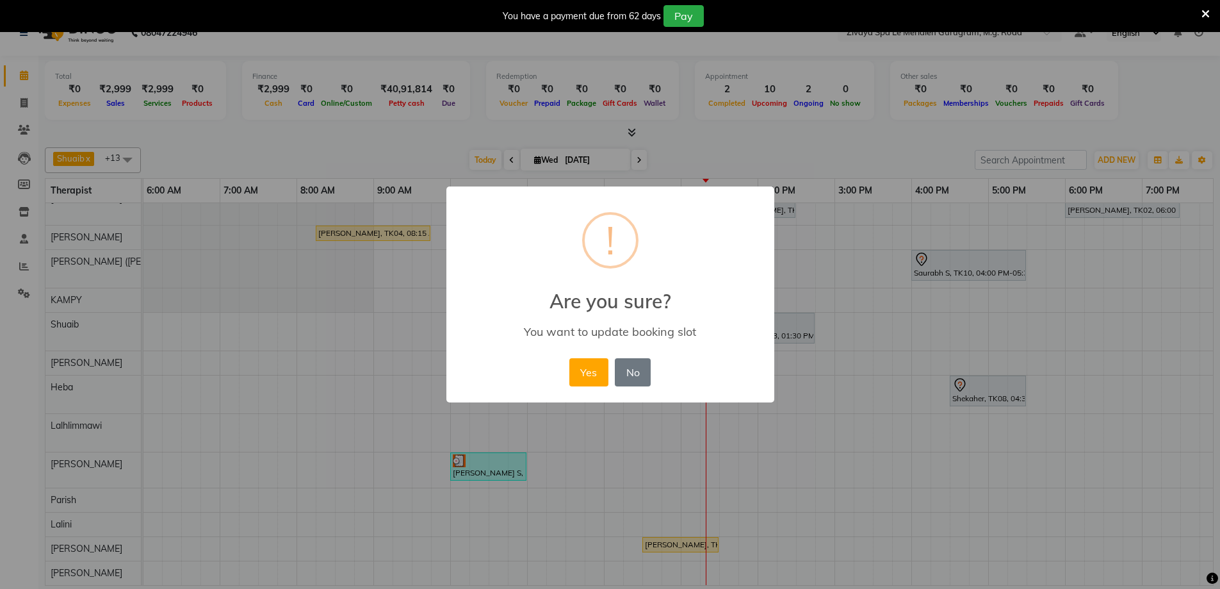
scroll to position [22, 0]
click at [586, 373] on button "Yes" at bounding box center [593, 372] width 39 height 28
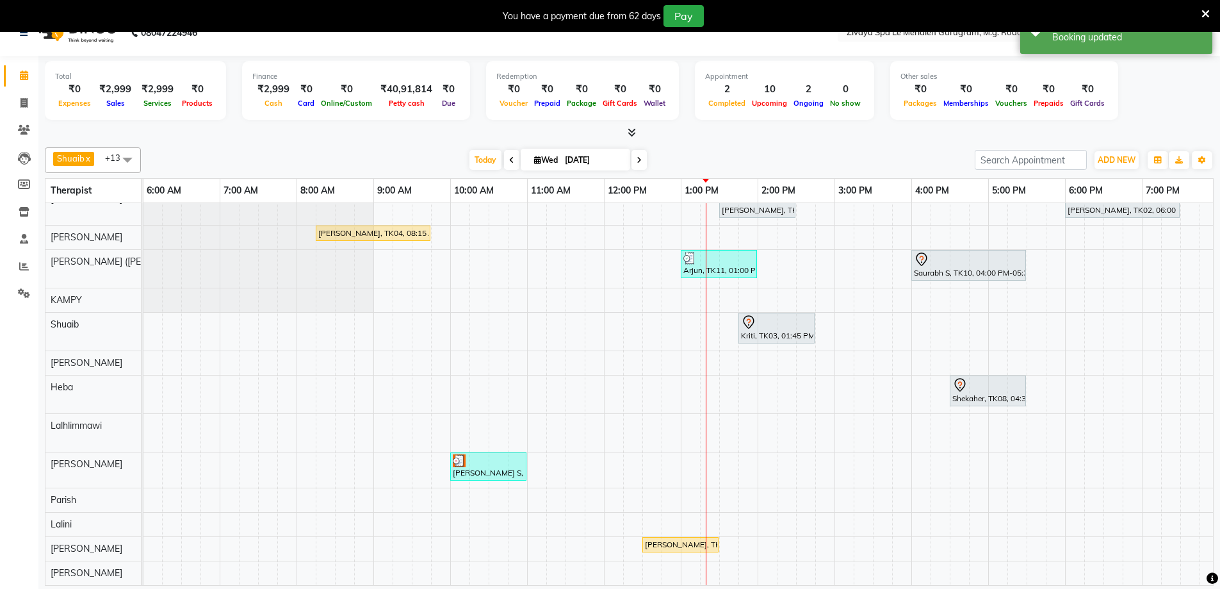
click at [774, 226] on div "Gulshan, TK01, 10:00 AM-10:15 AM, Javanese Pampering - 60 Mins Viknesh [PERSON_…" at bounding box center [604, 367] width 1845 height 436
select select "49508"
select select "tentative"
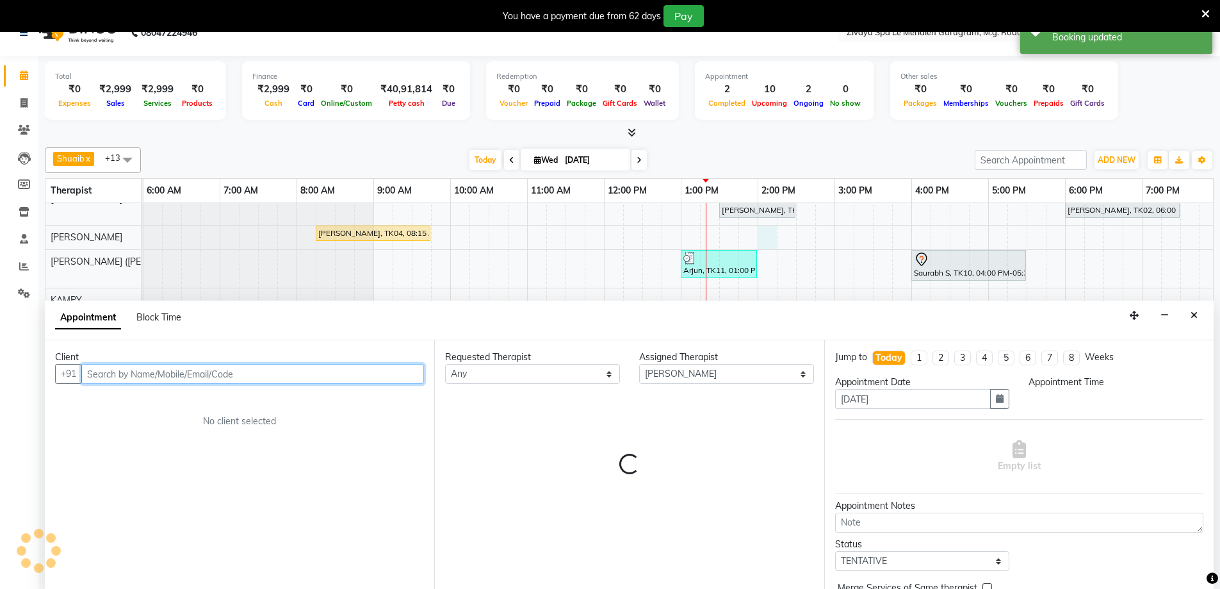
select select "840"
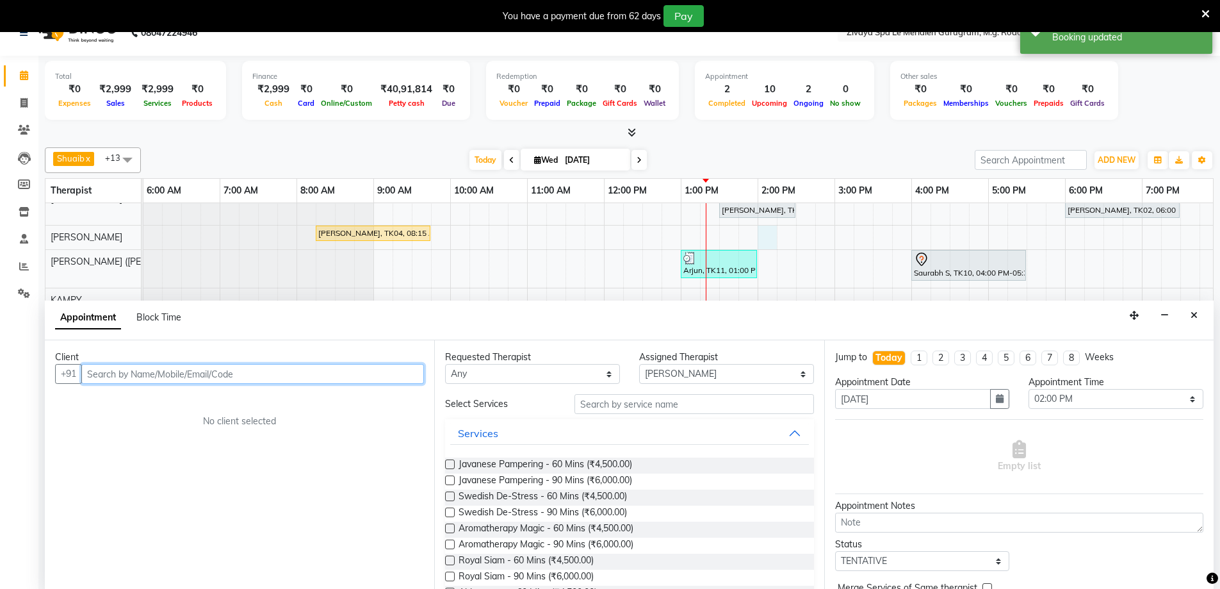
scroll to position [32, 0]
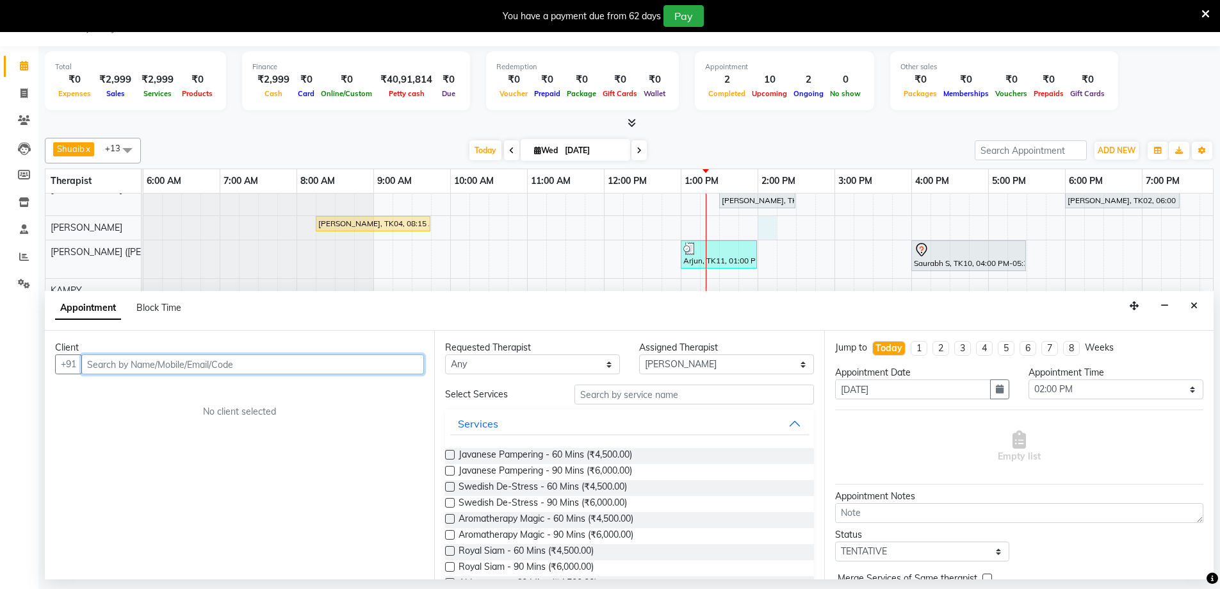
paste input "g"
type input "g"
type input "[PERSON_NAME]"
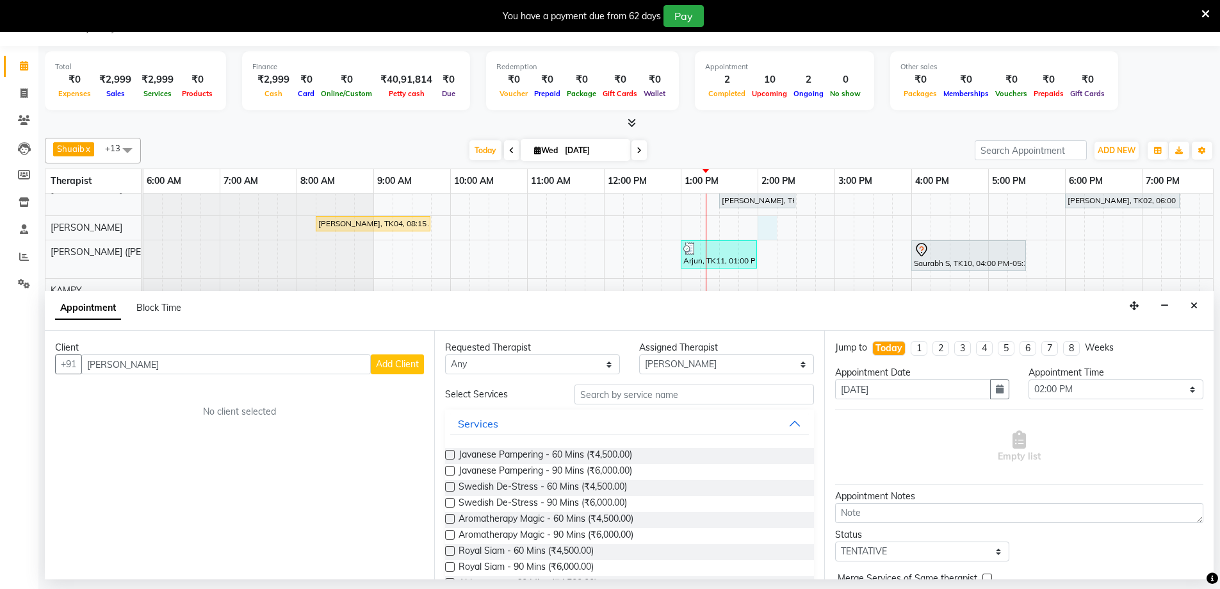
click at [399, 366] on span "Add Client" at bounding box center [397, 364] width 43 height 12
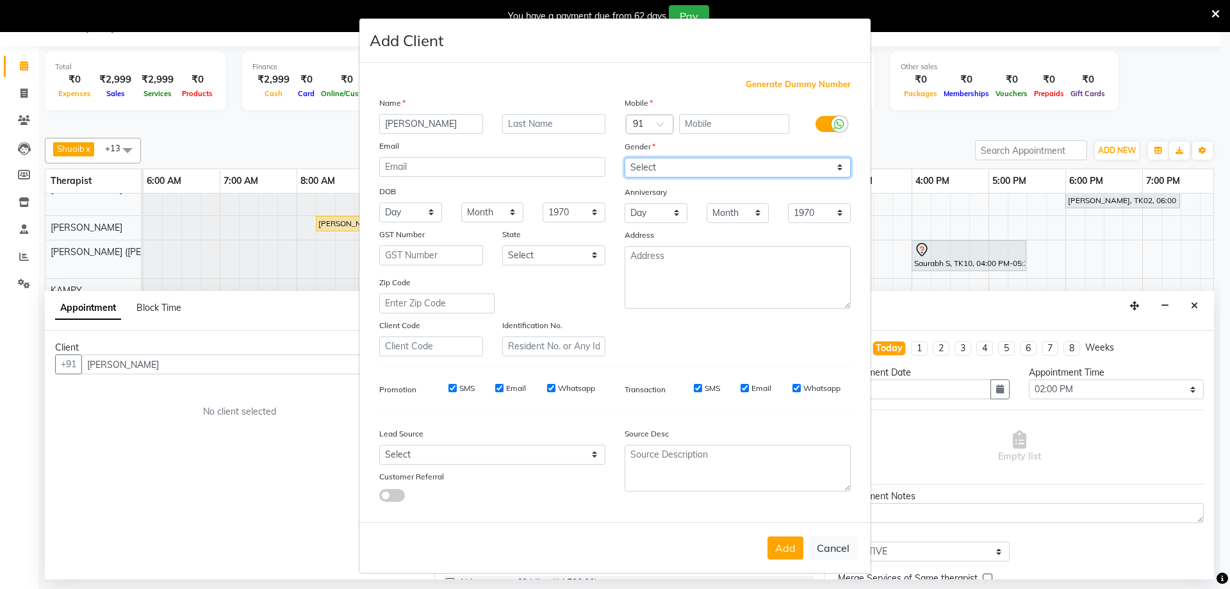
drag, startPoint x: 666, startPoint y: 165, endPoint x: 662, endPoint y: 177, distance: 12.2
click at [666, 165] on select "Select [DEMOGRAPHIC_DATA] [DEMOGRAPHIC_DATA] Other Prefer Not To Say" at bounding box center [738, 168] width 226 height 20
select select "[DEMOGRAPHIC_DATA]"
click at [625, 158] on select "Select [DEMOGRAPHIC_DATA] [DEMOGRAPHIC_DATA] Other Prefer Not To Say" at bounding box center [738, 168] width 226 height 20
click at [826, 77] on div "Generate Dummy Number Name [PERSON_NAME] Email DOB Day 01 02 03 04 05 06 07 08 …" at bounding box center [614, 292] width 511 height 459
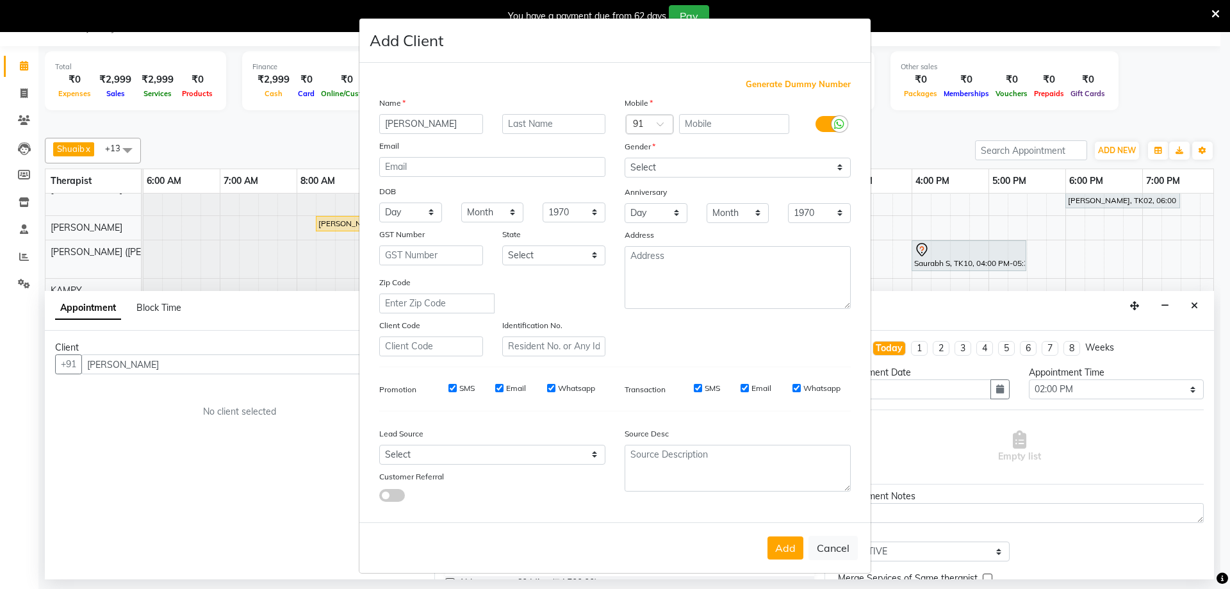
click at [827, 83] on span "Generate Dummy Number" at bounding box center [798, 84] width 105 height 13
type input "1284900001104"
checkbox input "false"
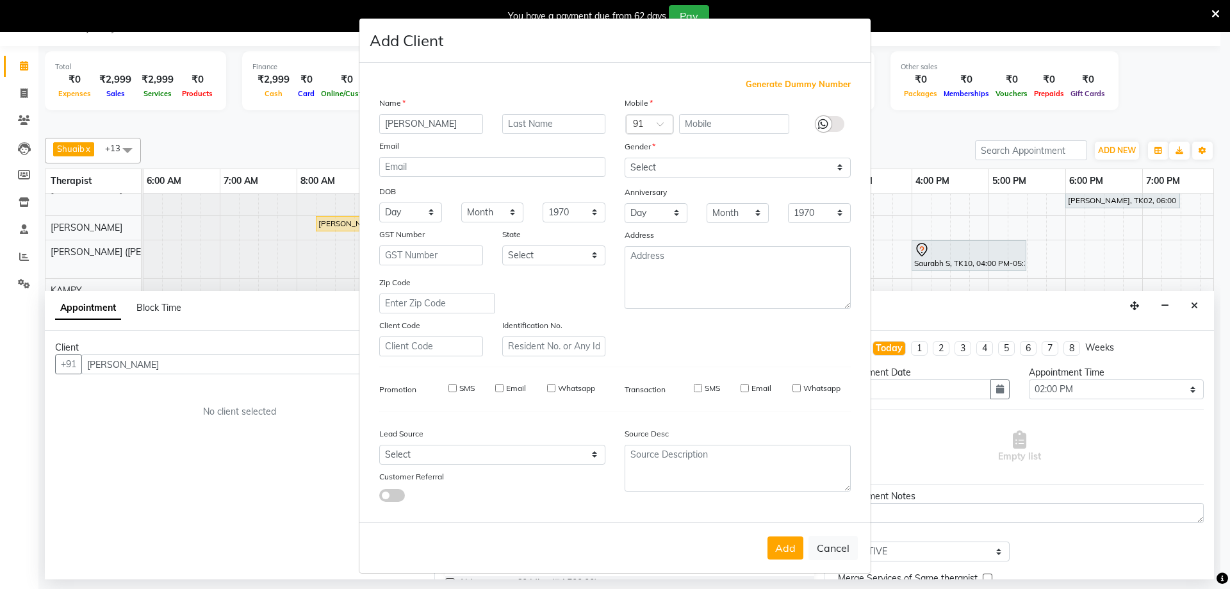
checkbox input "false"
click at [777, 548] on button "Add" at bounding box center [785, 547] width 36 height 23
type input "1284900001104"
select select
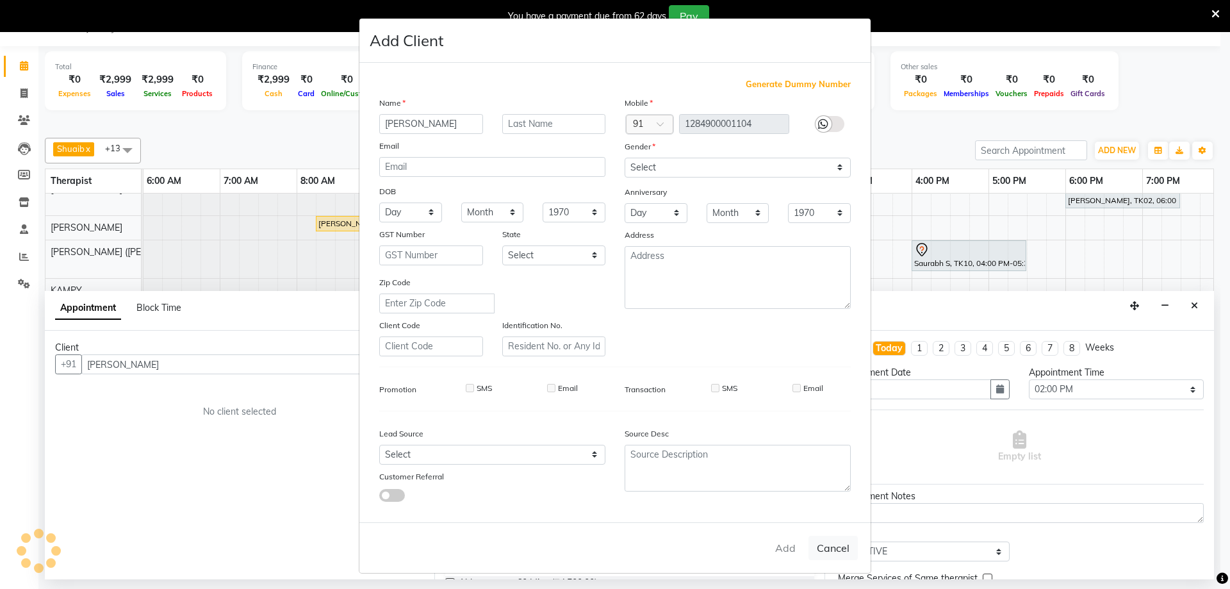
select select
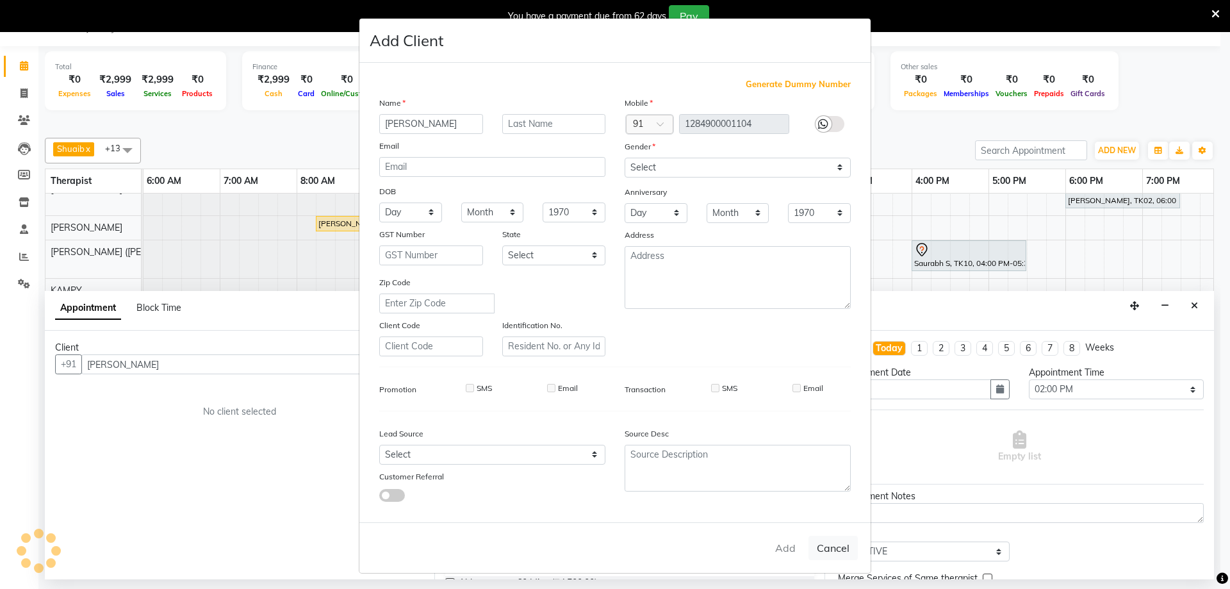
checkbox input "false"
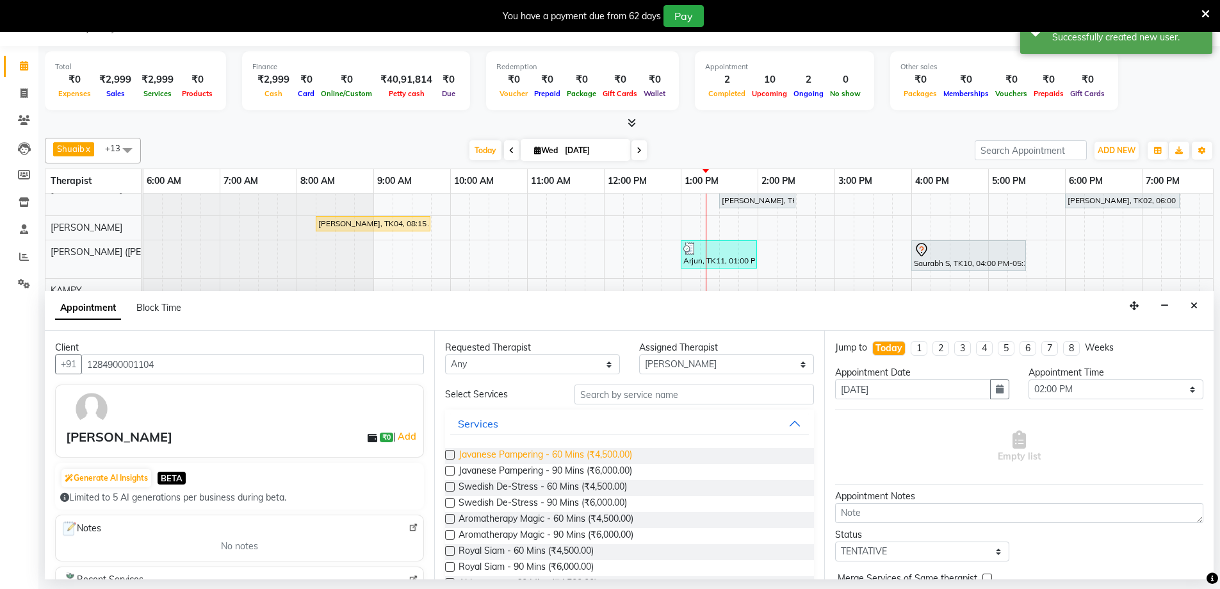
click at [524, 451] on span "Javanese Pampering - 60 Mins (₹4,500.00)" at bounding box center [546, 456] width 174 height 16
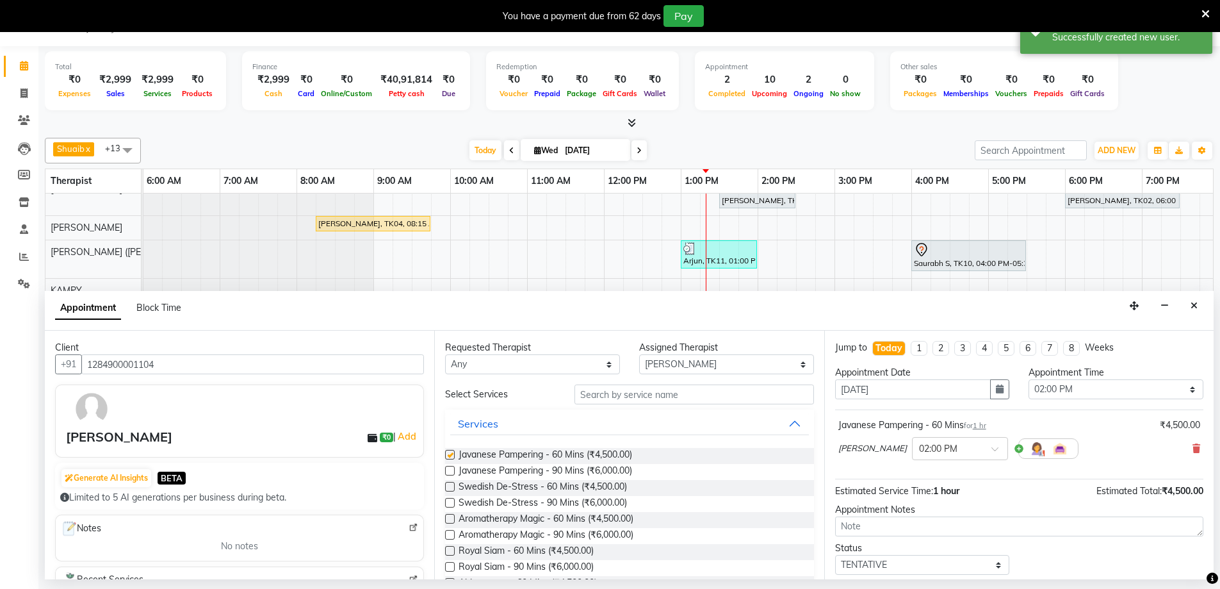
checkbox input "false"
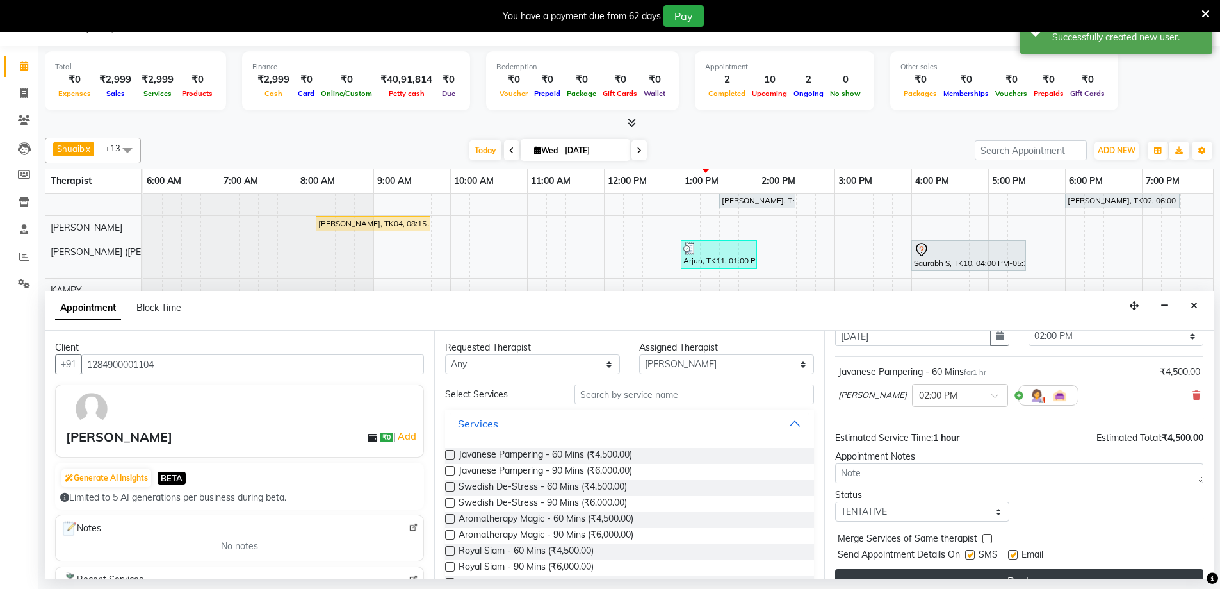
scroll to position [76, 0]
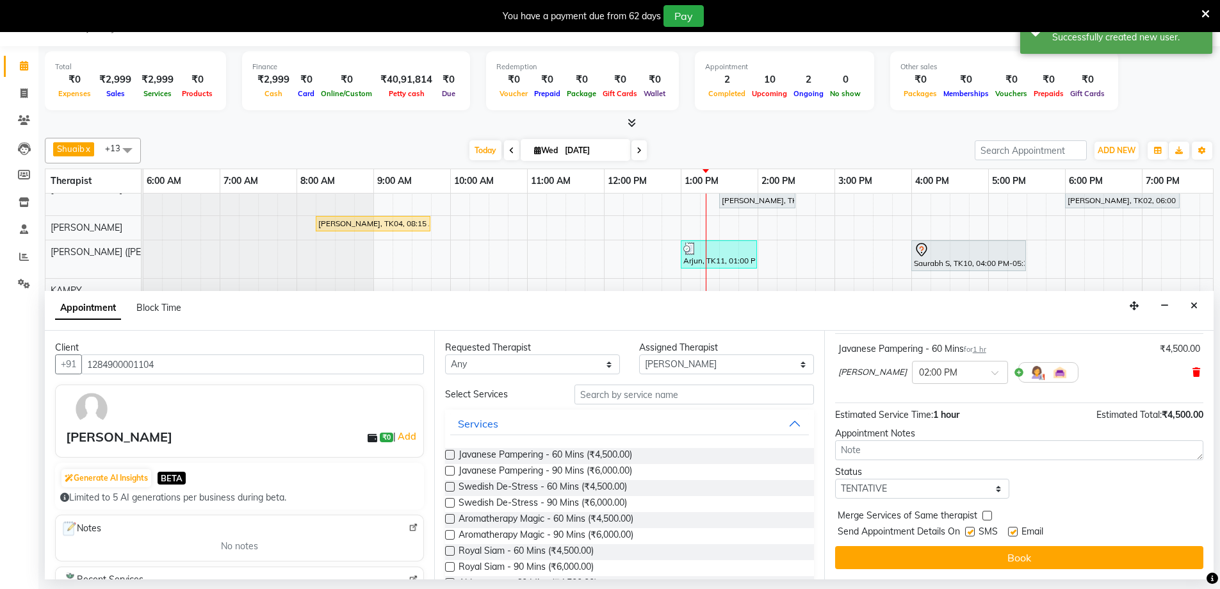
click at [1193, 372] on icon at bounding box center [1197, 372] width 8 height 9
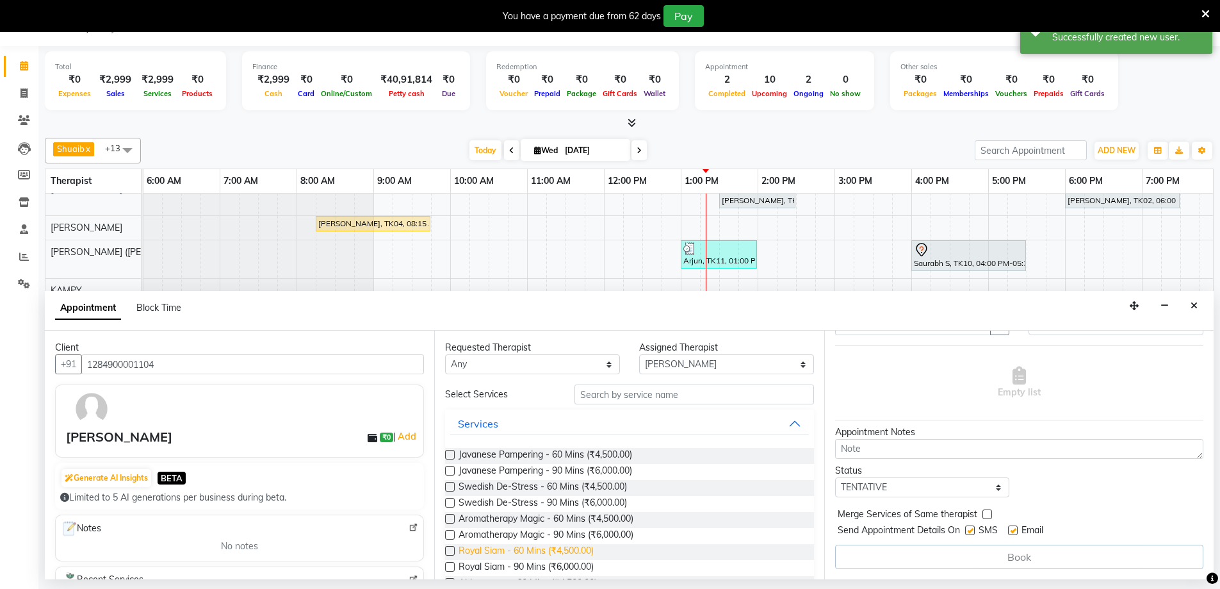
click at [479, 548] on span "Royal Siam - 60 Mins (₹4,500.00)" at bounding box center [526, 552] width 135 height 16
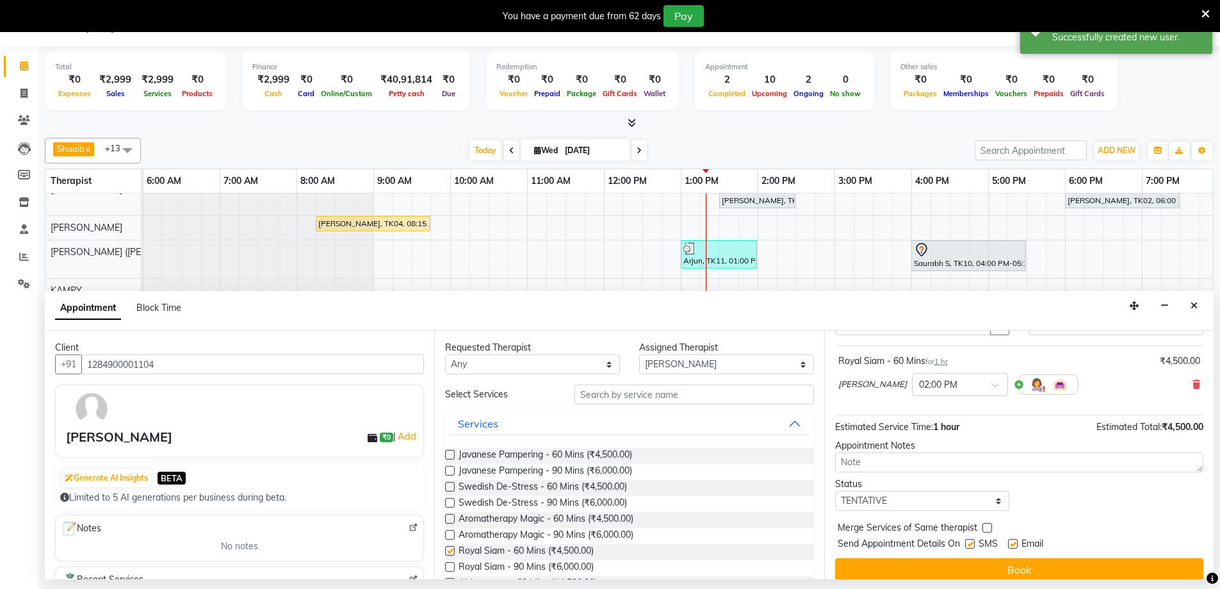
scroll to position [76, 0]
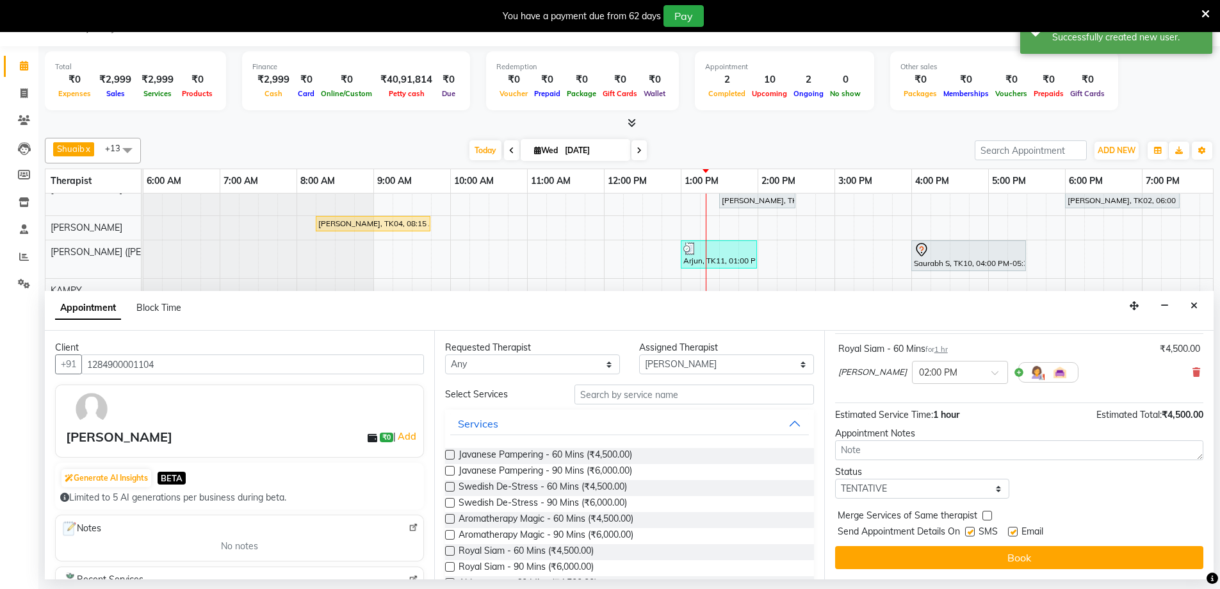
checkbox input "false"
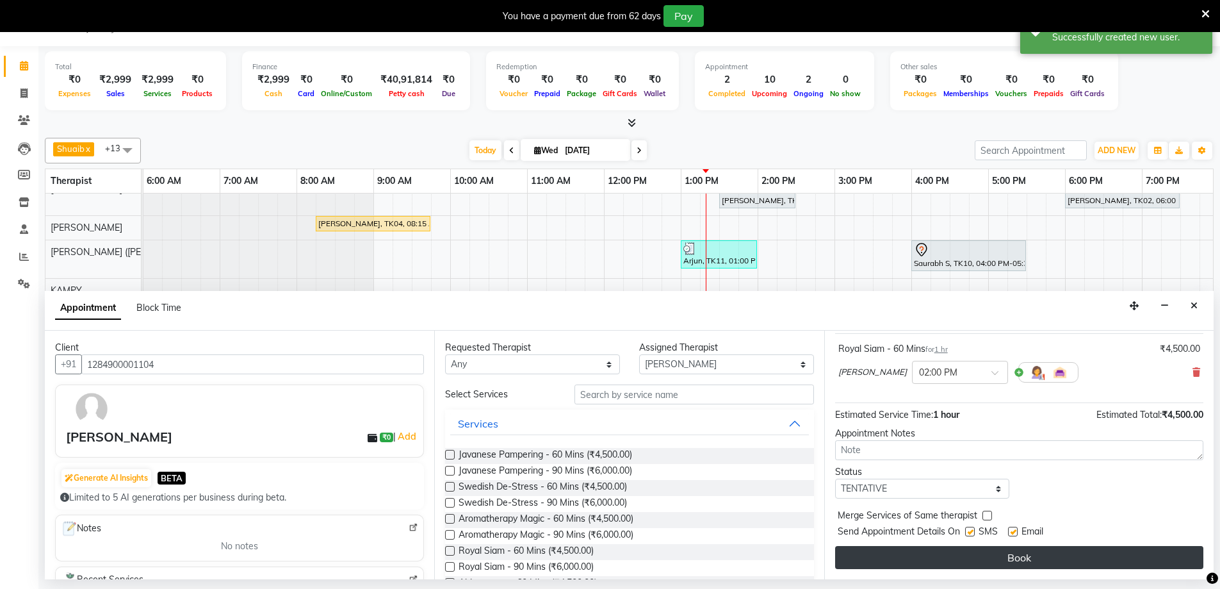
click at [961, 548] on button "Book" at bounding box center [1019, 557] width 368 height 23
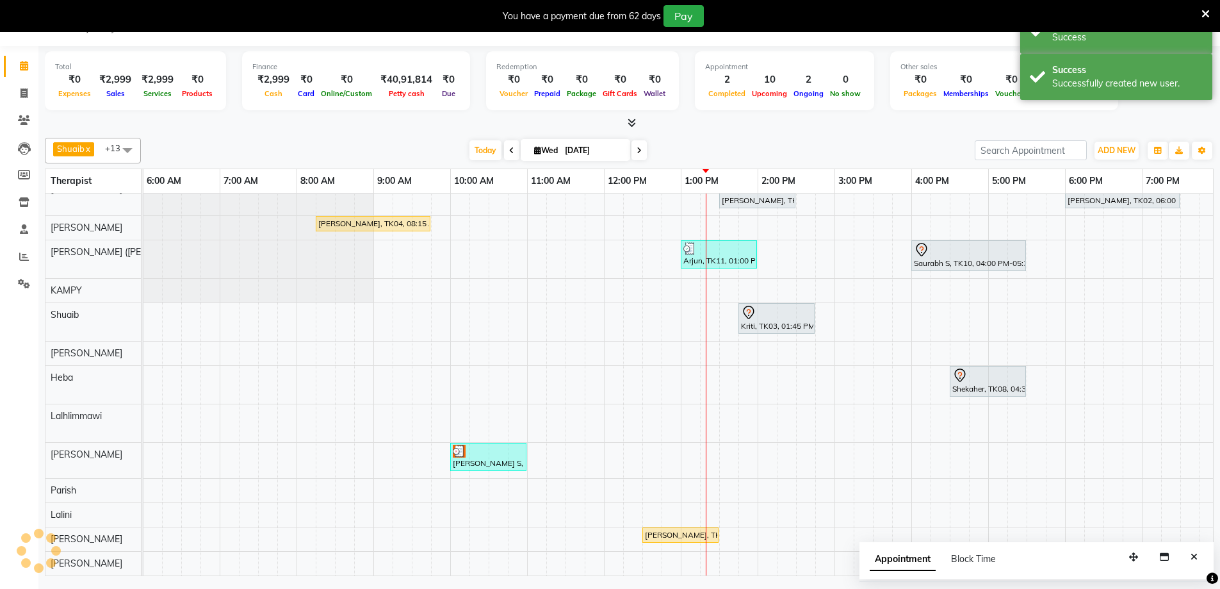
scroll to position [0, 0]
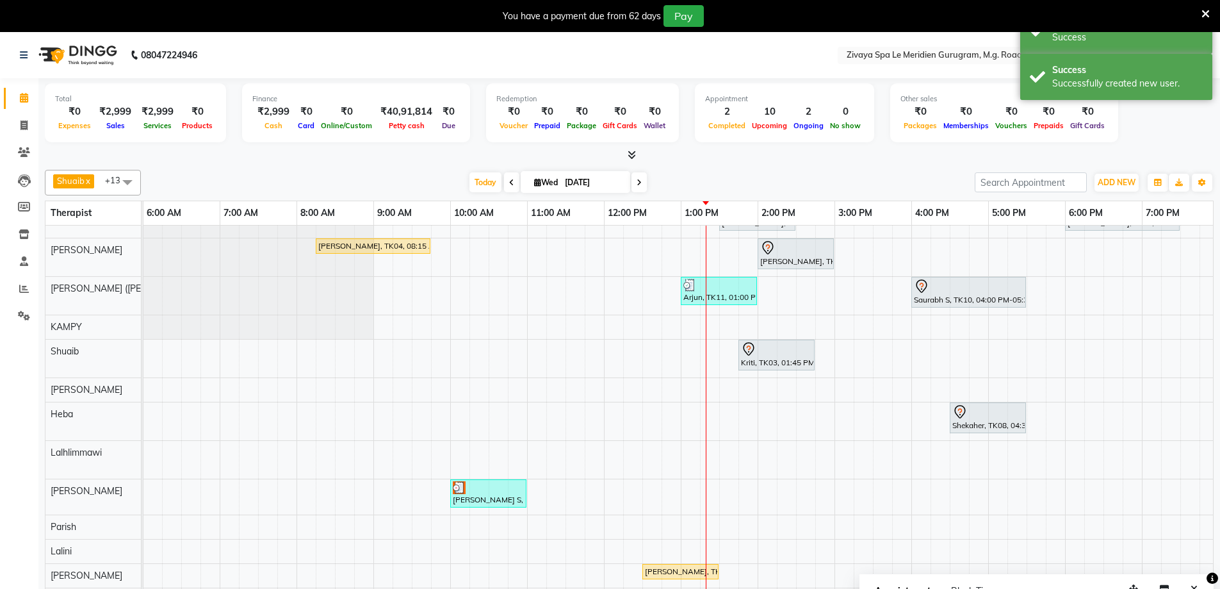
click at [766, 243] on icon at bounding box center [767, 247] width 15 height 15
click at [806, 302] on span "Start Service" at bounding box center [816, 301] width 51 height 13
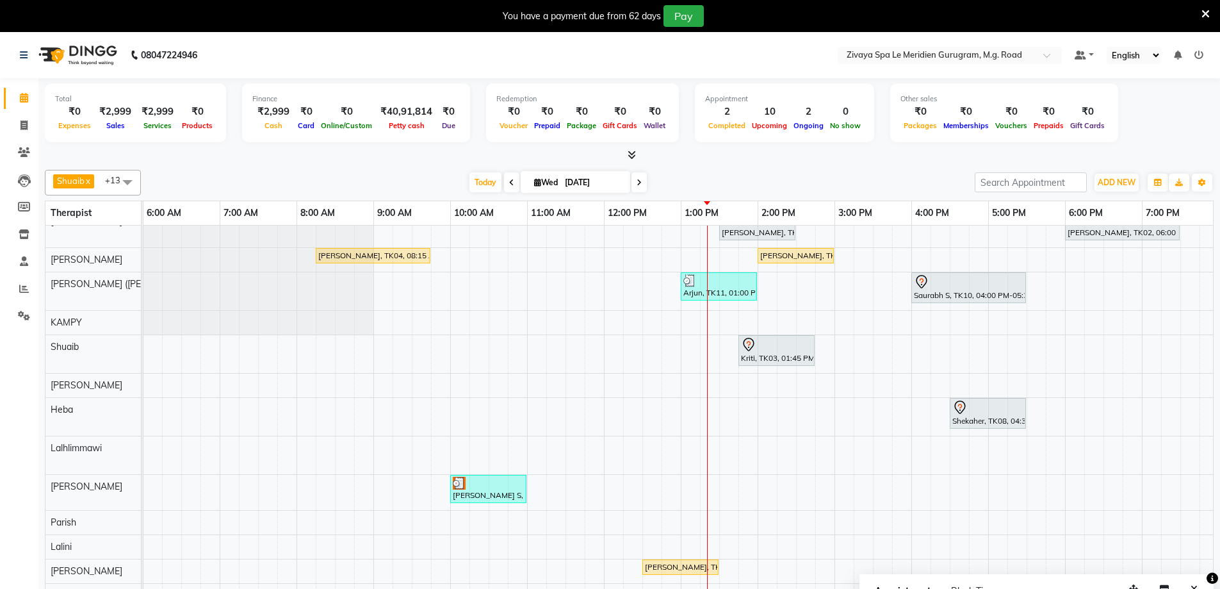
scroll to position [32, 0]
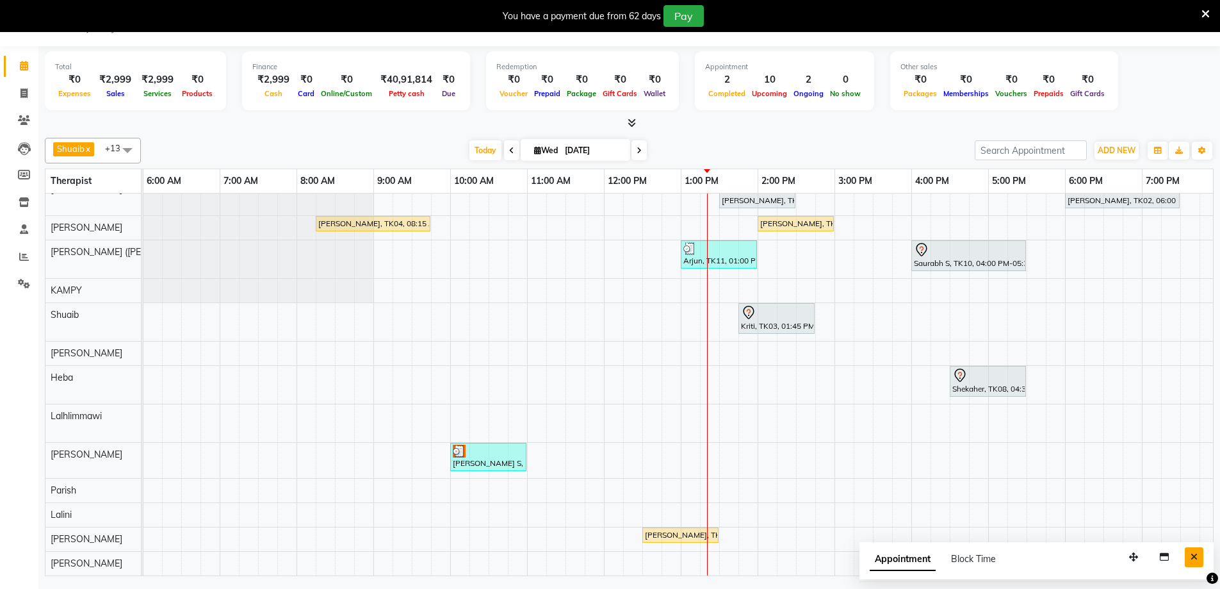
click at [1191, 552] on icon "Close" at bounding box center [1194, 556] width 7 height 9
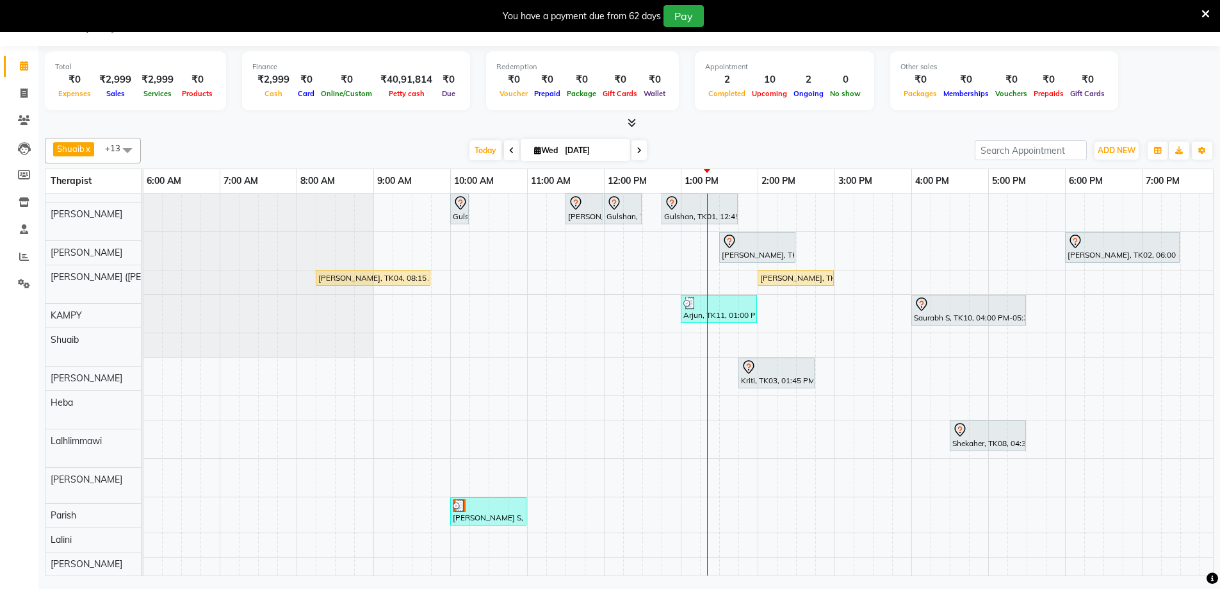
scroll to position [0, 0]
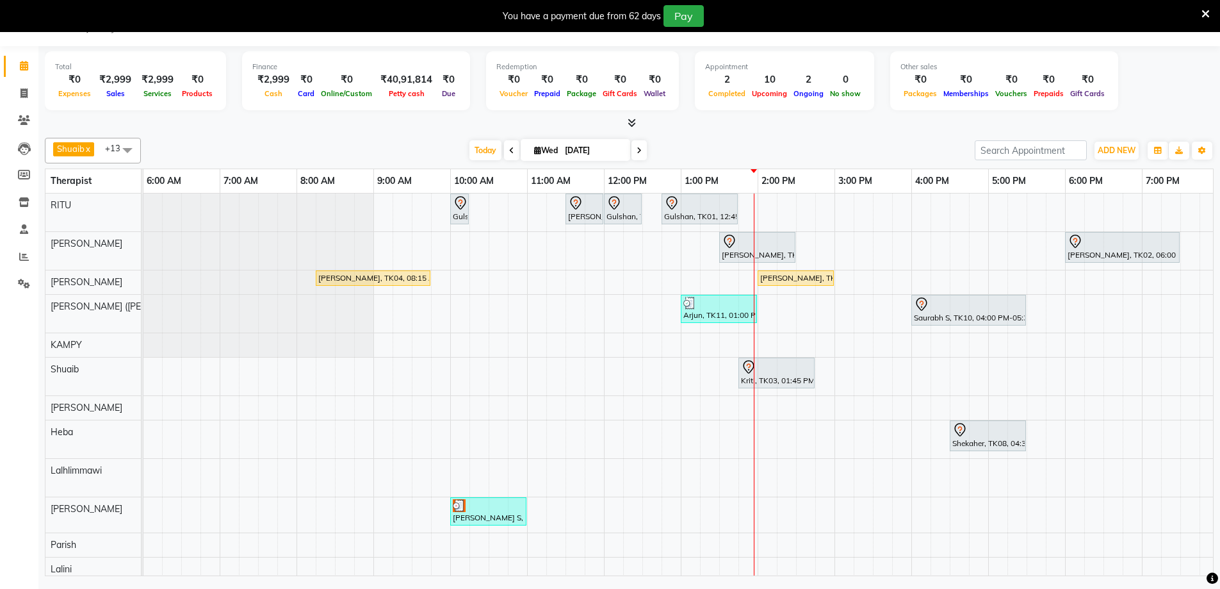
click at [728, 240] on icon at bounding box center [730, 240] width 4 height 5
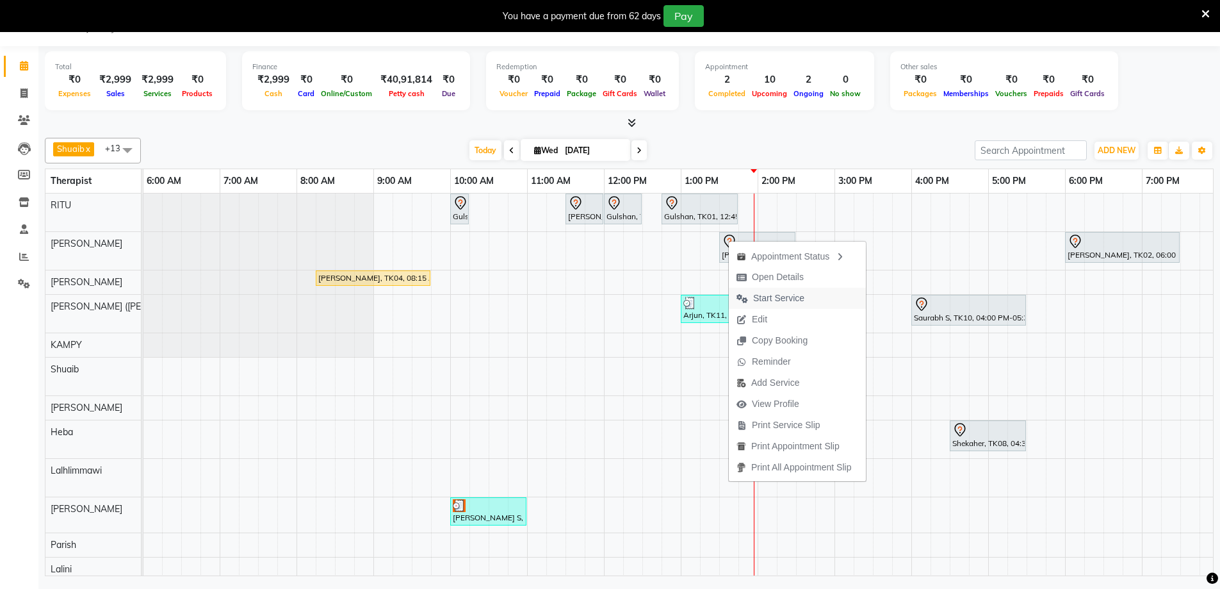
click at [757, 297] on span "Start Service" at bounding box center [778, 297] width 51 height 13
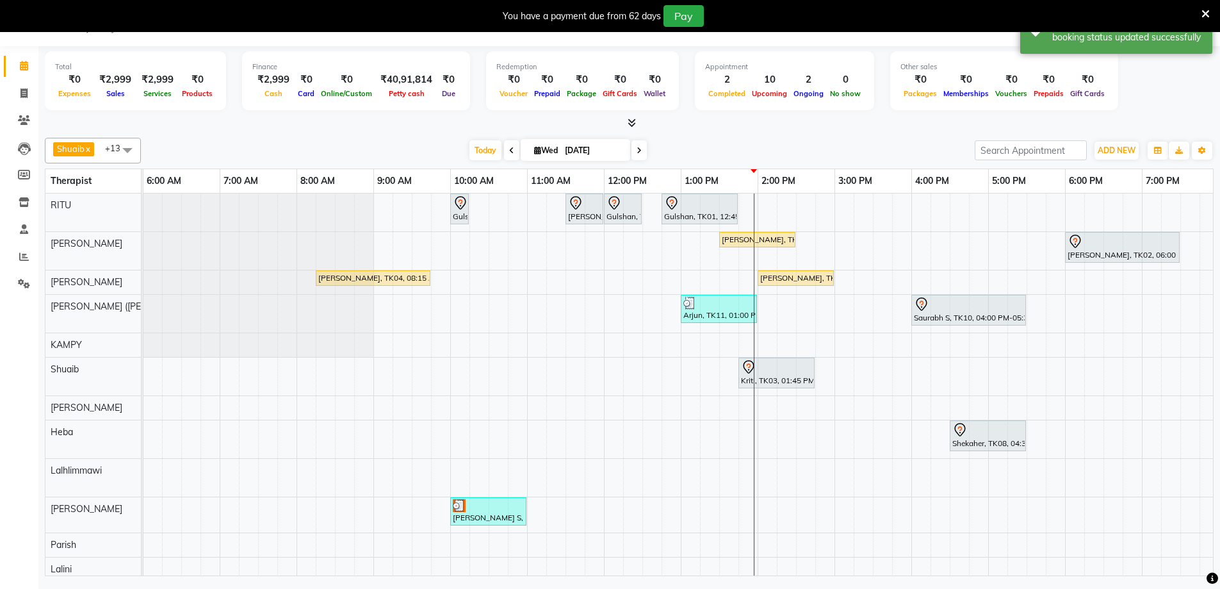
click at [766, 277] on div "[PERSON_NAME], TK12, 02:00 PM-03:00 PM, [GEOGRAPHIC_DATA] - 60 Mins" at bounding box center [796, 278] width 74 height 12
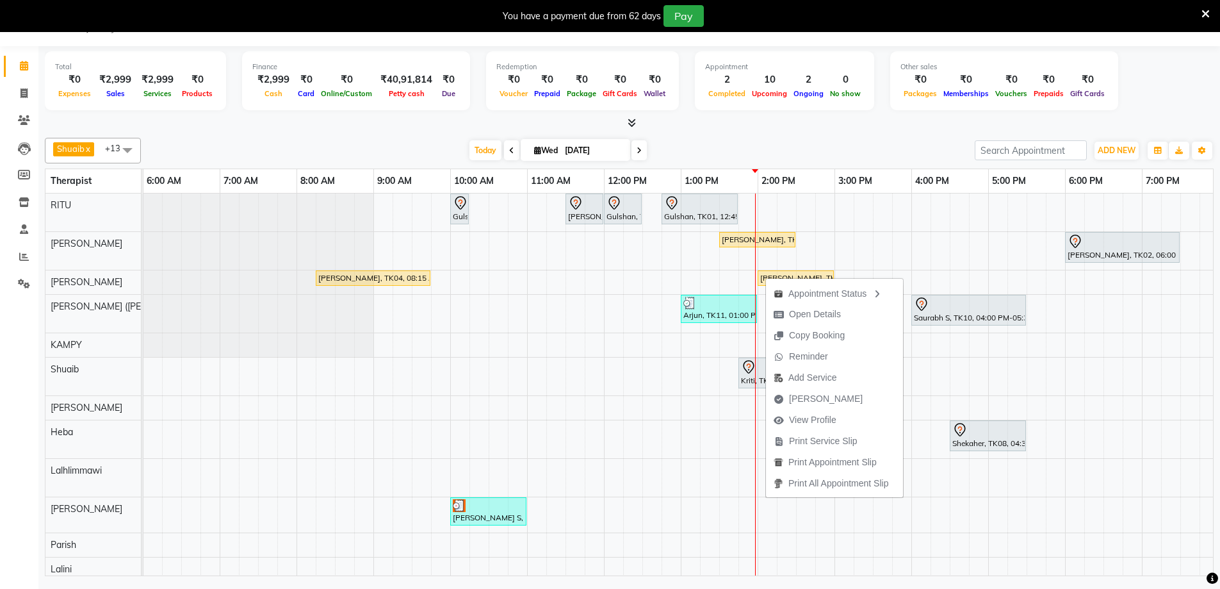
click at [1035, 283] on div "Gulshan, TK01, 10:00 AM-10:15 AM, Javanese Pampering - 60 Mins Viknesh [PERSON_…" at bounding box center [604, 411] width 1845 height 436
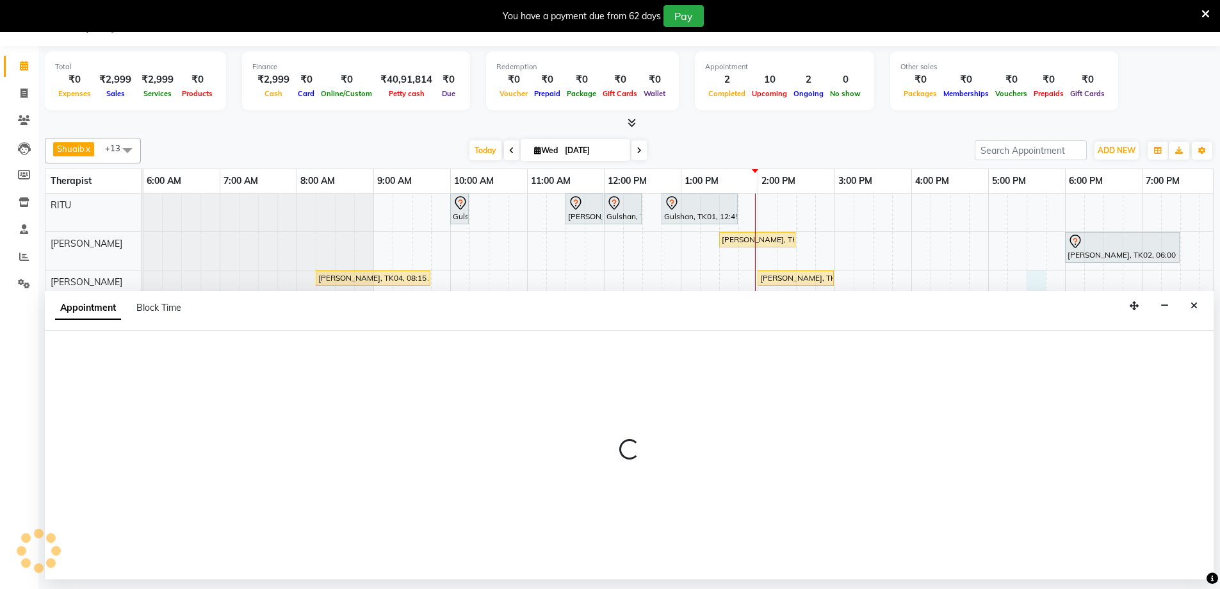
select select "49508"
select select "1050"
select select "tentative"
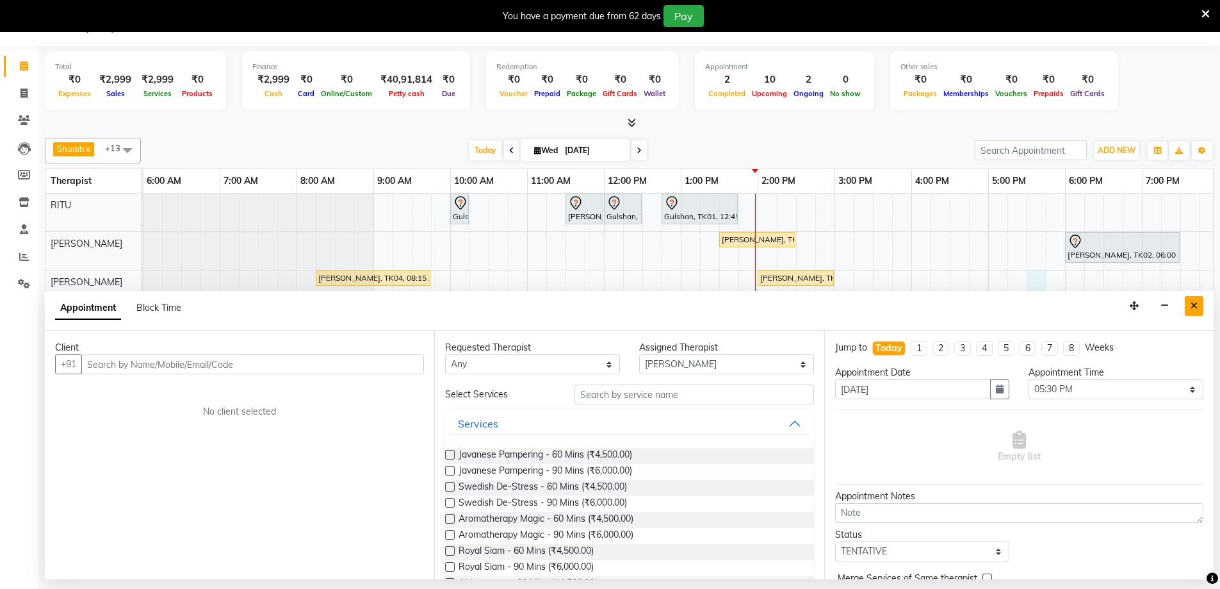
click at [1190, 304] on button "Close" at bounding box center [1194, 306] width 19 height 20
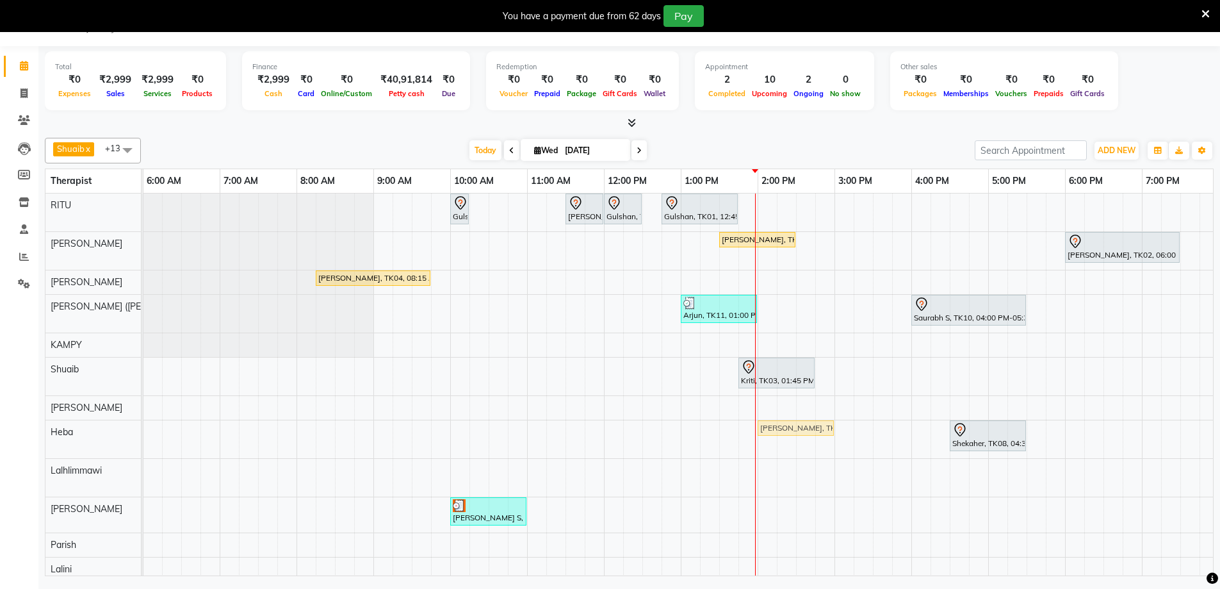
drag, startPoint x: 764, startPoint y: 276, endPoint x: 766, endPoint y: 419, distance: 142.9
click at [764, 427] on tbody "Gulshan, TK01, 10:00 AM-10:15 AM, Javanese Pampering - 60 Mins Viknesh [PERSON_…" at bounding box center [604, 411] width 1845 height 436
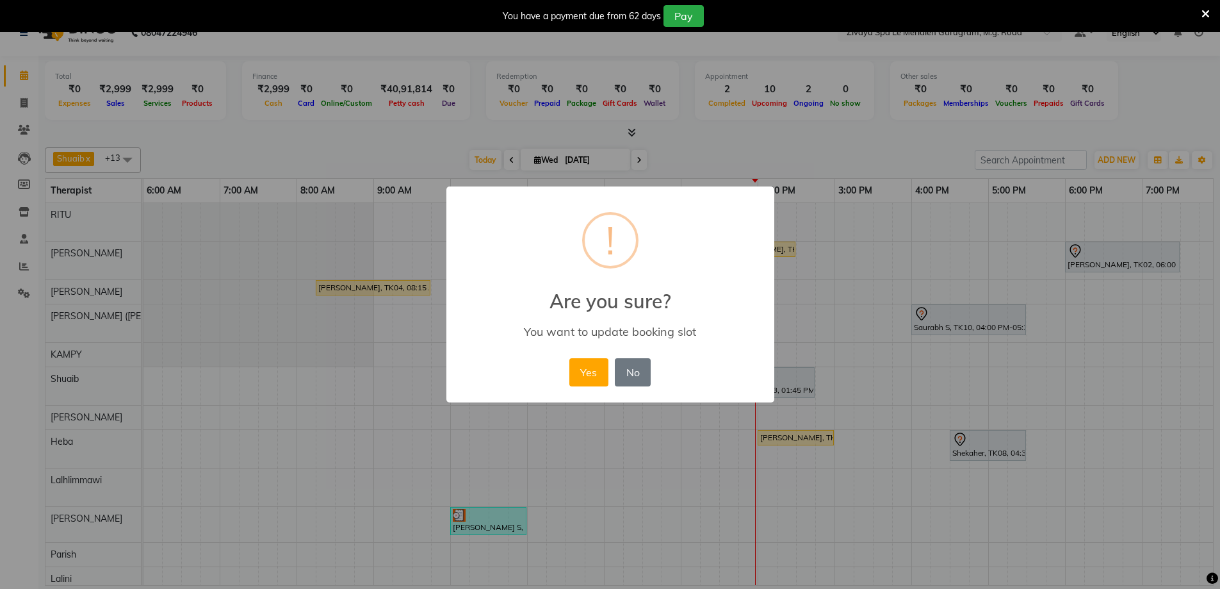
scroll to position [22, 0]
click at [584, 374] on button "Yes" at bounding box center [593, 372] width 39 height 28
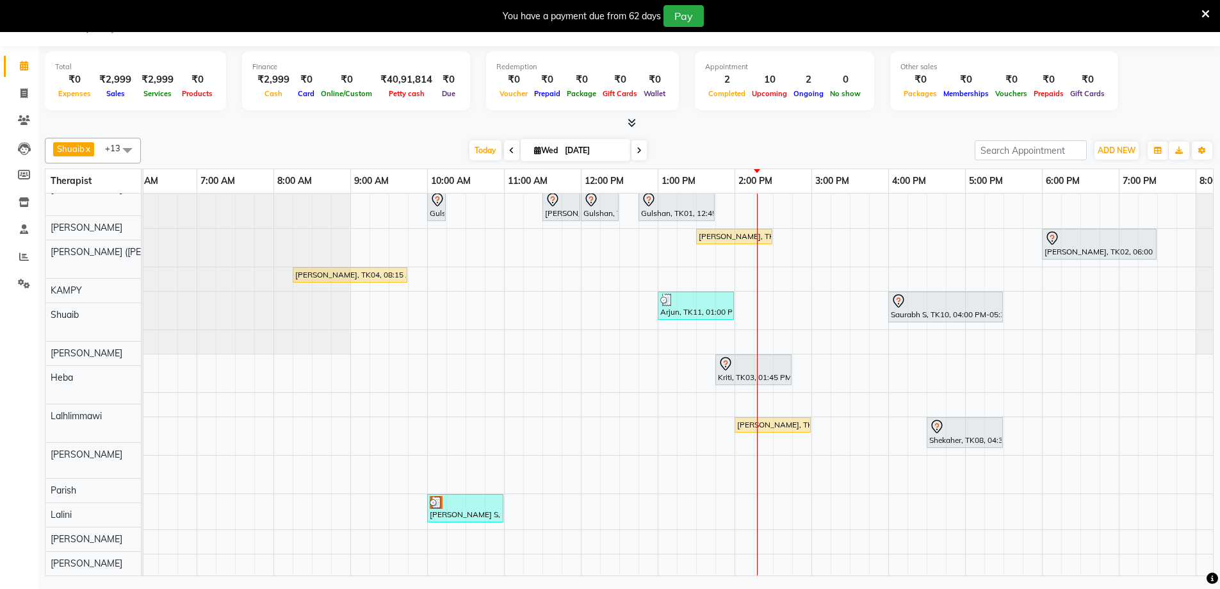
scroll to position [0, 0]
